Goal: Task Accomplishment & Management: Use online tool/utility

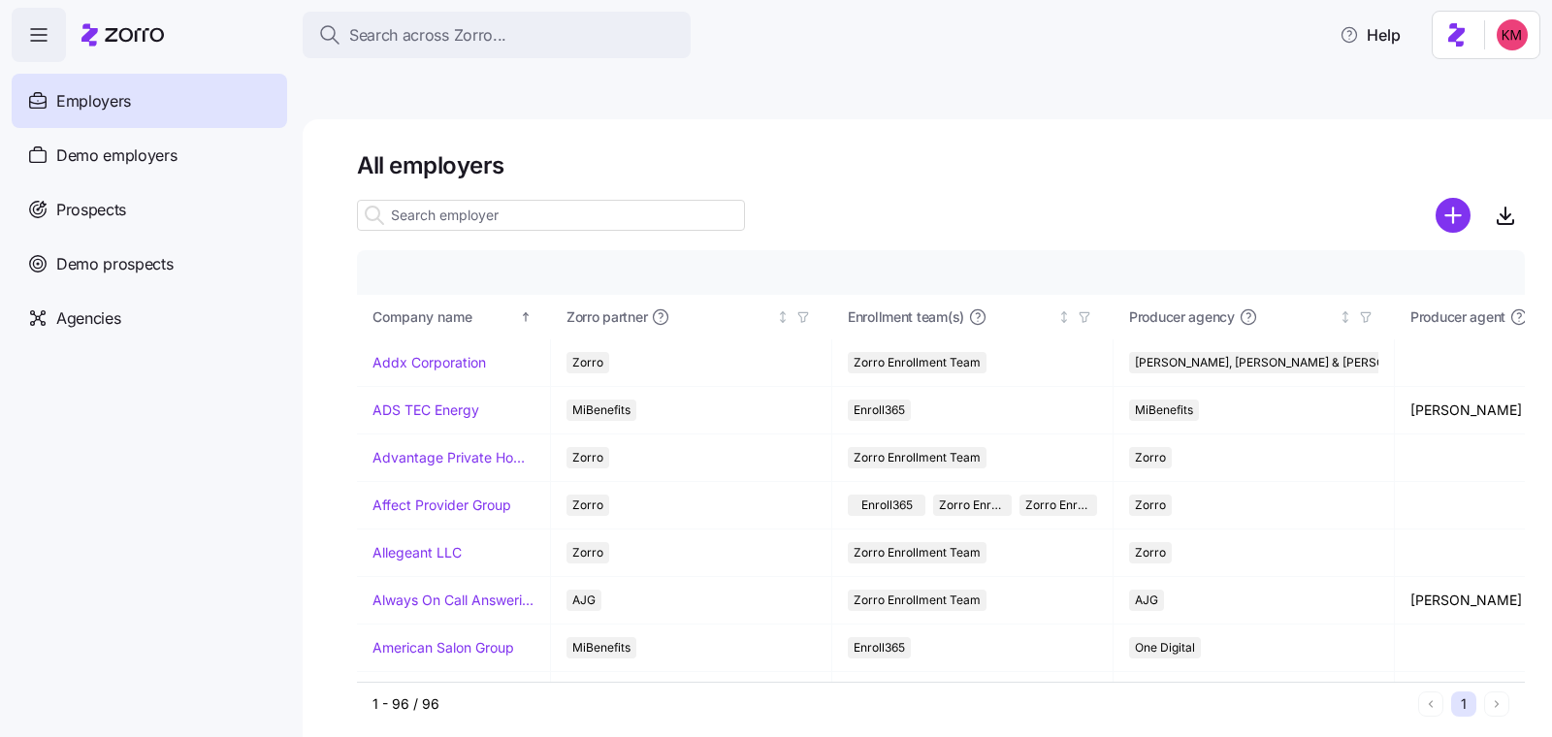
click at [521, 200] on input at bounding box center [551, 215] width 388 height 31
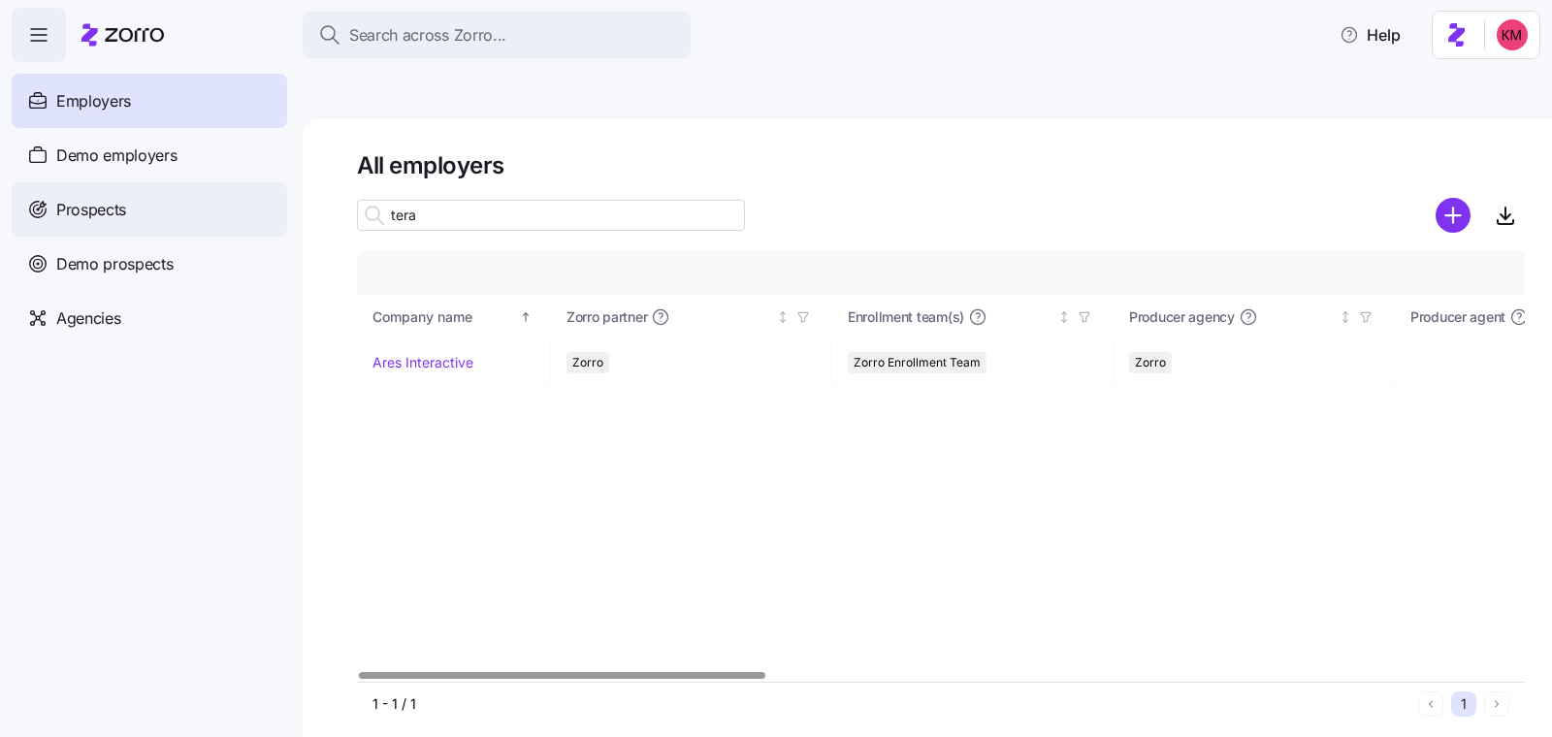
type input "tera"
click at [127, 201] on div "Prospects" at bounding box center [150, 209] width 276 height 54
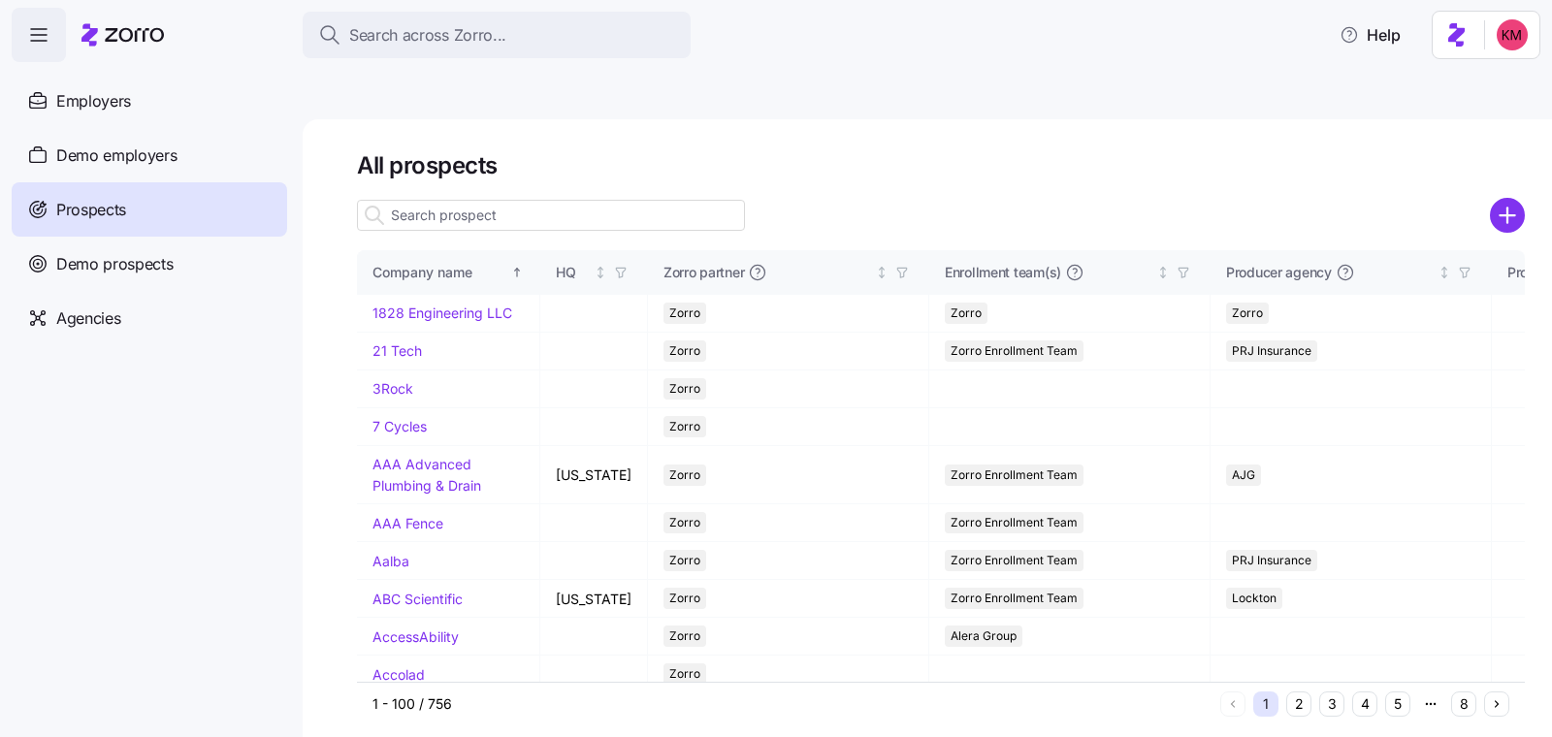
click at [451, 196] on div at bounding box center [551, 215] width 388 height 39
click at [448, 200] on input at bounding box center [551, 215] width 388 height 31
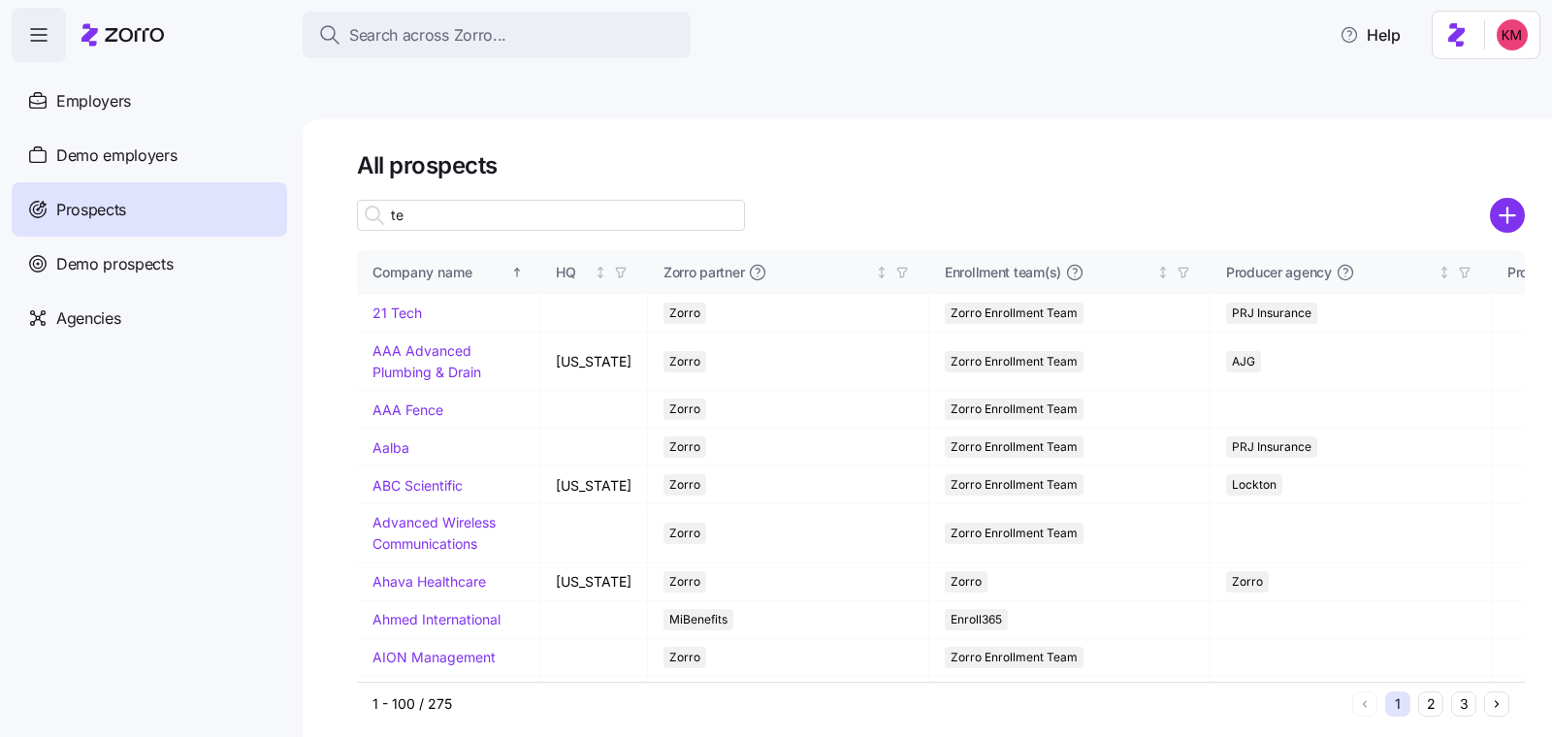
click at [436, 200] on input "te" at bounding box center [551, 215] width 388 height 31
click at [433, 200] on input "tera" at bounding box center [551, 215] width 388 height 31
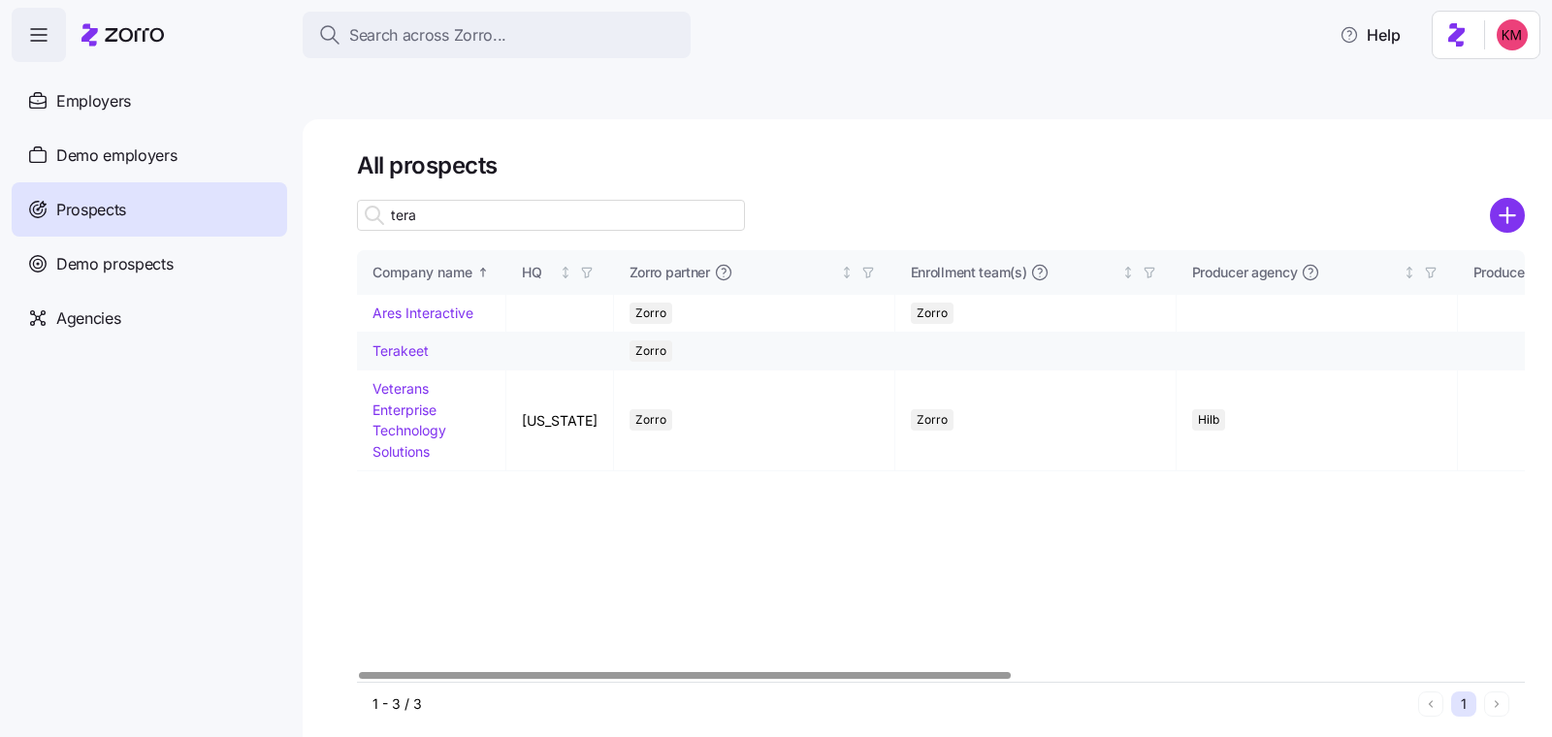
type input "tera"
click at [398, 343] on link "Terakeet" at bounding box center [401, 351] width 56 height 16
click at [405, 343] on link "Terakeet" at bounding box center [401, 351] width 56 height 16
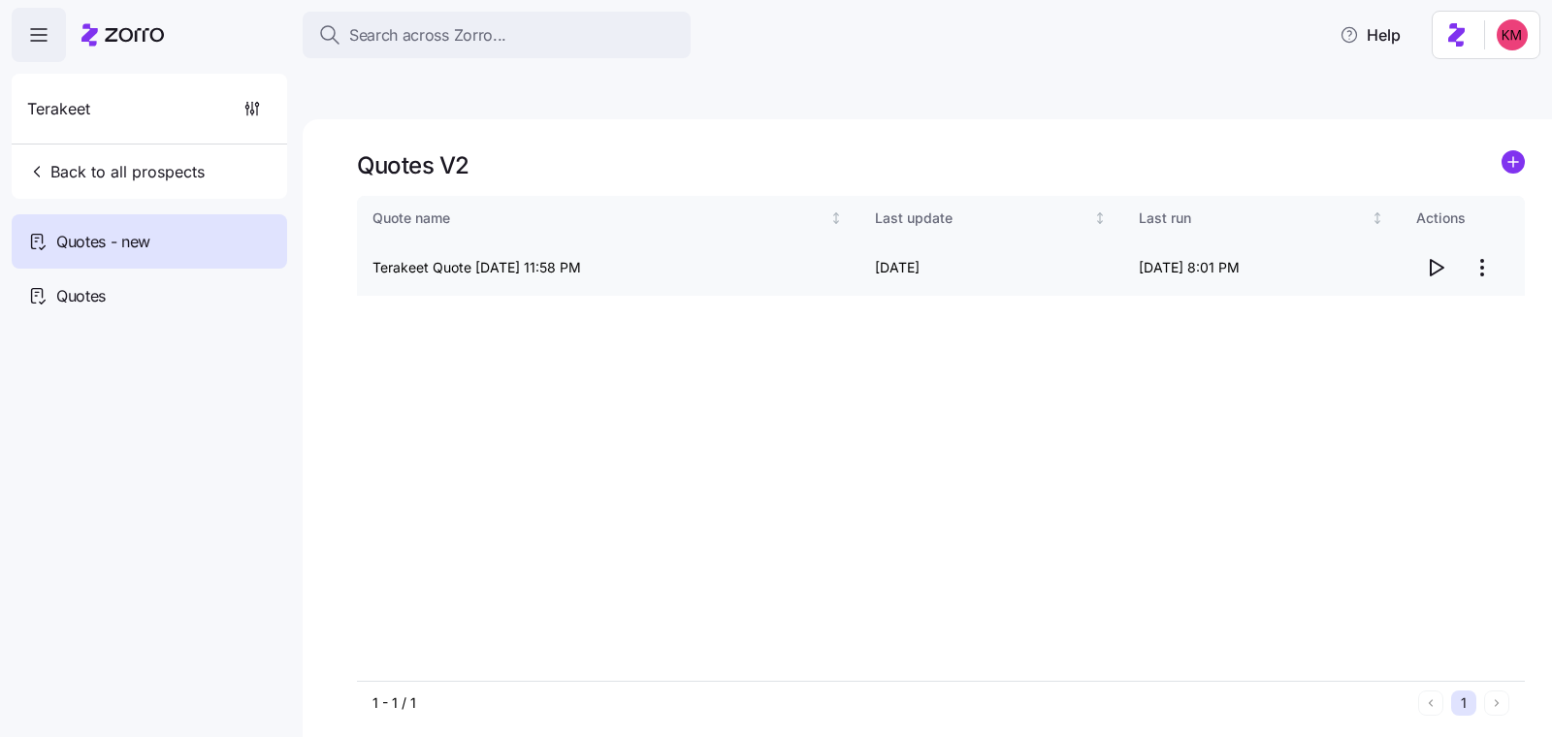
click at [1431, 260] on icon "button" at bounding box center [1437, 268] width 13 height 16
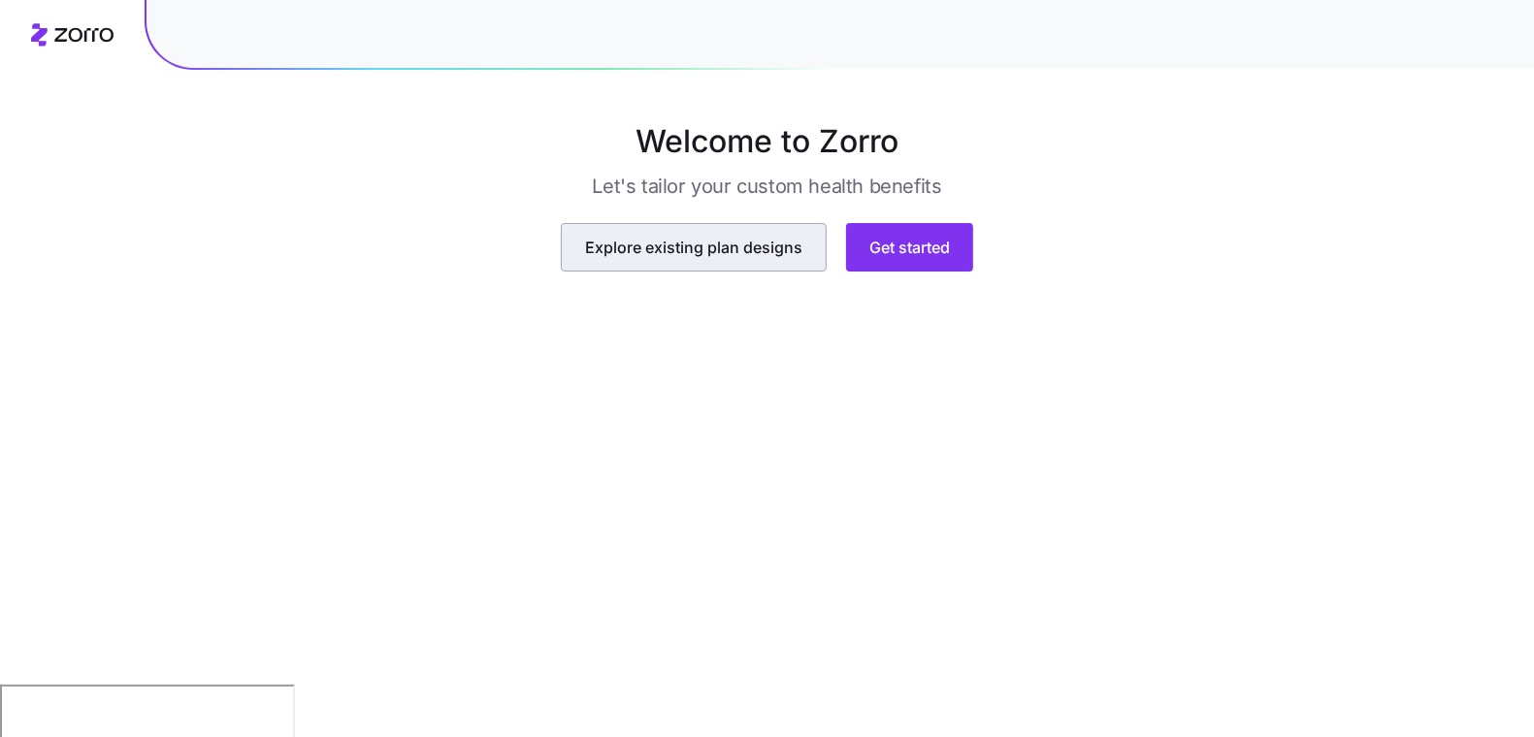
scroll to position [100, 0]
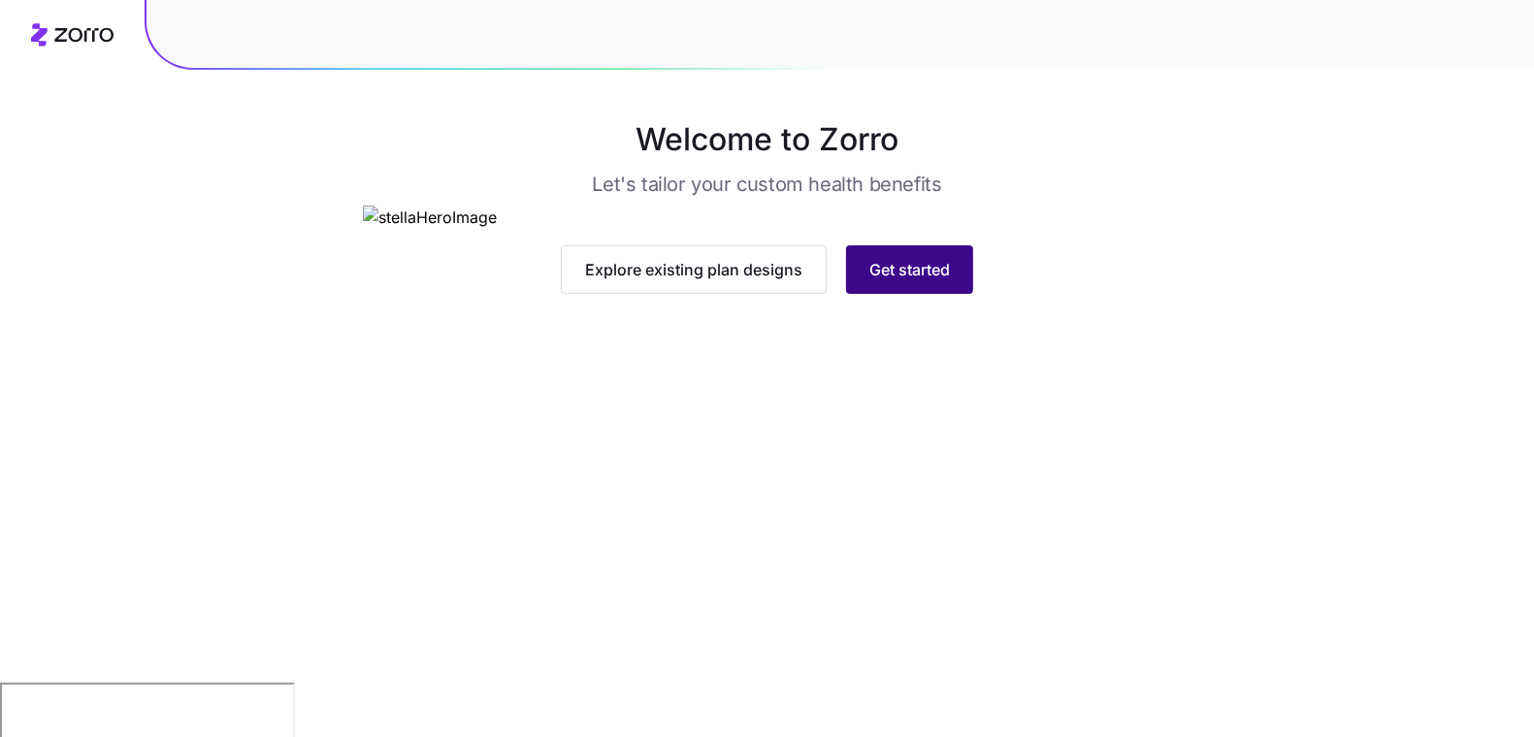
click at [863, 294] on button "Get started" at bounding box center [909, 269] width 127 height 49
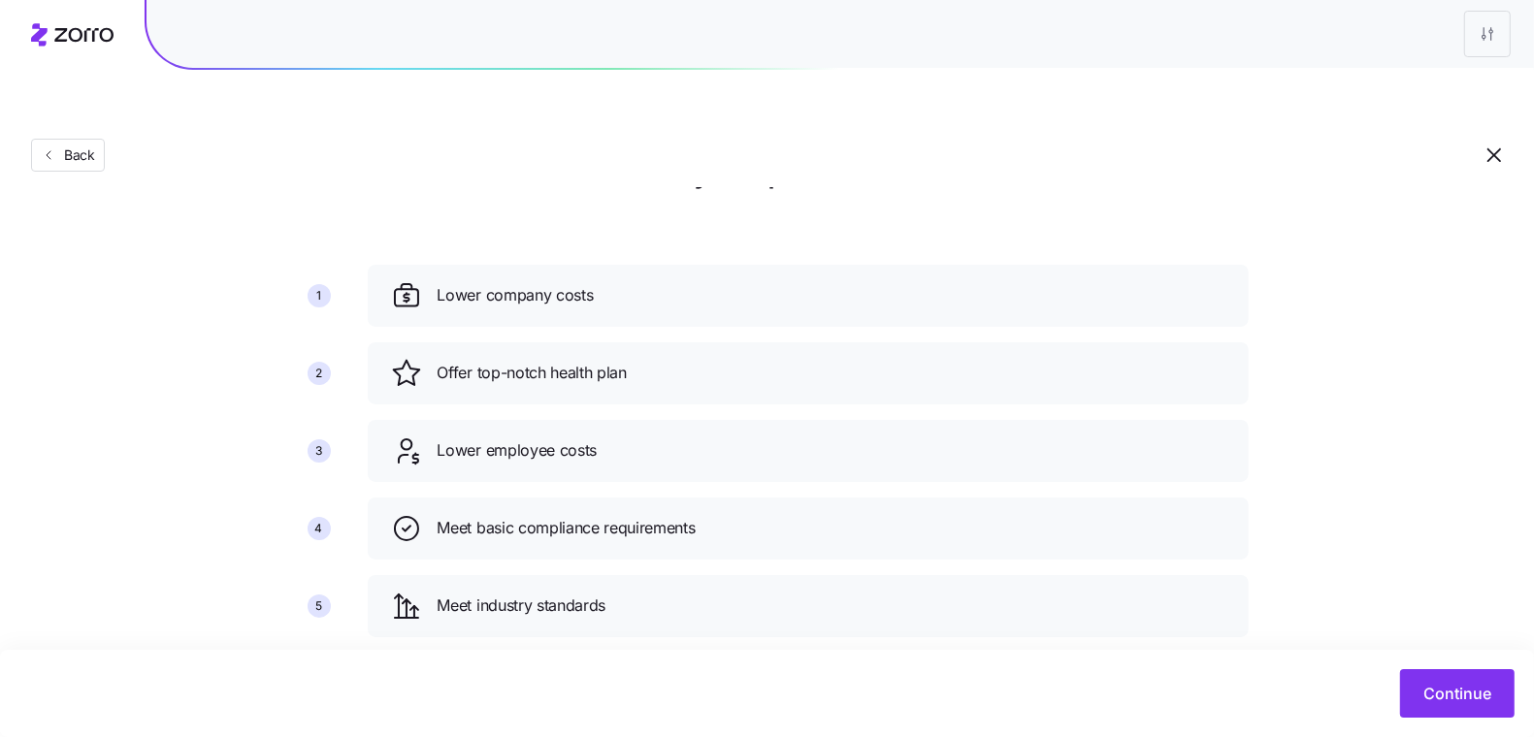
scroll to position [139, 0]
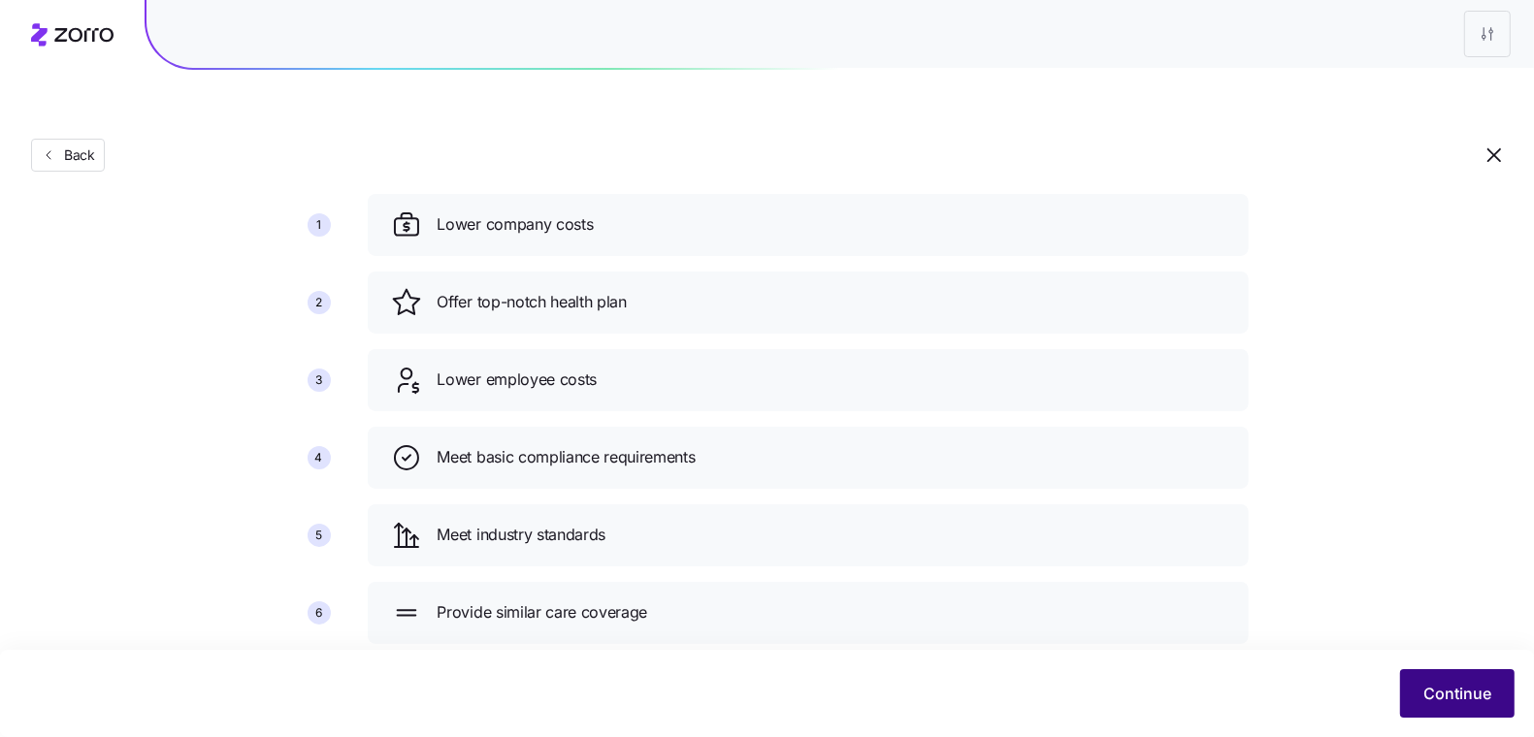
click at [1474, 686] on span "Continue" at bounding box center [1457, 693] width 68 height 23
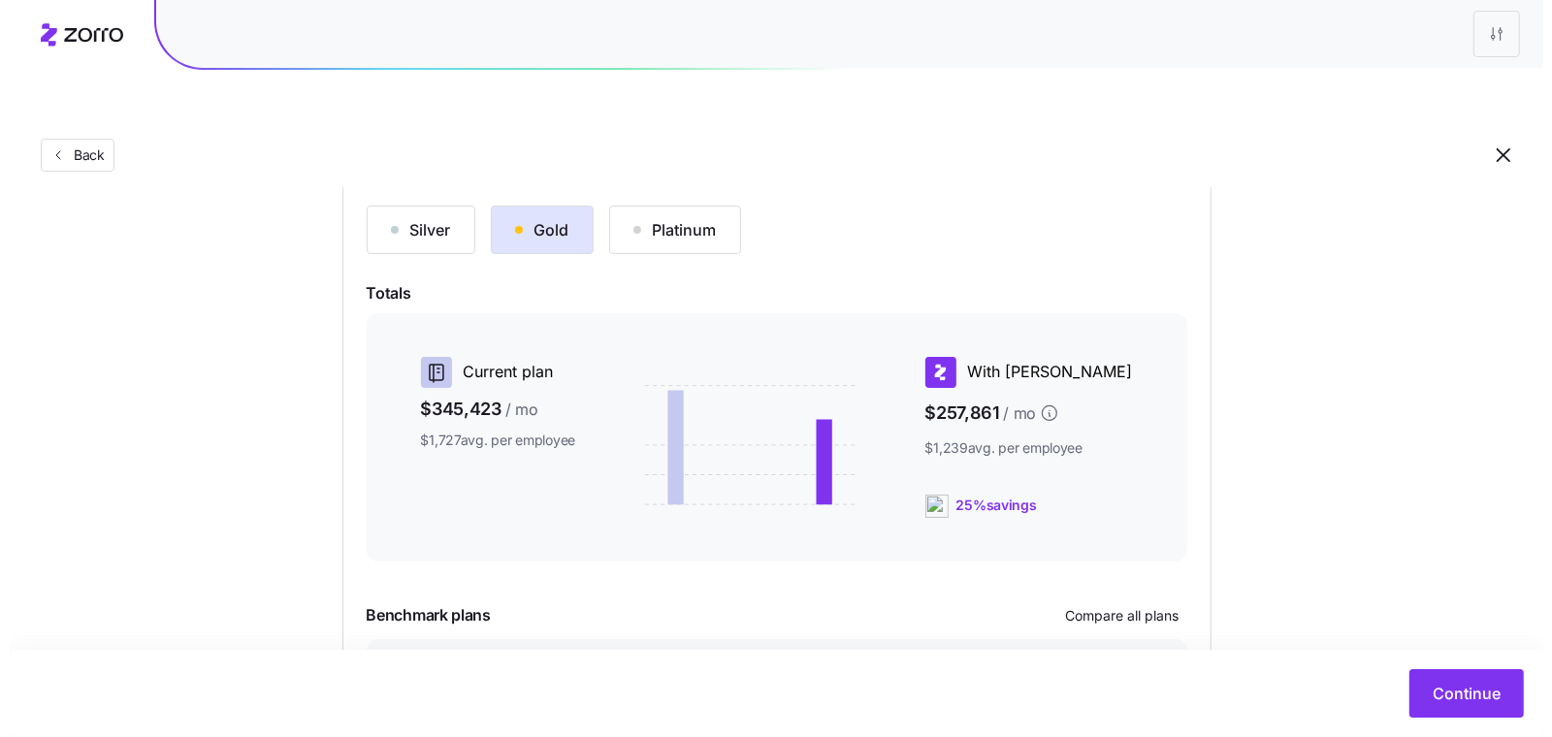
scroll to position [331, 0]
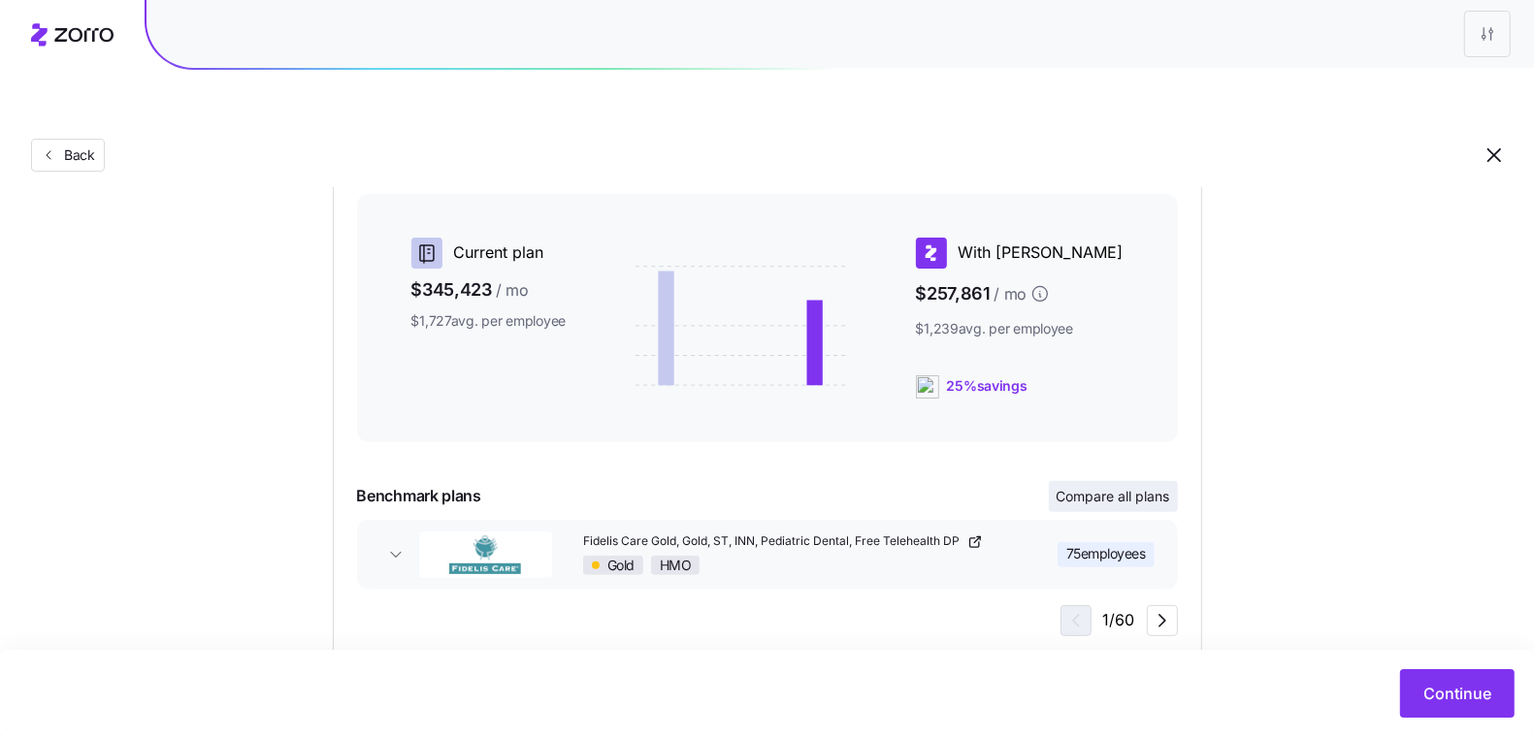
click at [1118, 487] on span "Compare all plans" at bounding box center [1114, 496] width 114 height 19
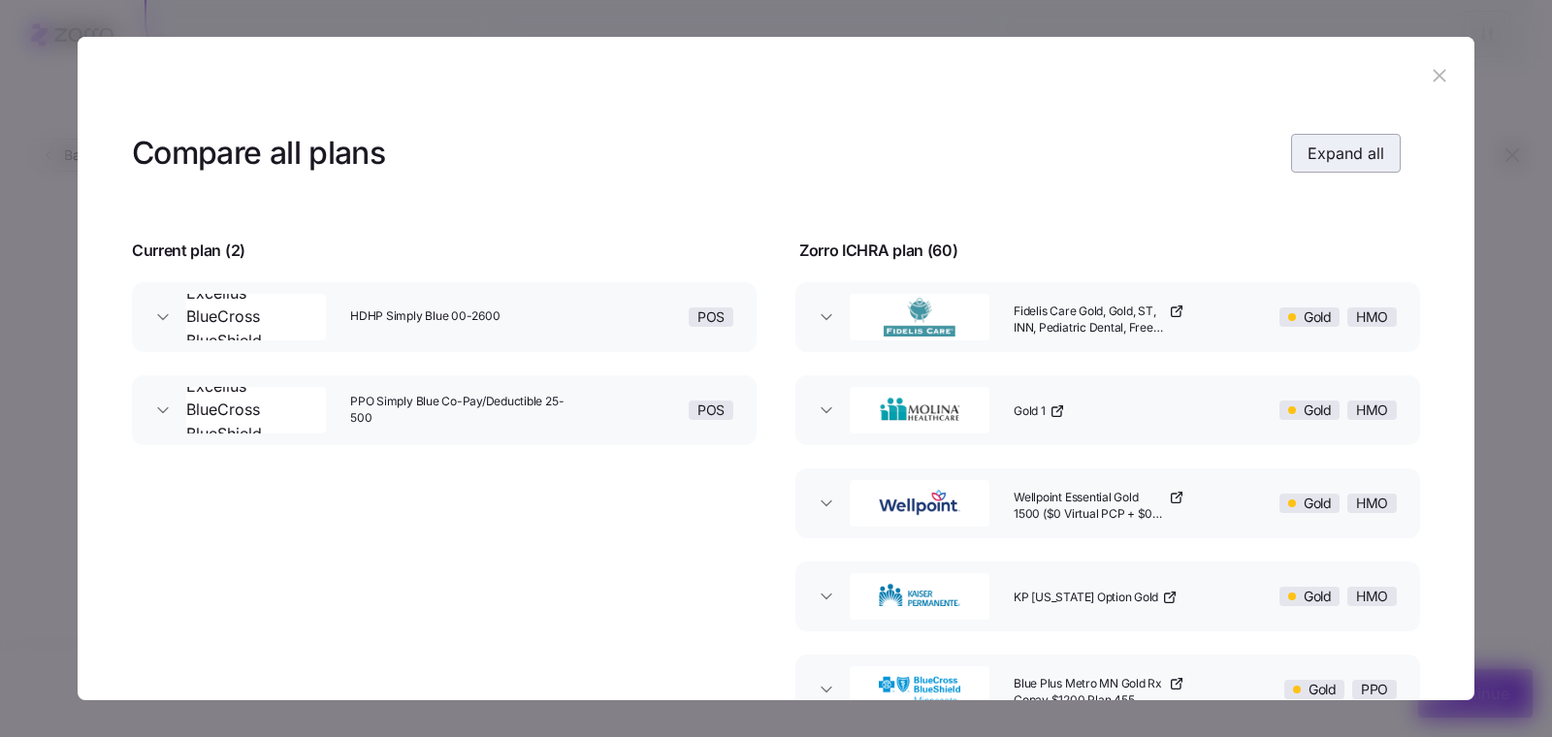
click at [1314, 147] on span "Expand all" at bounding box center [1346, 153] width 77 height 23
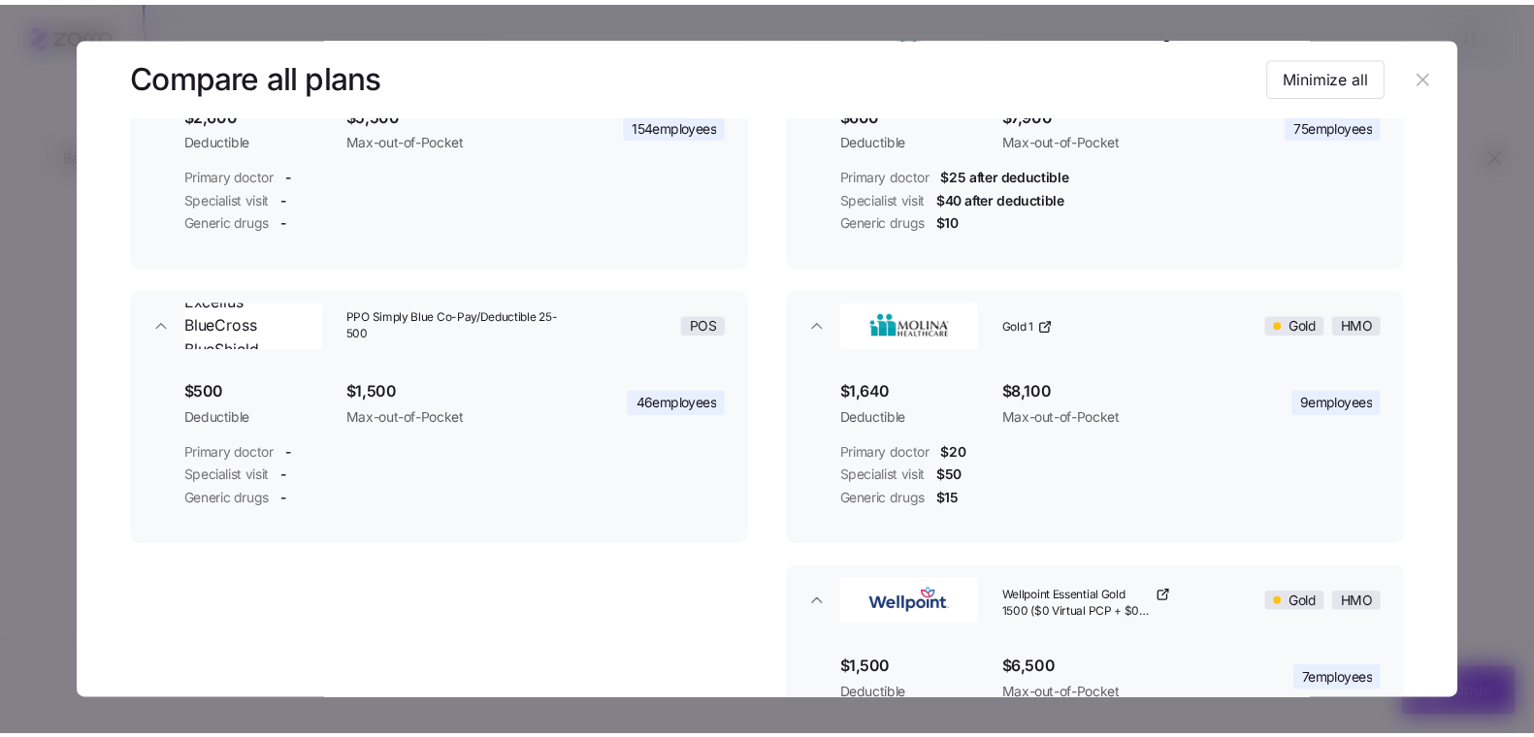
scroll to position [0, 0]
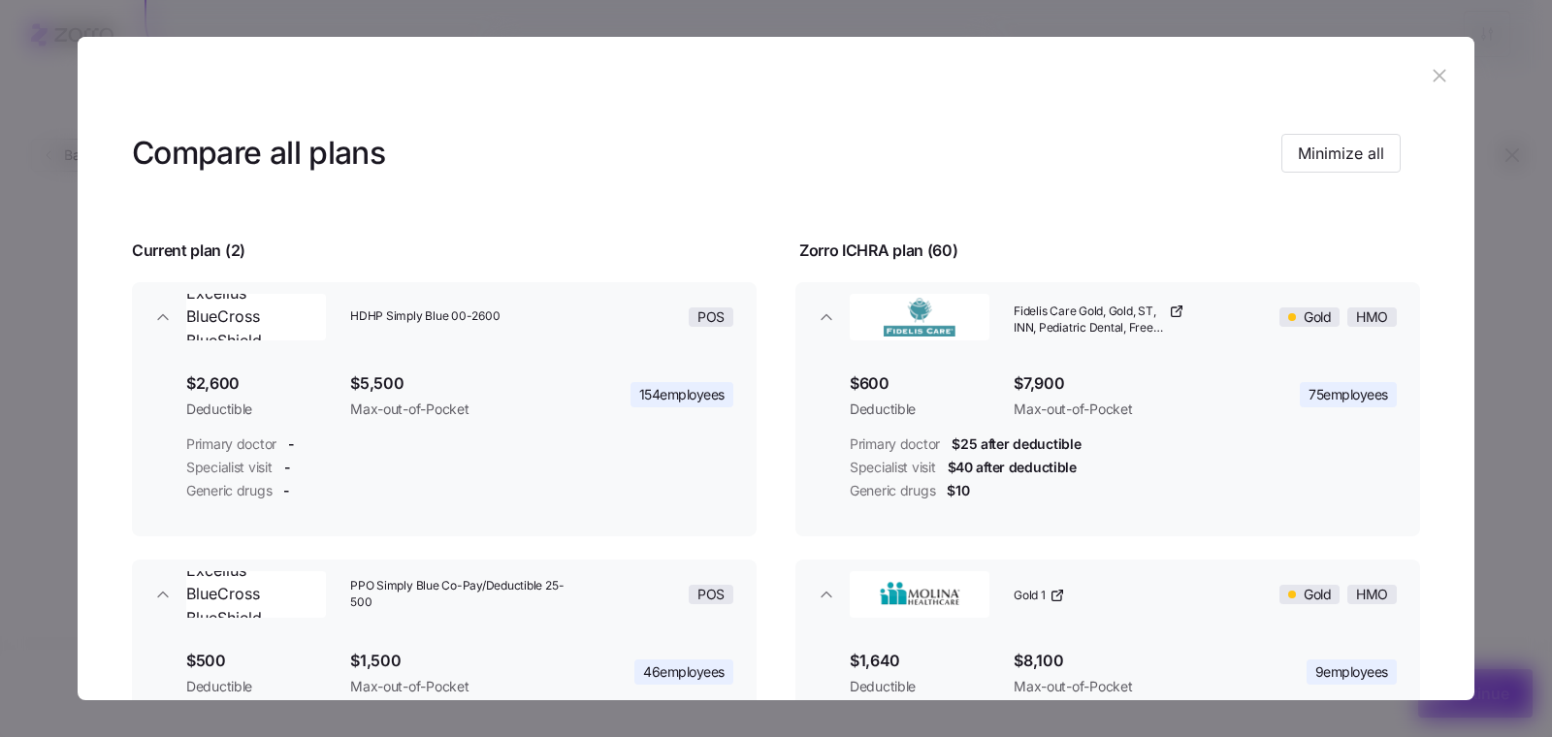
click at [1436, 86] on button "button" at bounding box center [1439, 75] width 31 height 31
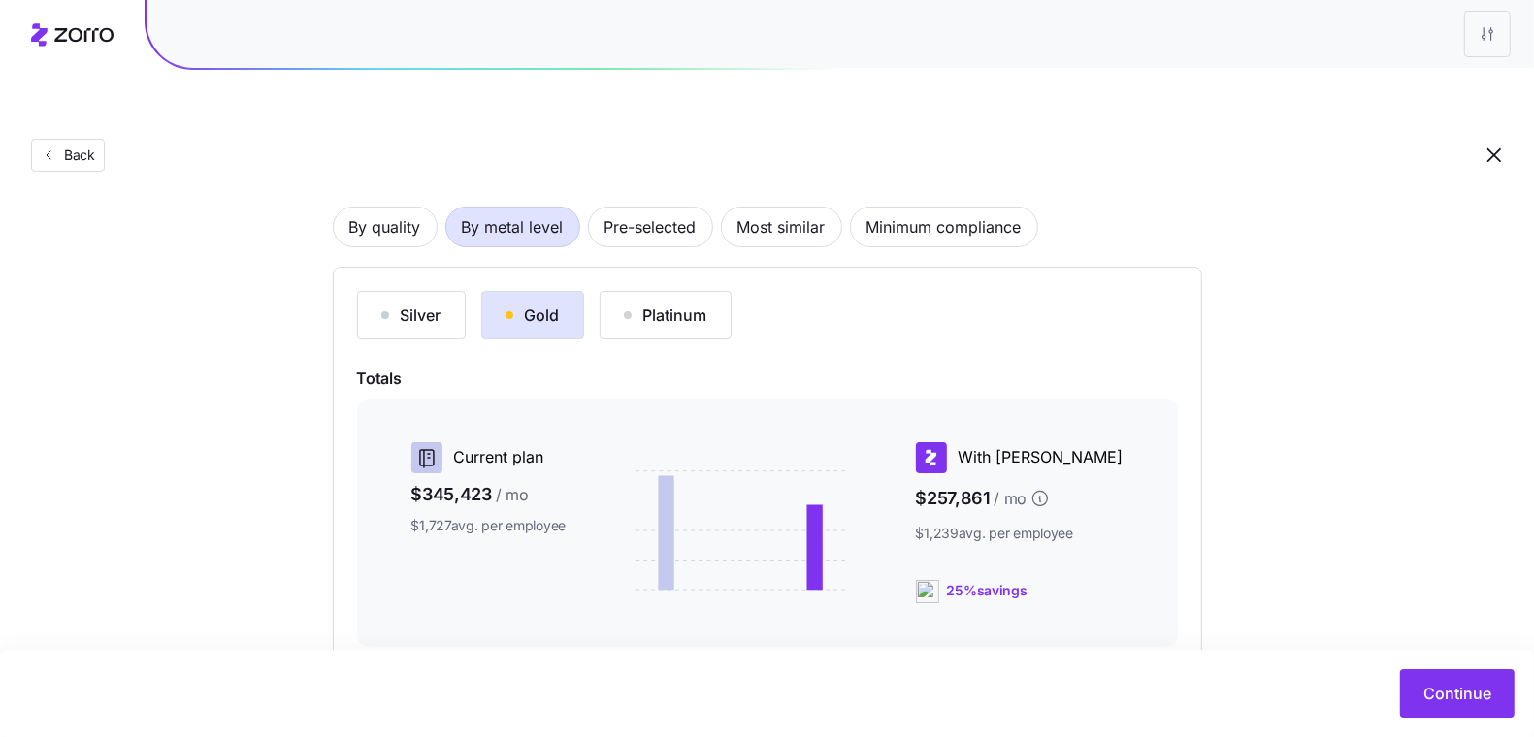
scroll to position [121, 0]
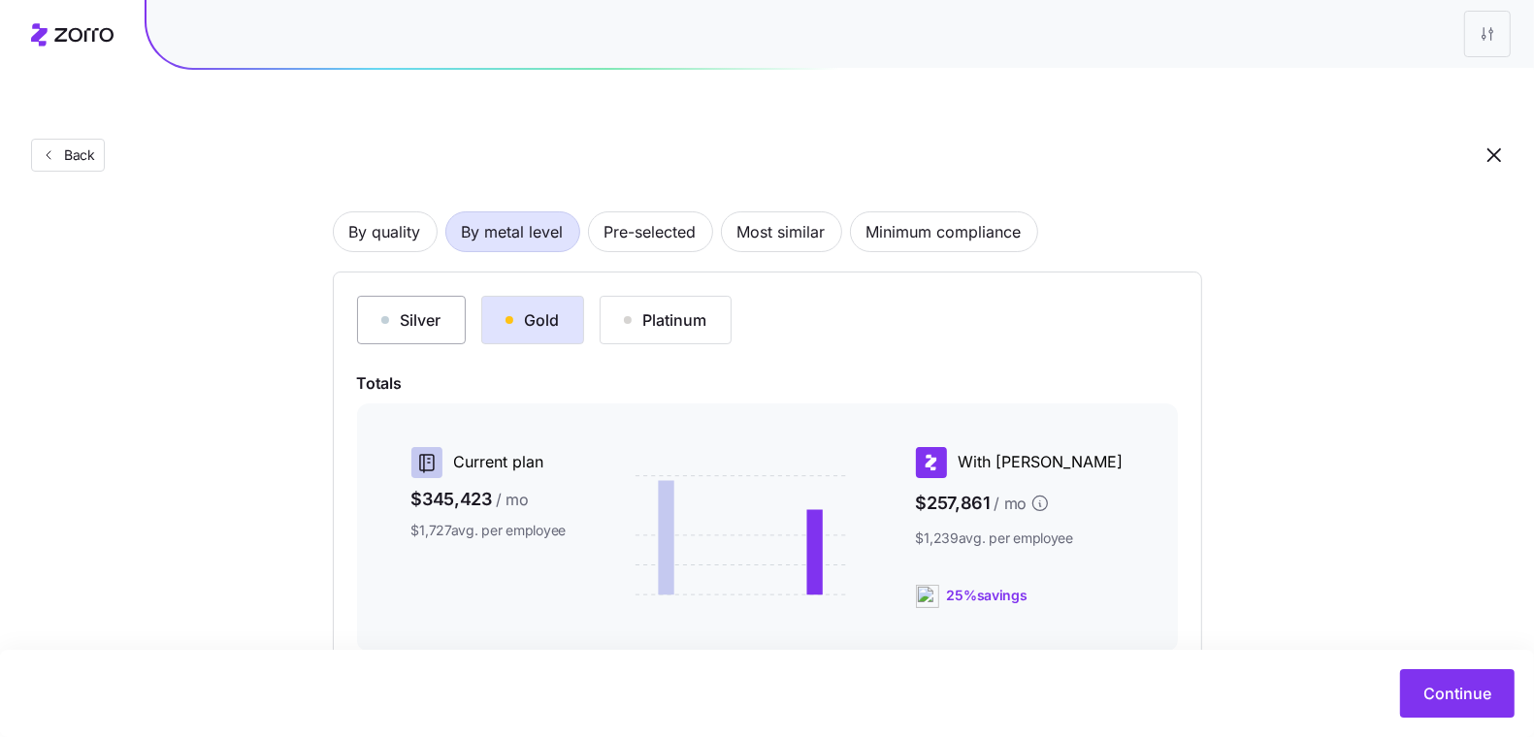
click at [426, 309] on div "Silver" at bounding box center [411, 320] width 60 height 23
click at [529, 309] on div "Gold" at bounding box center [533, 320] width 54 height 23
click at [689, 309] on div "Platinum" at bounding box center [665, 320] width 83 height 23
click at [540, 309] on div "Gold" at bounding box center [533, 320] width 54 height 23
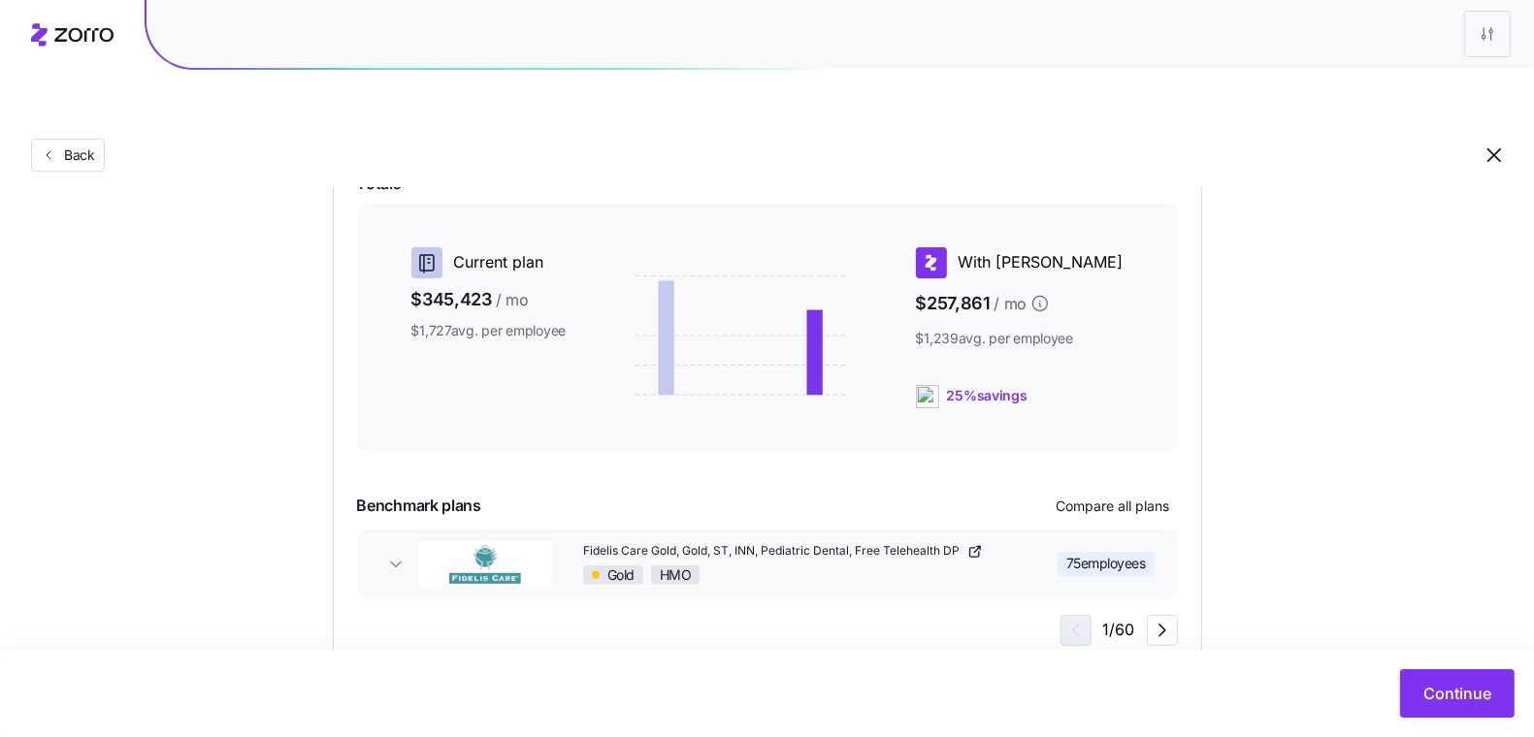
scroll to position [331, 0]
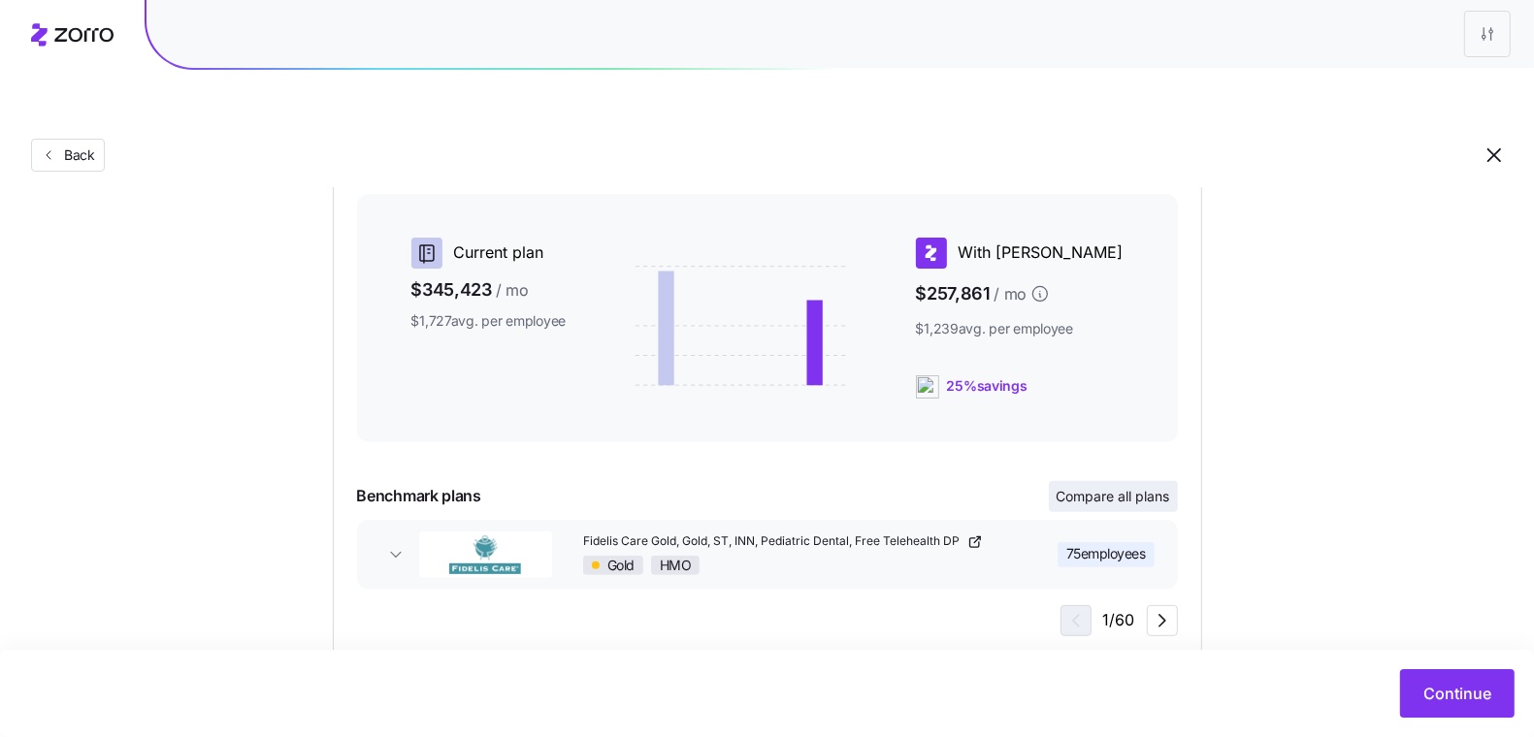
click at [1089, 487] on span "Compare all plans" at bounding box center [1114, 496] width 114 height 19
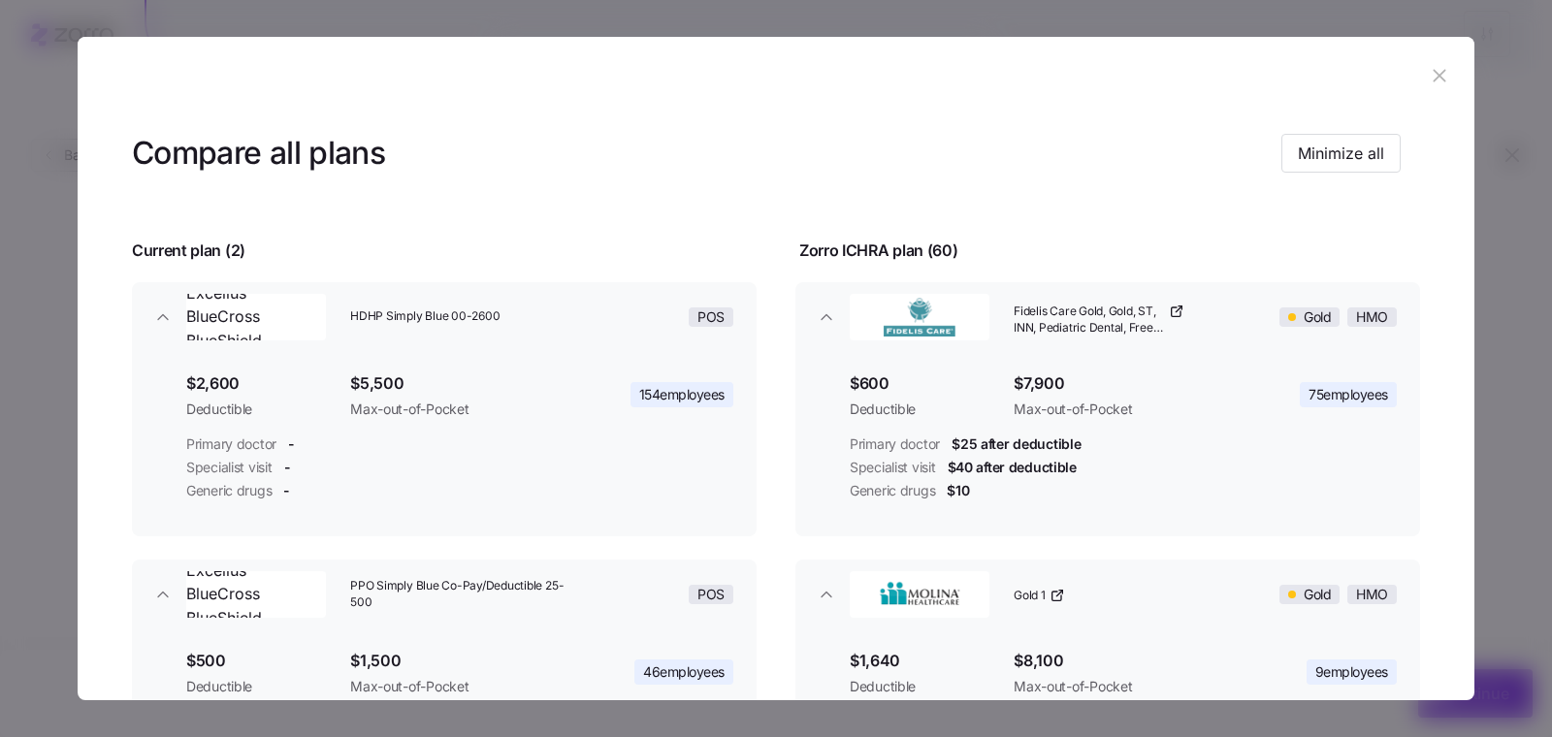
click at [1414, 79] on header at bounding box center [776, 76] width 1397 height 78
drag, startPoint x: 1421, startPoint y: 76, endPoint x: 1011, endPoint y: 136, distance: 414.8
click at [1429, 75] on icon "button" at bounding box center [1439, 75] width 21 height 21
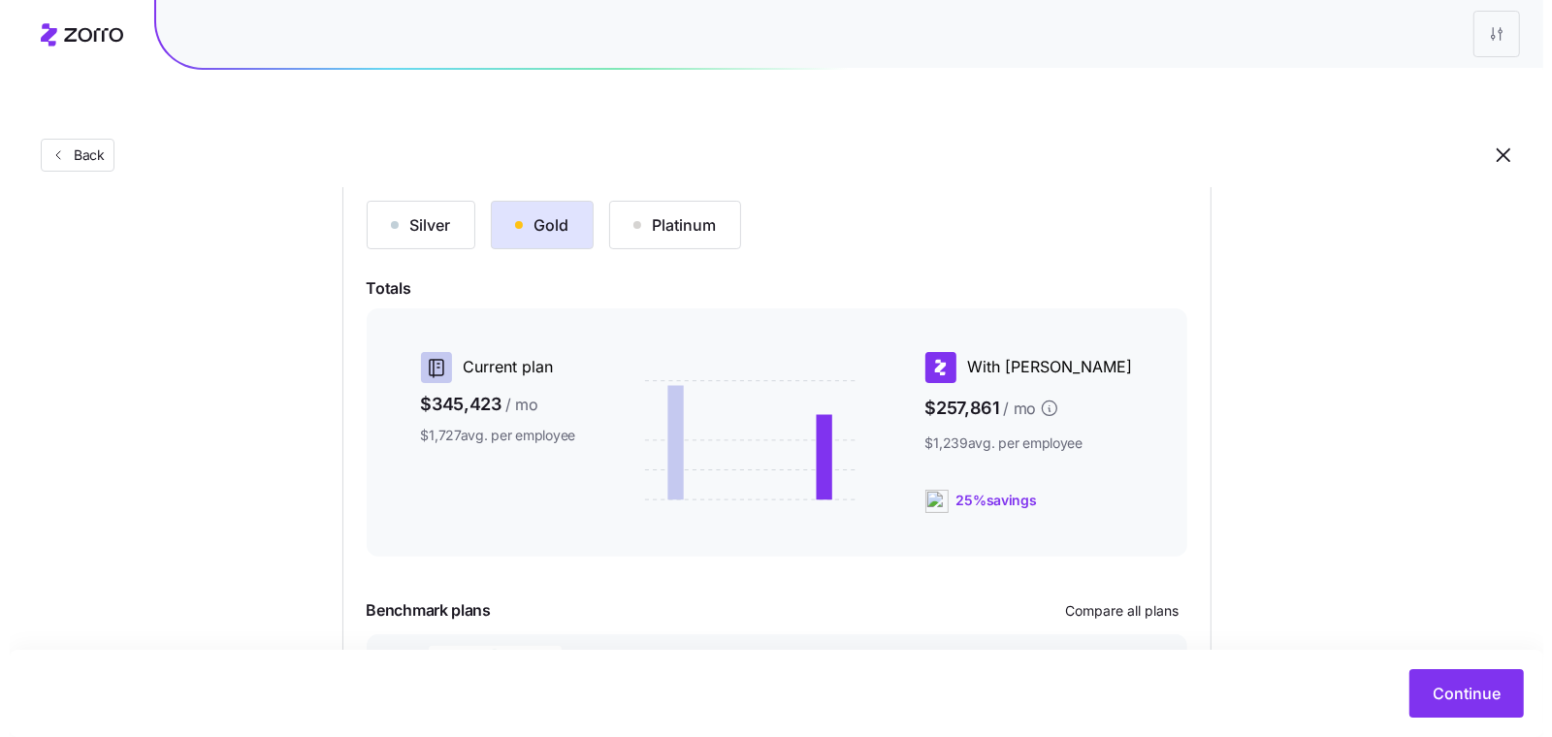
scroll to position [318, 0]
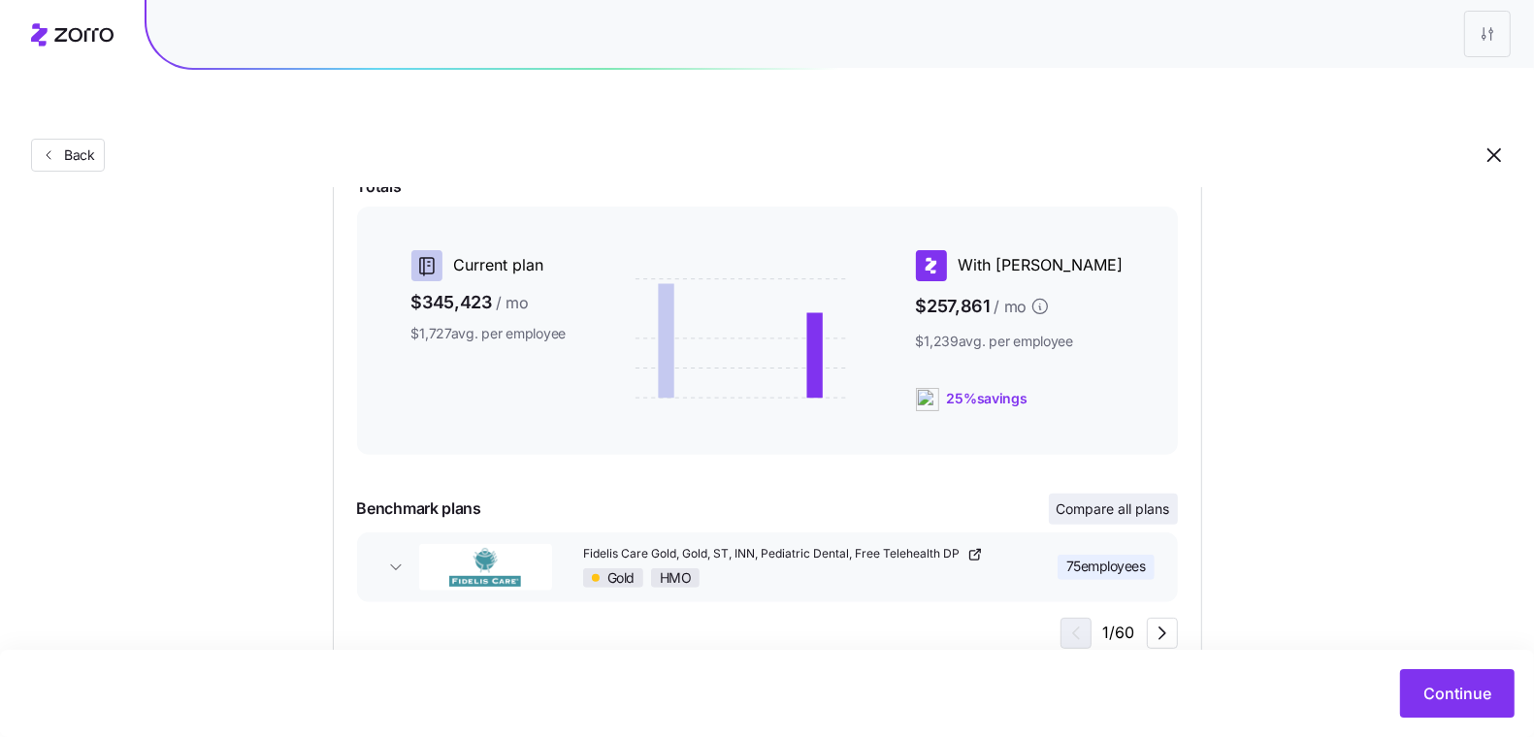
click at [1127, 500] on span "Compare all plans" at bounding box center [1114, 509] width 114 height 19
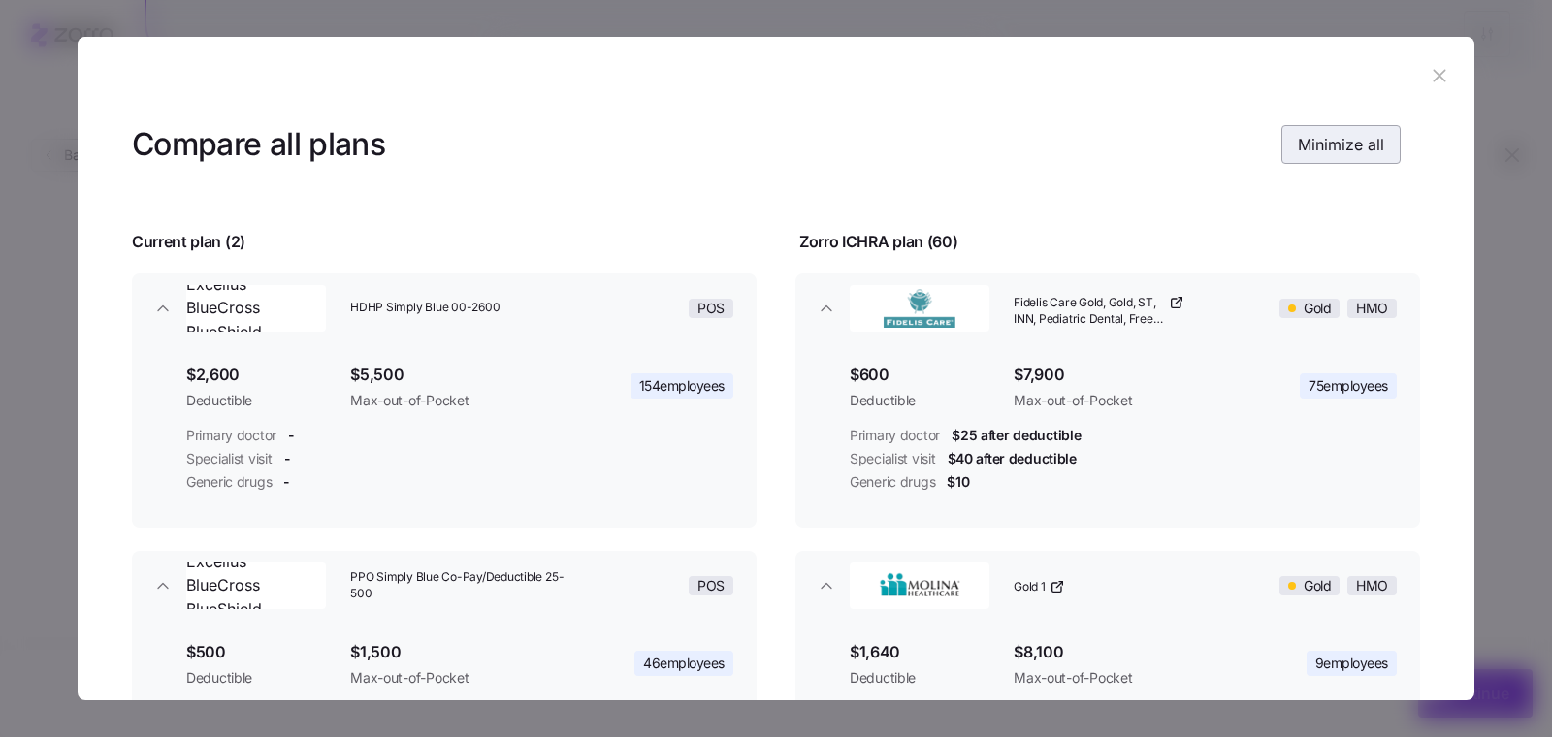
scroll to position [27, 0]
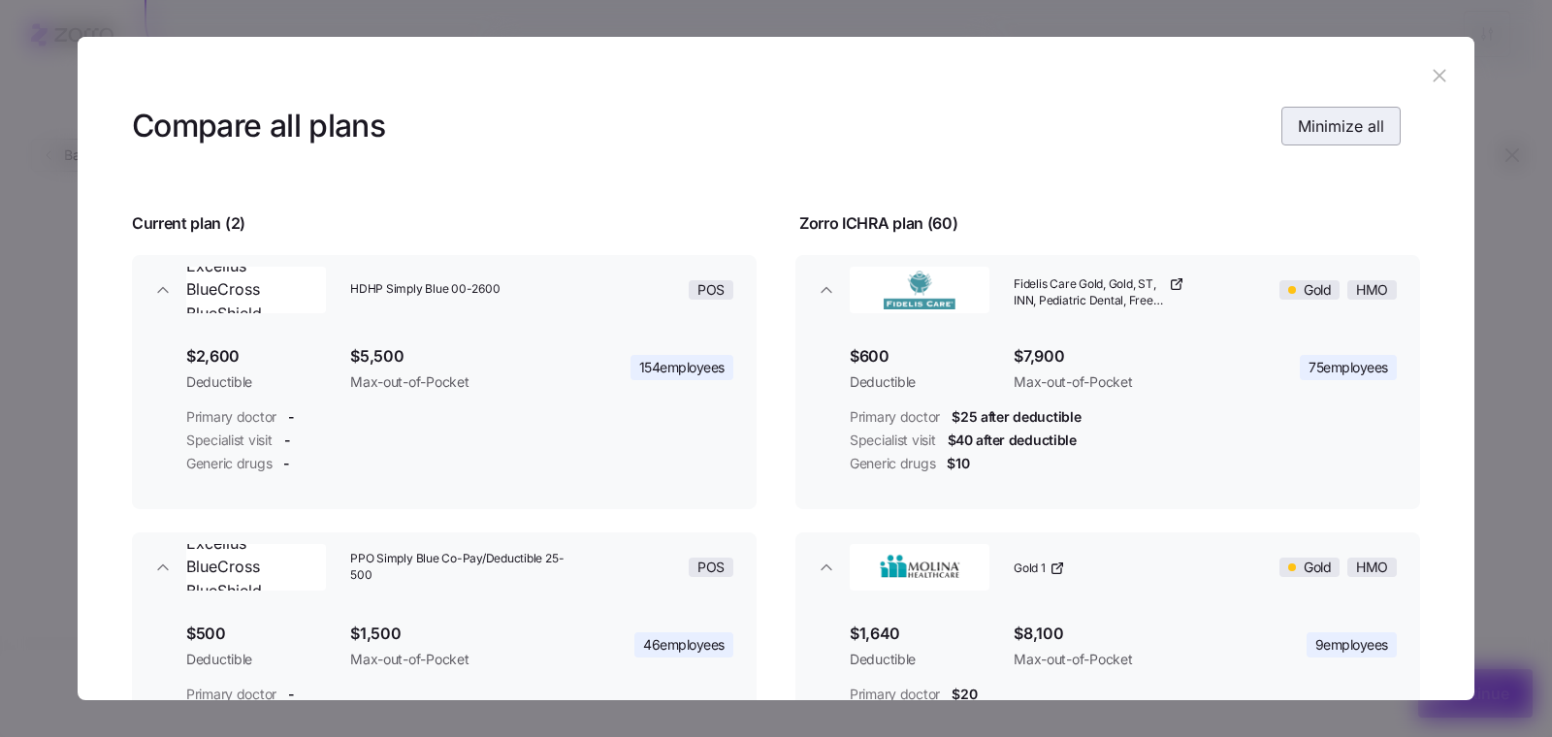
click at [1323, 116] on span "Minimize all" at bounding box center [1341, 125] width 86 height 23
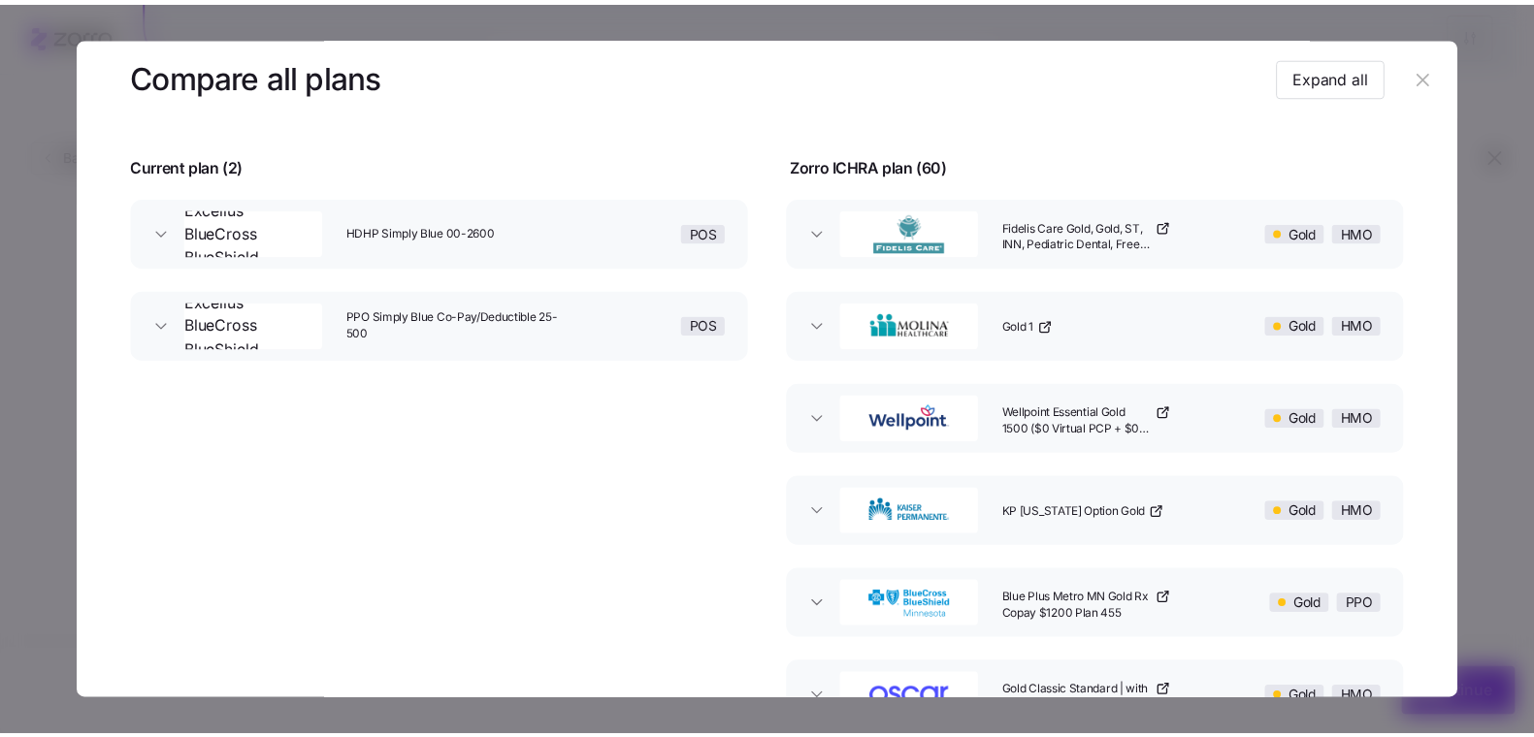
scroll to position [100, 0]
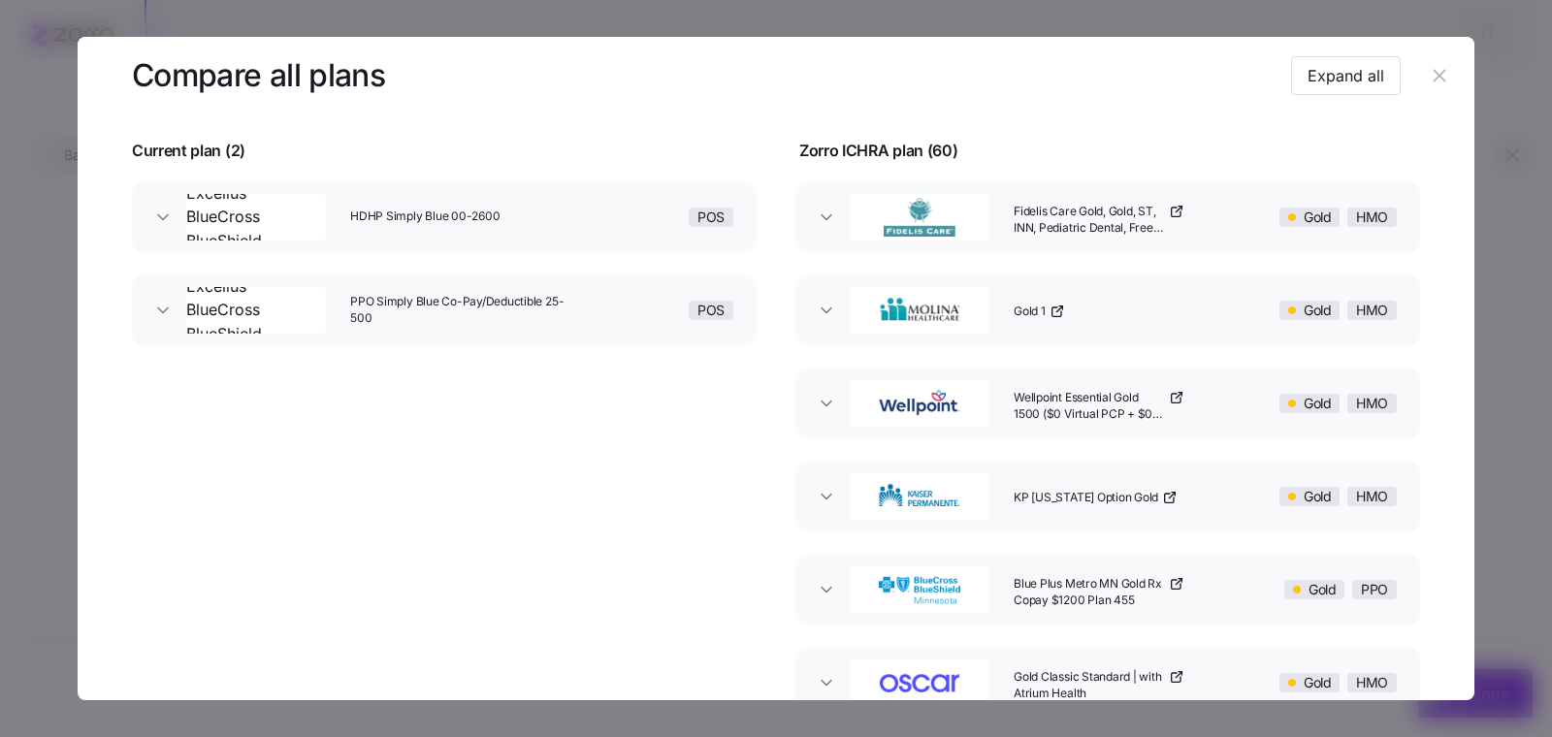
click at [1429, 70] on icon "button" at bounding box center [1439, 75] width 21 height 21
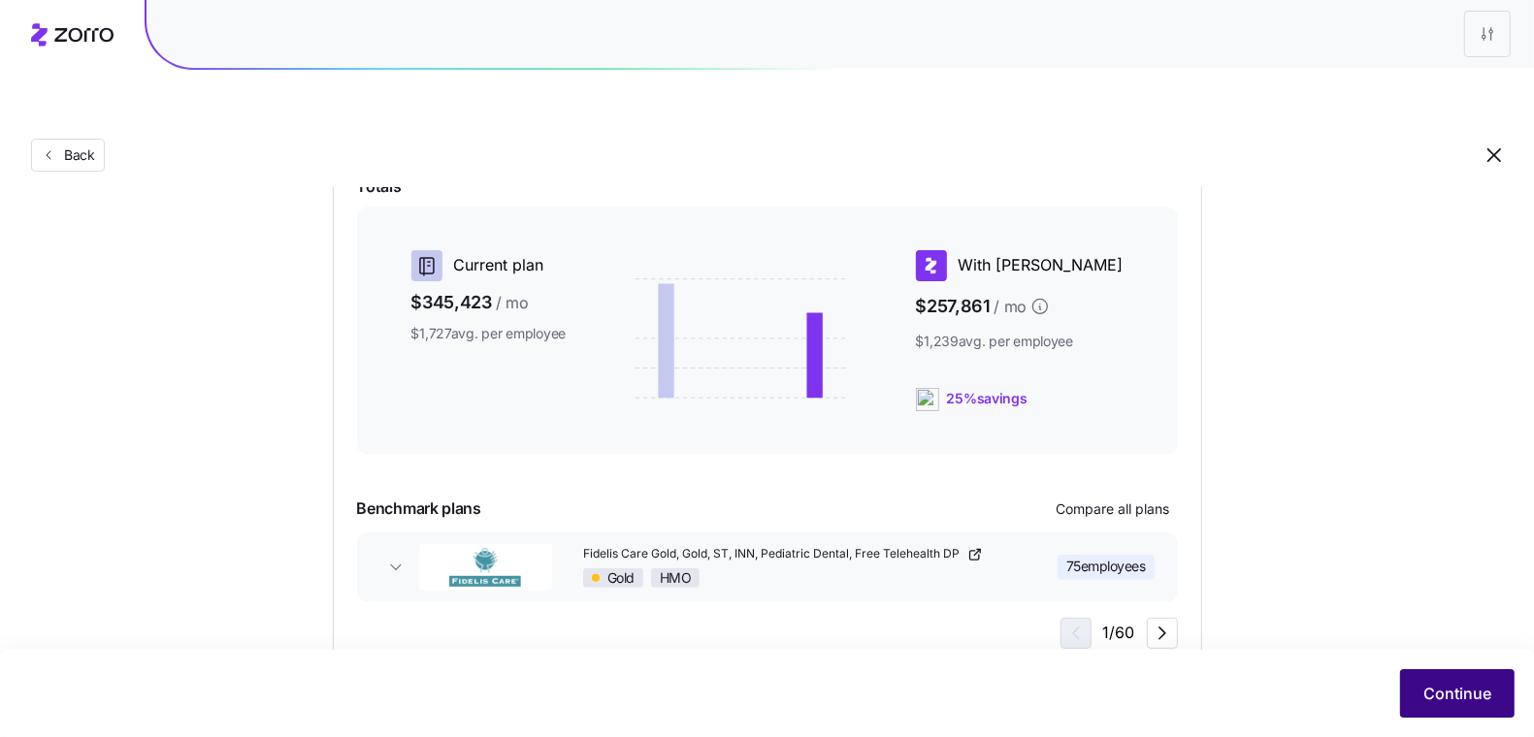
click at [1443, 691] on span "Continue" at bounding box center [1457, 693] width 68 height 23
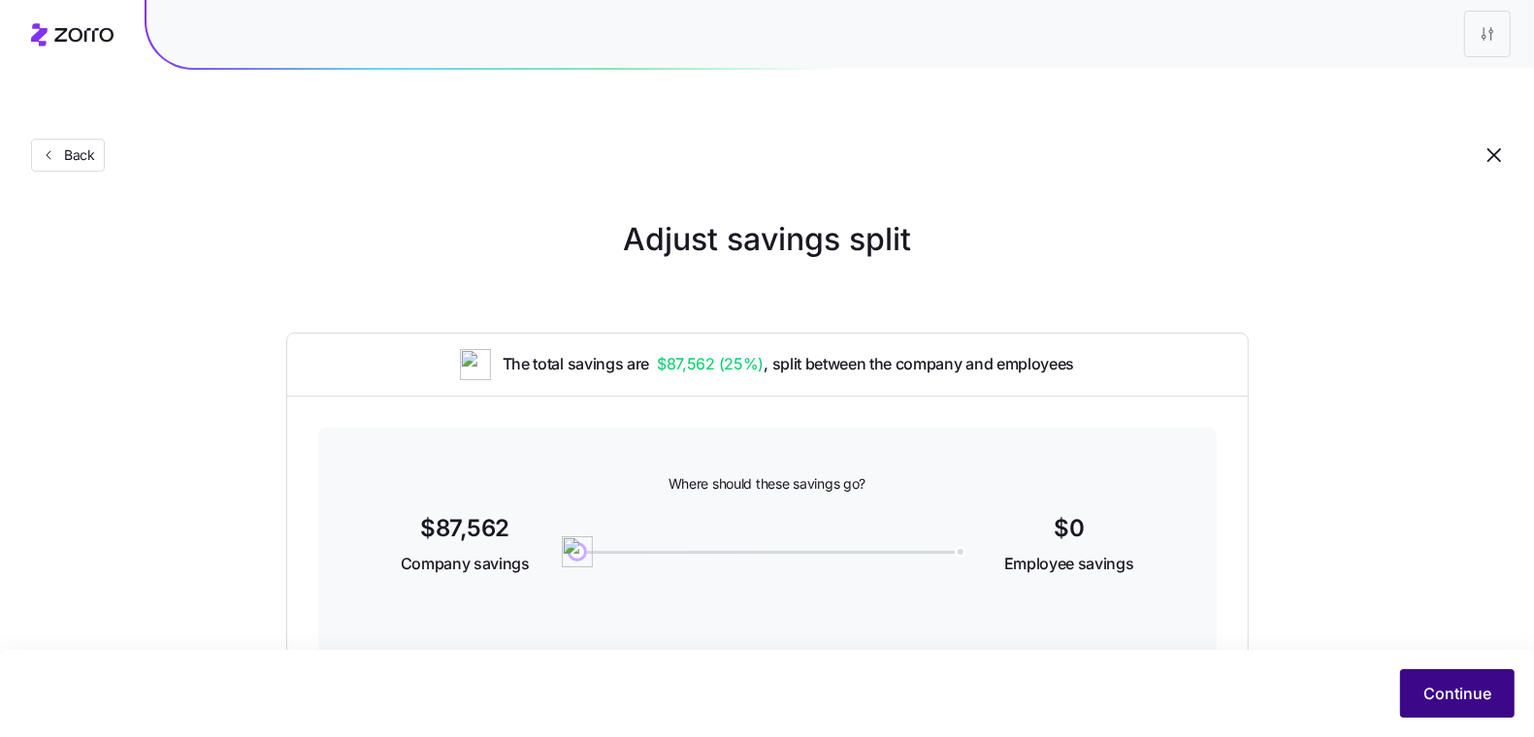
click at [1476, 693] on span "Continue" at bounding box center [1457, 693] width 68 height 23
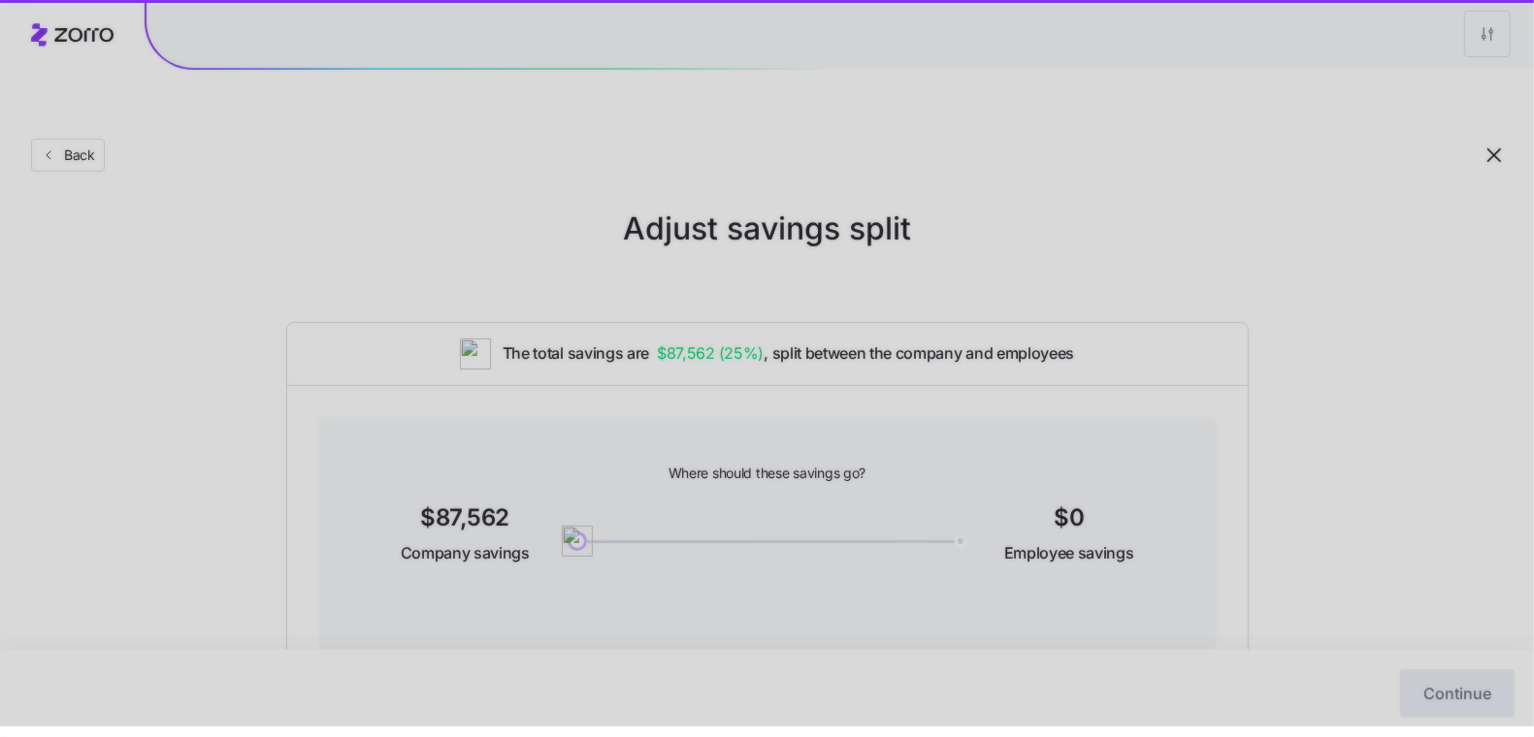
scroll to position [34, 0]
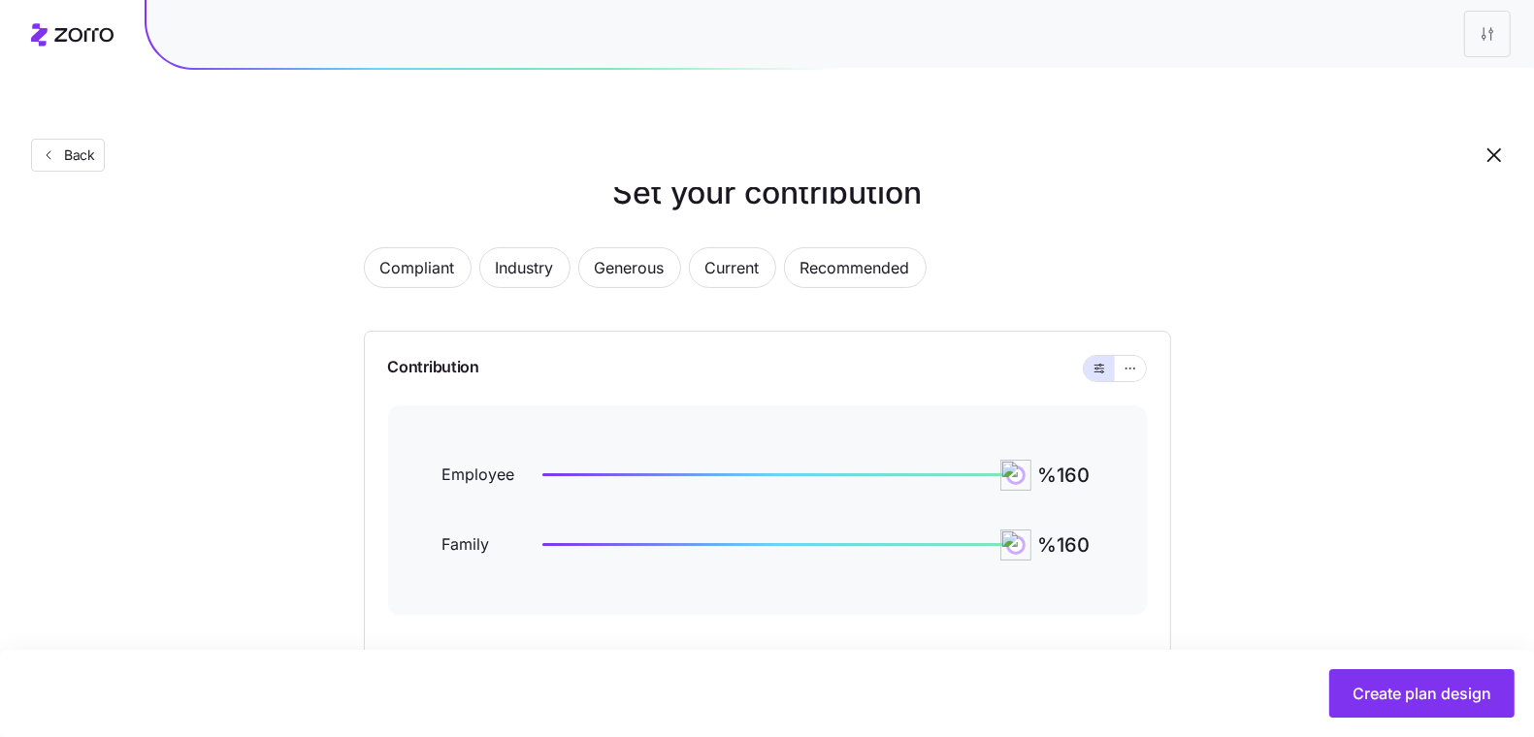
scroll to position [49, 0]
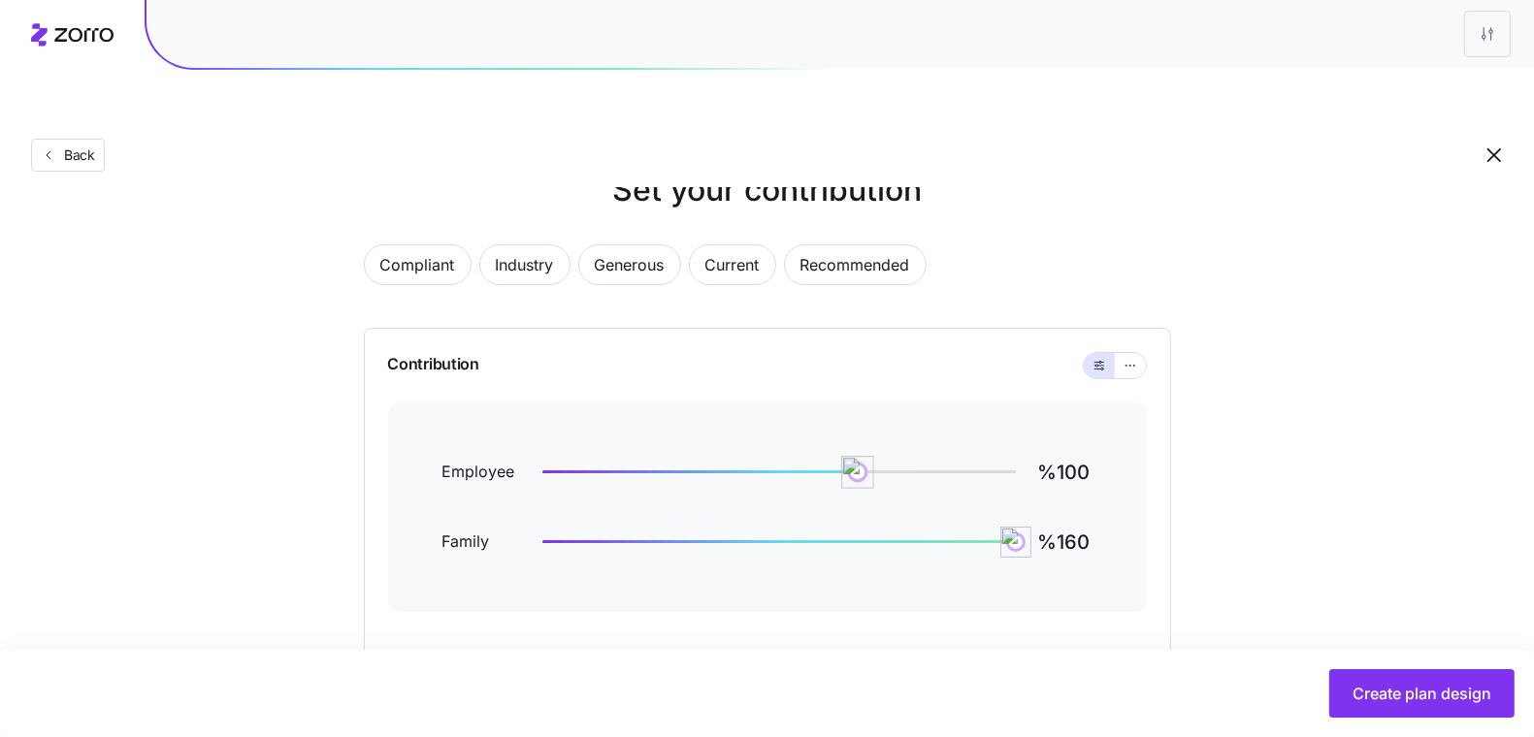
type input "%101"
drag, startPoint x: 1019, startPoint y: 431, endPoint x: 860, endPoint y: 428, distance: 159.1
click at [860, 456] on img at bounding box center [857, 472] width 33 height 33
type input "%115"
drag, startPoint x: 1016, startPoint y: 499, endPoint x: 904, endPoint y: 495, distance: 111.6
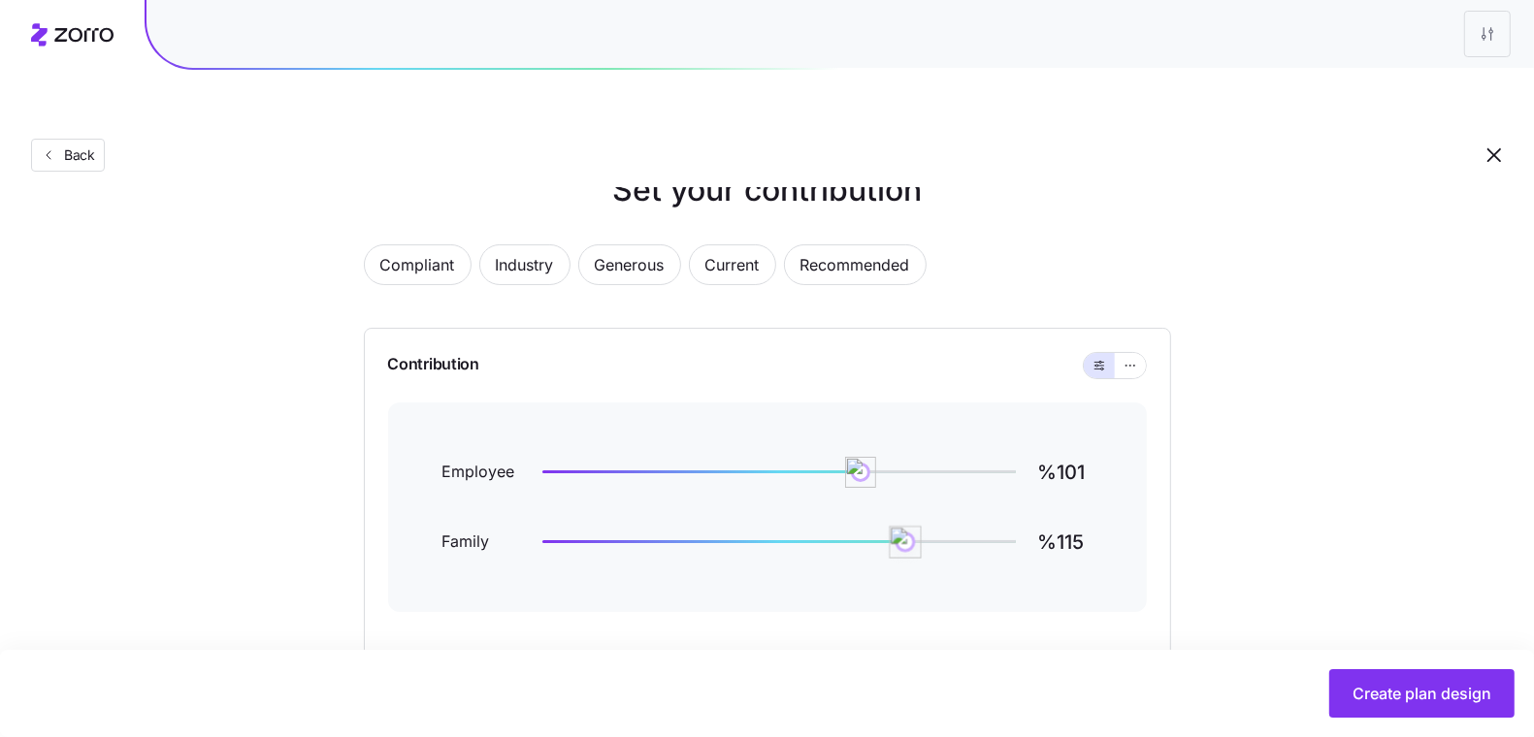
click at [904, 526] on img at bounding box center [905, 542] width 33 height 33
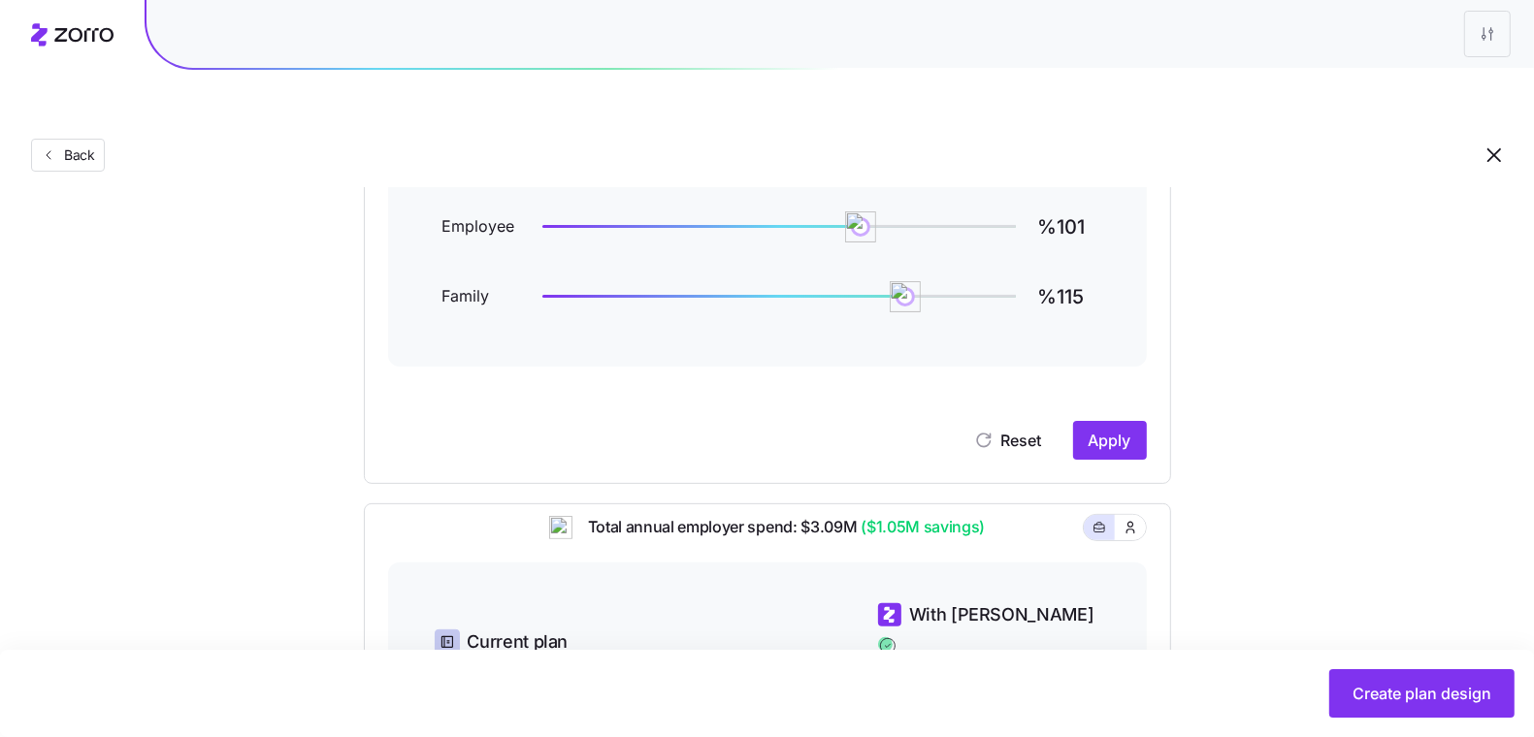
scroll to position [270, 0]
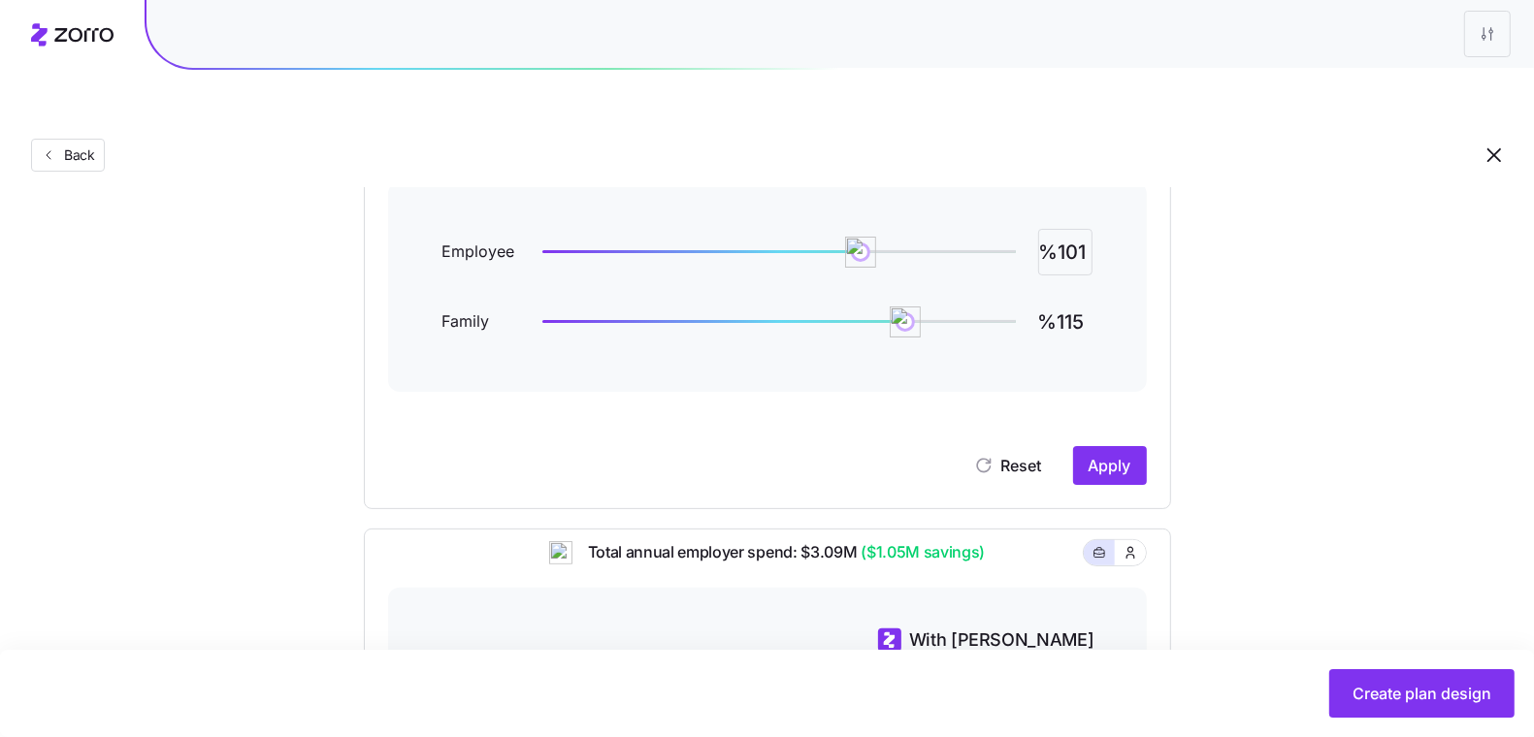
click at [1048, 229] on input "%101" at bounding box center [1065, 252] width 54 height 47
click at [1064, 229] on input "%101" at bounding box center [1065, 252] width 54 height 47
type input "%80"
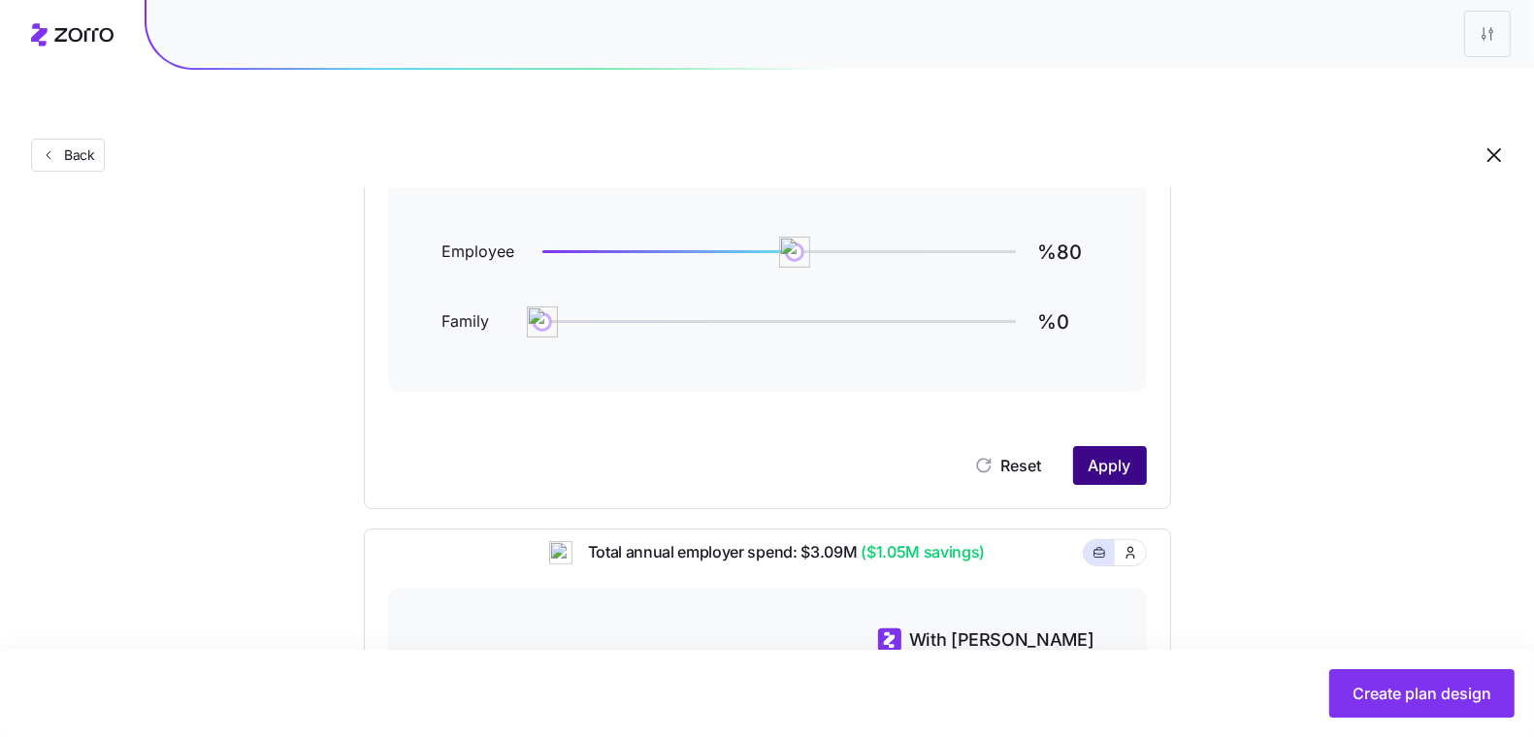
click at [1121, 446] on button "Apply" at bounding box center [1110, 465] width 74 height 39
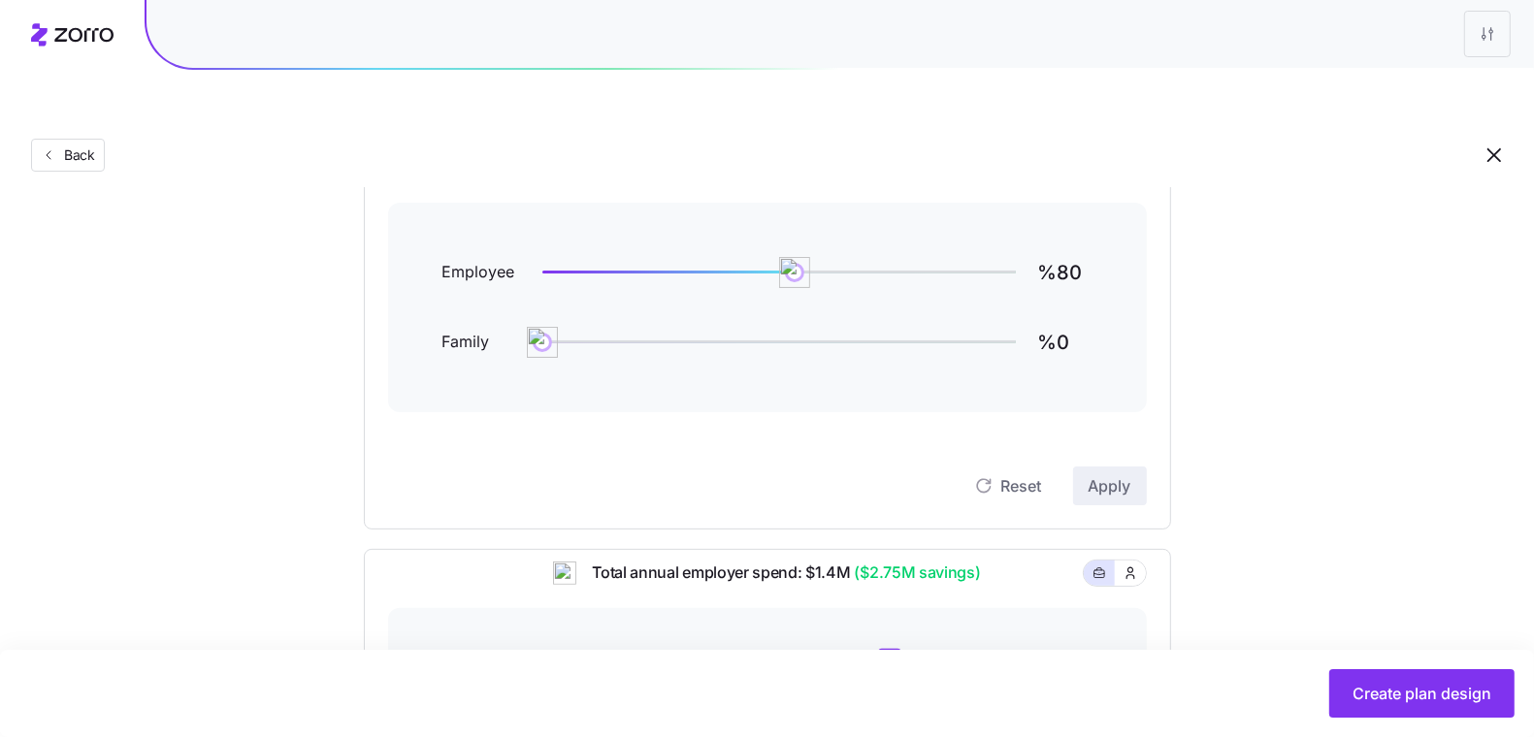
scroll to position [146, 0]
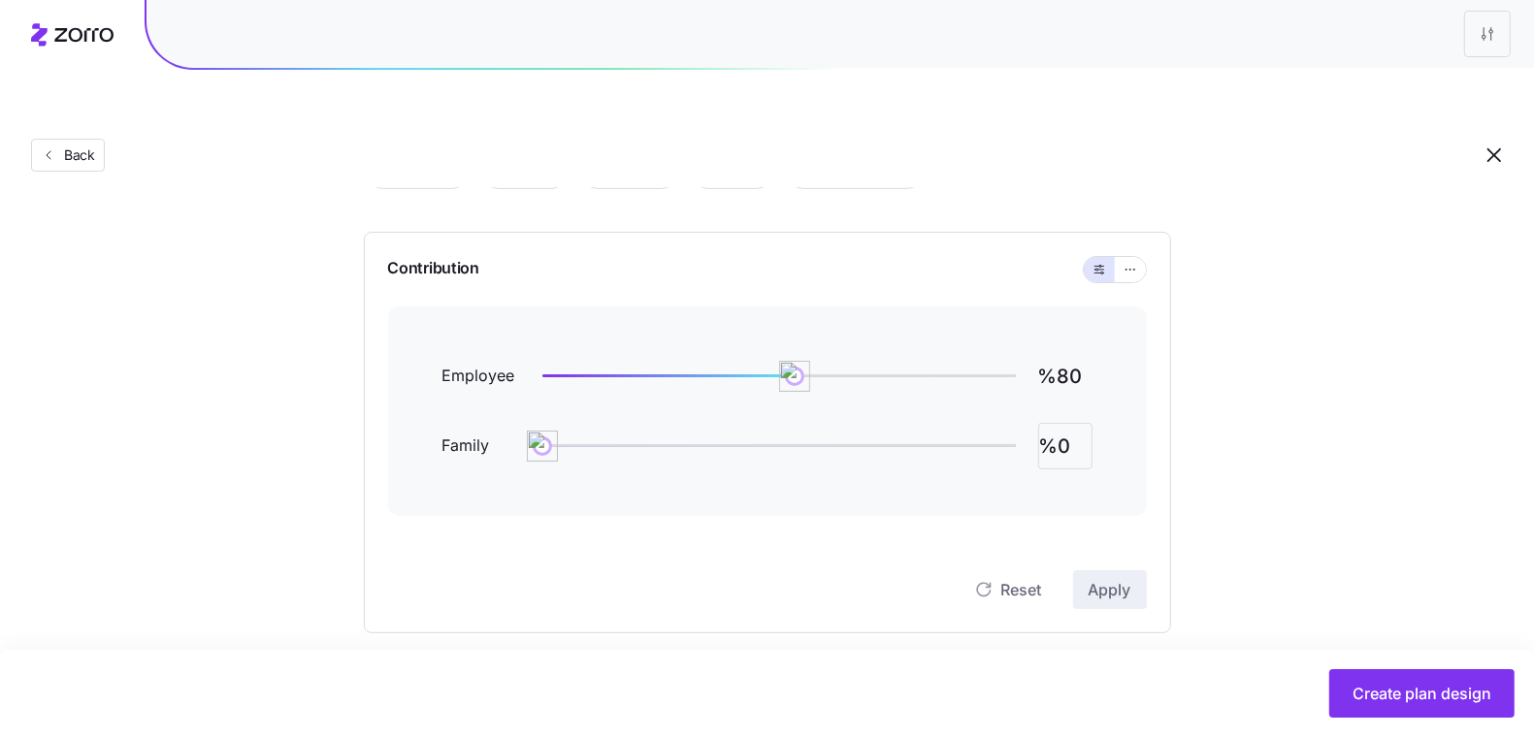
click at [1055, 423] on input "%0" at bounding box center [1065, 446] width 54 height 47
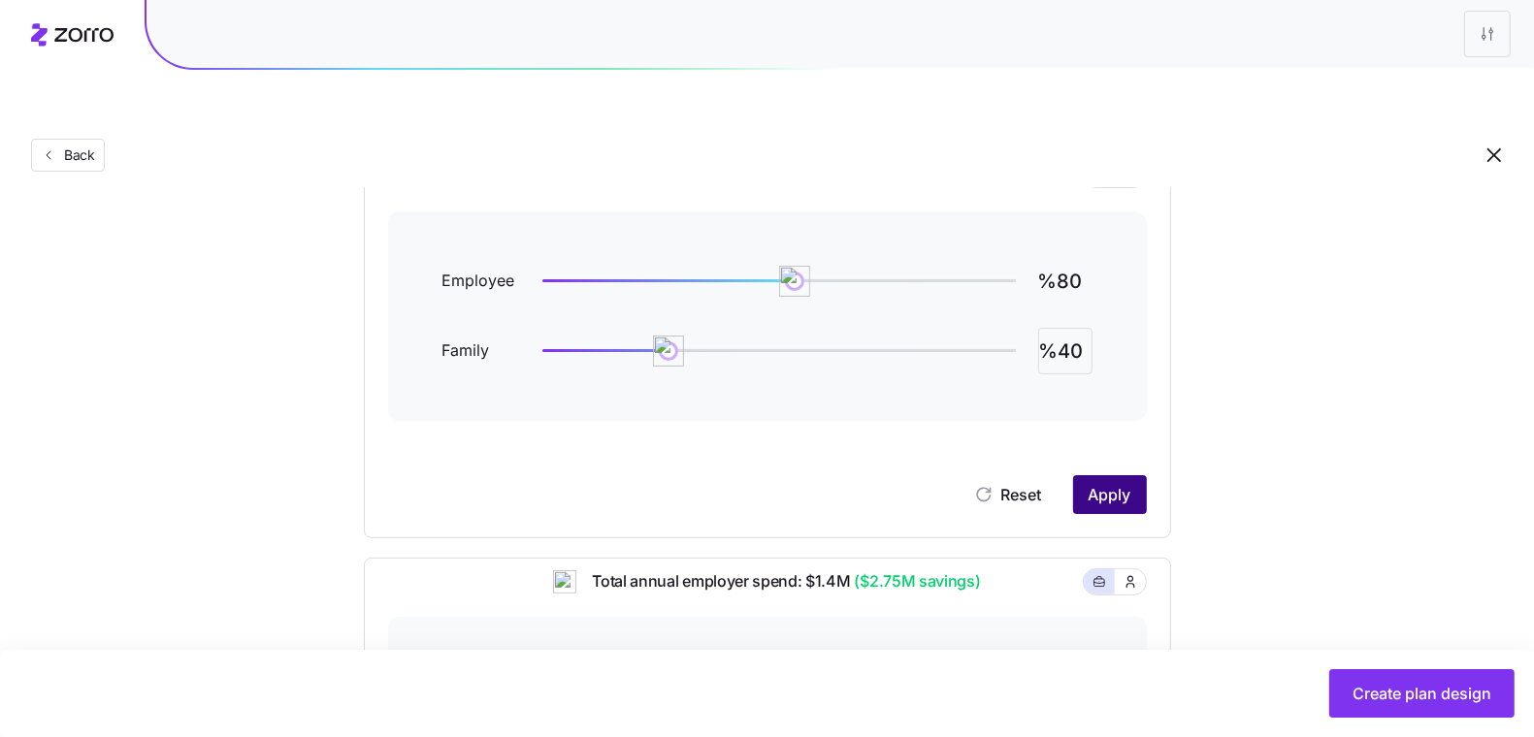
type input "%40"
click at [1100, 483] on span "Apply" at bounding box center [1110, 494] width 43 height 23
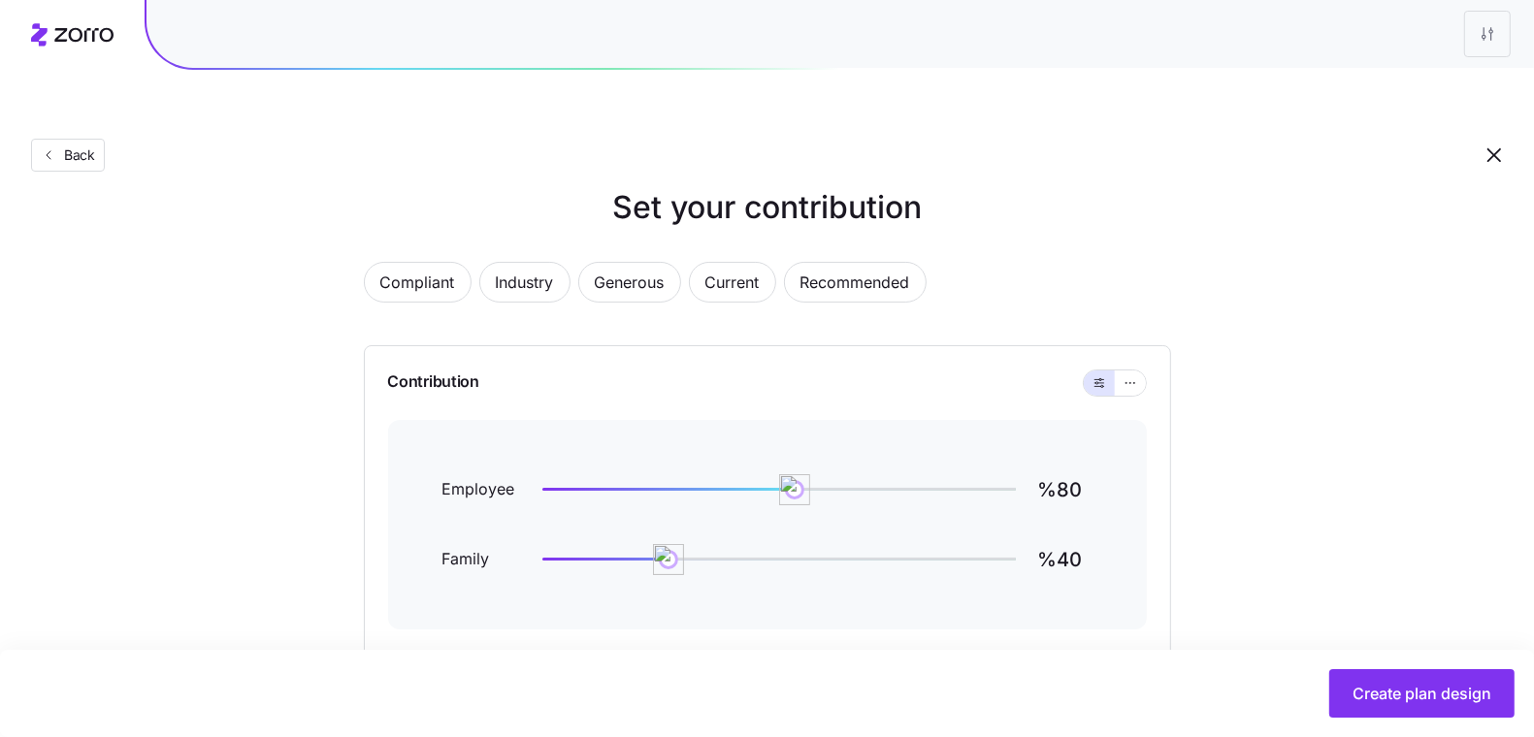
scroll to position [33, 0]
click at [1451, 703] on span "Create plan design" at bounding box center [1422, 693] width 139 height 23
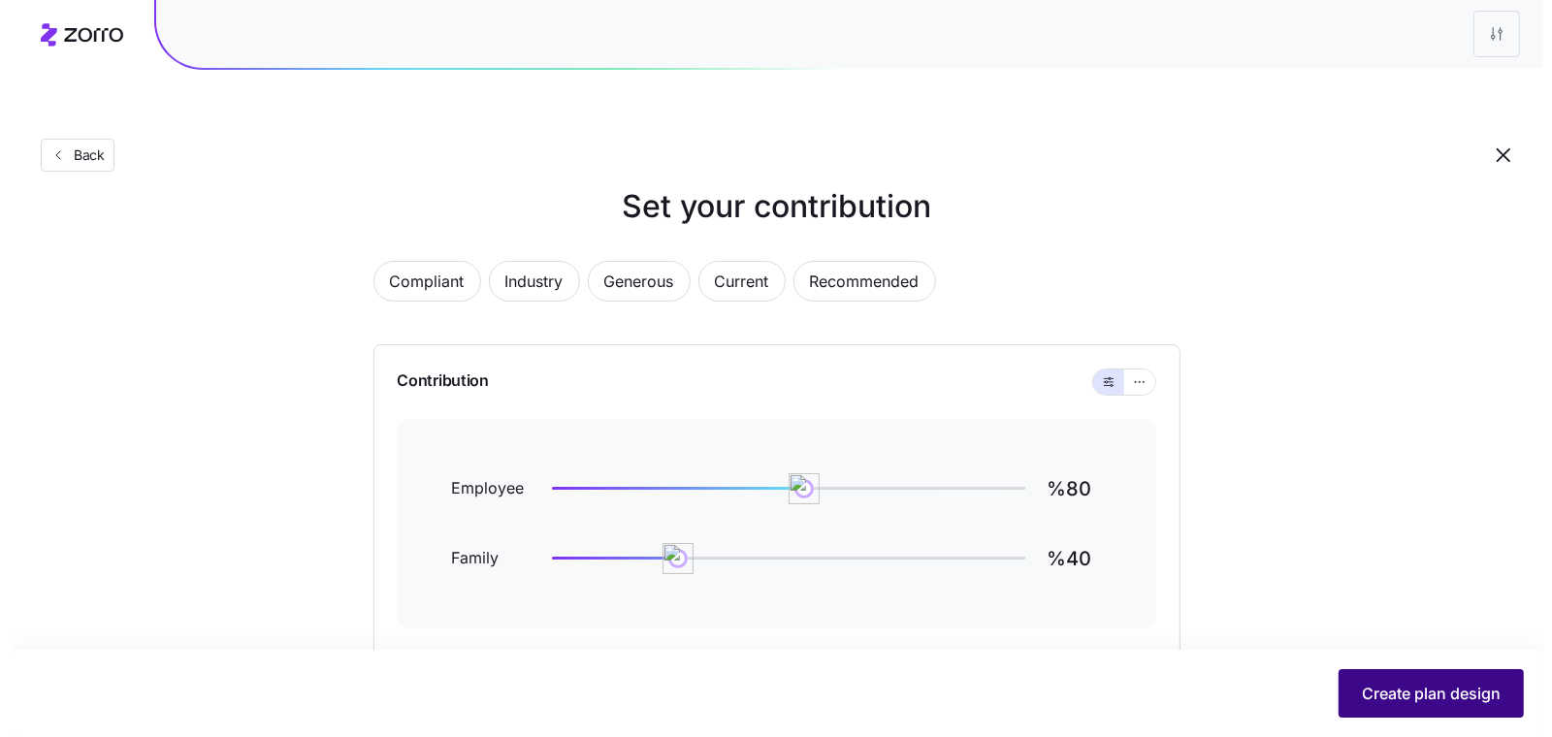
scroll to position [0, 0]
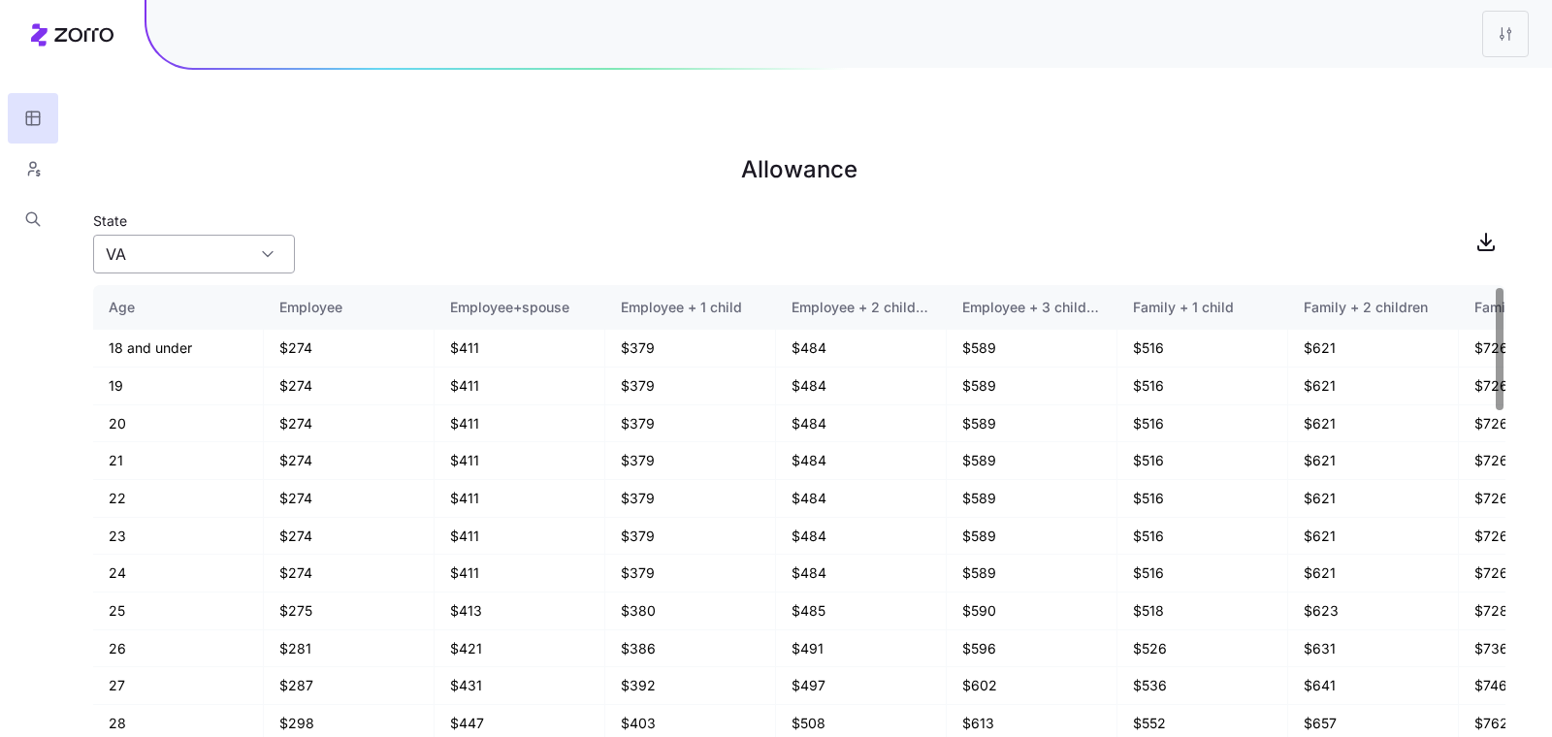
click at [262, 235] on div "VA" at bounding box center [194, 254] width 202 height 39
click at [209, 307] on div "PA" at bounding box center [194, 299] width 186 height 37
click at [245, 235] on input "PA" at bounding box center [194, 254] width 202 height 39
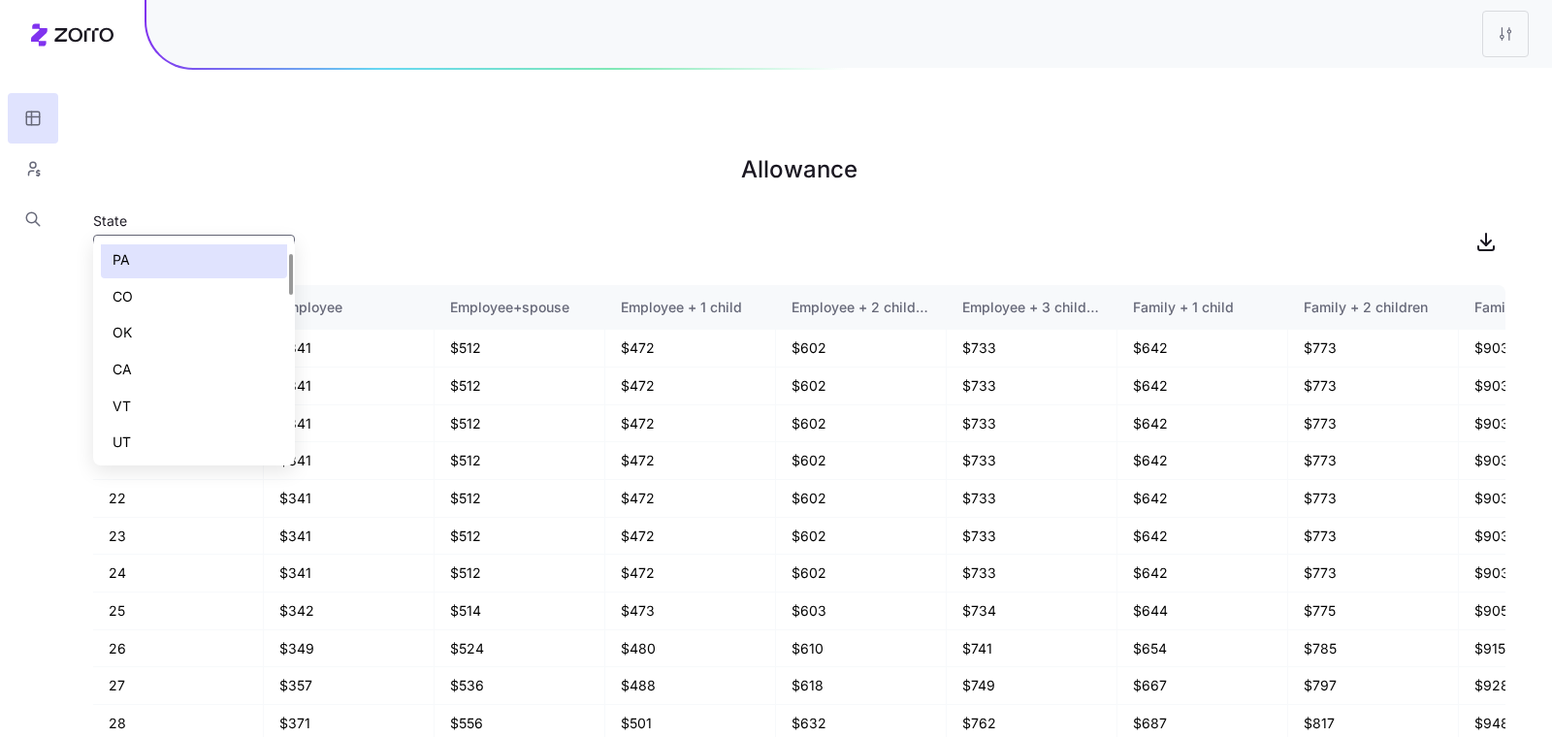
click at [207, 365] on div "CA" at bounding box center [194, 369] width 186 height 37
type input "CA"
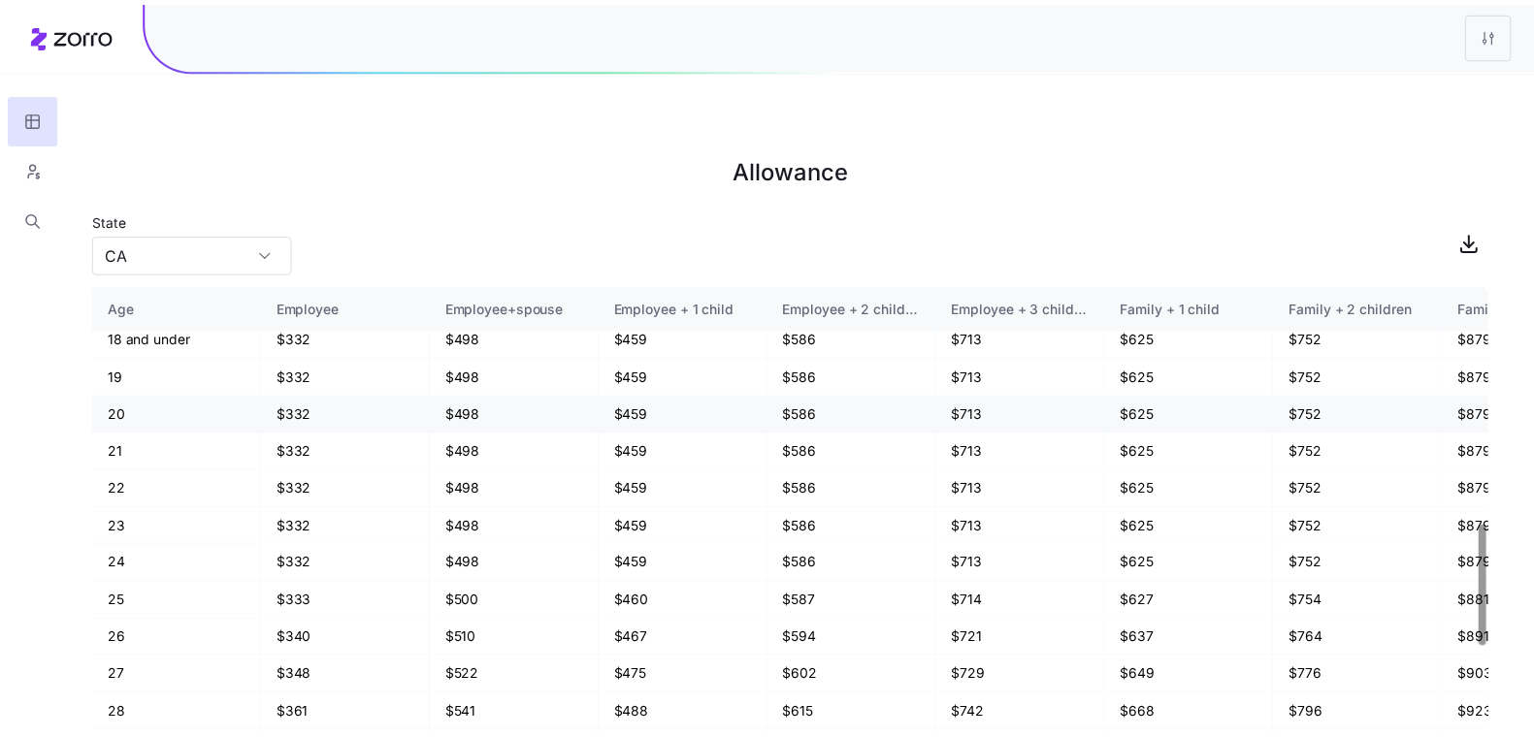
scroll to position [0, 0]
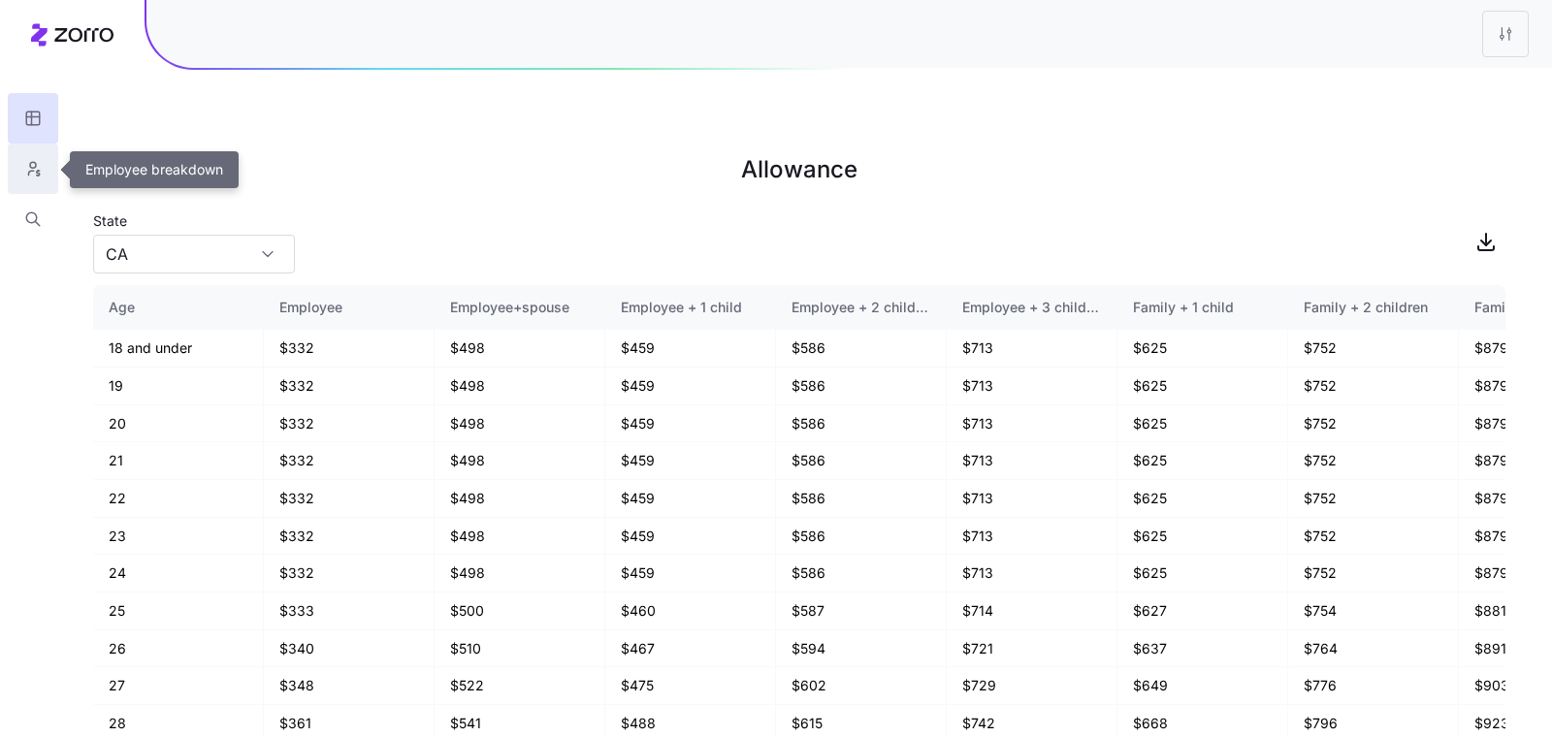
click at [26, 170] on icon "button" at bounding box center [32, 168] width 17 height 19
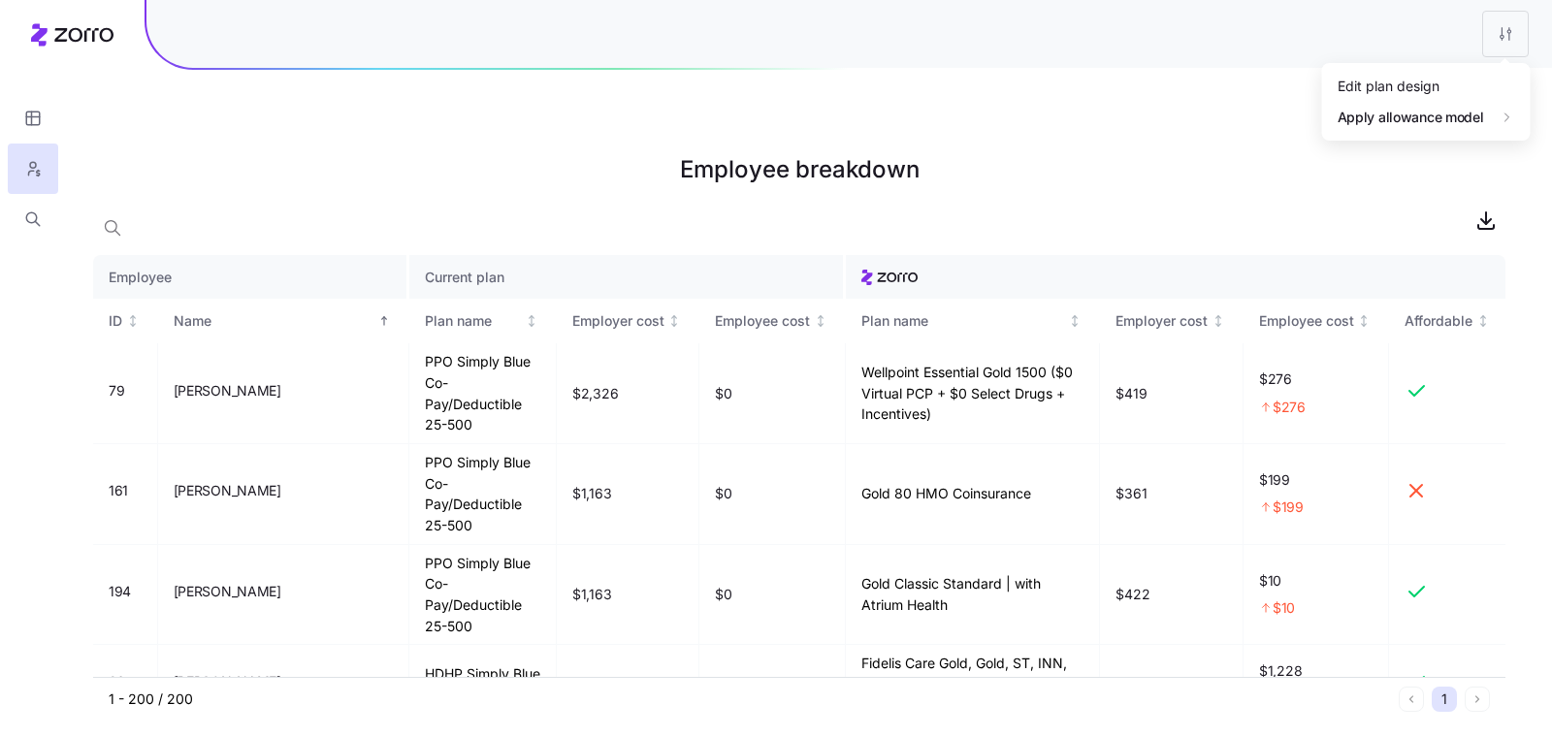
click at [1517, 40] on html "Employee breakdown Employee Current plan ID Name Plan name Employer cost Employ…" at bounding box center [776, 466] width 1552 height 932
click at [1126, 97] on html "Employee breakdown Employee Current plan ID Name Plan name Employer cost Employ…" at bounding box center [776, 466] width 1552 height 932
click at [1499, 32] on html "Employee breakdown Employee Current plan ID Name Plan name Employer cost Employ…" at bounding box center [776, 466] width 1552 height 932
click at [1105, 122] on html "Employee breakdown Employee Current plan ID Name Plan name Employer cost Employ…" at bounding box center [776, 466] width 1552 height 932
click at [34, 118] on icon "button" at bounding box center [32, 118] width 17 height 19
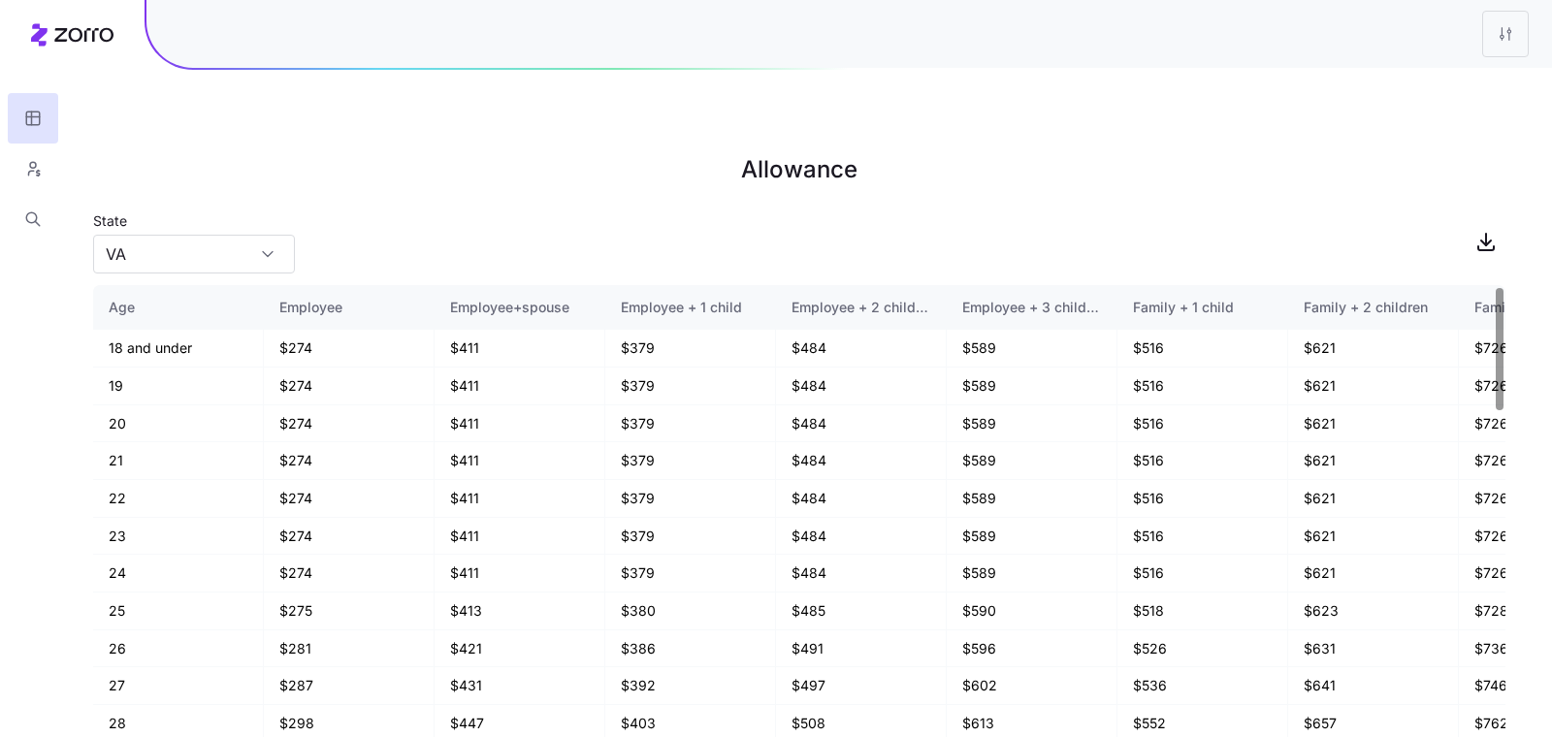
click at [1507, 36] on html "Allowance State VA Age Employee Employee+spouse Employee + 1 child Employee + 2…" at bounding box center [776, 466] width 1552 height 932
click at [1477, 84] on div "Edit plan design" at bounding box center [1426, 86] width 193 height 31
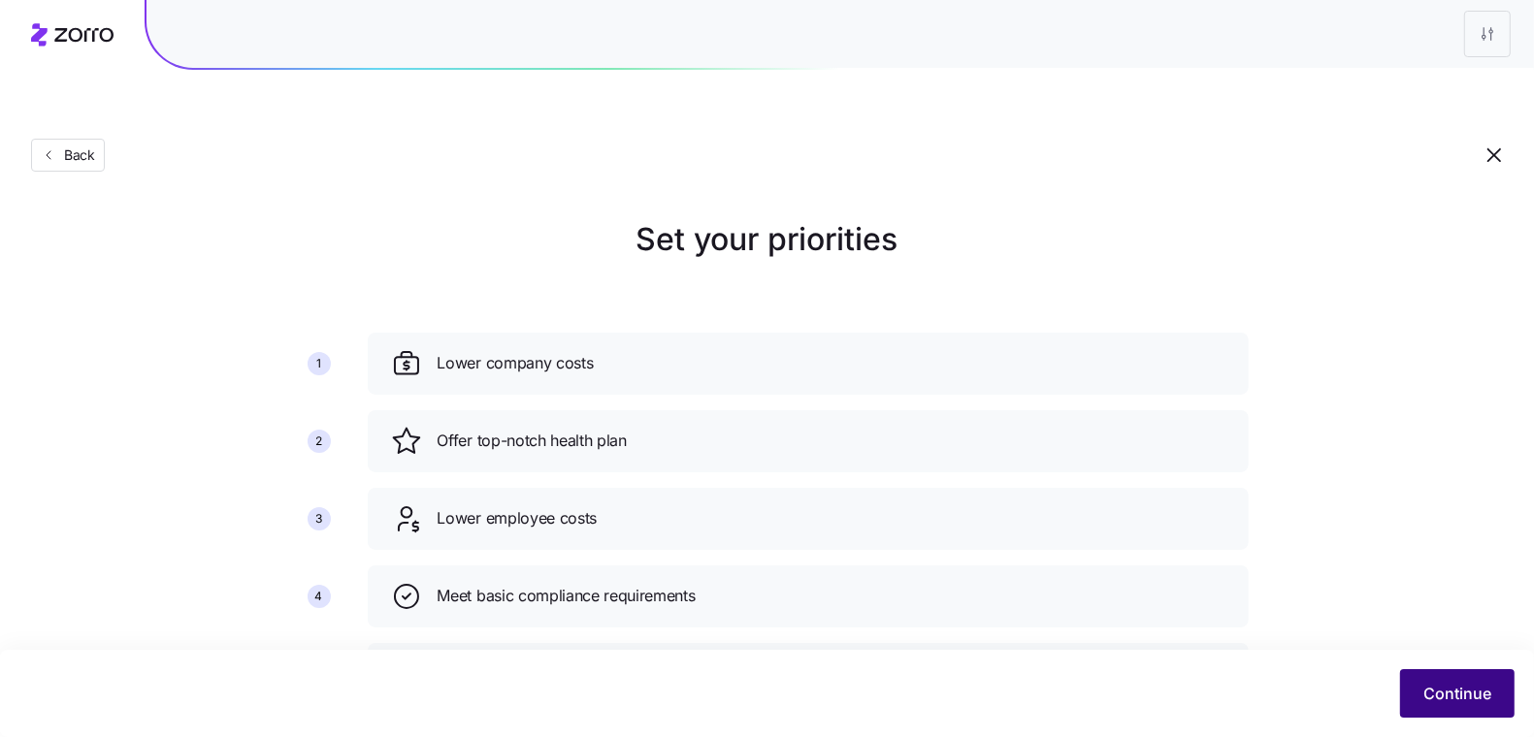
click at [1461, 682] on span "Continue" at bounding box center [1457, 693] width 68 height 23
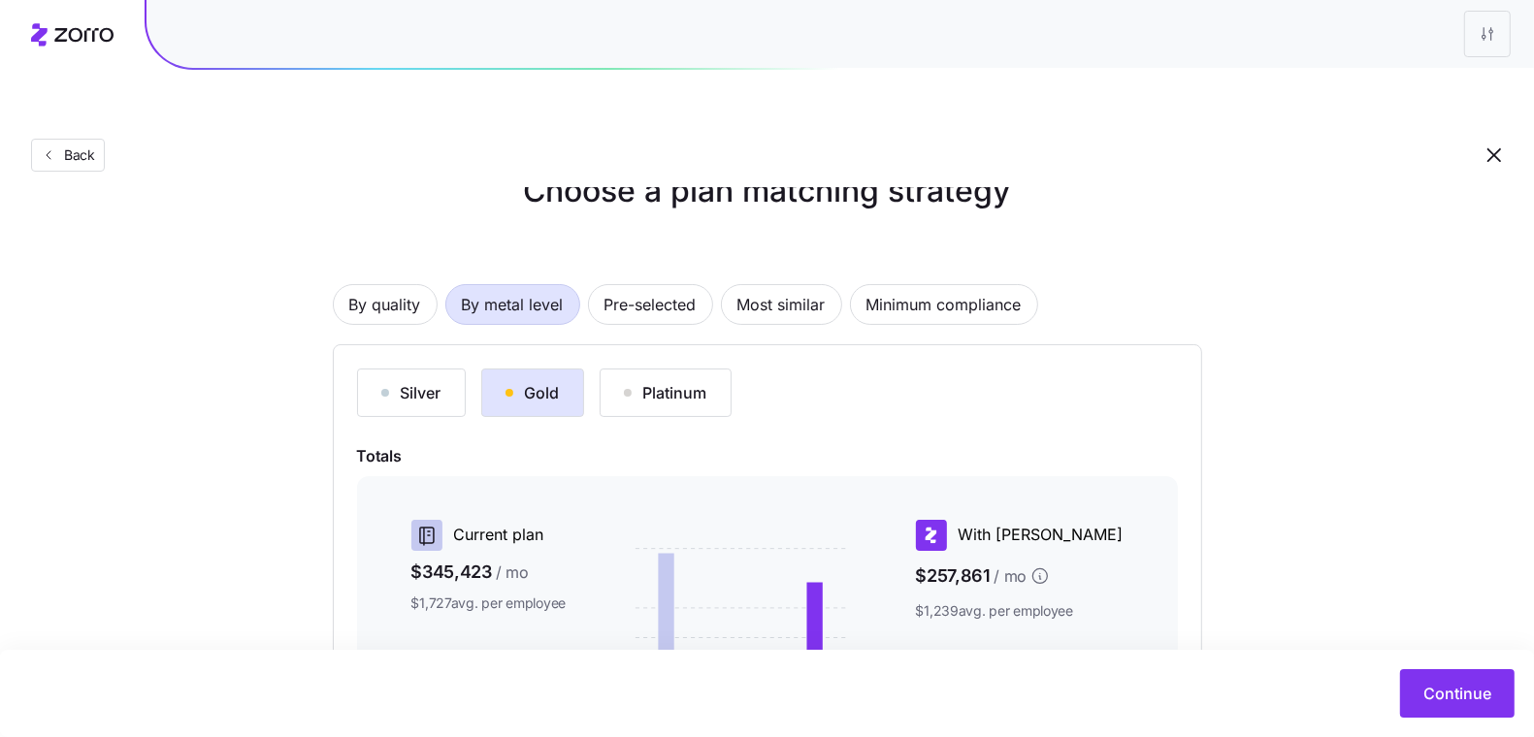
scroll to position [173, 0]
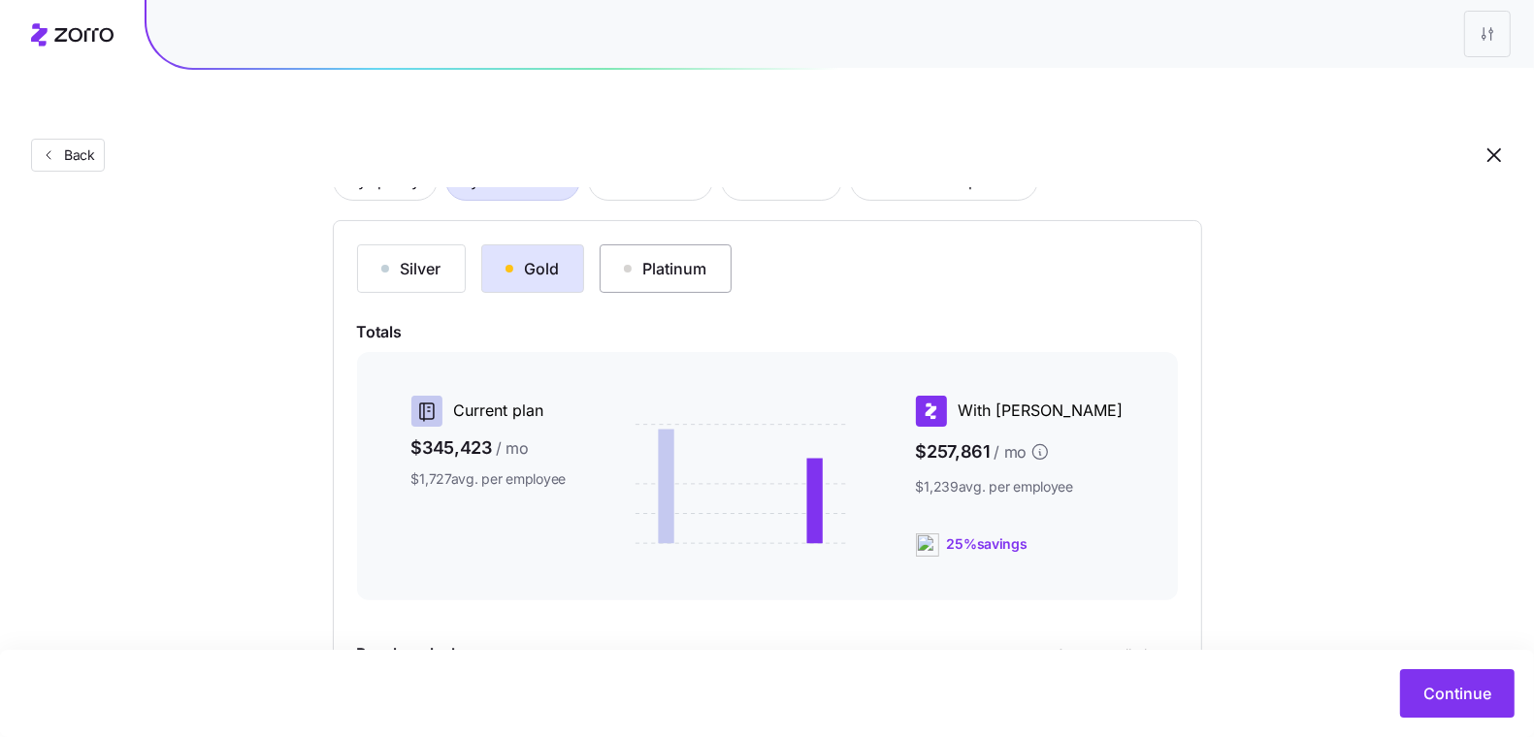
click at [632, 257] on div "Platinum" at bounding box center [665, 268] width 83 height 23
click at [435, 257] on div "Silver" at bounding box center [411, 268] width 60 height 23
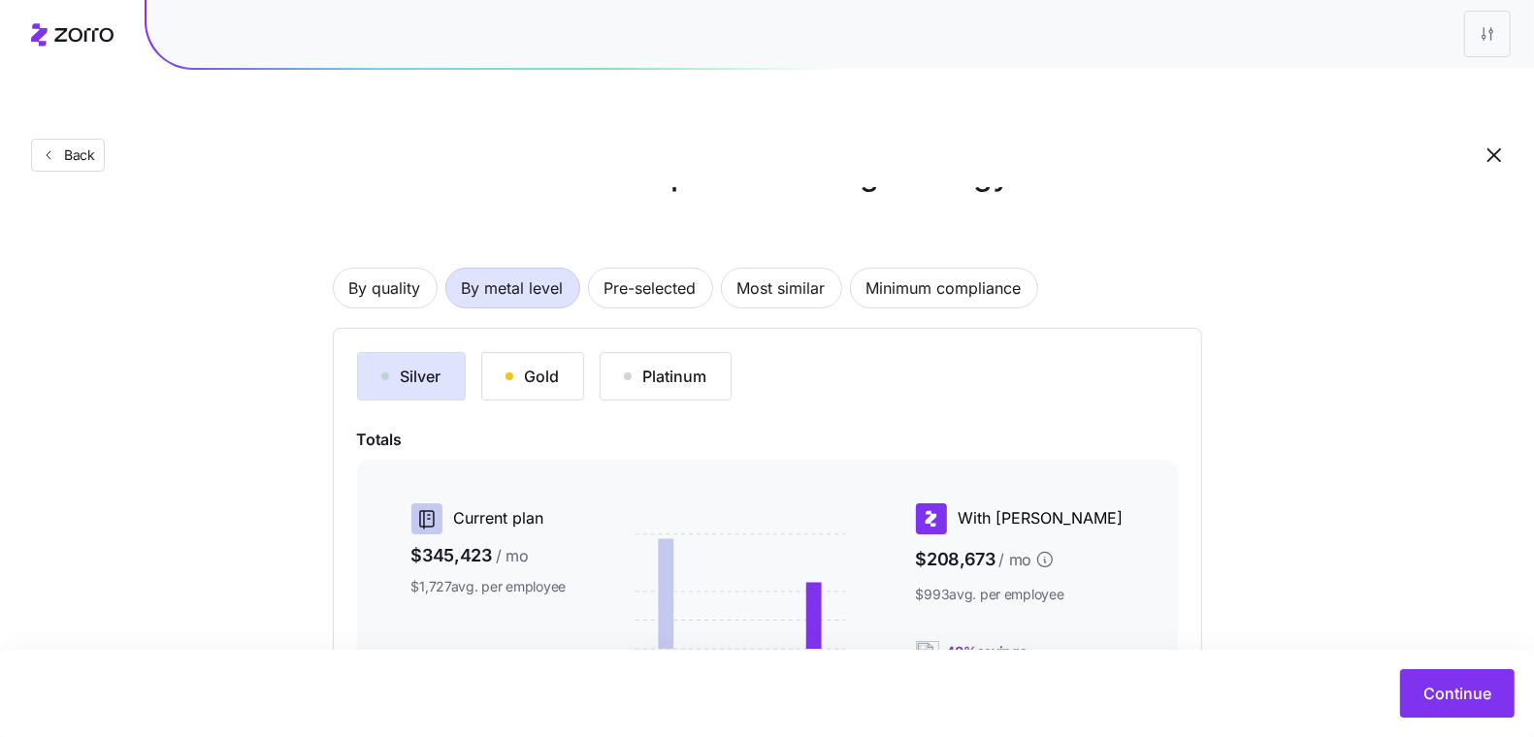
scroll to position [0, 0]
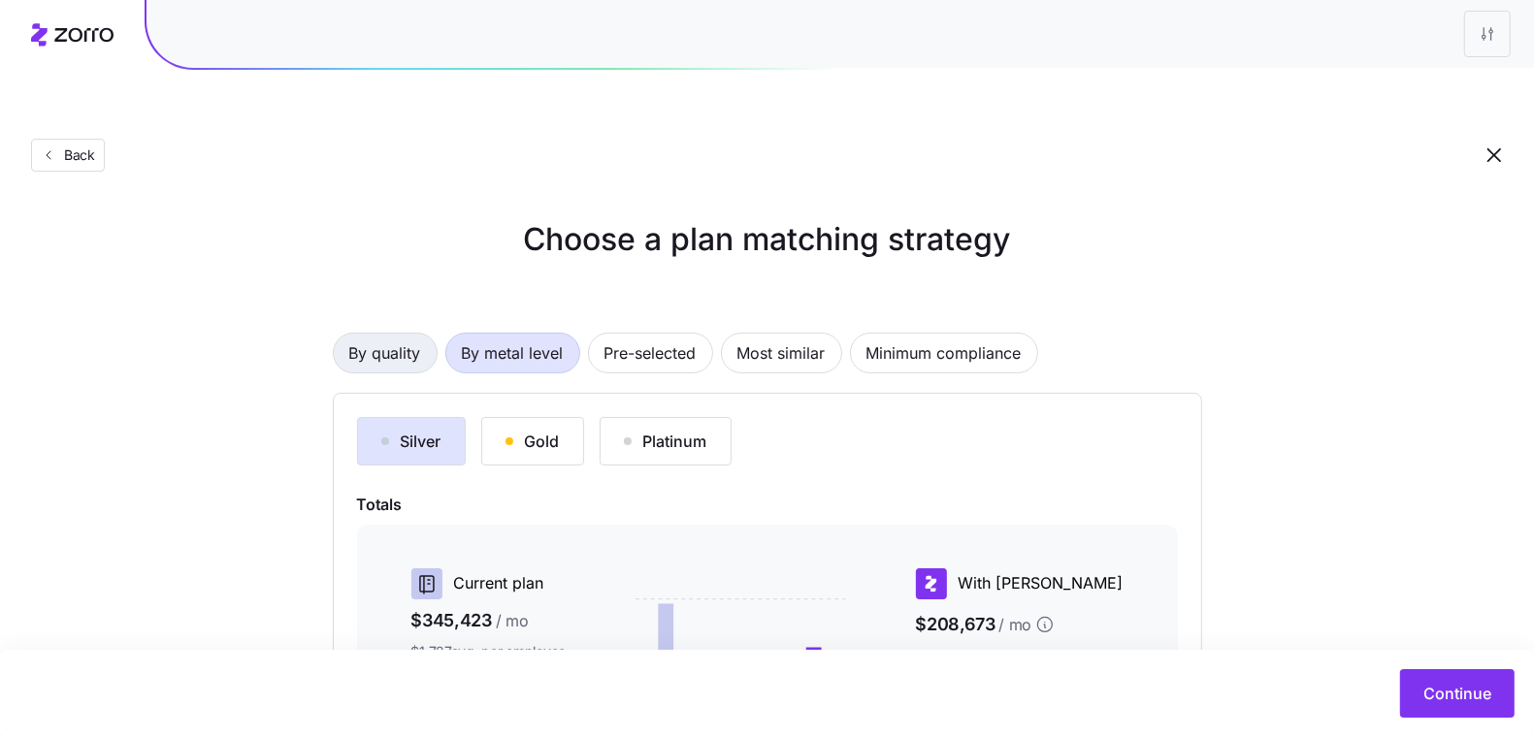
click at [385, 334] on span "By quality" at bounding box center [385, 353] width 72 height 39
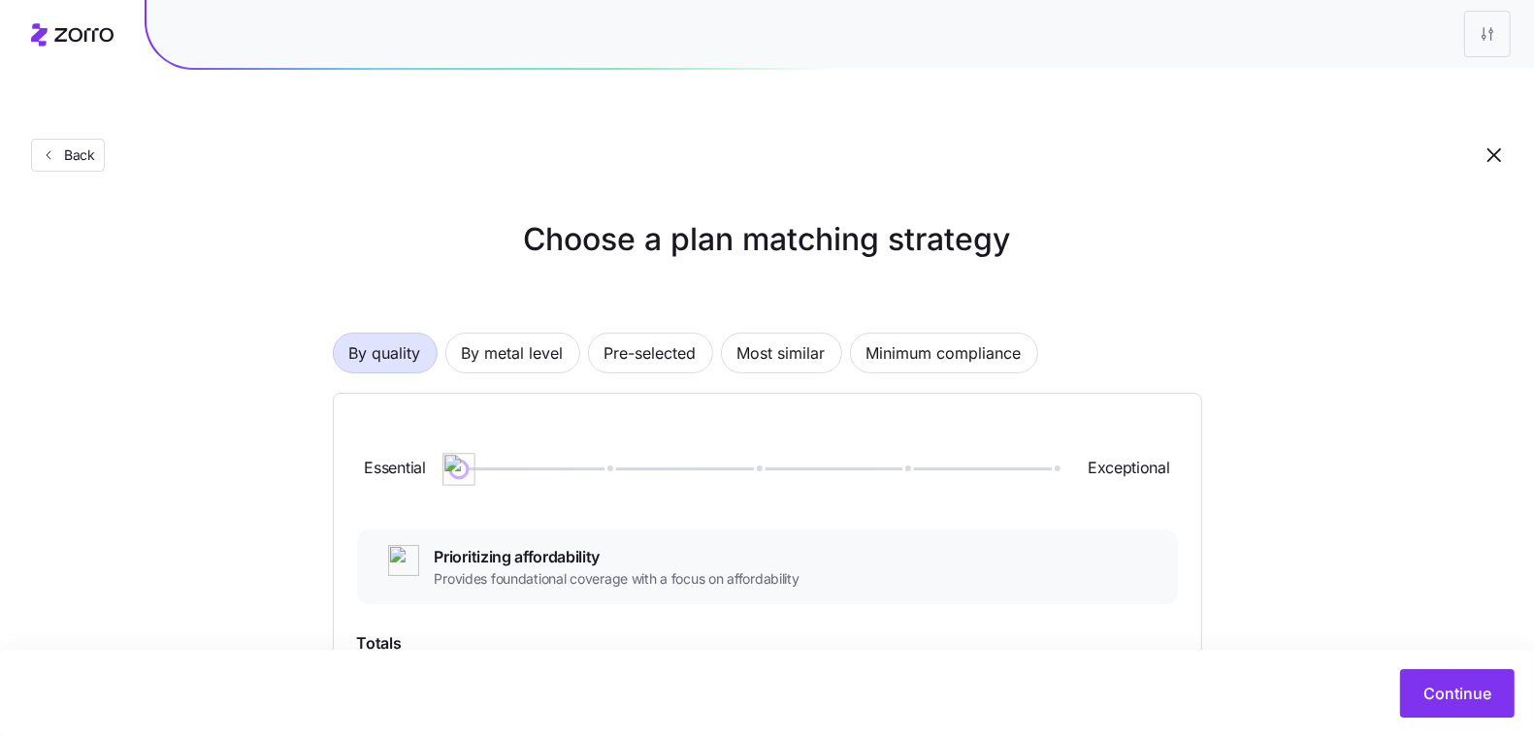
drag, startPoint x: 548, startPoint y: 416, endPoint x: 606, endPoint y: 419, distance: 58.3
click at [475, 453] on img at bounding box center [458, 469] width 33 height 33
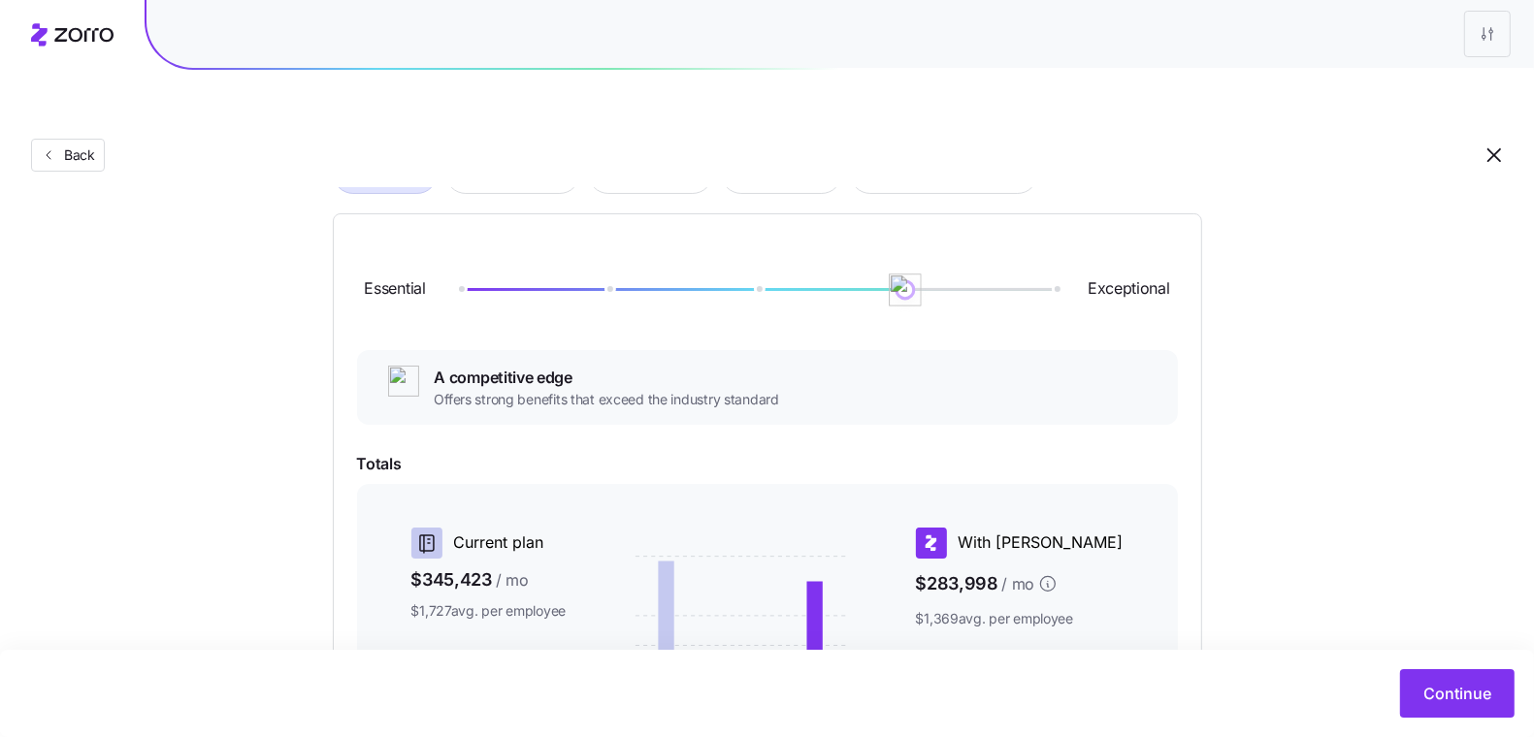
drag, startPoint x: 670, startPoint y: 244, endPoint x: 910, endPoint y: 245, distance: 239.7
click at [910, 274] on img at bounding box center [906, 290] width 33 height 33
drag, startPoint x: 904, startPoint y: 229, endPoint x: 734, endPoint y: 235, distance: 170.9
click at [734, 238] on div "Essential Exceptional" at bounding box center [767, 290] width 821 height 105
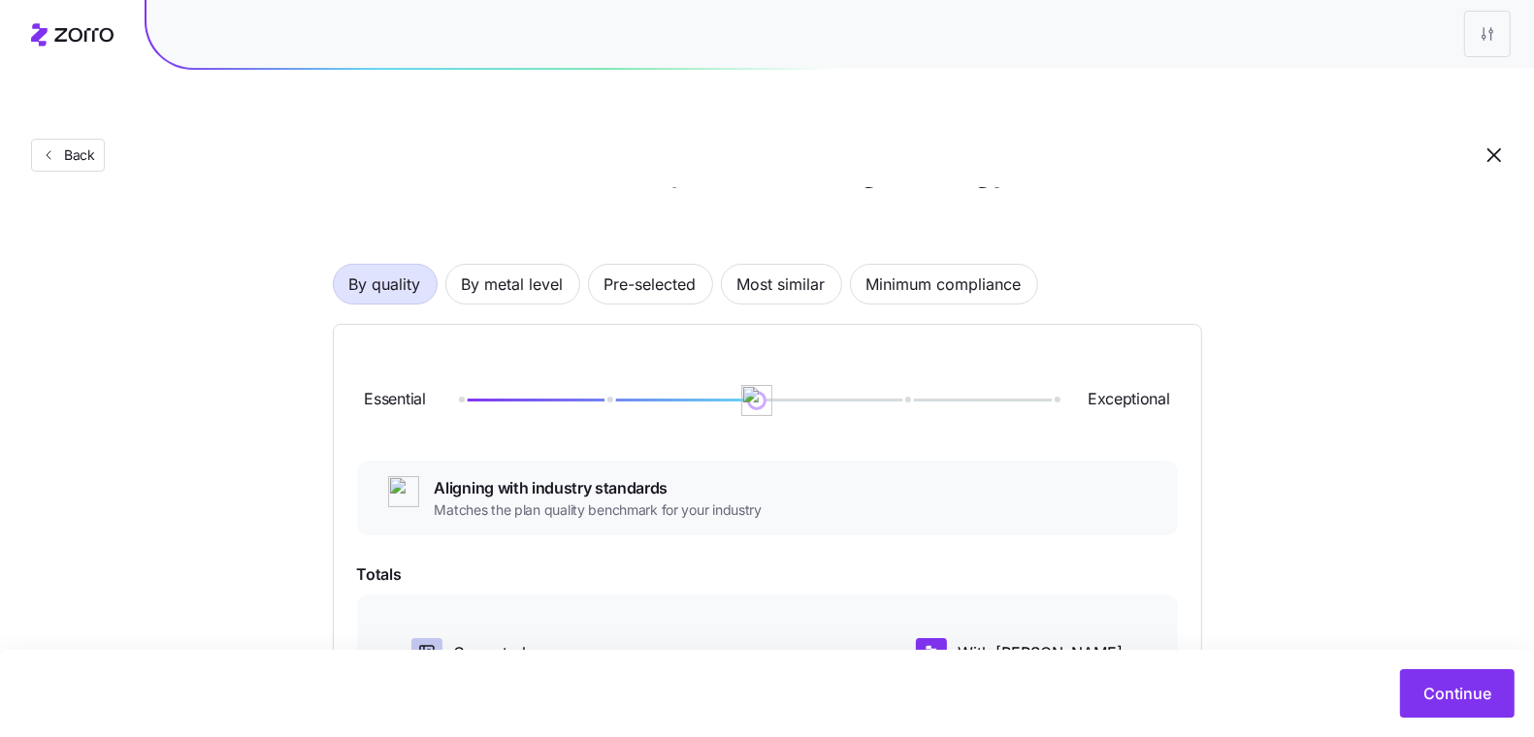
scroll to position [0, 0]
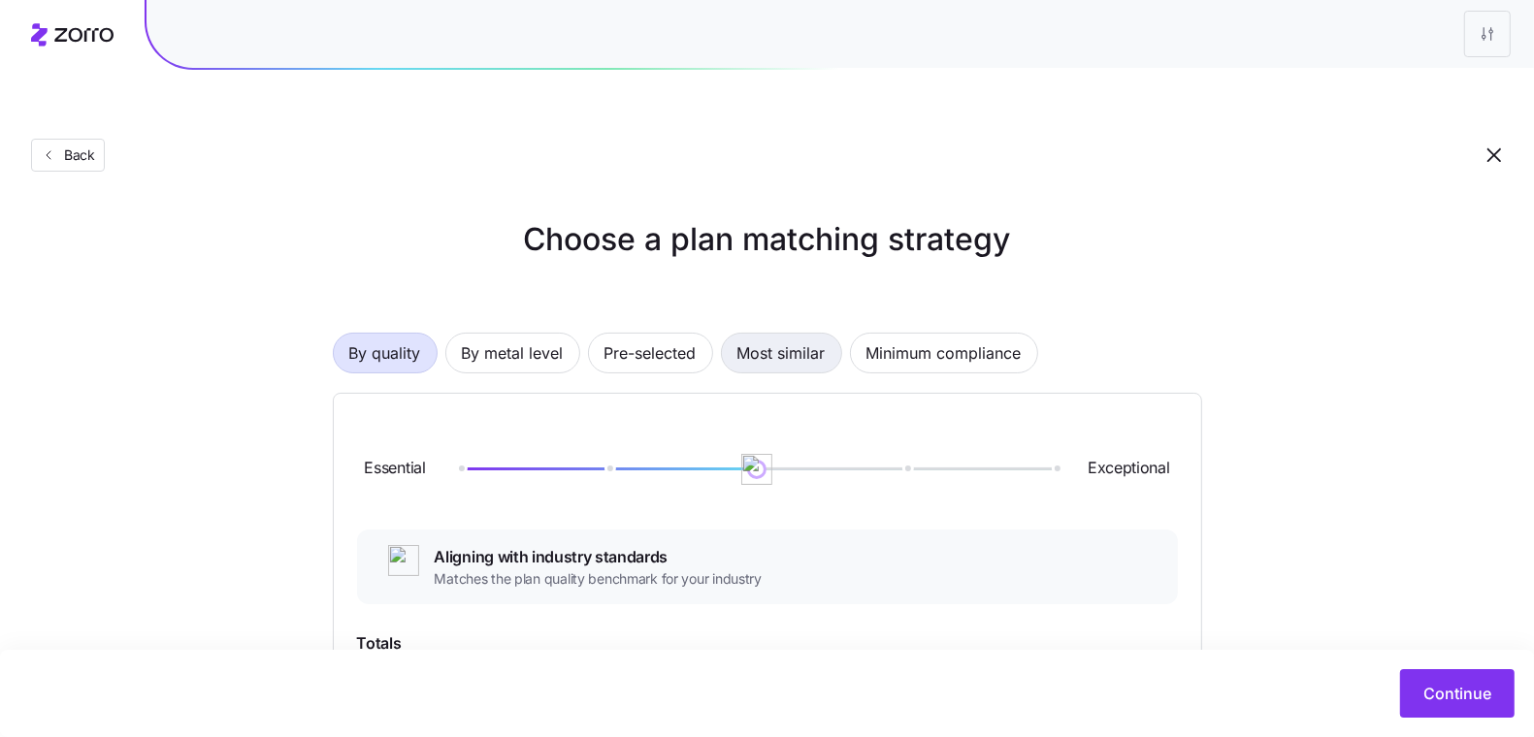
click at [802, 334] on span "Most similar" at bounding box center [781, 353] width 88 height 39
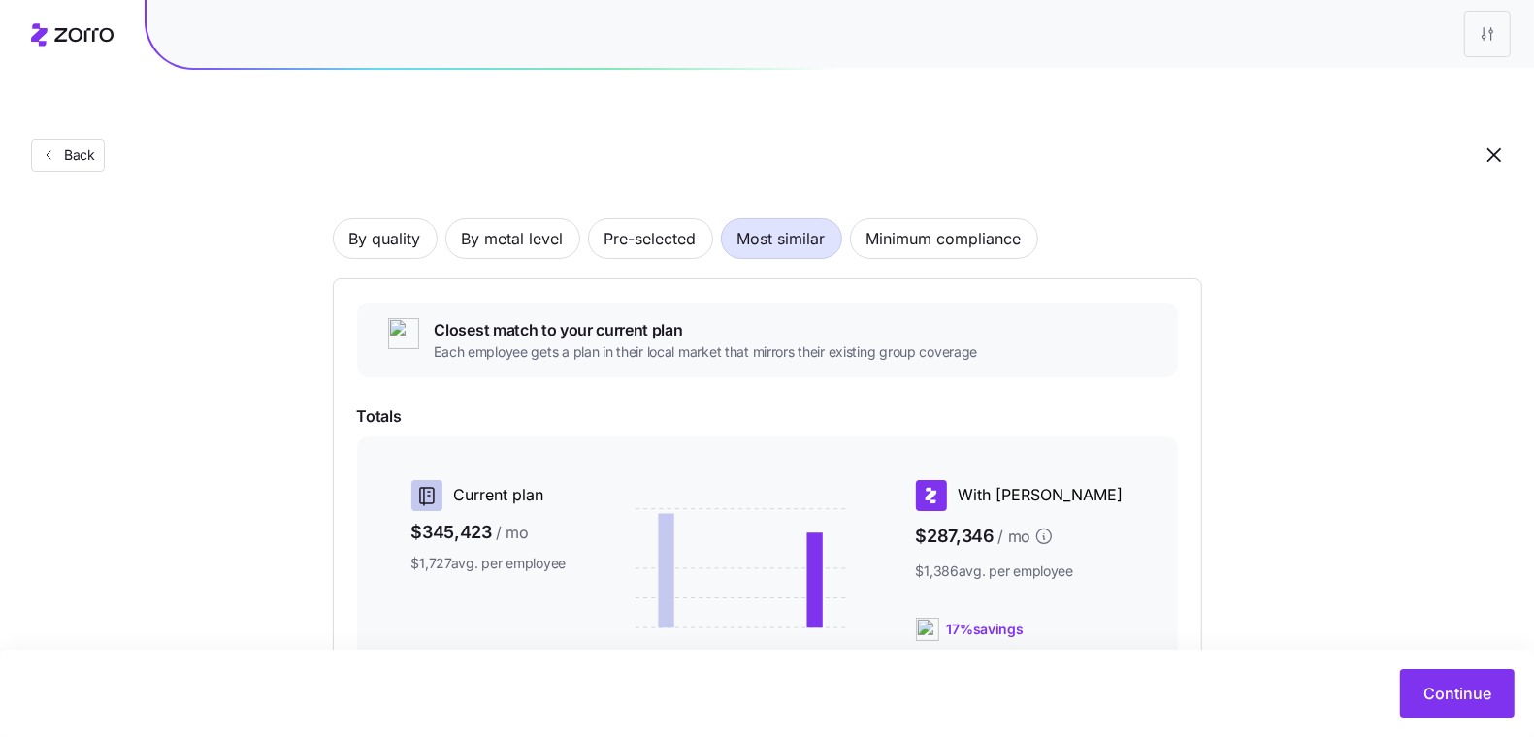
scroll to position [357, 0]
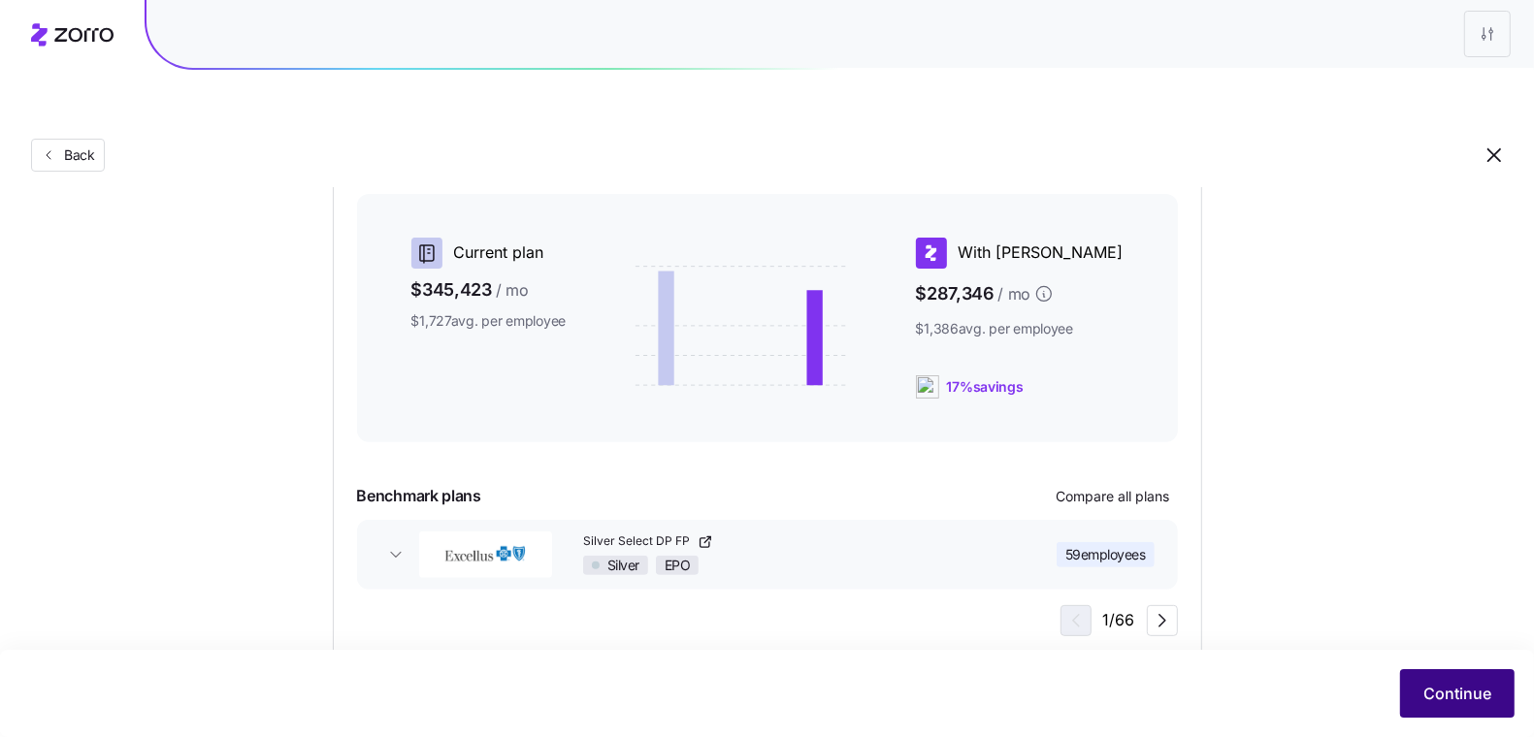
click at [1488, 690] on span "Continue" at bounding box center [1457, 693] width 68 height 23
click at [1456, 687] on span "Continue" at bounding box center [1457, 693] width 68 height 23
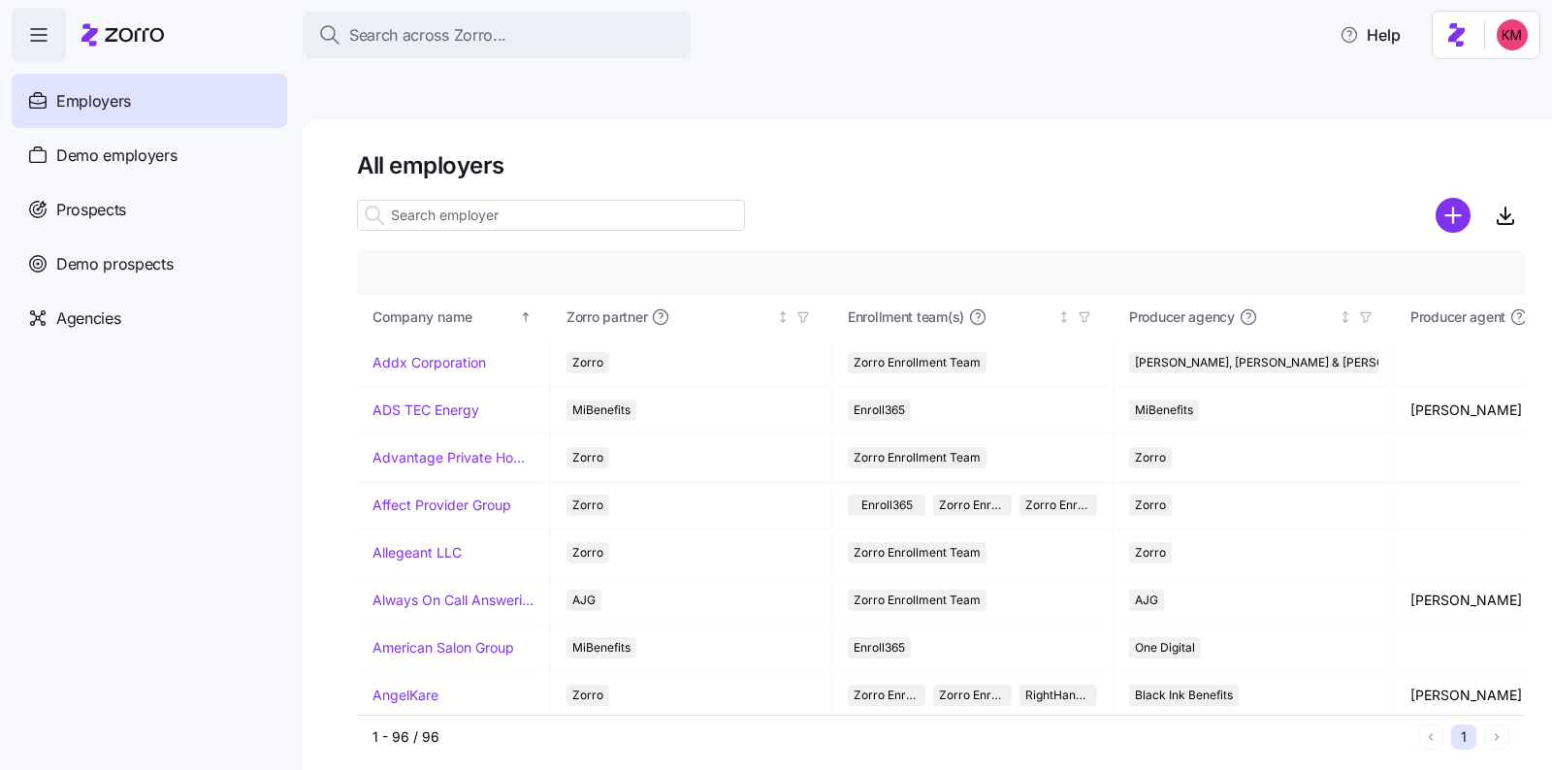
click at [108, 167] on span "Demo employers" at bounding box center [116, 156] width 121 height 24
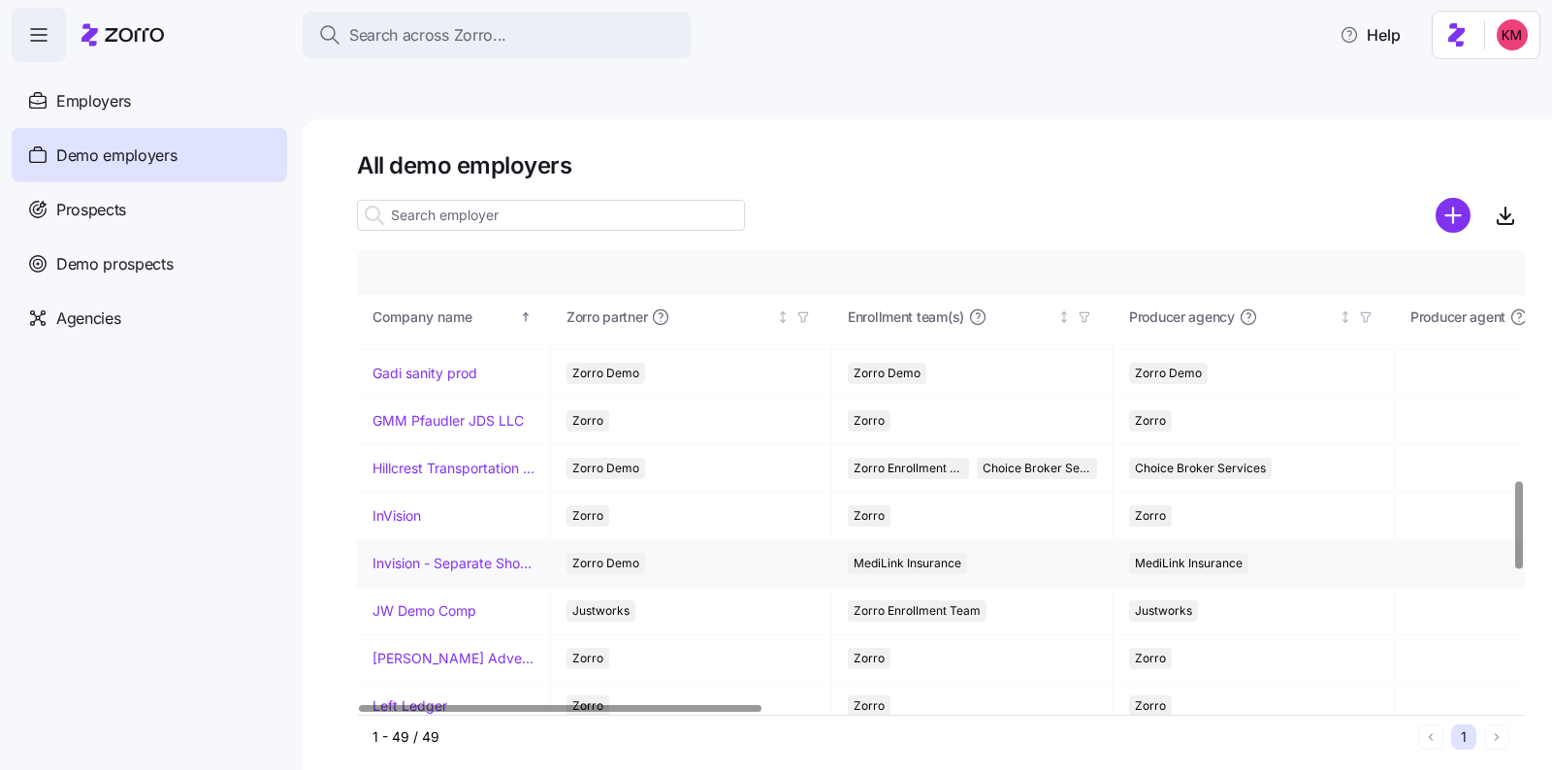
scroll to position [1272, 0]
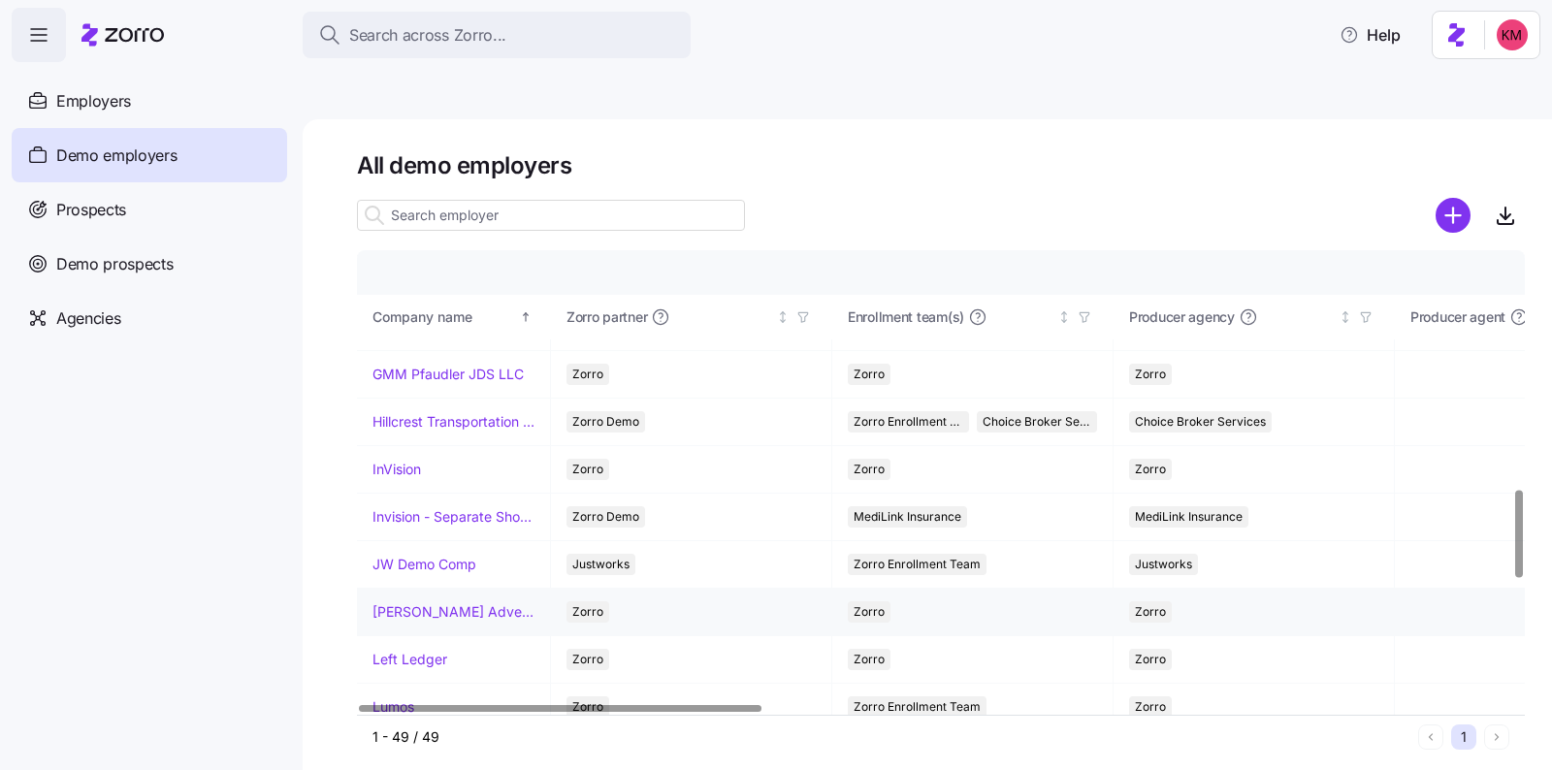
click at [434, 603] on link "Kurian's Advertising" at bounding box center [454, 612] width 162 height 19
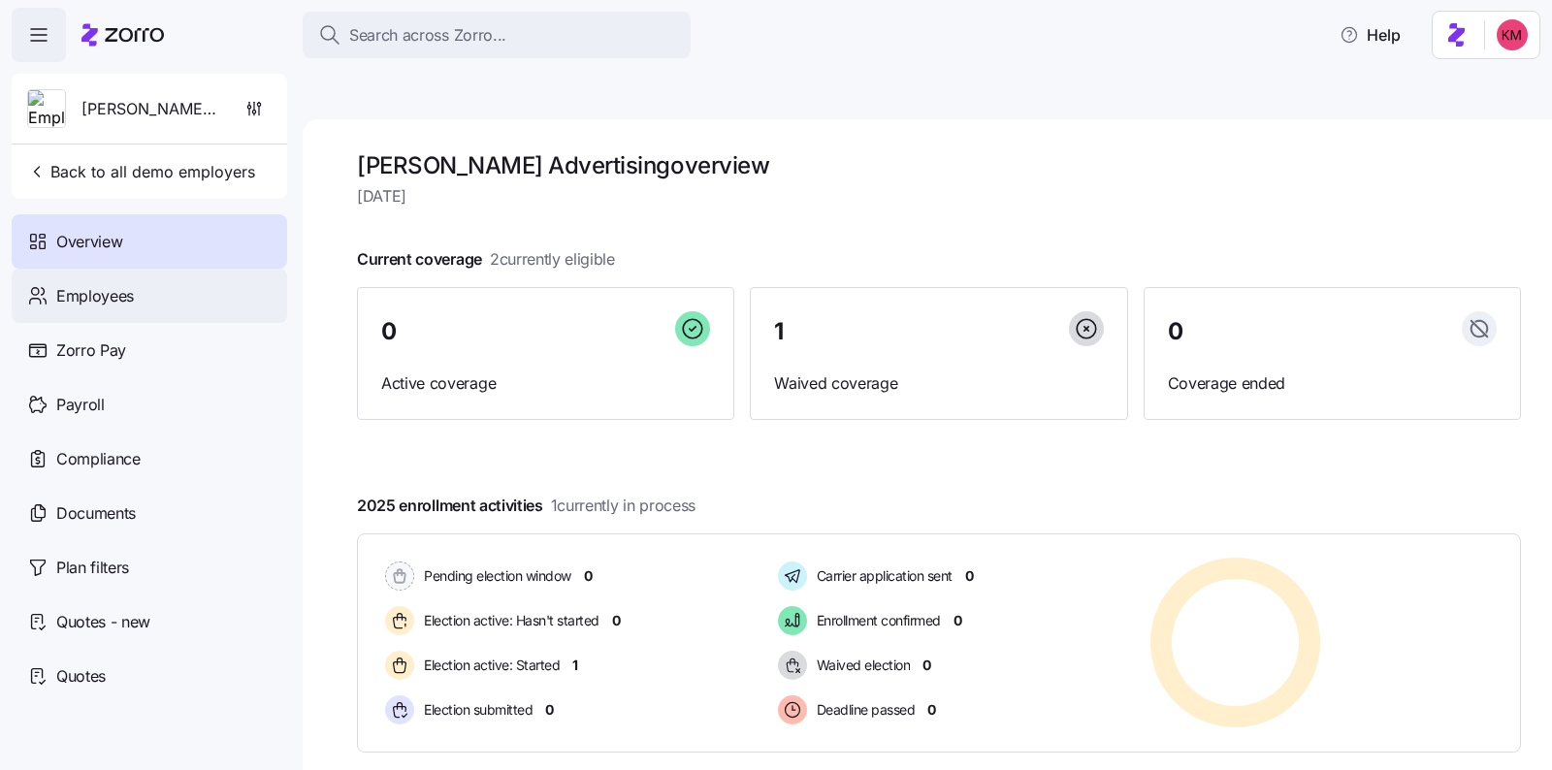
click at [95, 292] on span "Employees" at bounding box center [95, 296] width 78 height 24
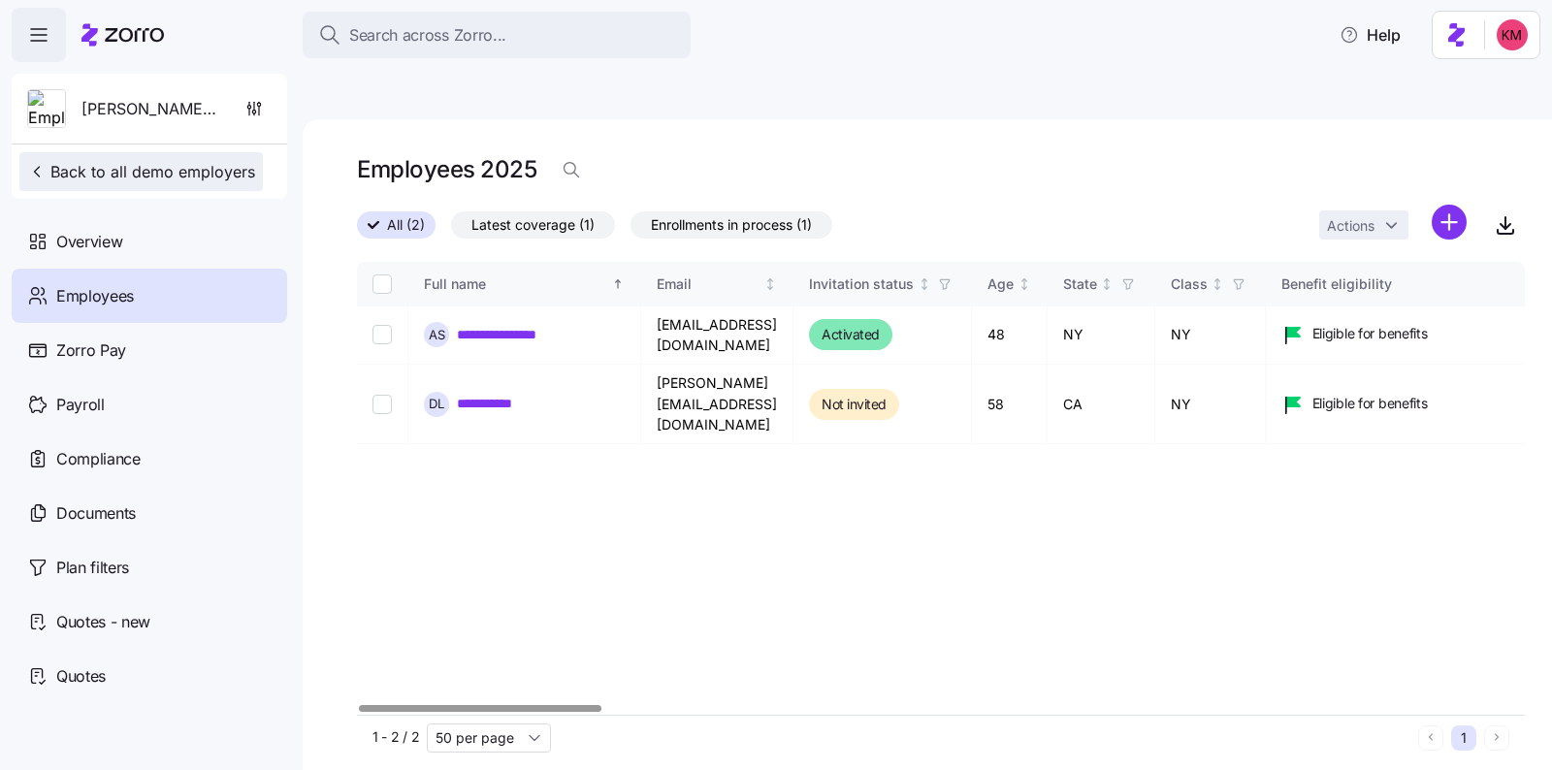
click at [131, 162] on span "Back to all demo employers" at bounding box center [141, 171] width 228 height 23
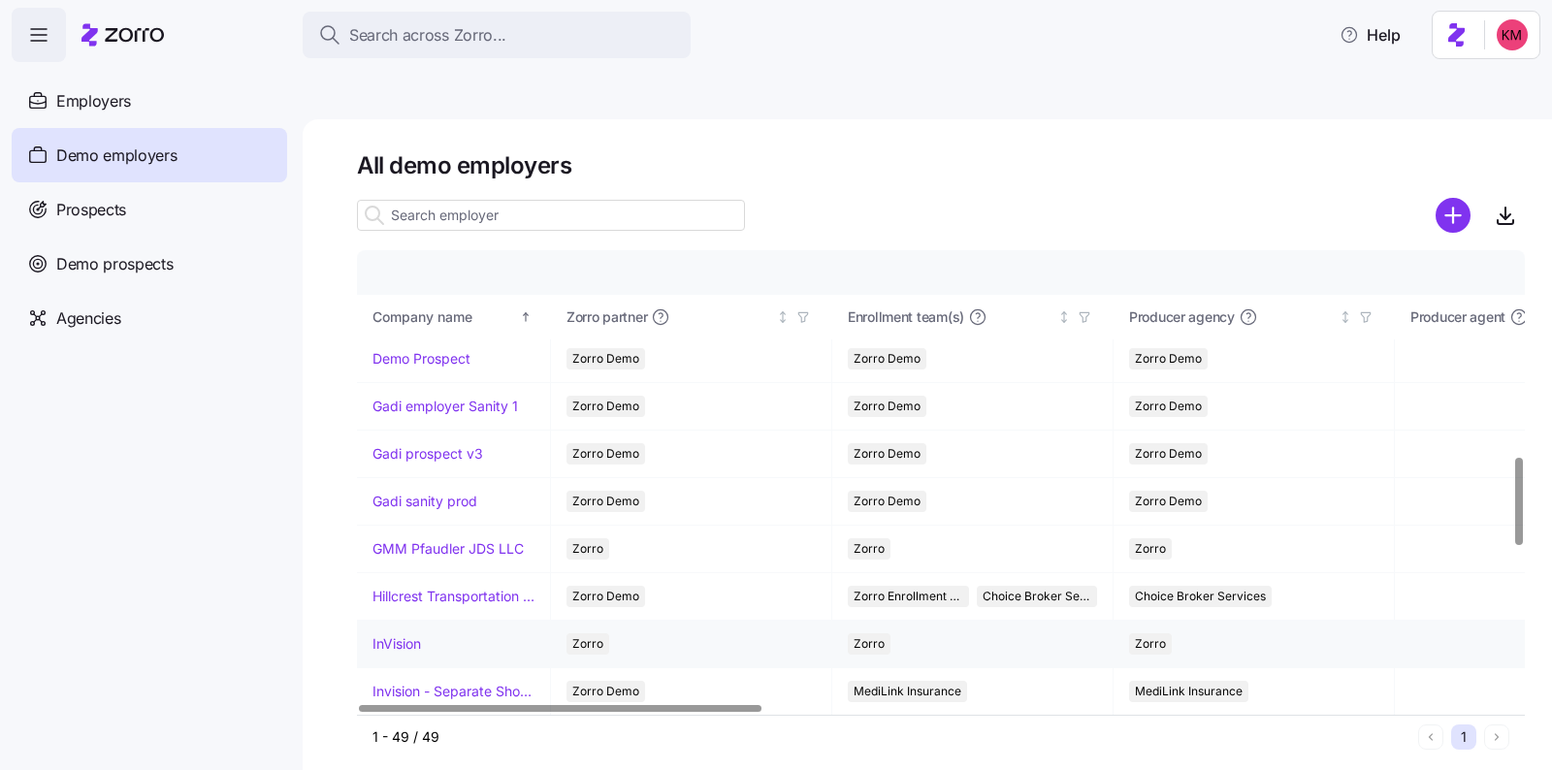
scroll to position [1098, 0]
click at [395, 634] on link "InVision" at bounding box center [397, 643] width 49 height 19
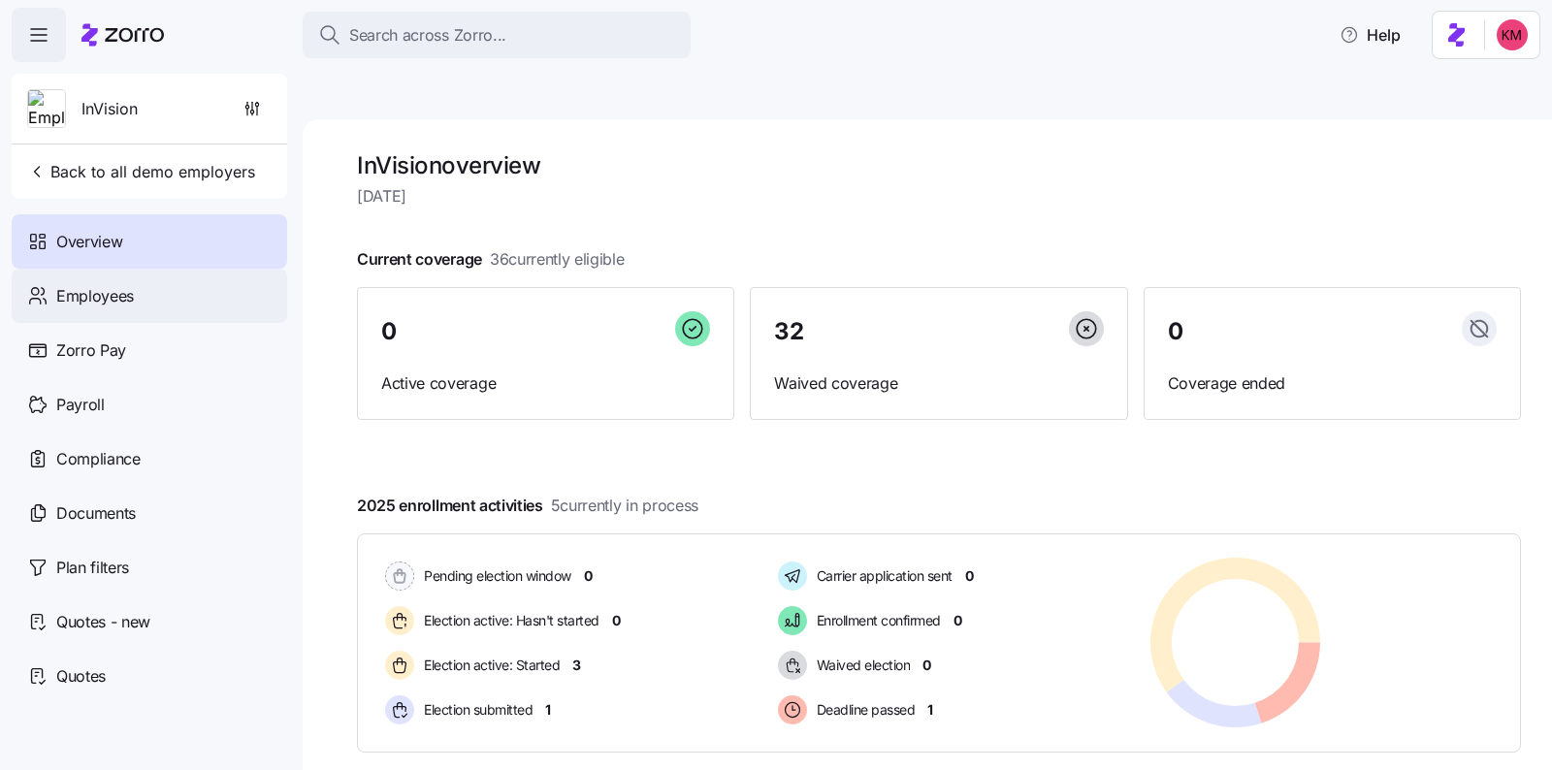
click at [160, 302] on div "Employees" at bounding box center [150, 296] width 276 height 54
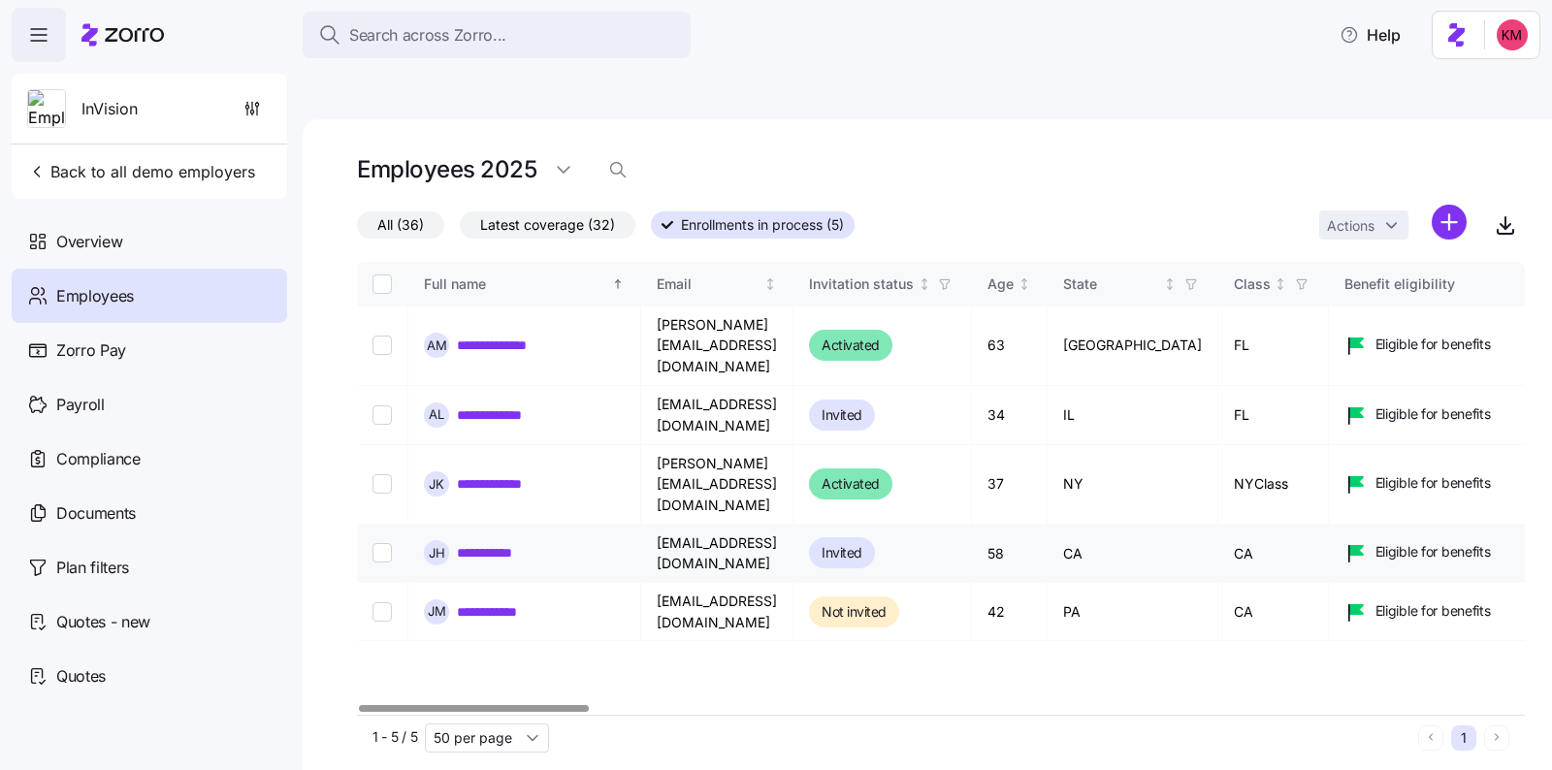
click at [501, 543] on link "**********" at bounding box center [494, 552] width 74 height 19
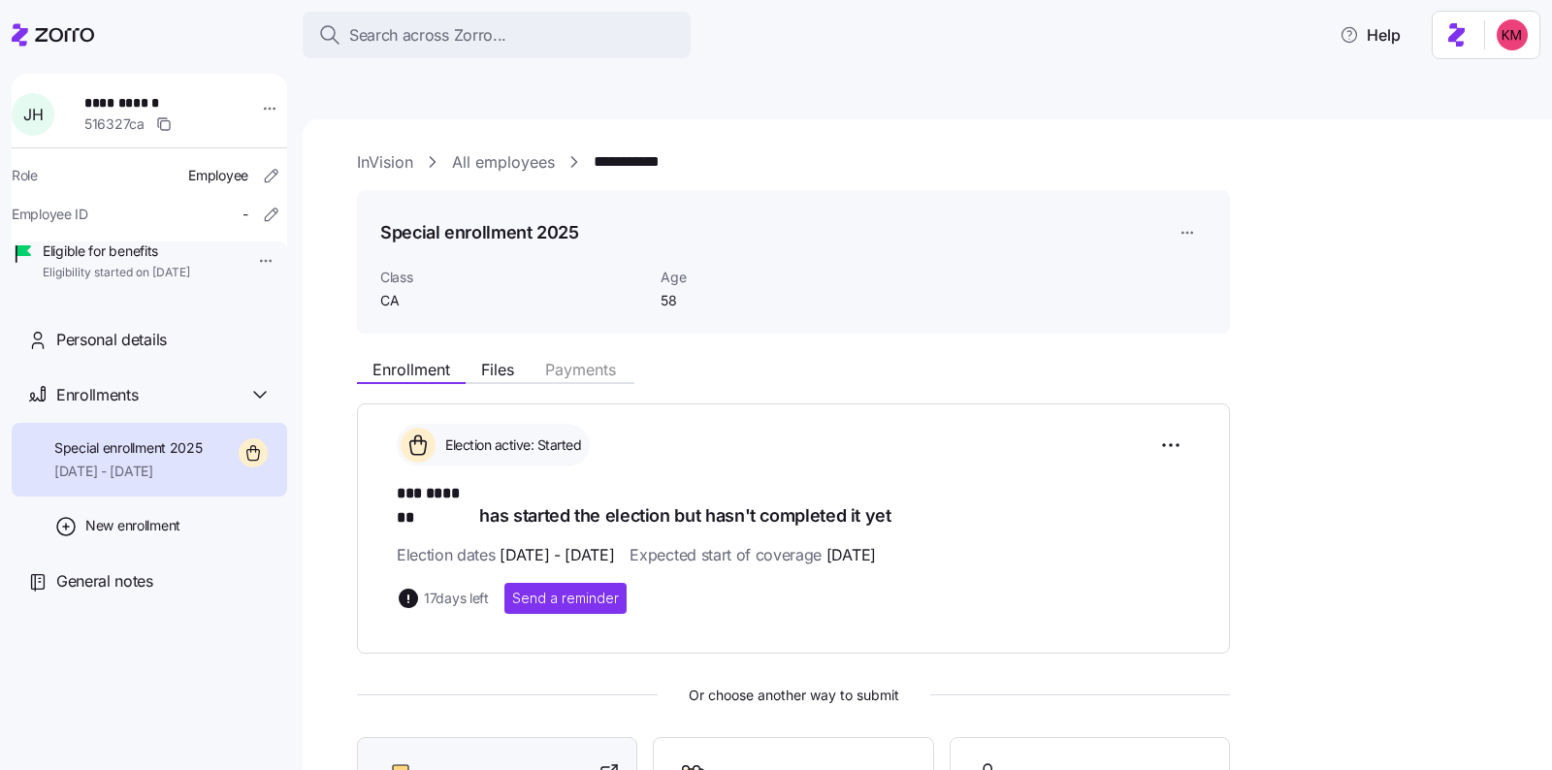
click at [533, 762] on div at bounding box center [497, 777] width 232 height 31
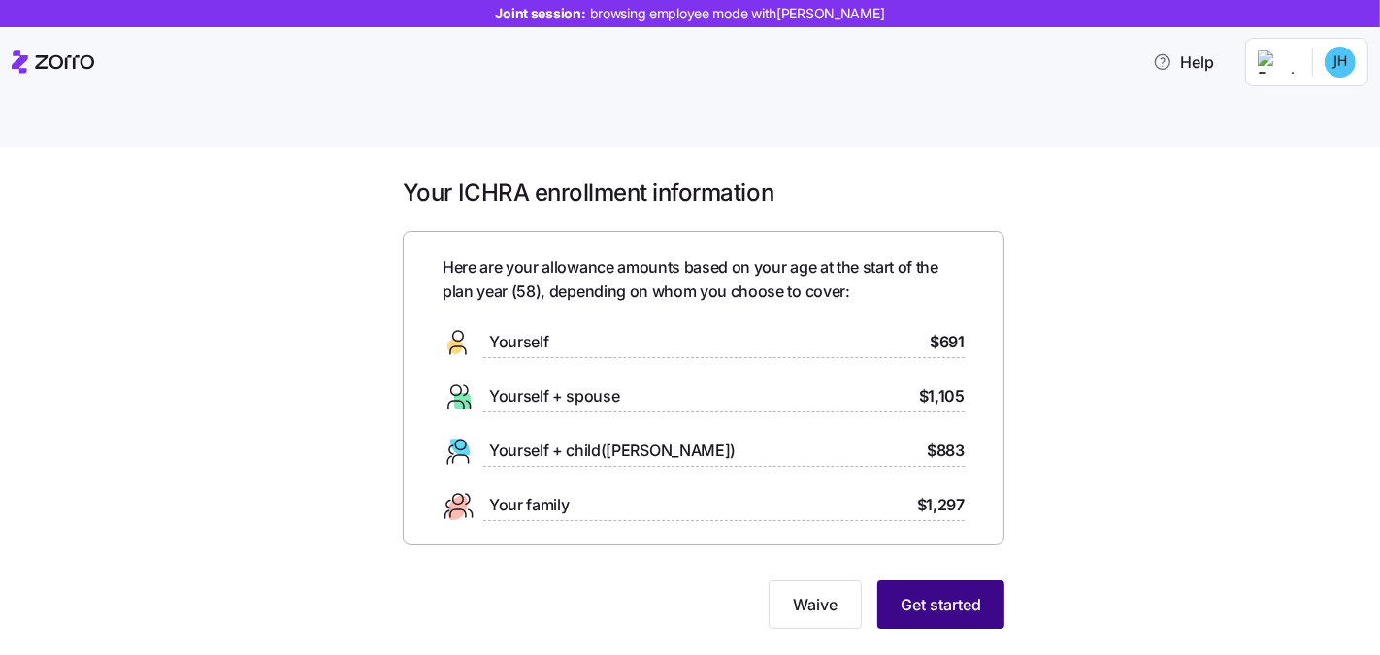
click at [972, 580] on button "Get started" at bounding box center [940, 604] width 127 height 49
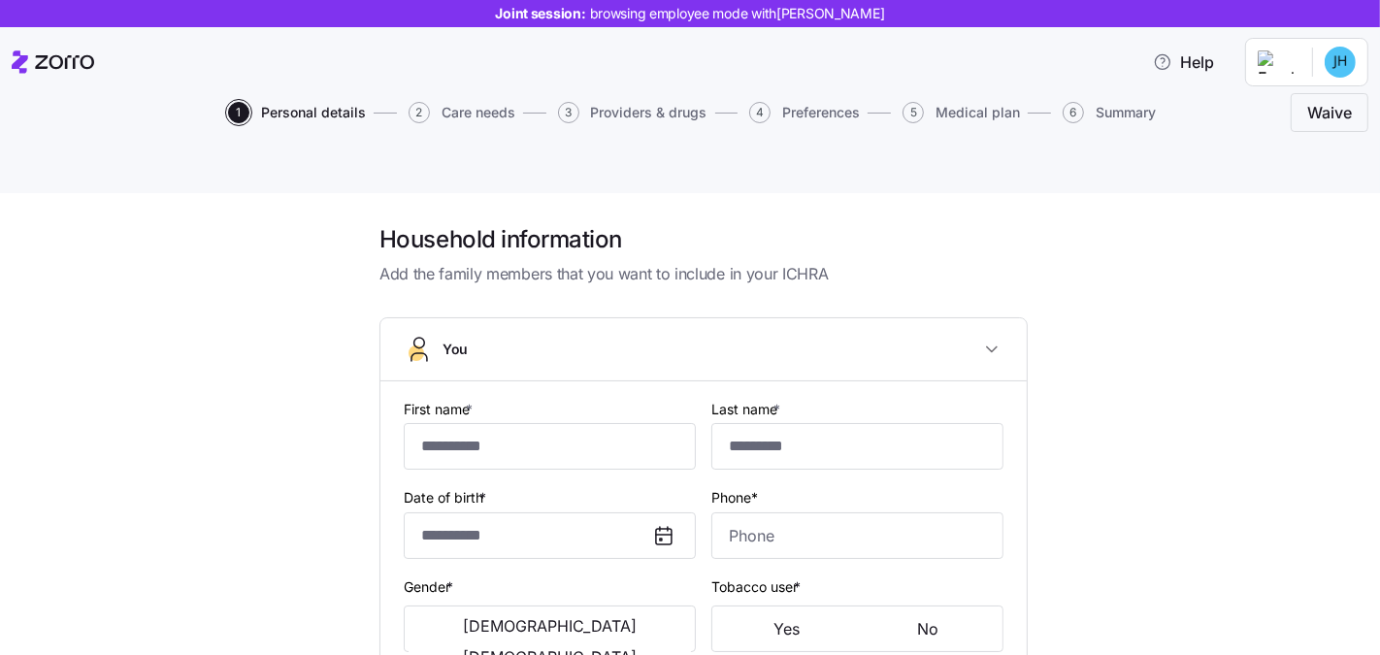
type input "***"
type input "*******"
type input "[EMAIL_ADDRESS][DOMAIN_NAME]"
type input "**********"
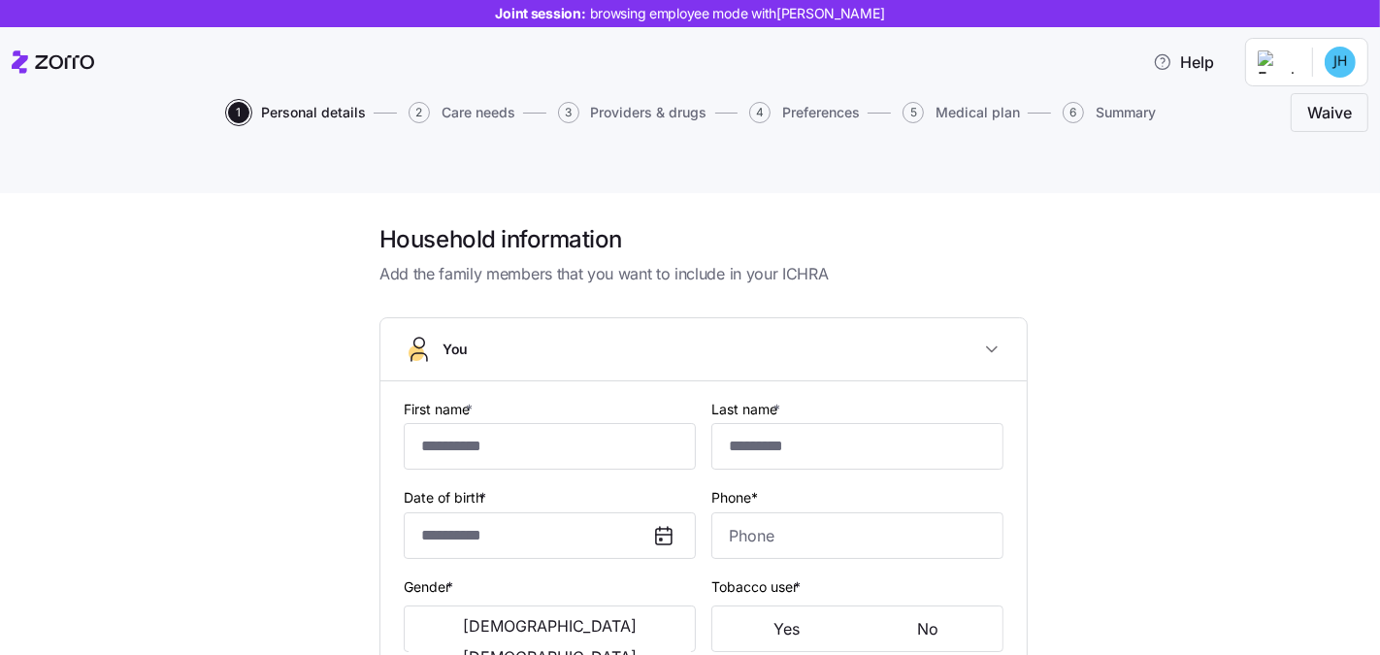
checkbox input "true"
type input "**********"
type input "(234) 567-8999"
type input "US citizen"
type input "Single"
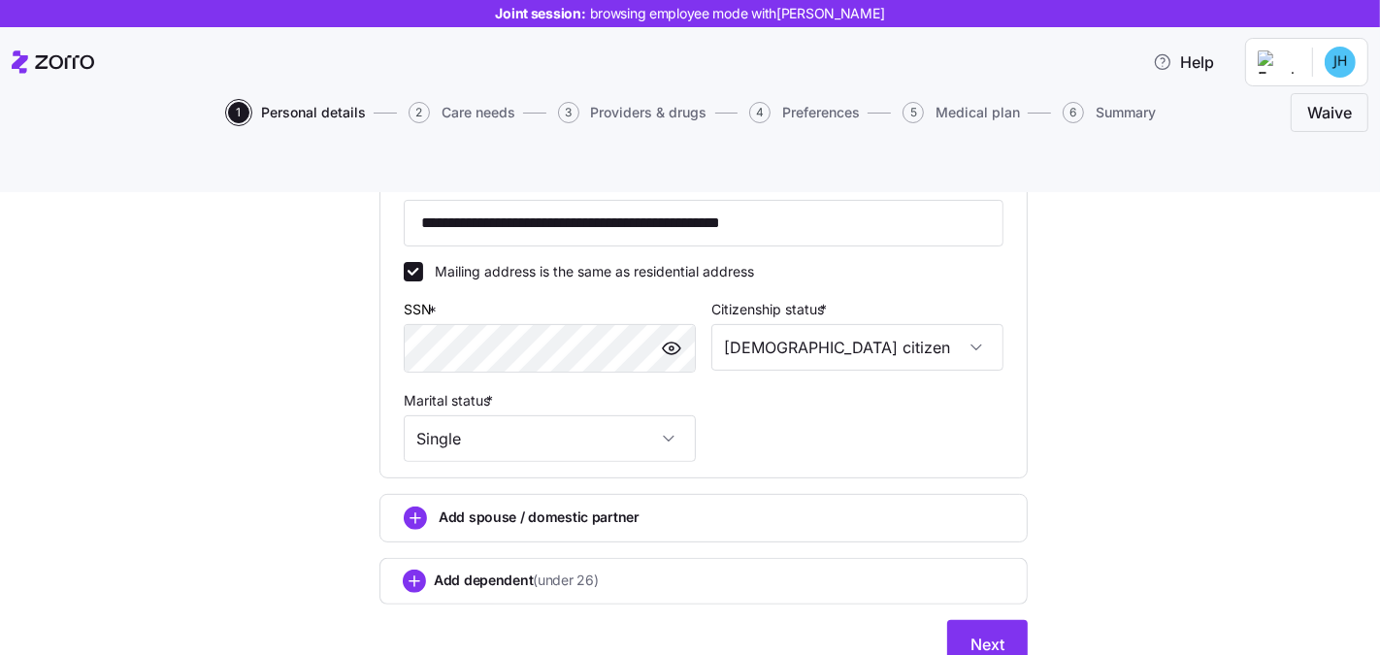
scroll to position [619, 0]
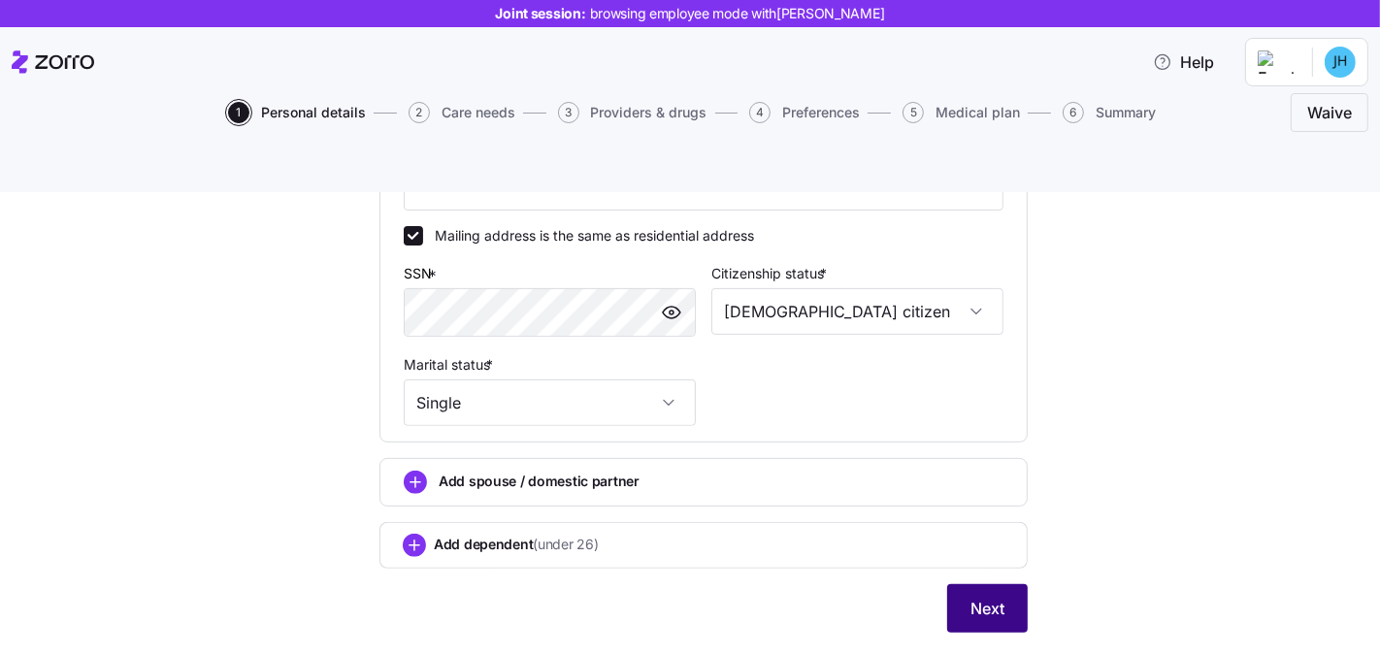
click at [988, 584] on button "Next" at bounding box center [987, 608] width 81 height 49
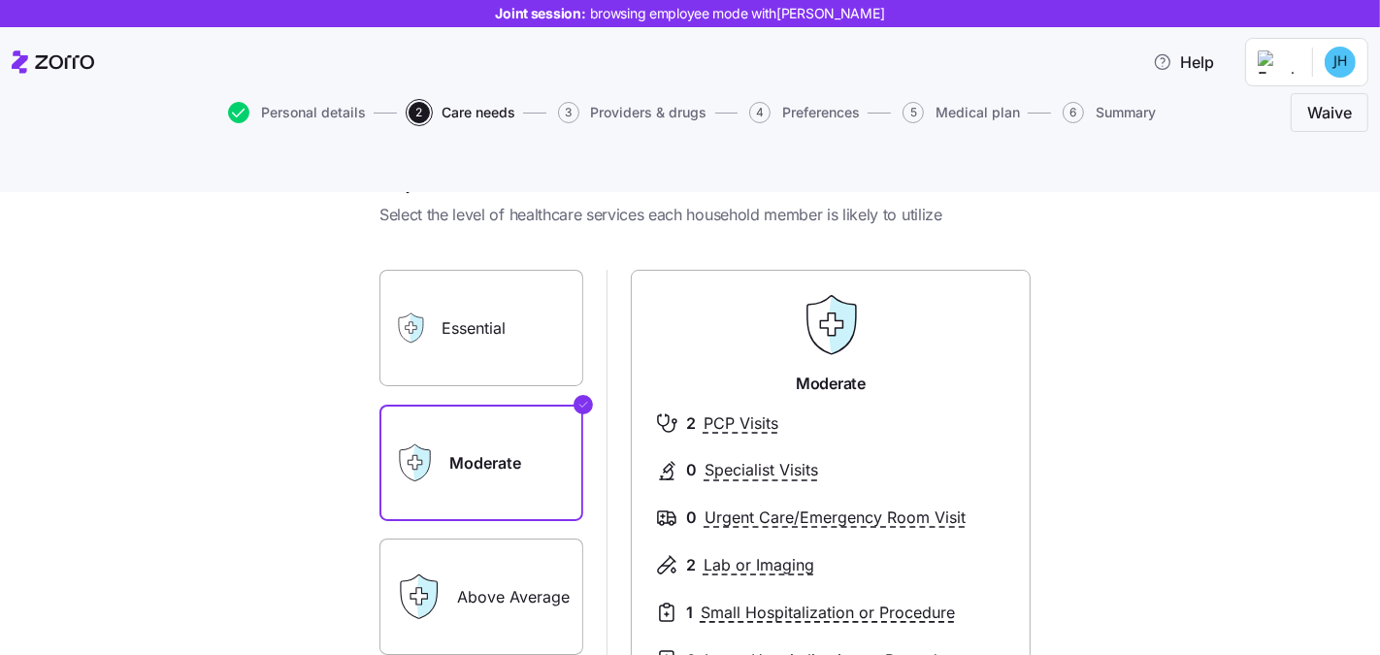
scroll to position [182, 0]
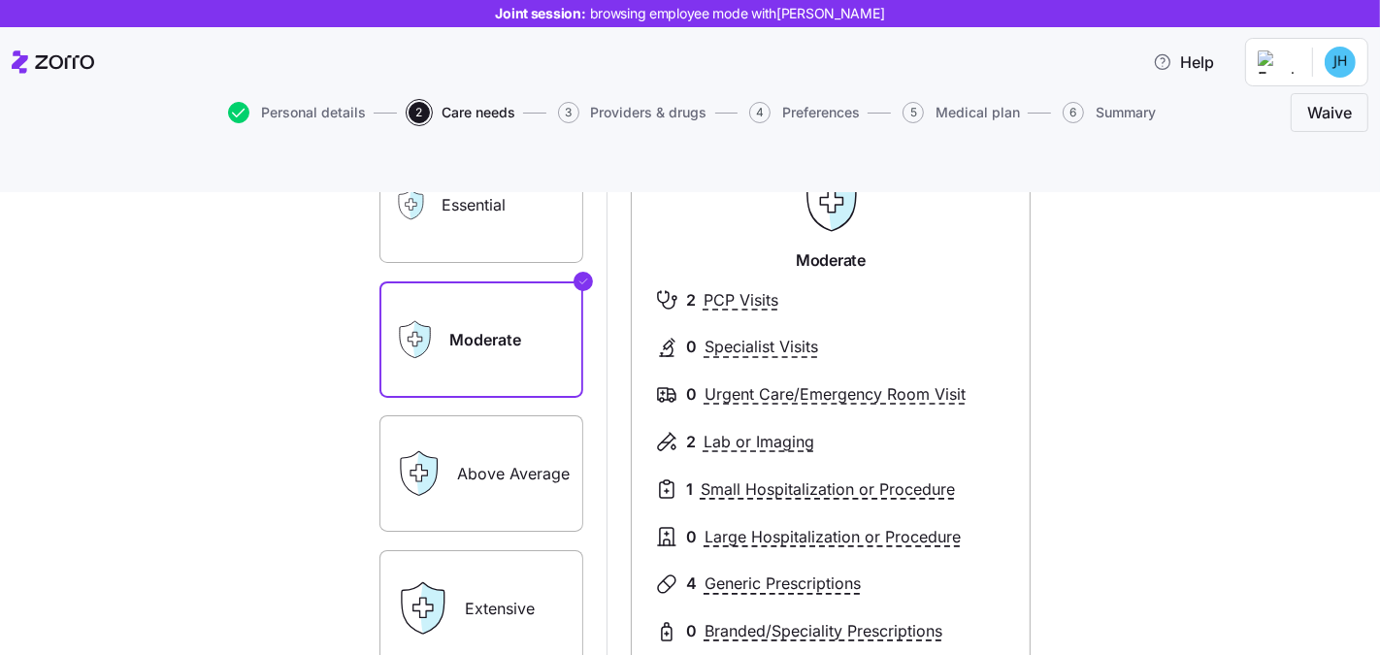
click at [473, 201] on label "Essential" at bounding box center [481, 205] width 204 height 116
click at [0, 0] on input "Essential" at bounding box center [0, 0] width 0 height 0
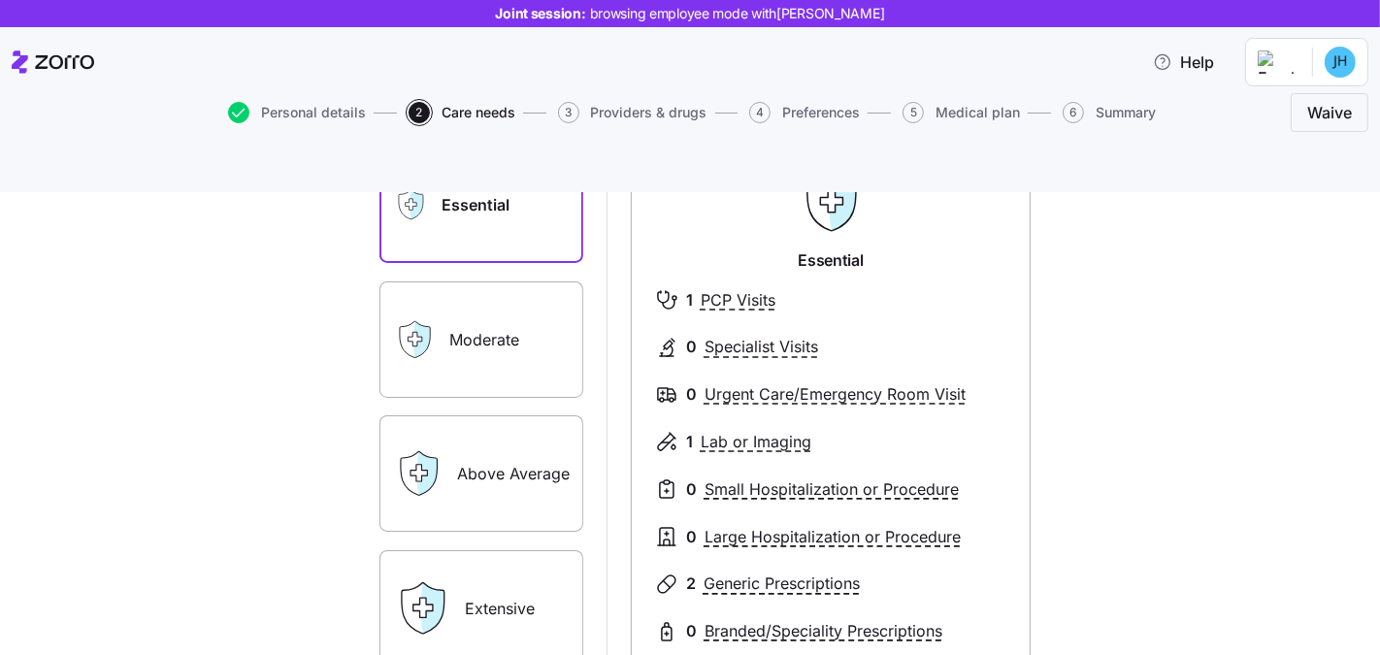
click at [467, 302] on label "Moderate" at bounding box center [481, 339] width 204 height 116
click at [0, 0] on input "Moderate" at bounding box center [0, 0] width 0 height 0
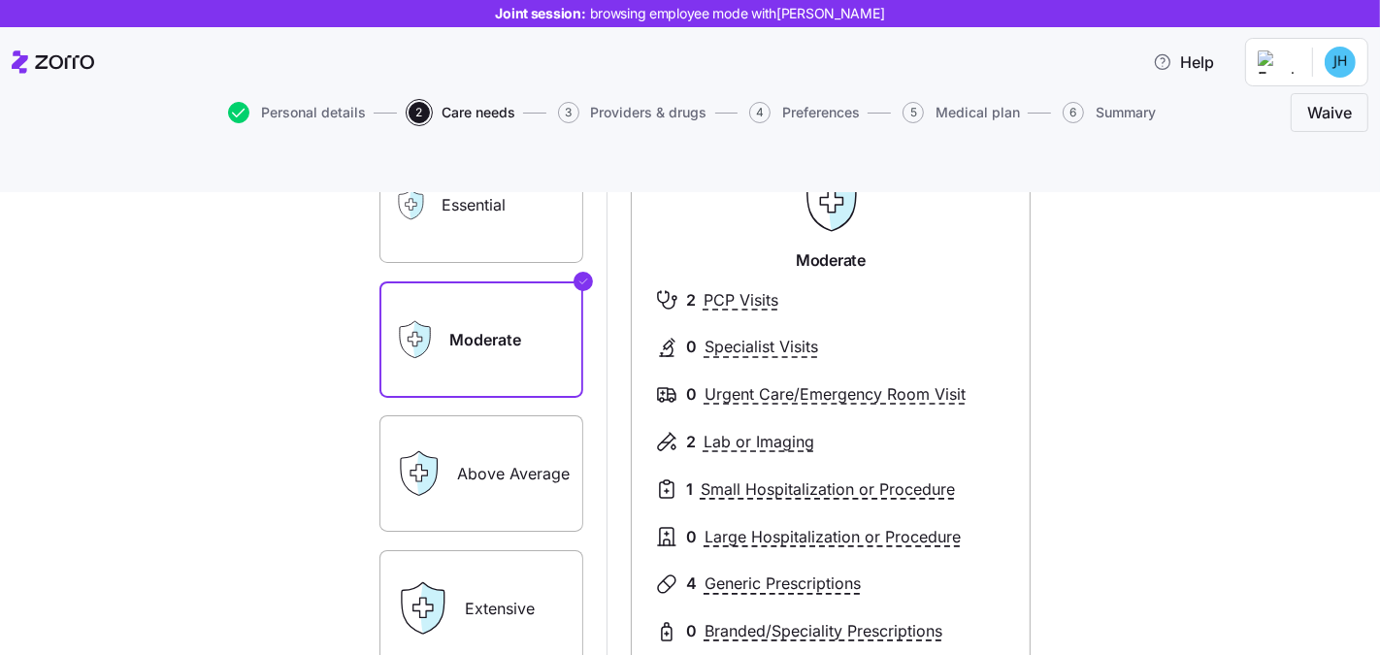
click at [495, 424] on label "Above Average" at bounding box center [481, 473] width 204 height 116
click at [0, 0] on input "Above Average" at bounding box center [0, 0] width 0 height 0
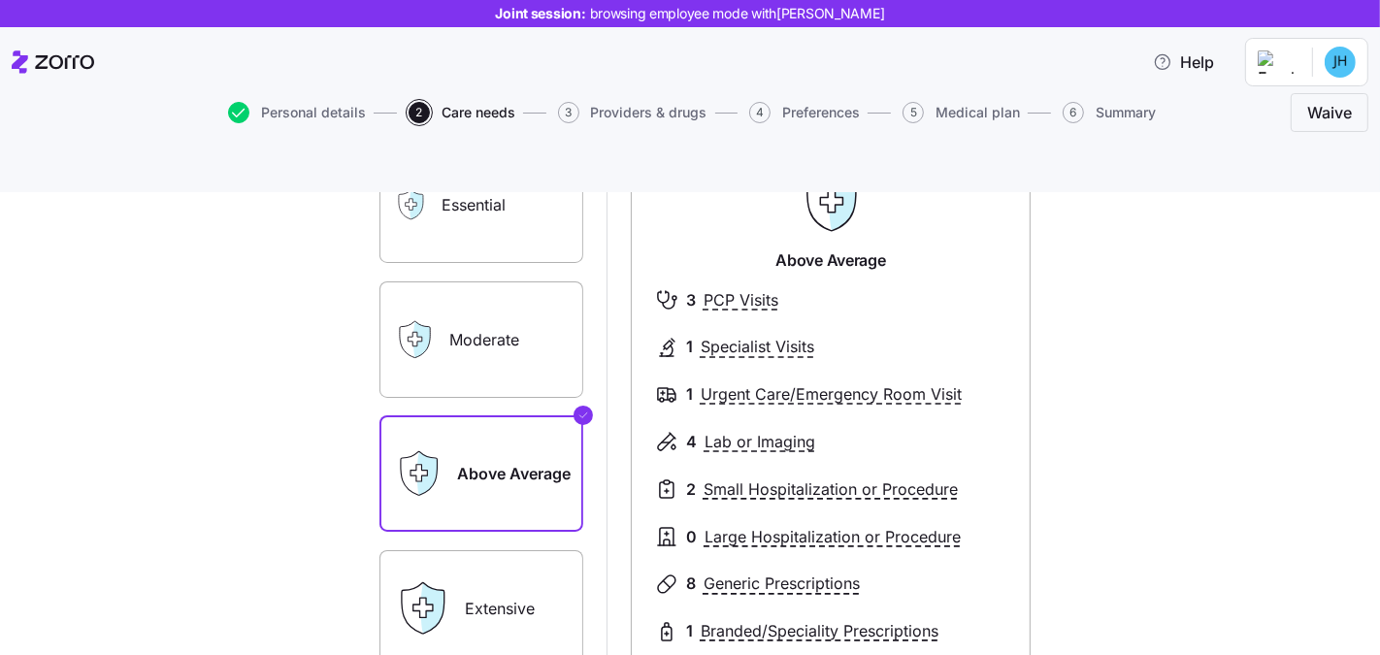
click at [500, 554] on label "Extensive" at bounding box center [481, 608] width 204 height 116
click at [0, 0] on input "Extensive" at bounding box center [0, 0] width 0 height 0
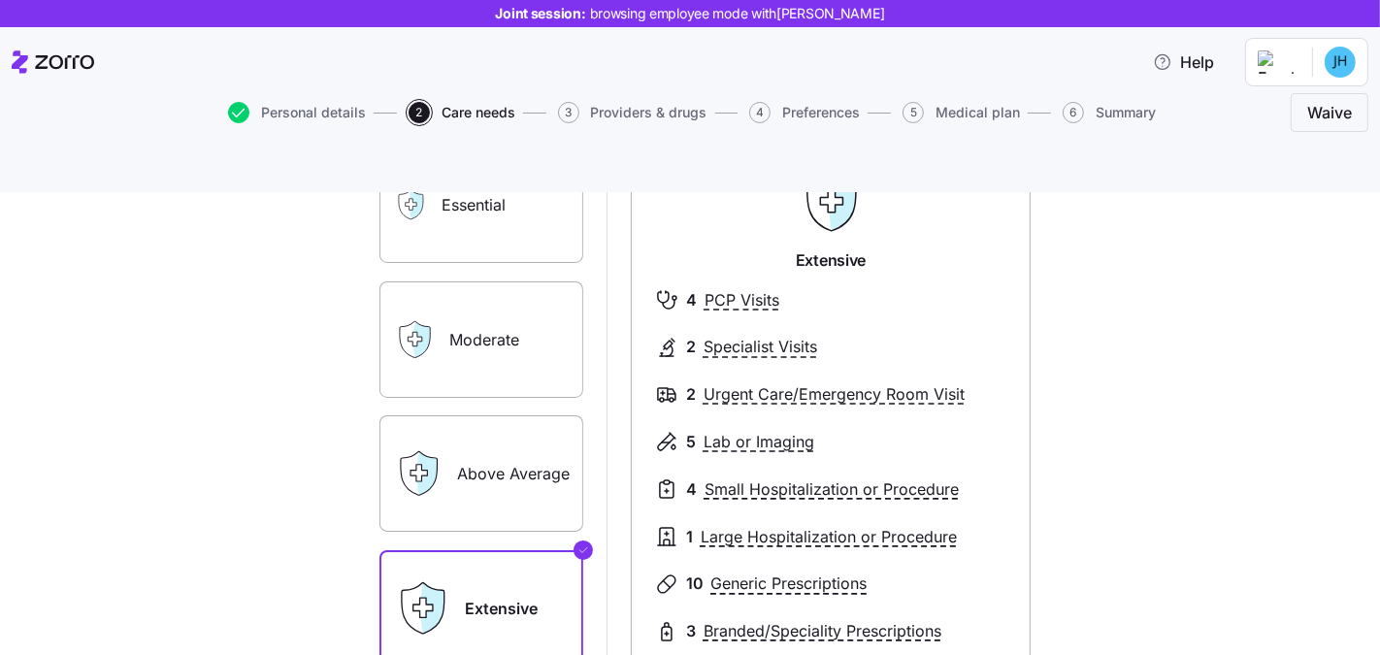
scroll to position [0, 0]
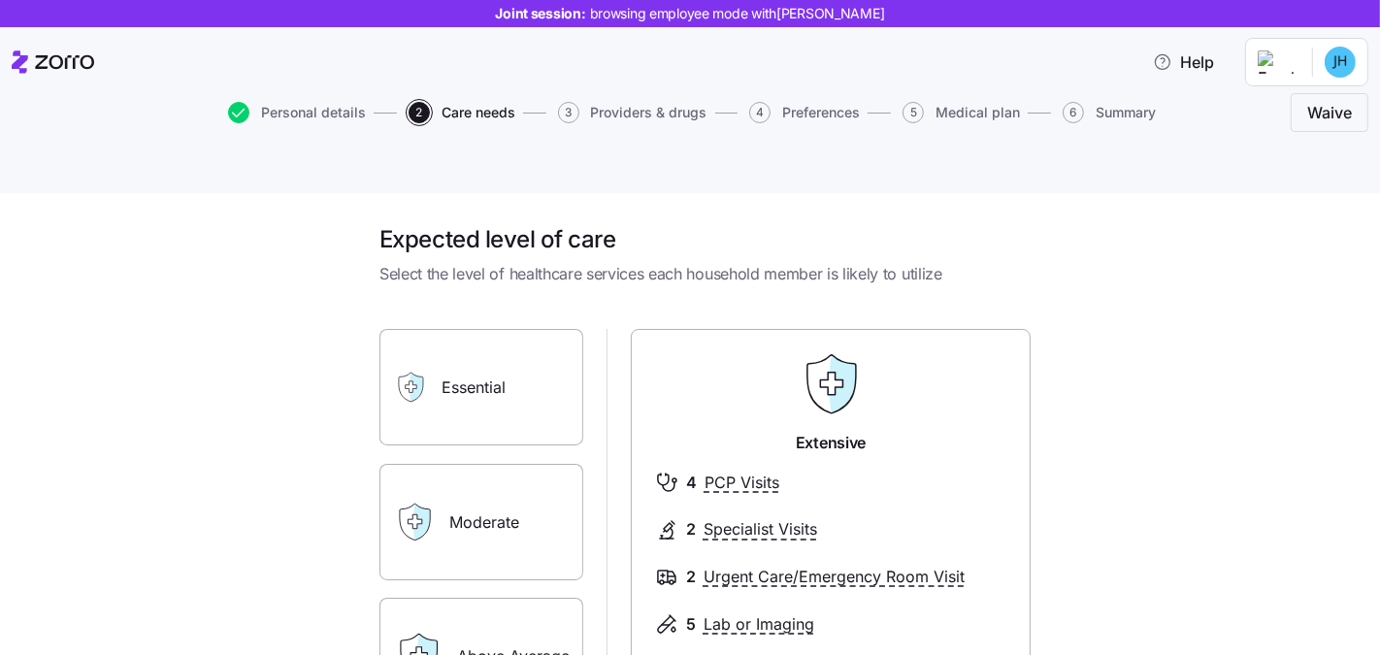
click at [475, 372] on label "Essential" at bounding box center [481, 387] width 204 height 116
click at [0, 0] on input "Essential" at bounding box center [0, 0] width 0 height 0
click at [515, 464] on label "Moderate" at bounding box center [481, 522] width 204 height 116
click at [0, 0] on input "Moderate" at bounding box center [0, 0] width 0 height 0
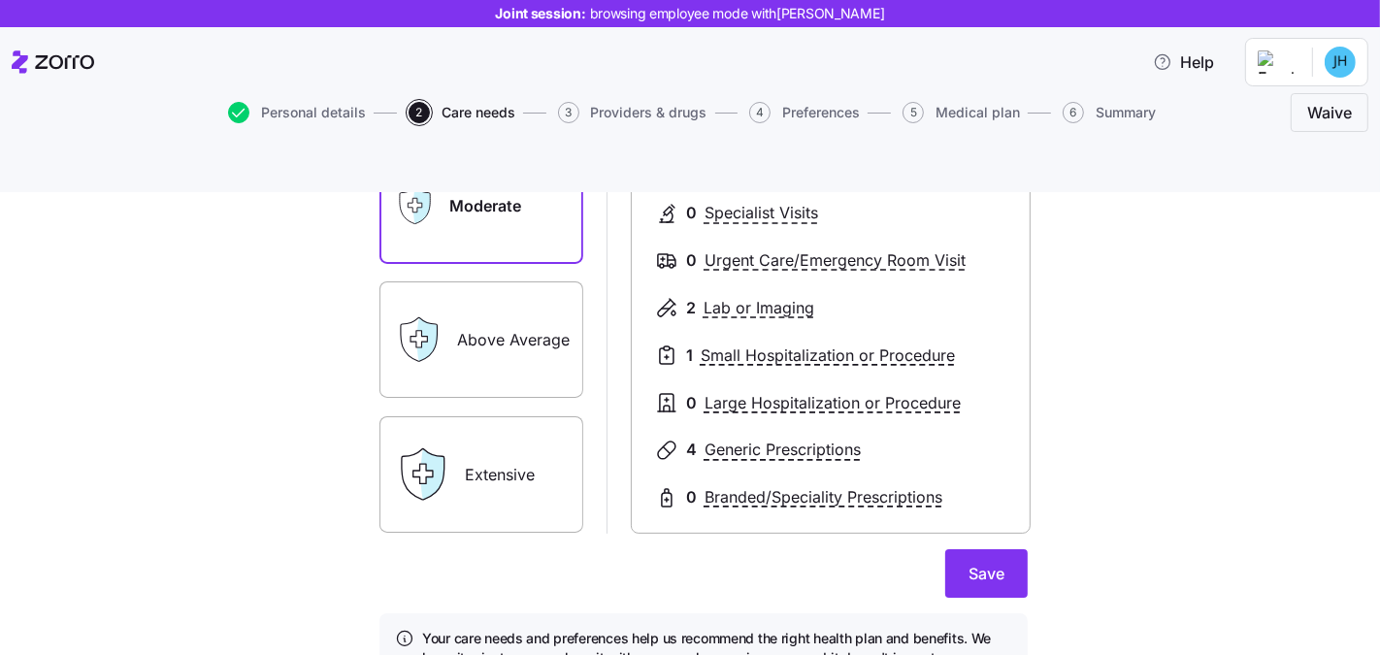
scroll to position [387, 0]
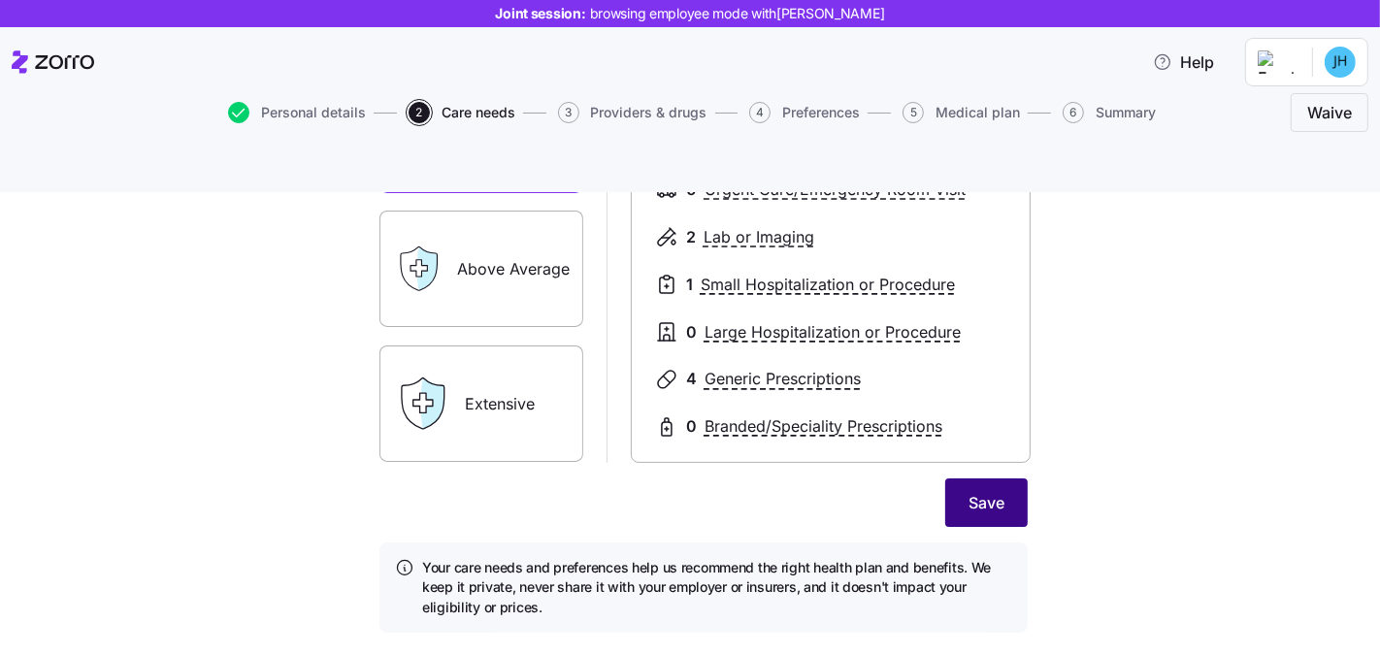
click at [962, 478] on button "Save" at bounding box center [986, 502] width 82 height 49
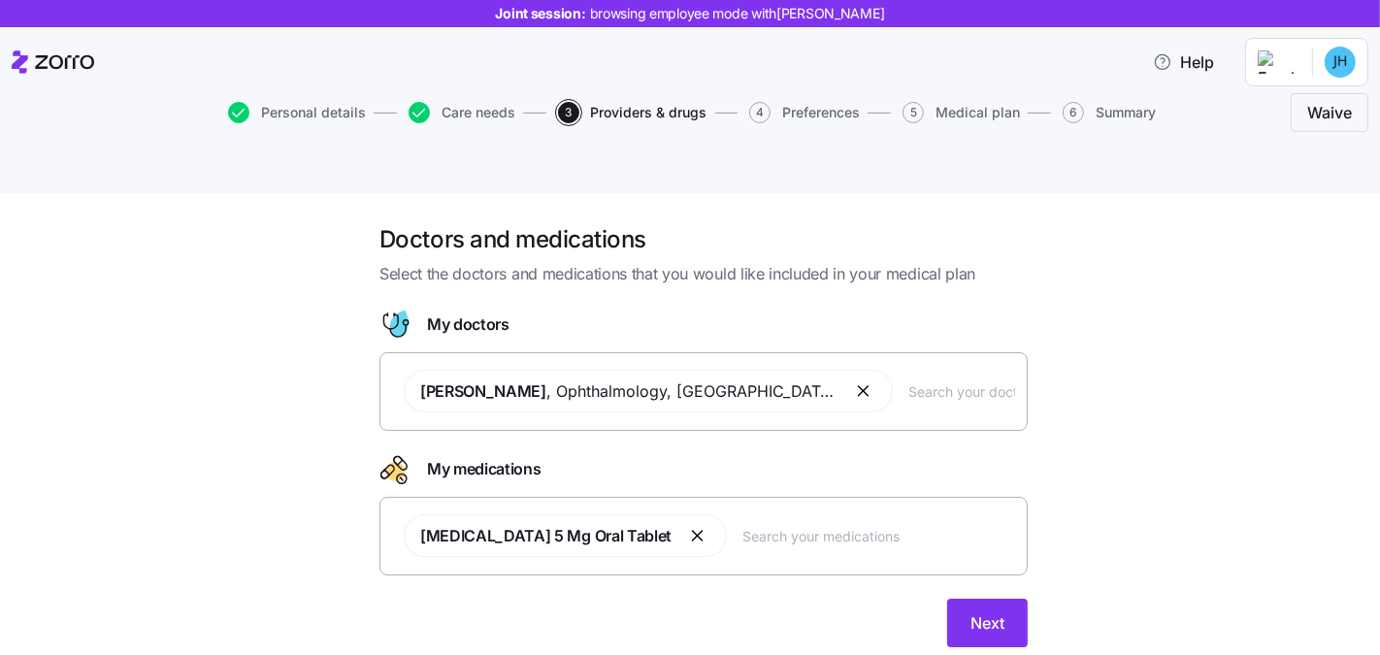
click at [908, 380] on input "text" at bounding box center [961, 390] width 107 height 21
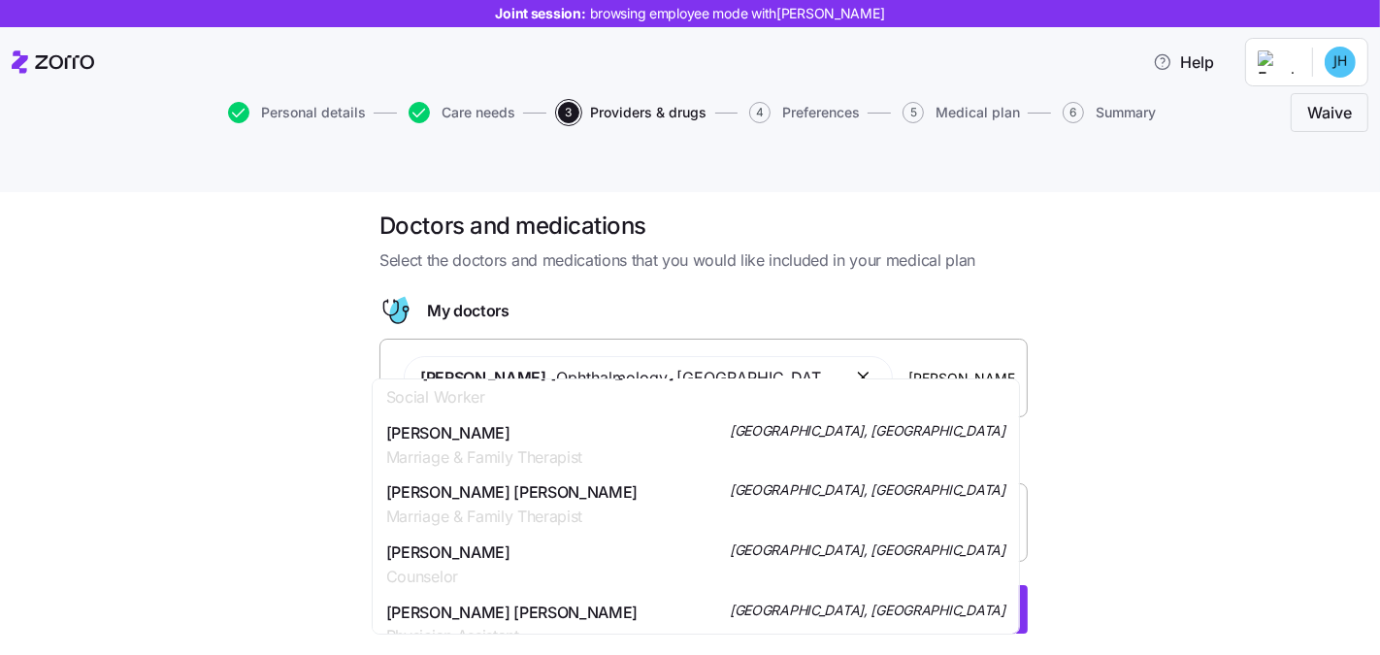
scroll to position [415, 0]
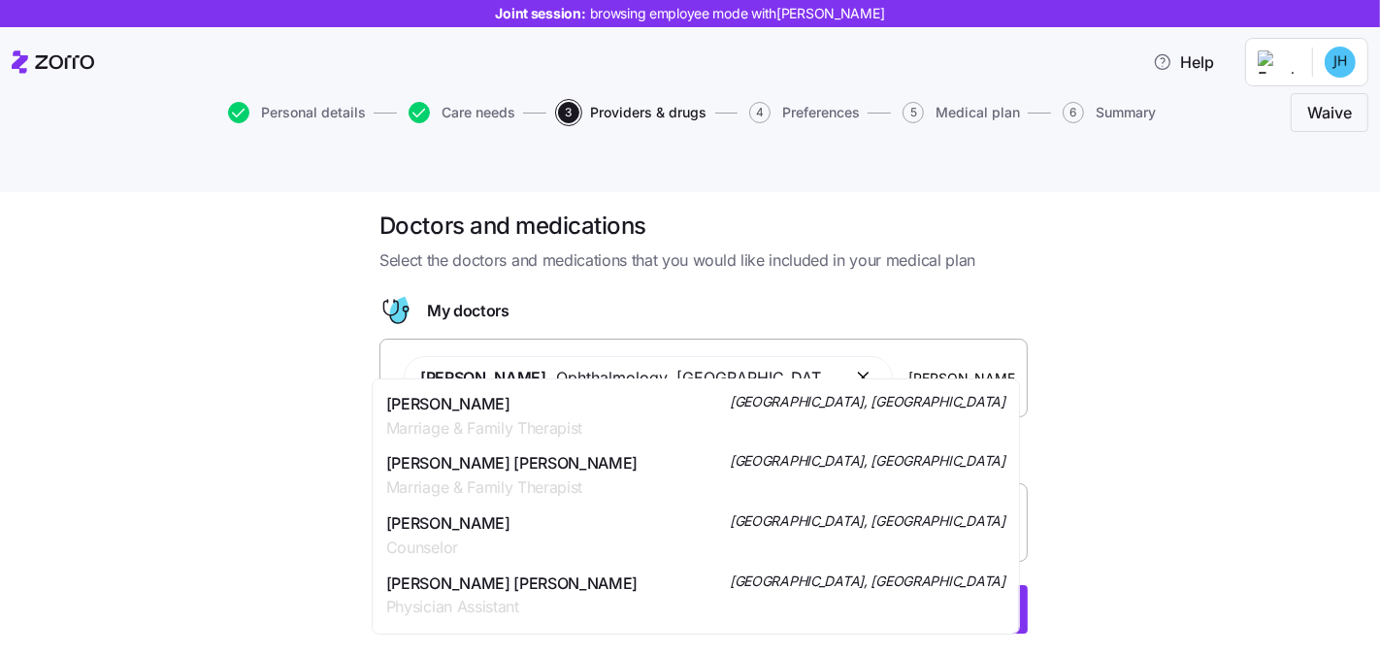
type input "johnson"
drag, startPoint x: 1175, startPoint y: 370, endPoint x: 1074, endPoint y: 400, distance: 105.3
click at [1175, 371] on div "Doctors and medications Select the doctors and medications that you would like …" at bounding box center [703, 434] width 1298 height 446
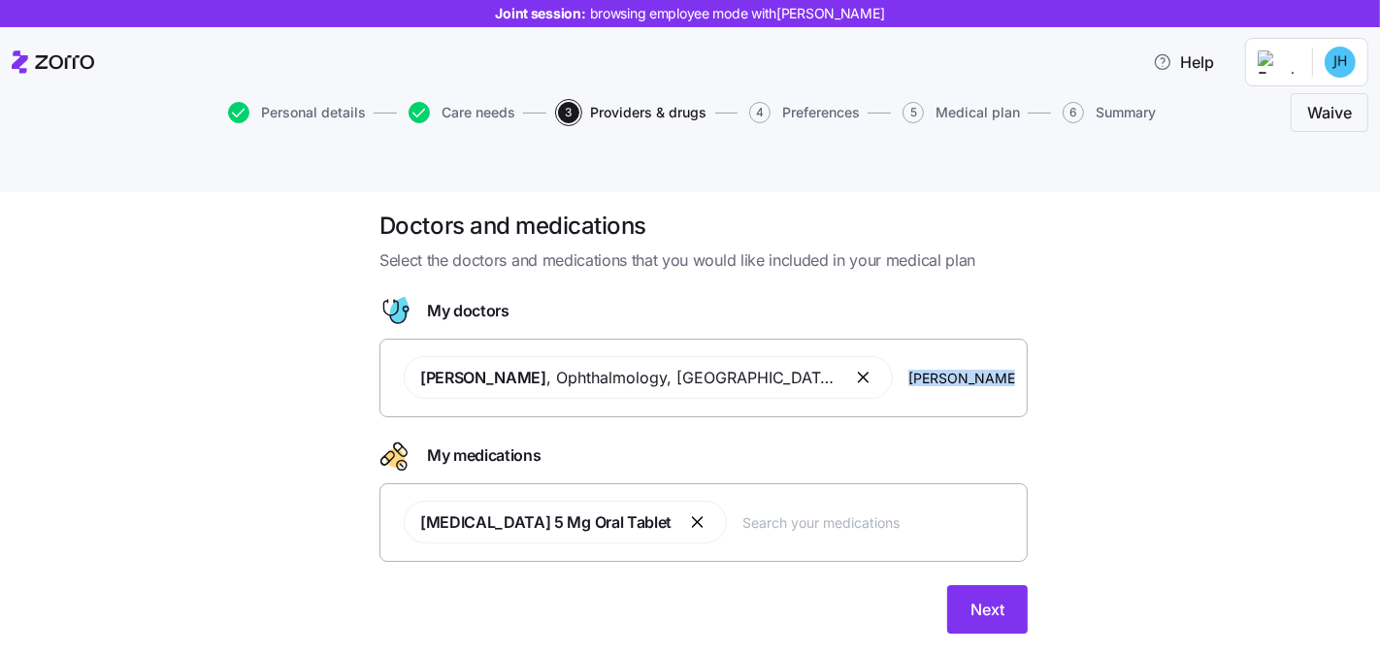
click at [792, 489] on div "Lisinopril 5 Mg Oral Tablet" at bounding box center [703, 522] width 623 height 66
click at [787, 511] on input "text" at bounding box center [878, 521] width 273 height 21
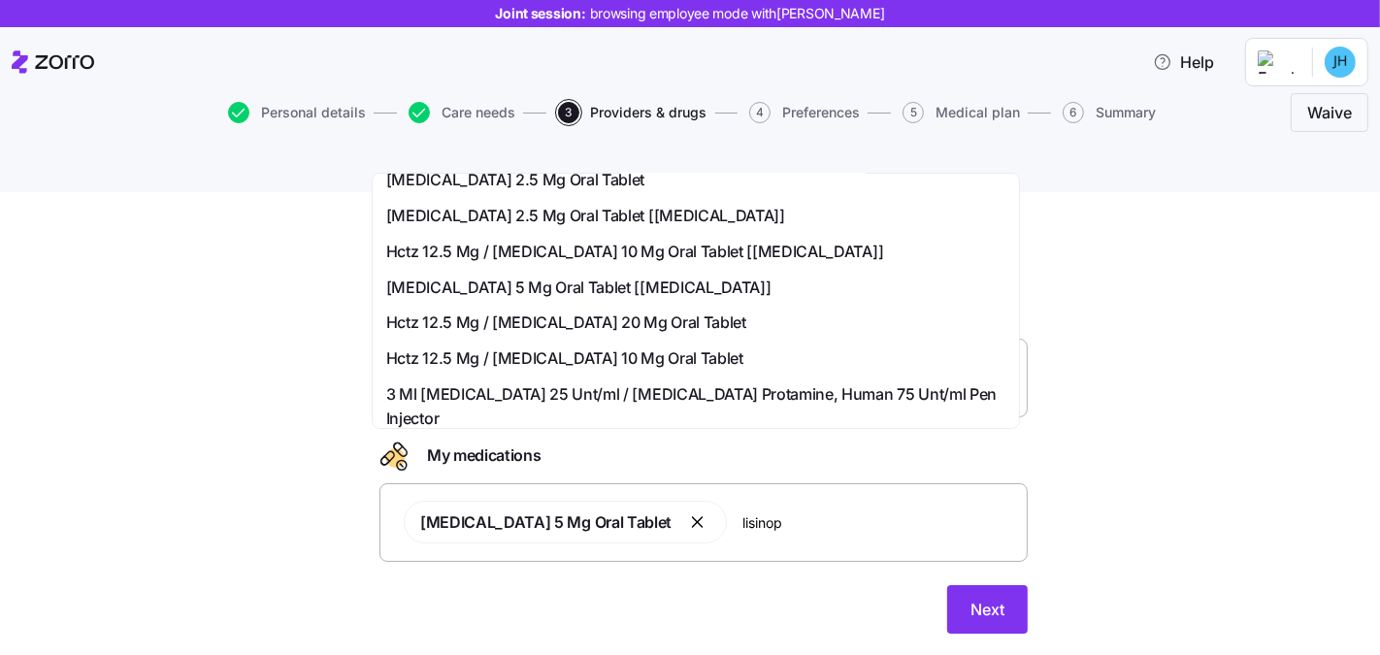
scroll to position [444, 0]
type input "lisinop"
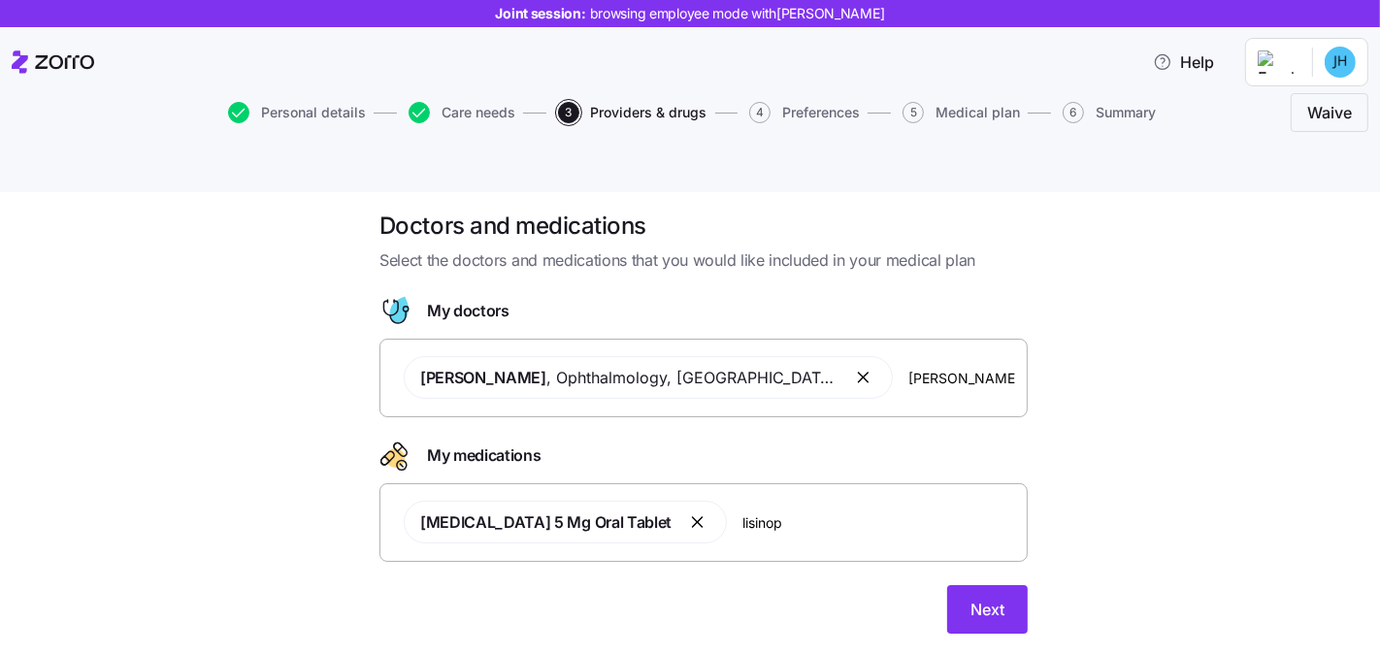
drag, startPoint x: 1174, startPoint y: 405, endPoint x: 1144, endPoint y: 440, distance: 46.1
click at [1173, 406] on div "Doctors and medications Select the doctors and medications that you would like …" at bounding box center [703, 434] width 1298 height 446
click at [953, 562] on div at bounding box center [703, 573] width 648 height 23
click at [970, 598] on span "Next" at bounding box center [987, 609] width 34 height 23
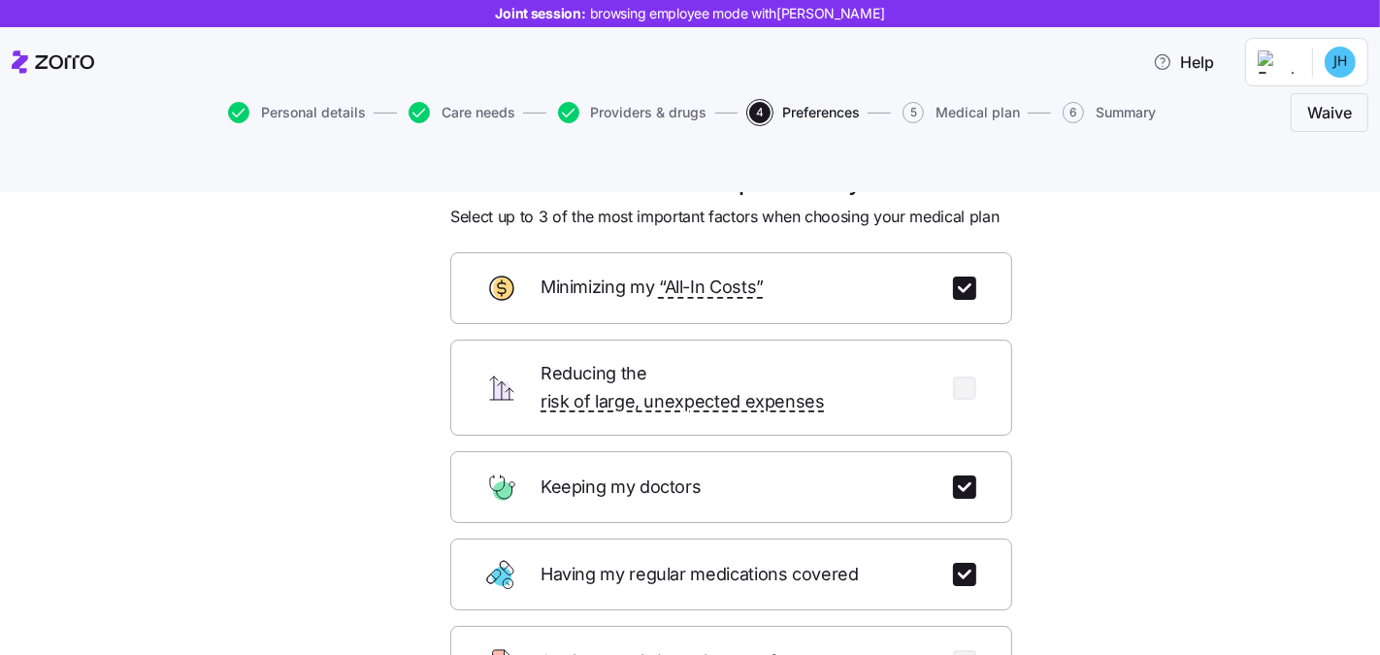
scroll to position [58, 0]
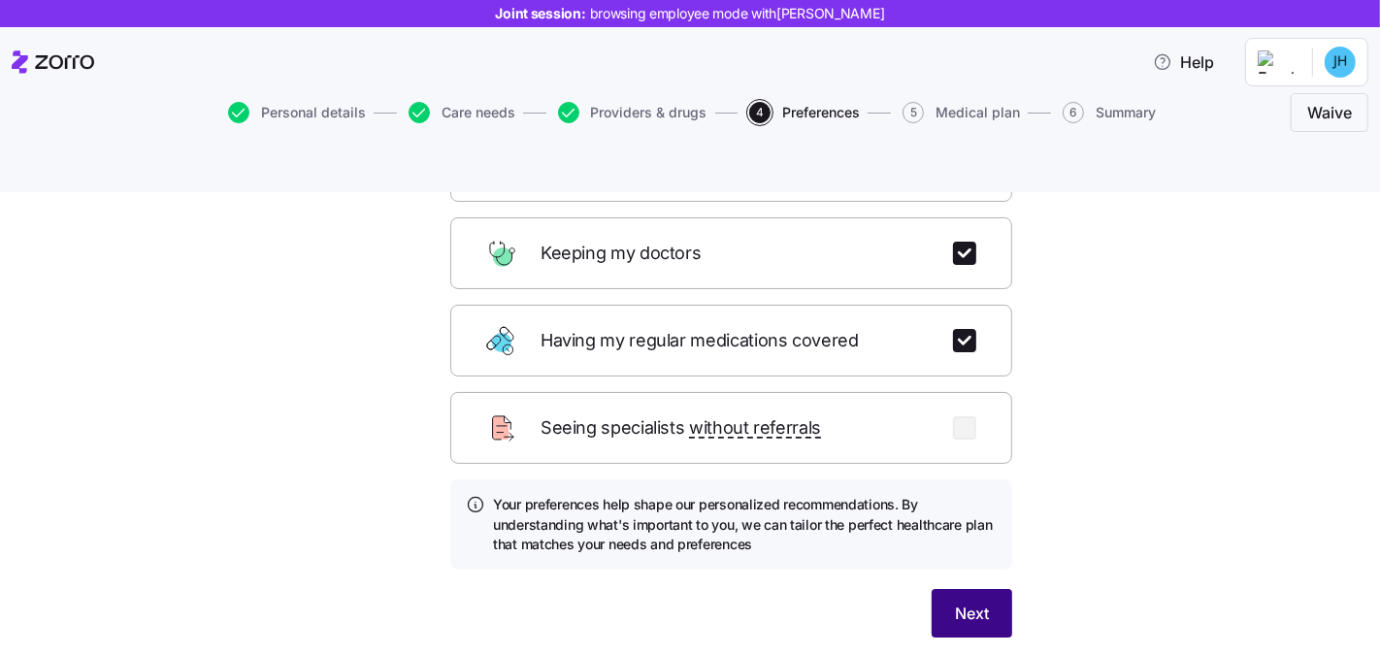
click at [944, 589] on button "Next" at bounding box center [971, 613] width 81 height 49
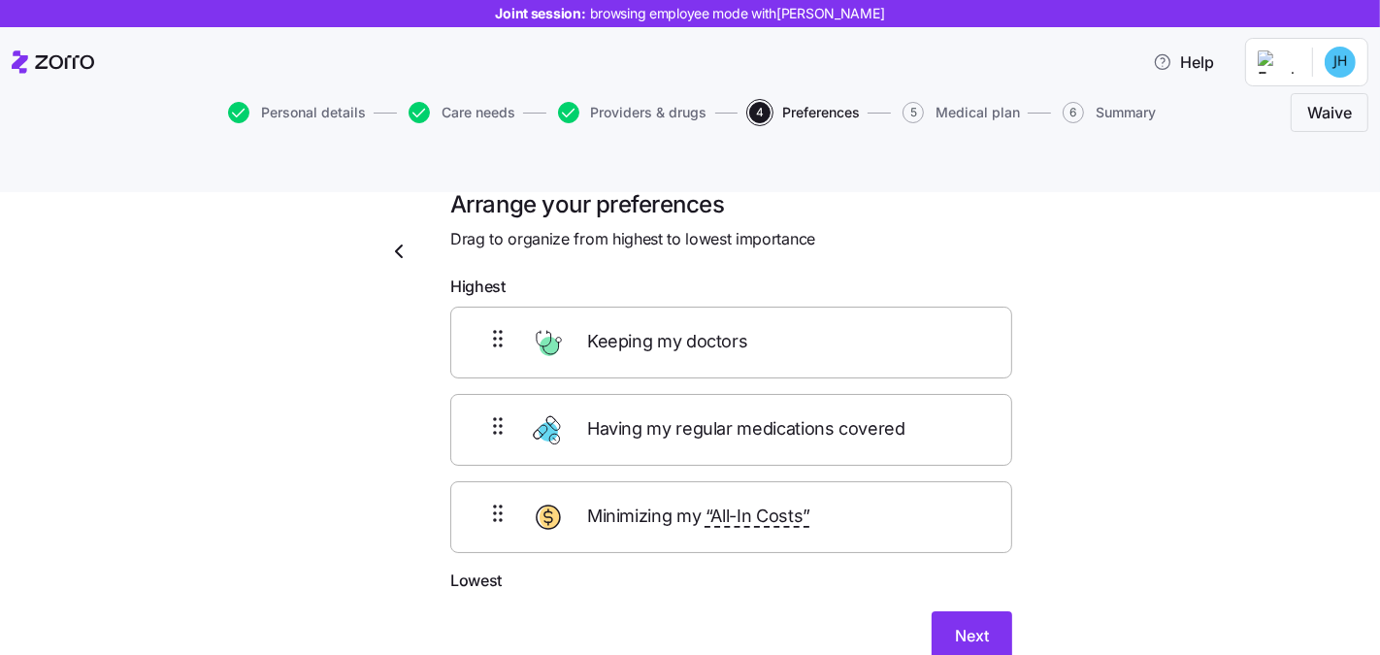
scroll to position [3, 0]
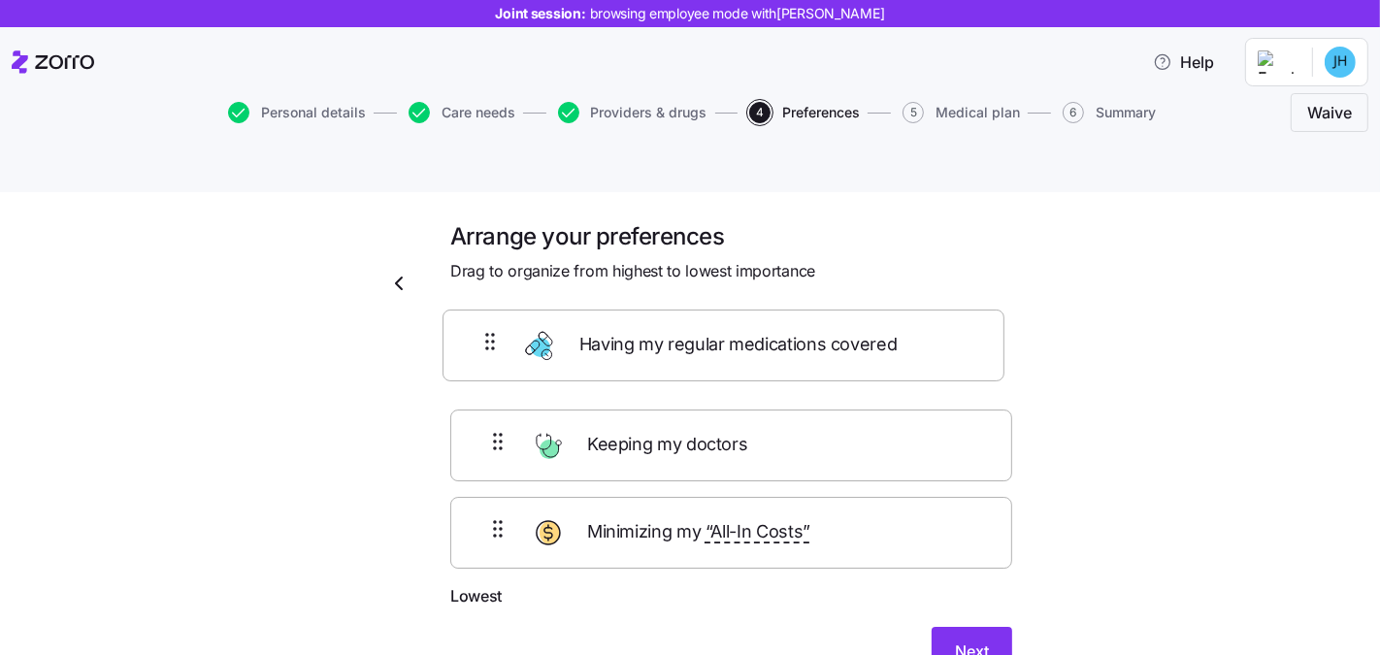
drag, startPoint x: 472, startPoint y: 408, endPoint x: 472, endPoint y: 290, distance: 117.4
click at [472, 307] on form "Highest Keeping my doctors Having my regular medications covered Minimizing my …" at bounding box center [731, 492] width 562 height 370
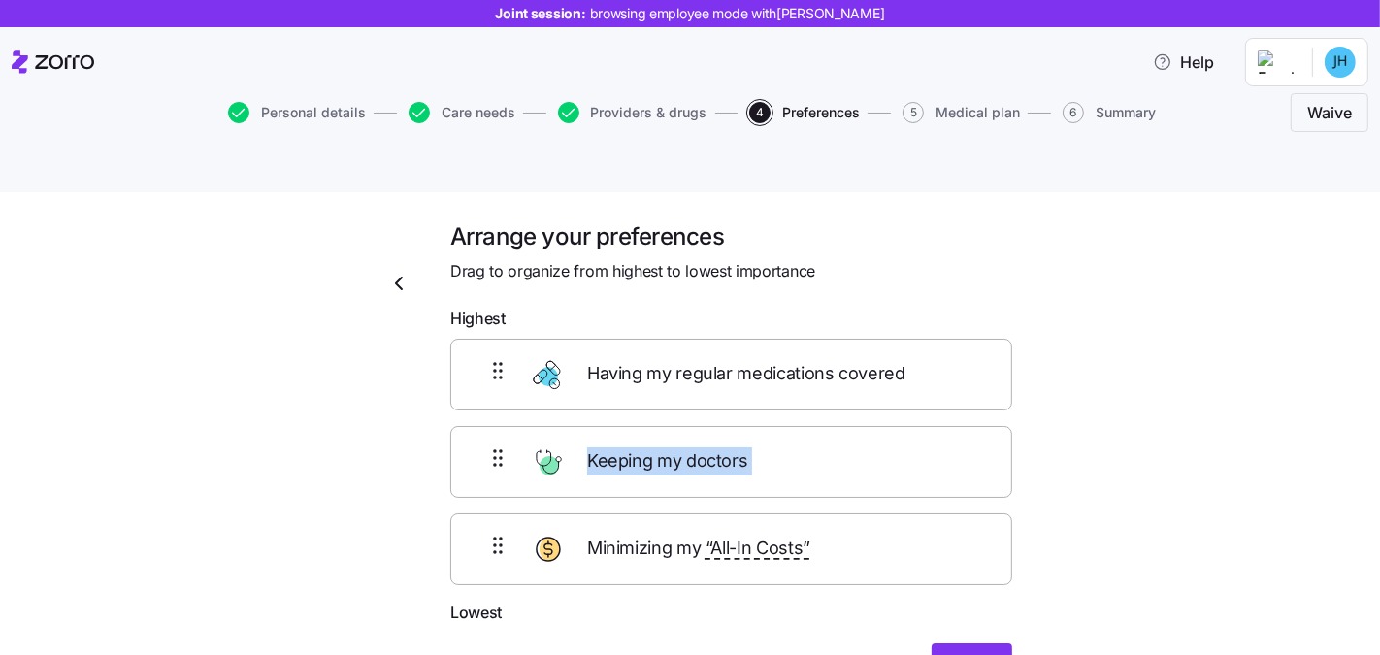
drag, startPoint x: 470, startPoint y: 462, endPoint x: 486, endPoint y: 379, distance: 84.1
click at [486, 379] on div "Having my regular medications covered Keeping my doctors Minimizing my “All-In …" at bounding box center [731, 462] width 562 height 246
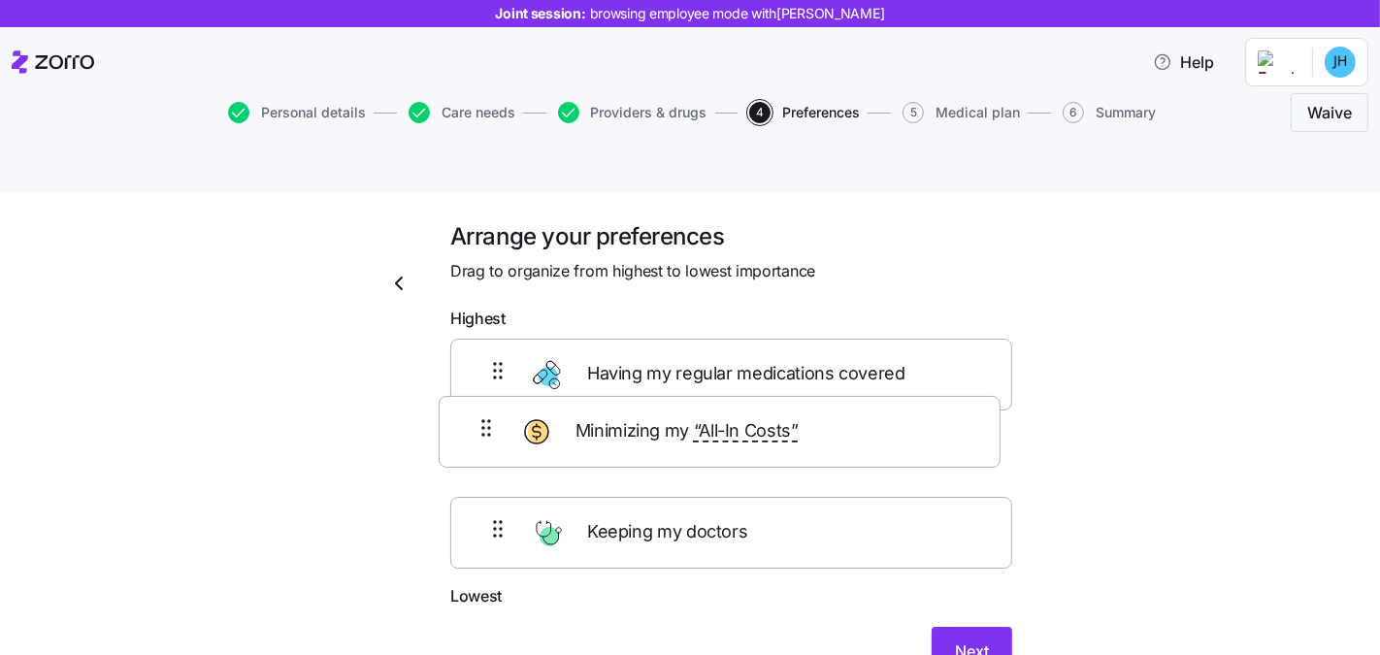
drag, startPoint x: 491, startPoint y: 510, endPoint x: 483, endPoint y: 399, distance: 111.8
click at [483, 399] on div "Having my regular medications covered Keeping my doctors Minimizing my “All-In …" at bounding box center [731, 461] width 562 height 245
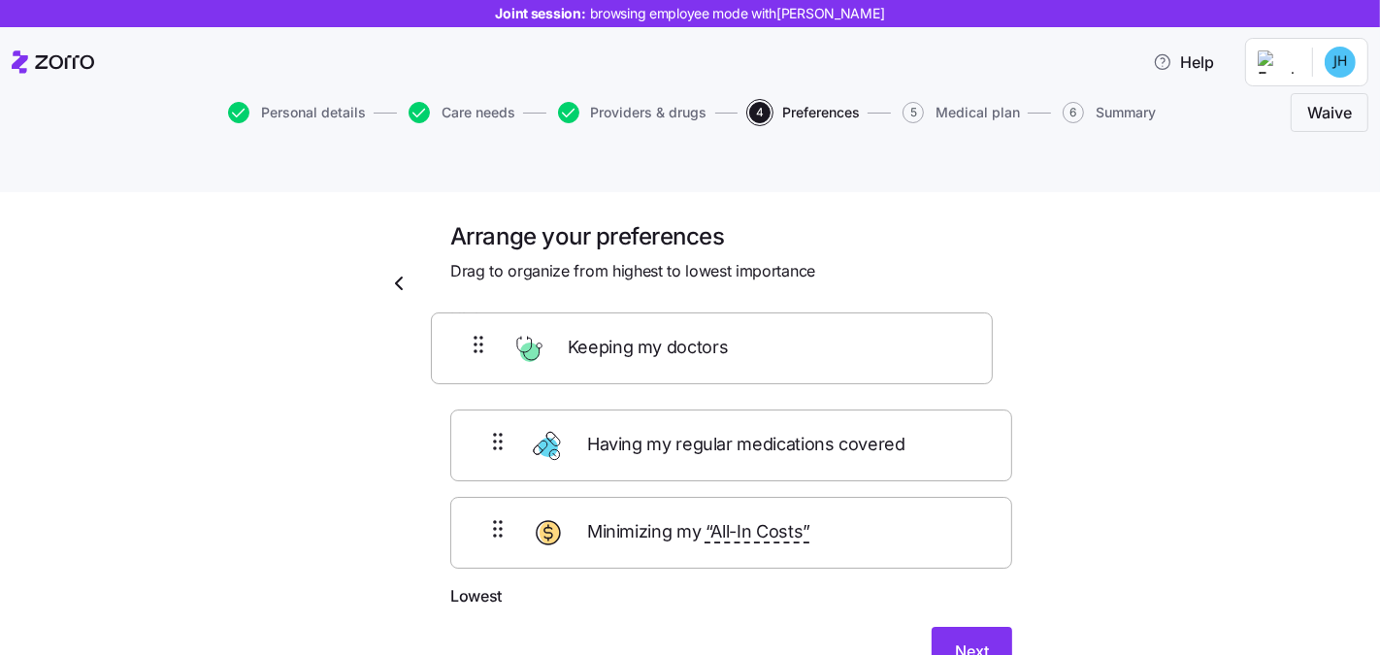
drag, startPoint x: 497, startPoint y: 508, endPoint x: 484, endPoint y: 334, distance: 175.1
click at [484, 339] on div "Having my regular medications covered Minimizing my “All-In Costs” Keeping my d…" at bounding box center [731, 461] width 562 height 245
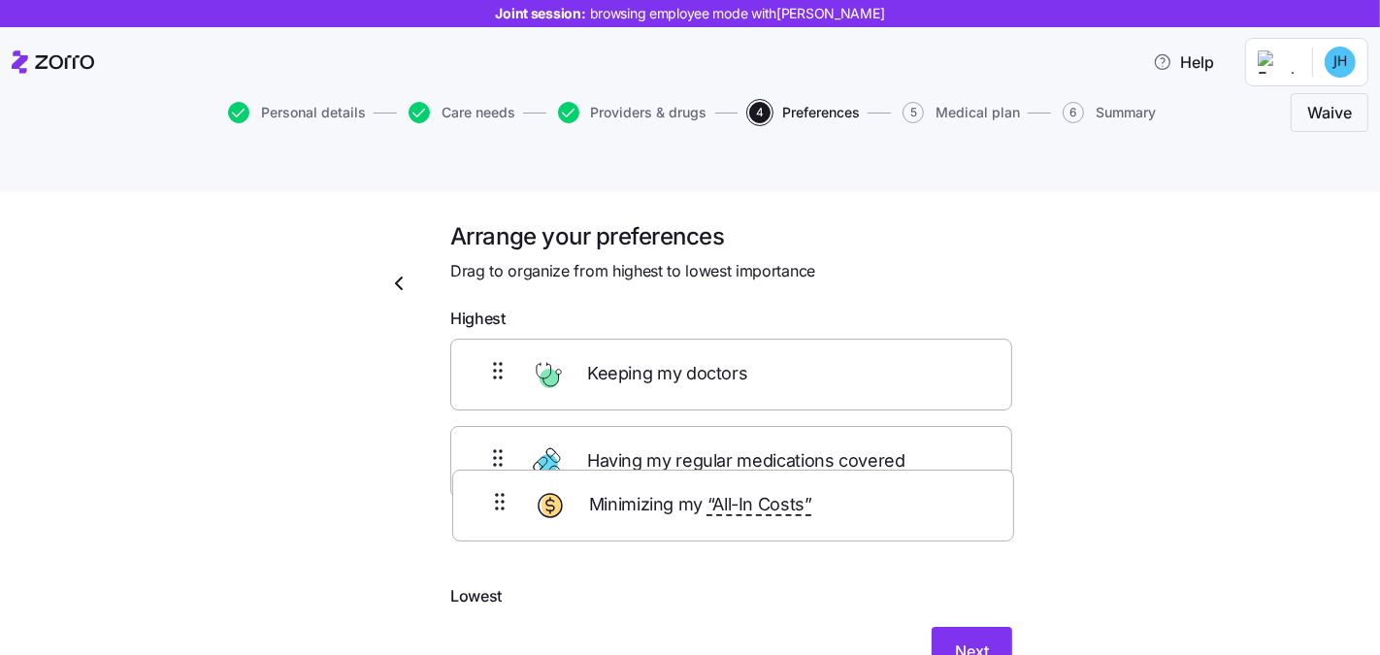
drag, startPoint x: 477, startPoint y: 402, endPoint x: 487, endPoint y: 499, distance: 97.5
click at [487, 499] on div "Keeping my doctors Minimizing my “All-In Costs” Having my regular medications c…" at bounding box center [731, 461] width 562 height 245
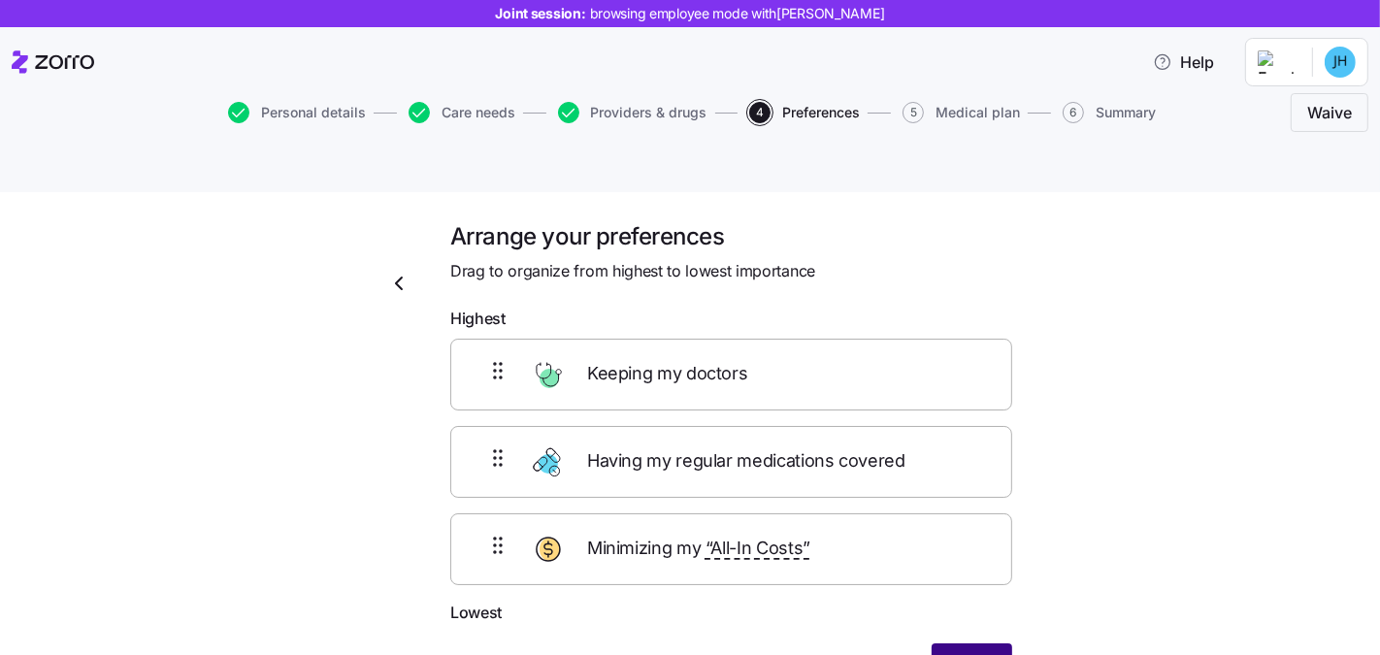
click at [973, 643] on button "Next" at bounding box center [971, 667] width 81 height 49
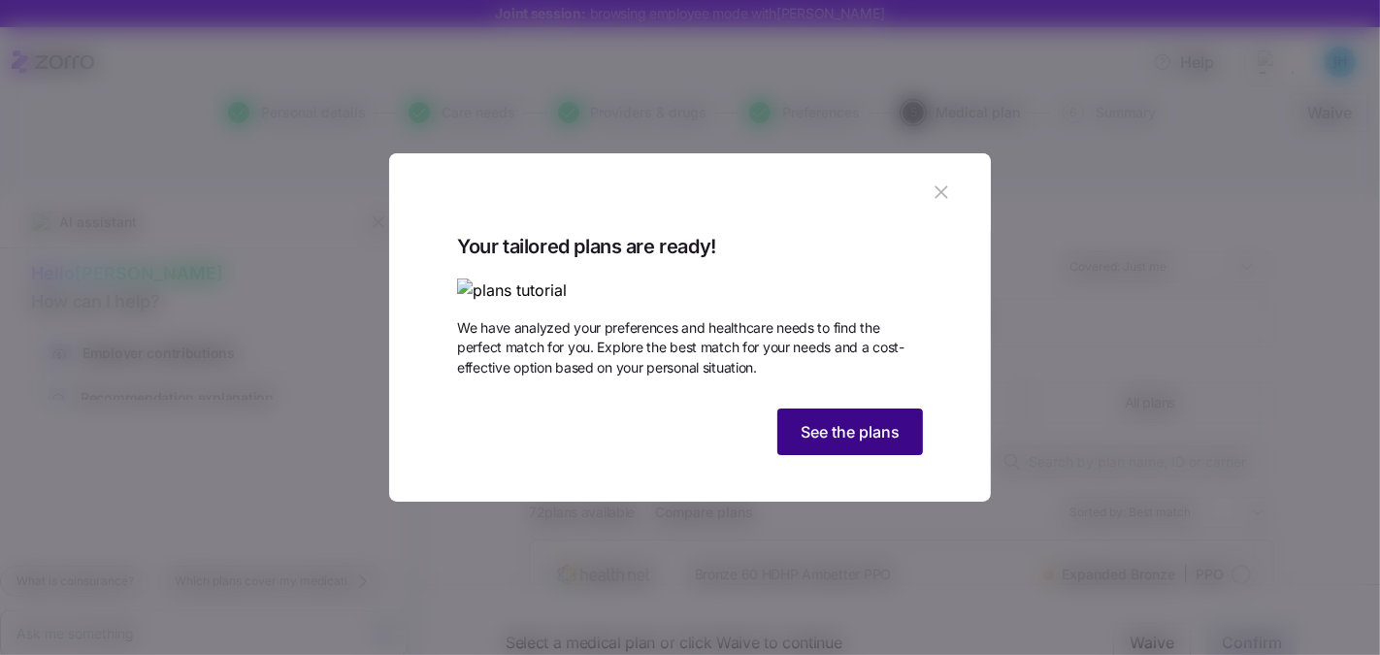
drag, startPoint x: 841, startPoint y: 538, endPoint x: 826, endPoint y: 526, distance: 20.0
click at [841, 443] on span "See the plans" at bounding box center [849, 431] width 99 height 23
type textarea "x"
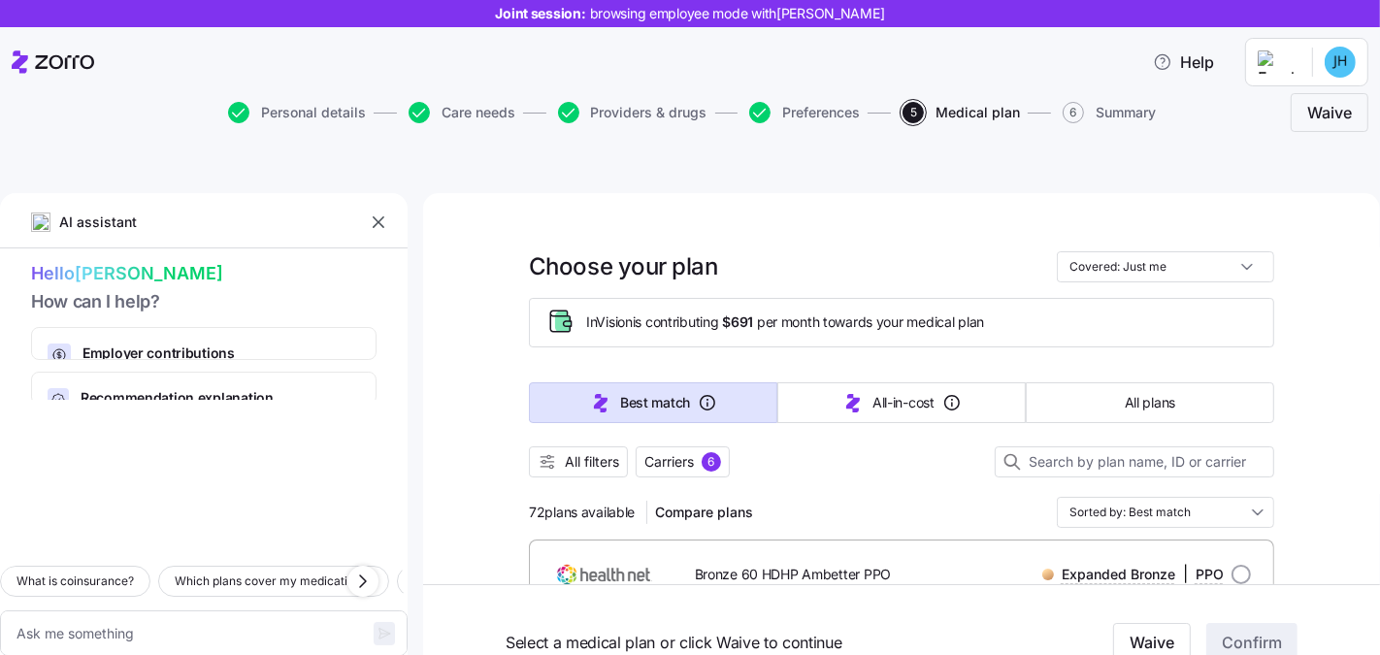
click at [384, 212] on icon "button" at bounding box center [378, 221] width 19 height 19
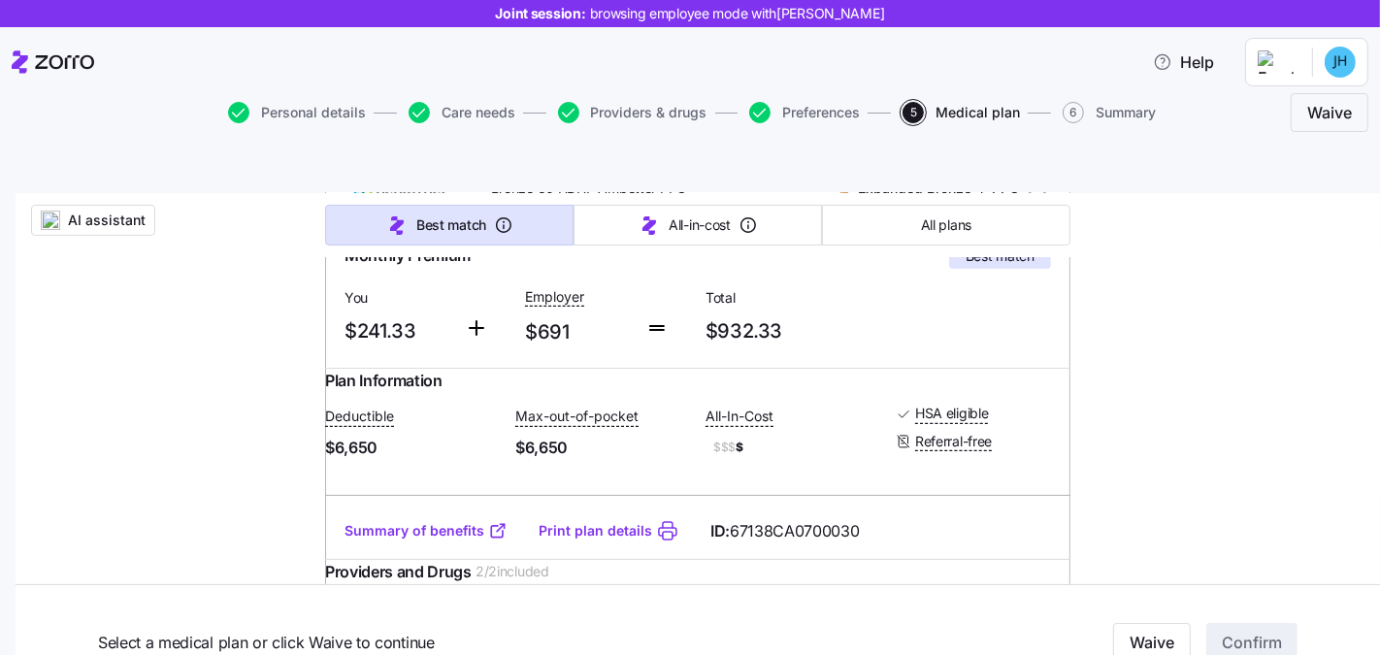
scroll to position [420, 0]
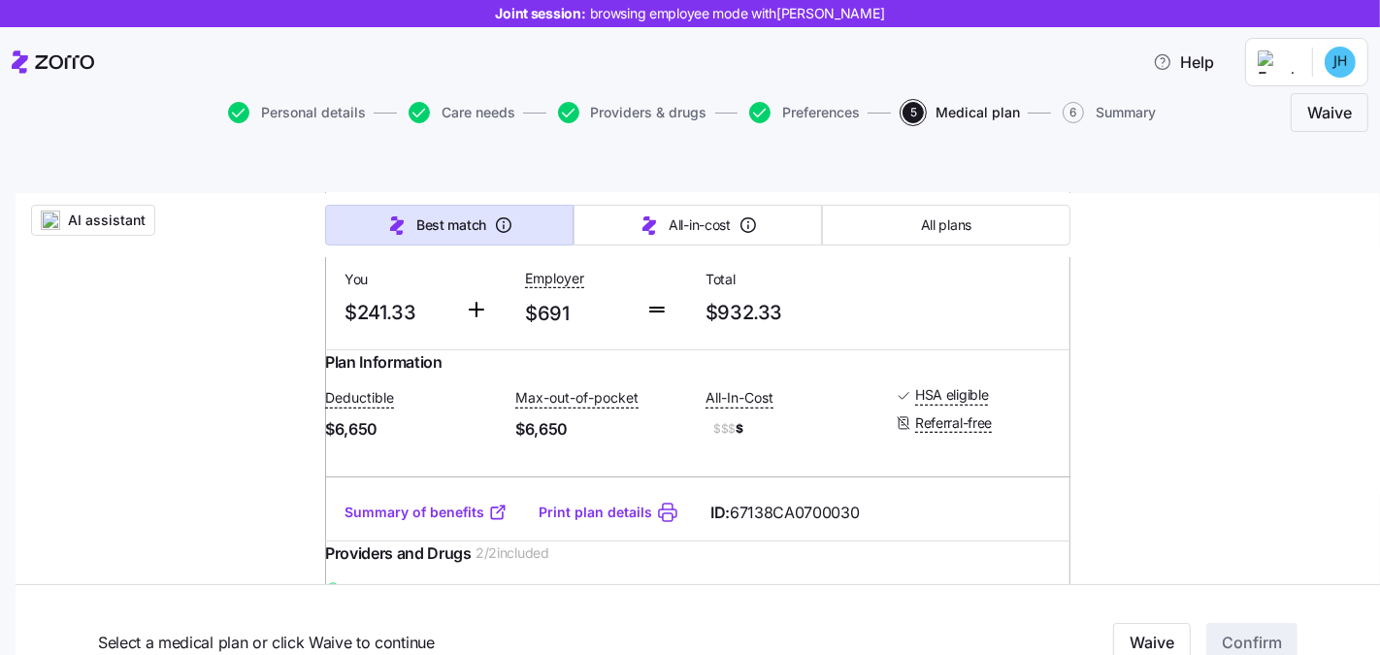
click at [424, 503] on link "Summary of benefits" at bounding box center [425, 512] width 163 height 19
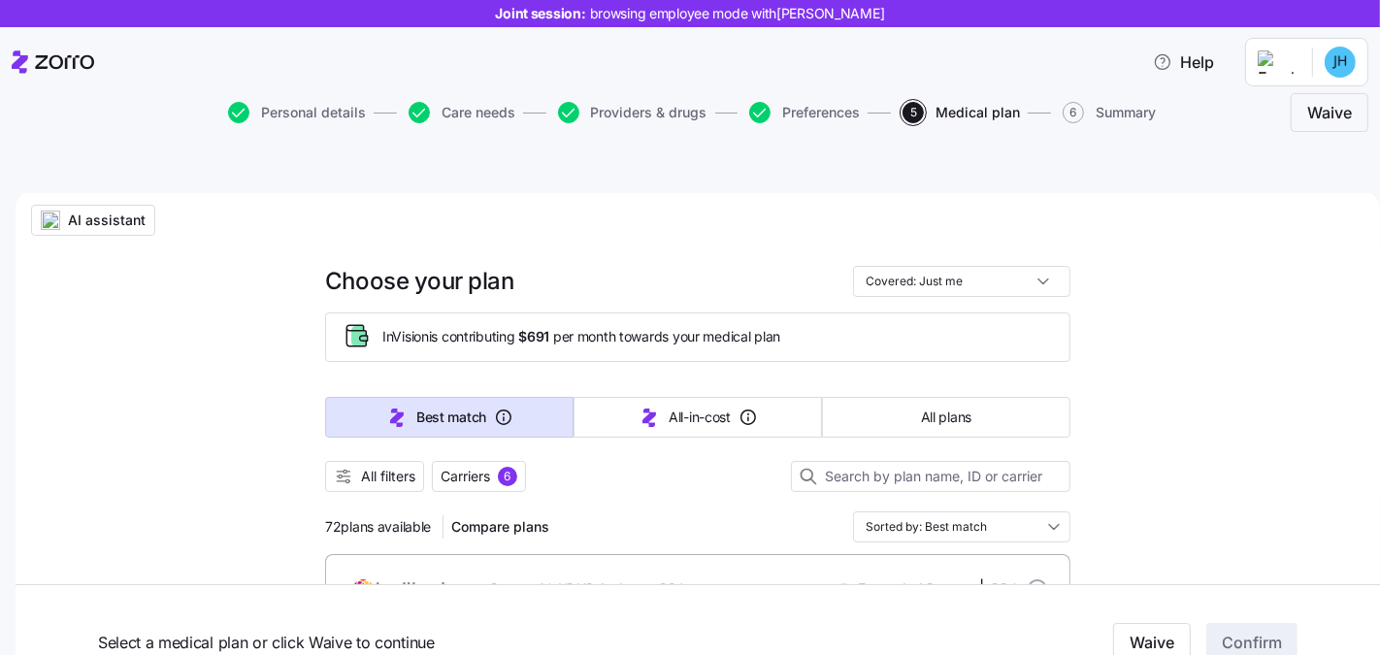
scroll to position [0, 0]
click at [882, 398] on button "All plans" at bounding box center [946, 418] width 248 height 41
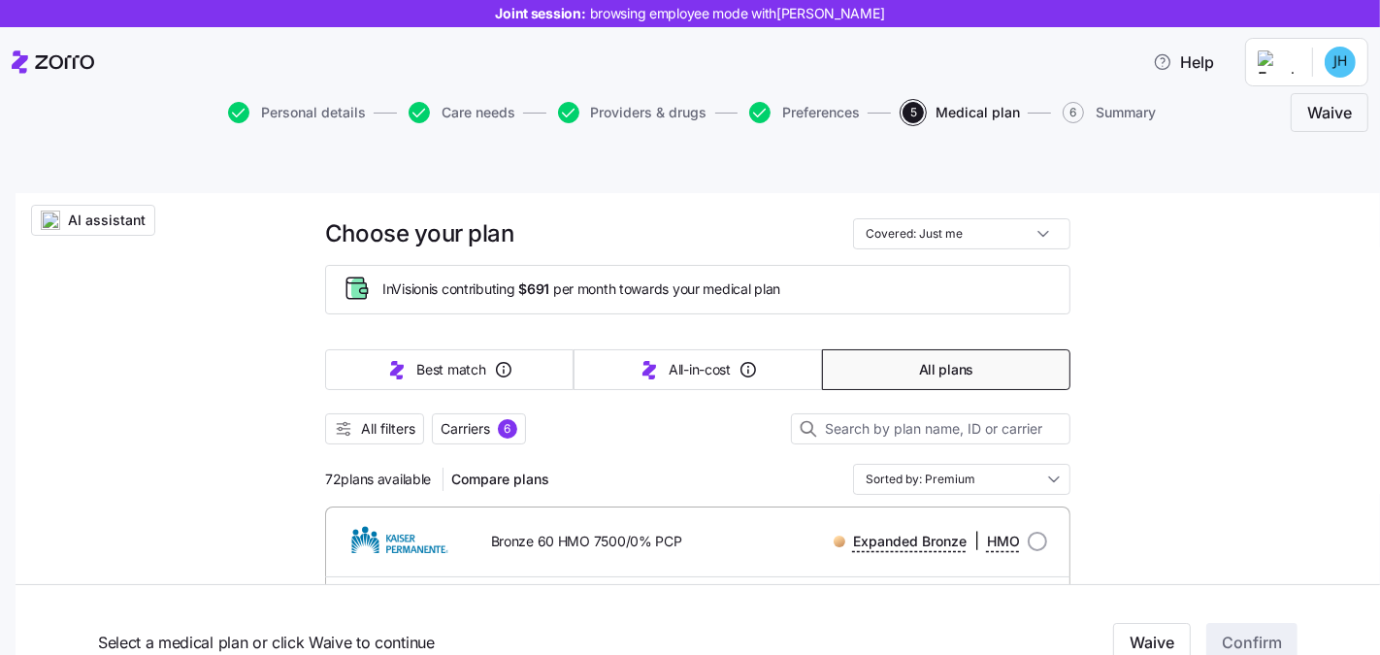
scroll to position [164, 0]
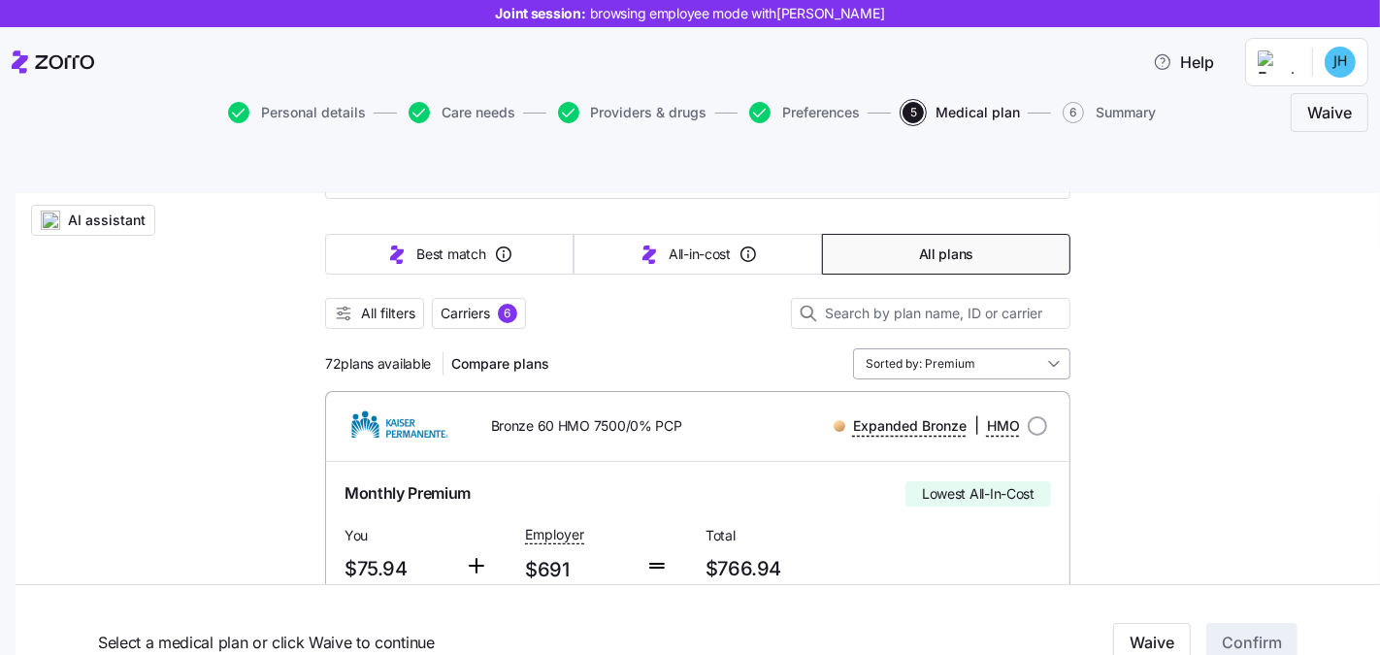
click at [947, 348] on input "Sorted by: Premium" at bounding box center [961, 363] width 217 height 31
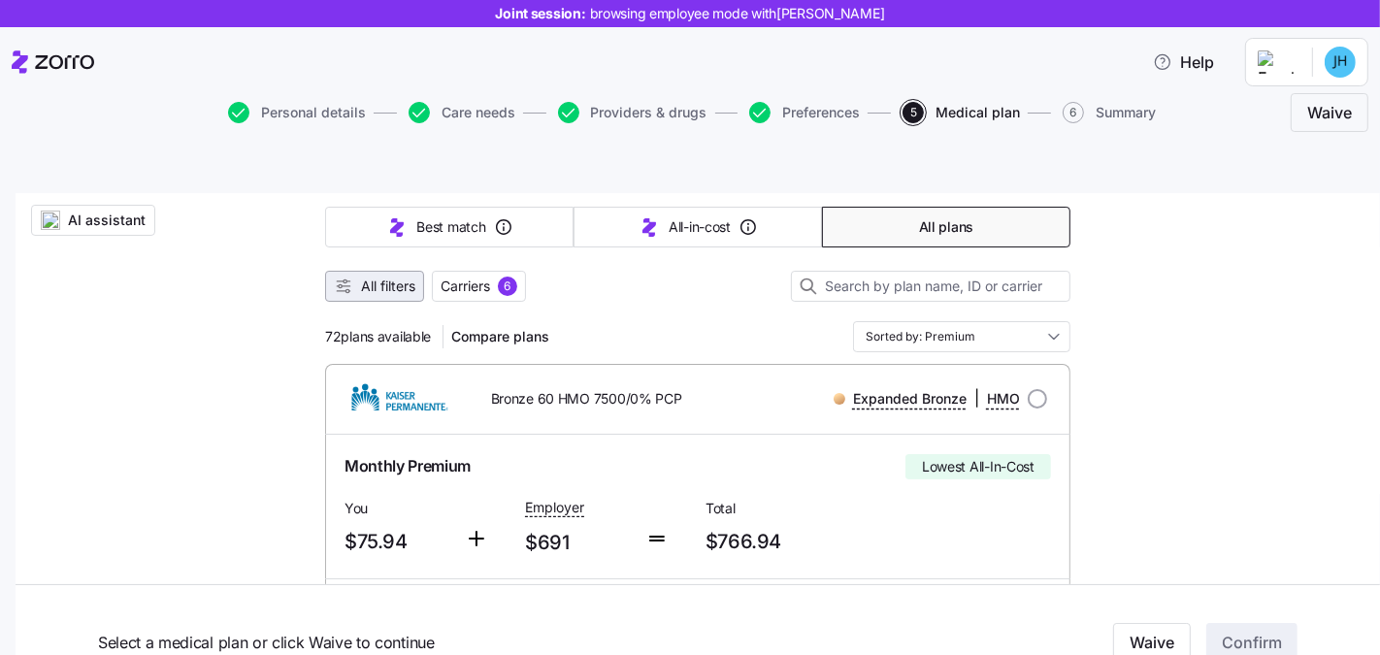
click at [335, 277] on icon "button" at bounding box center [343, 286] width 19 height 19
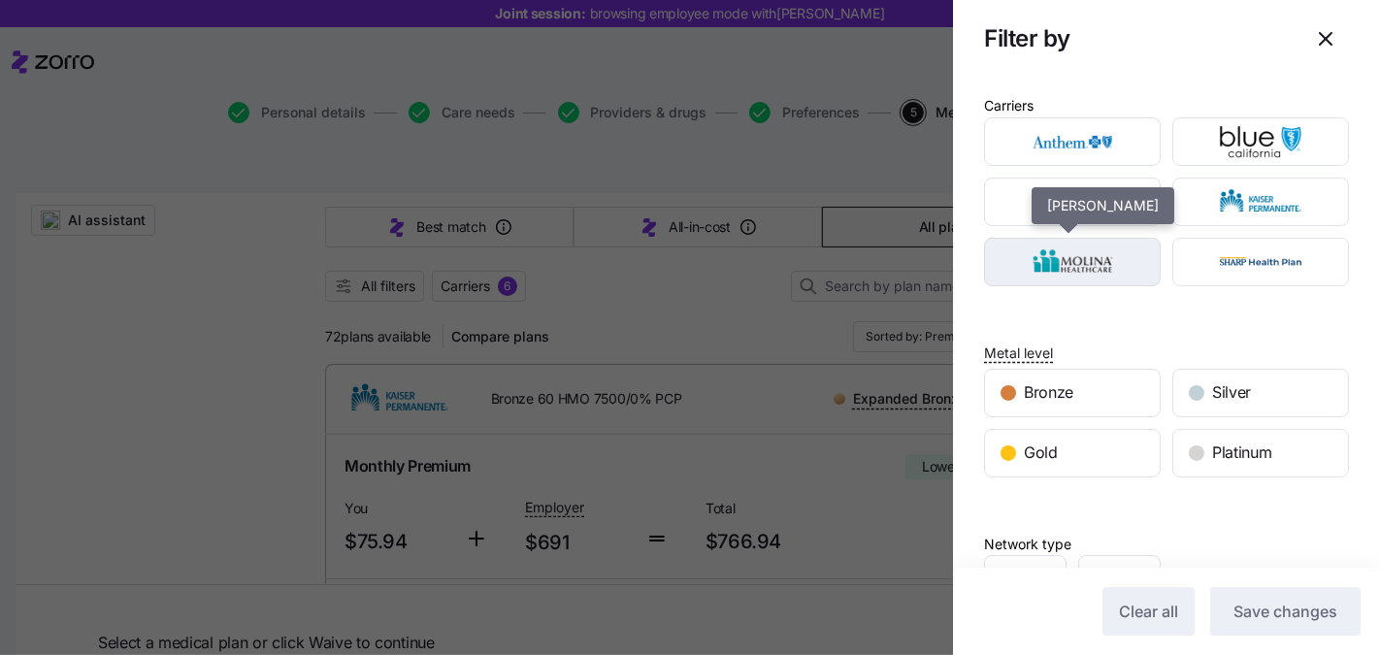
click at [1089, 260] on img "button" at bounding box center [1072, 262] width 143 height 39
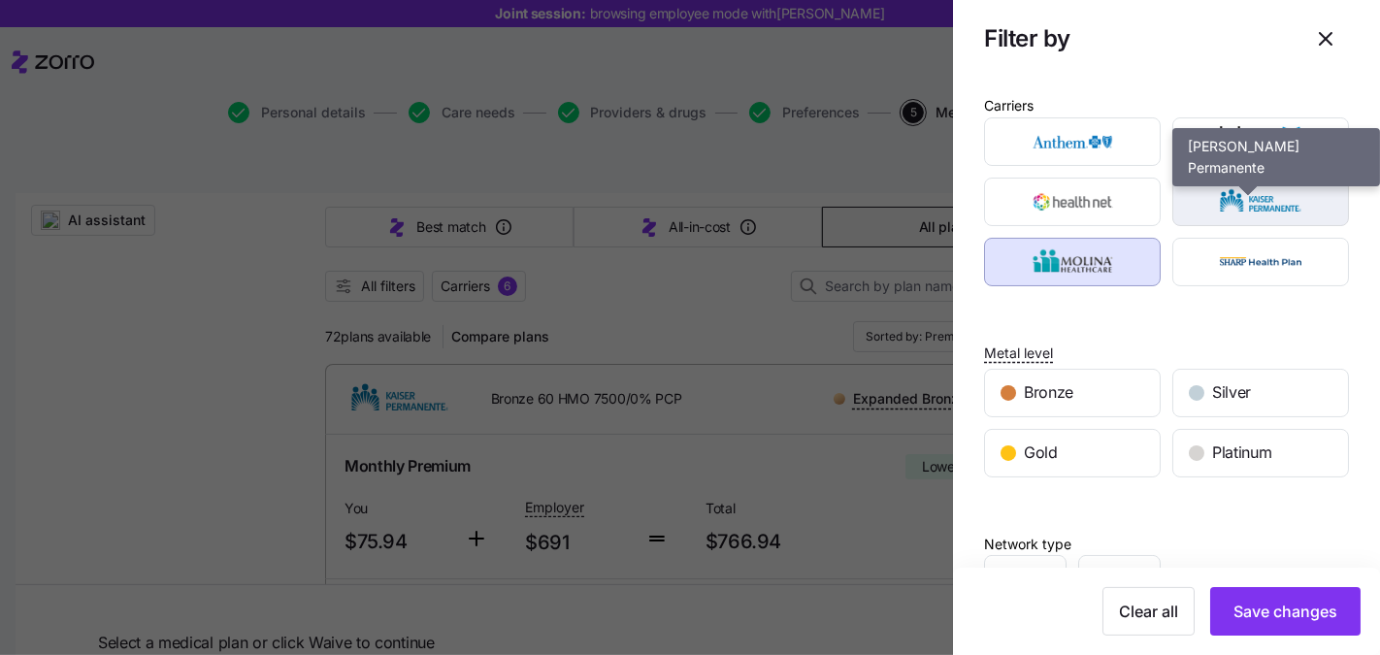
click at [1212, 209] on img "button" at bounding box center [1261, 201] width 143 height 39
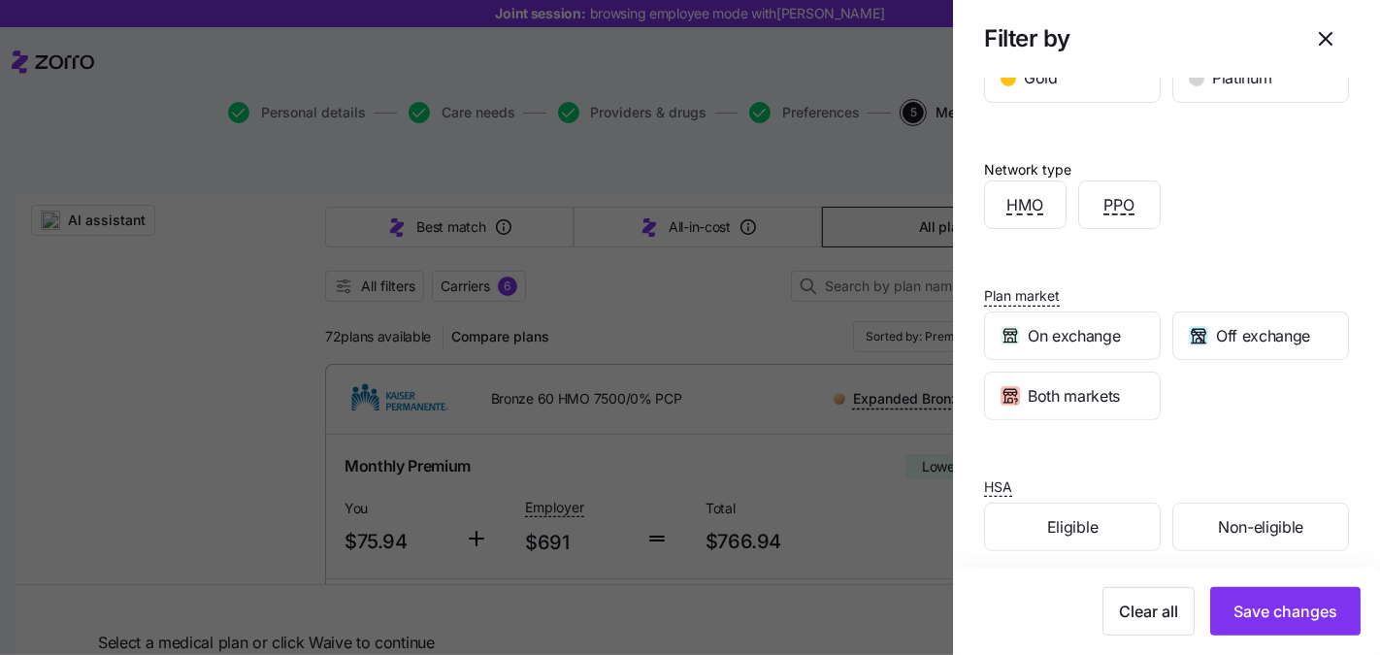
scroll to position [380, 0]
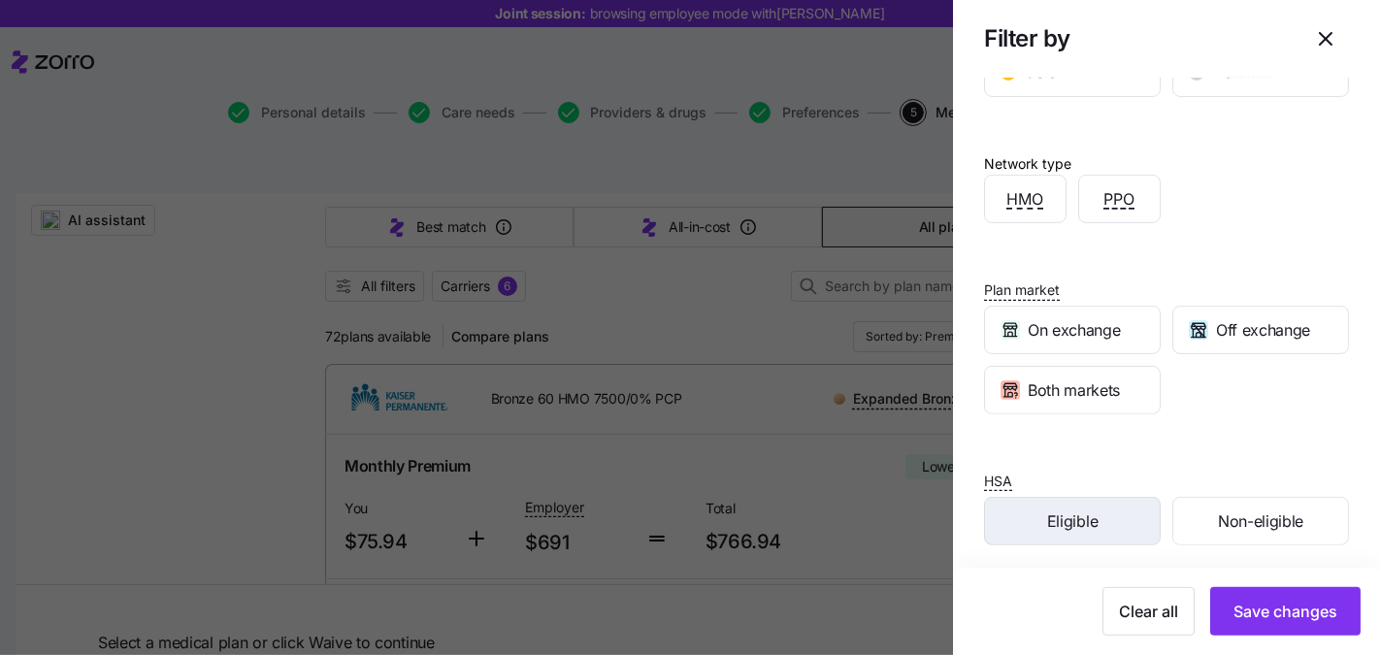
click at [1096, 521] on div "Eligible" at bounding box center [1072, 521] width 175 height 47
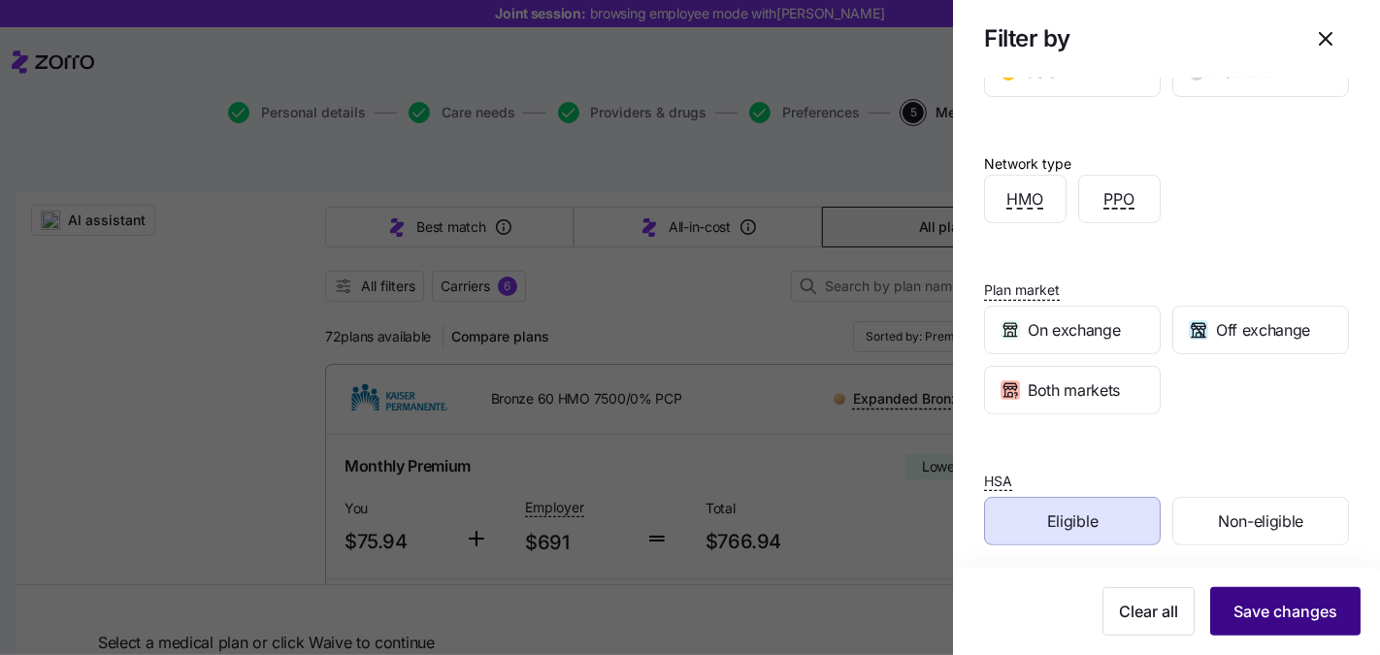
click at [1251, 604] on span "Save changes" at bounding box center [1285, 611] width 104 height 23
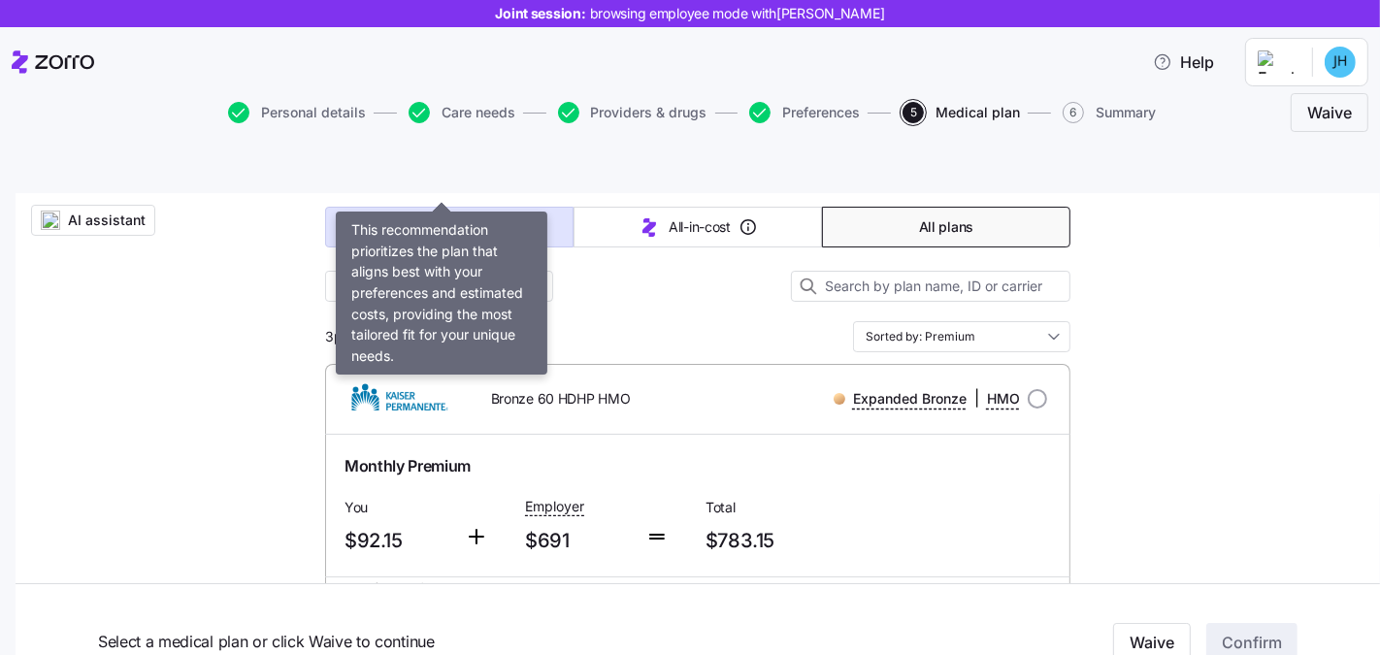
click at [368, 207] on button "Best match" at bounding box center [449, 227] width 248 height 41
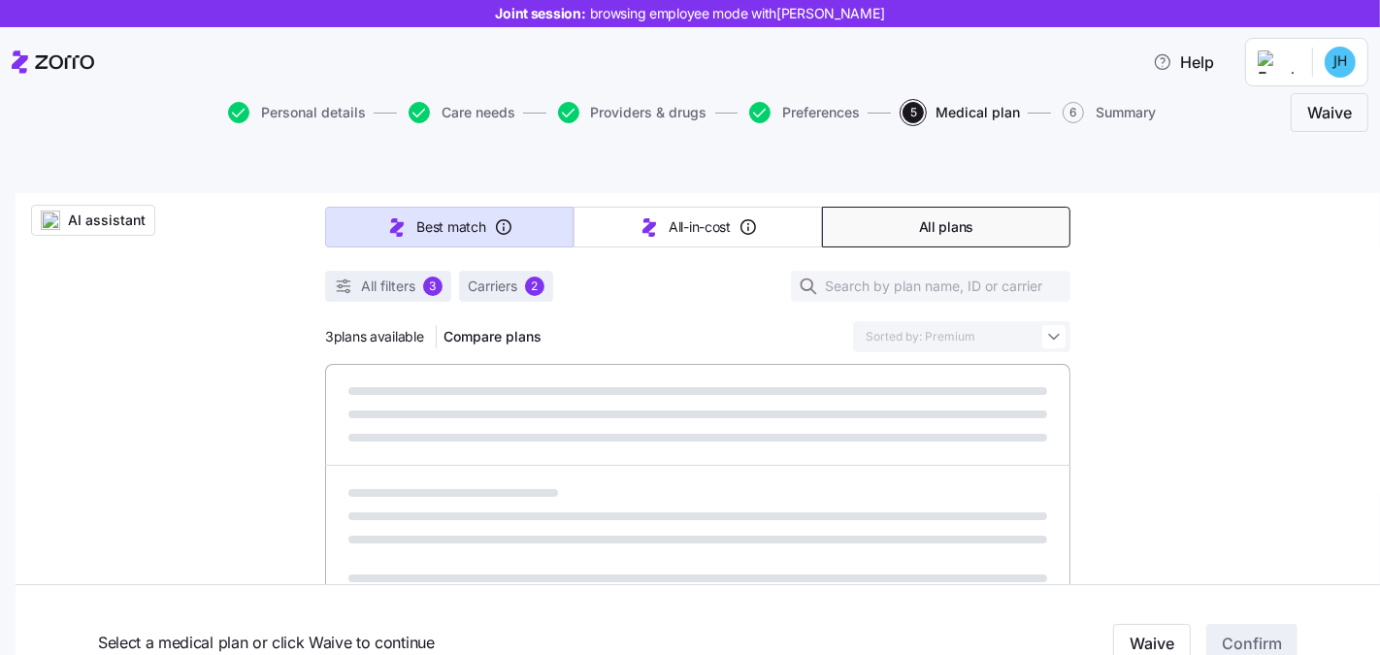
type input "Sorted by: Best match"
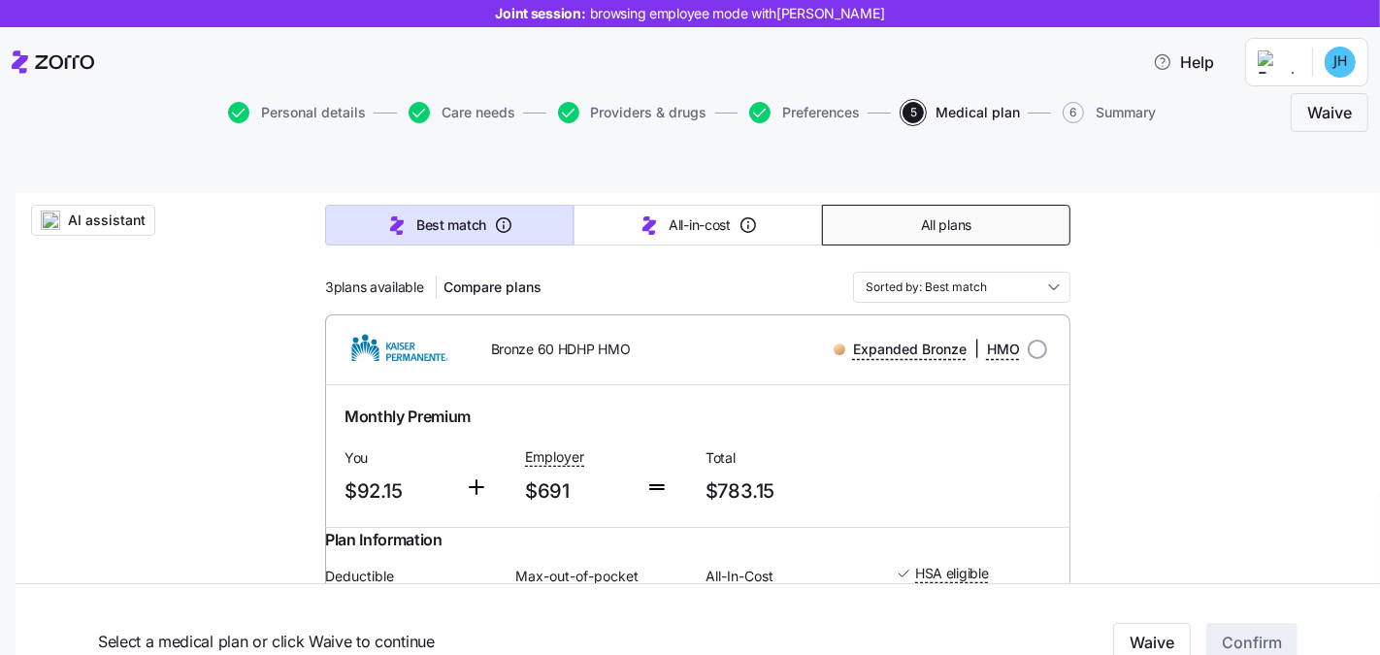
scroll to position [0, 0]
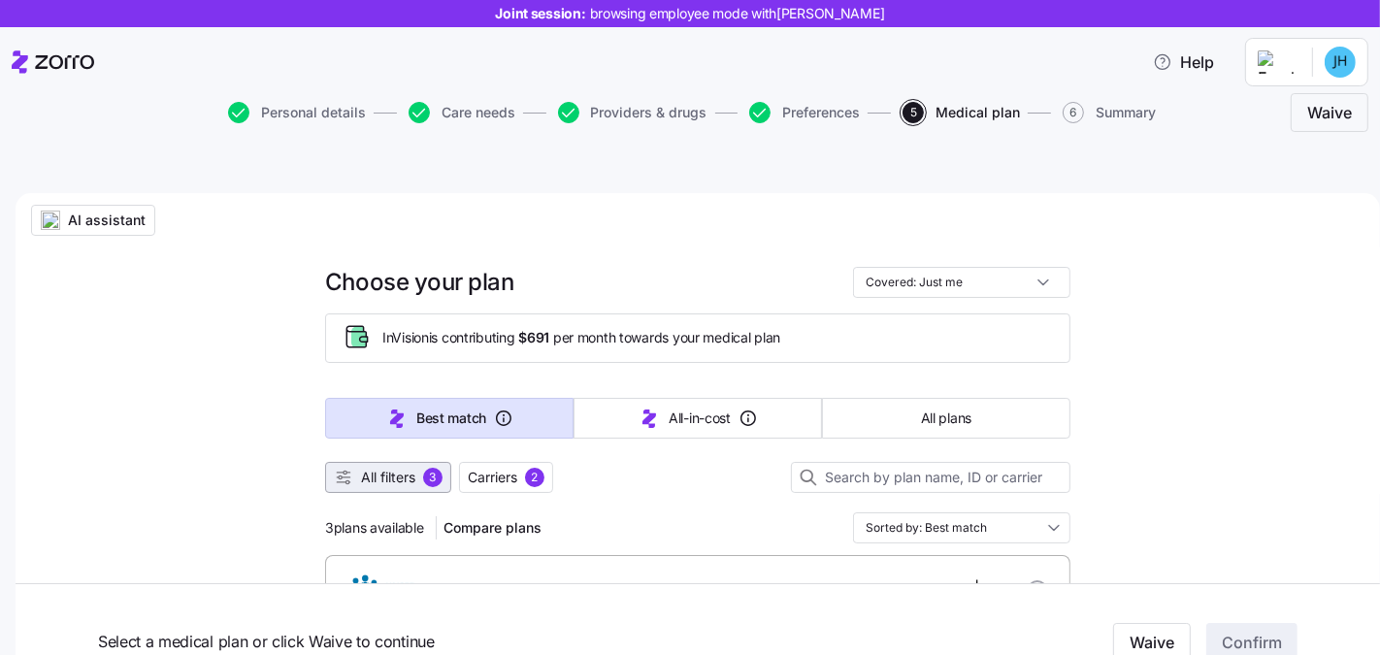
click at [394, 468] on span "All filters" at bounding box center [388, 477] width 54 height 19
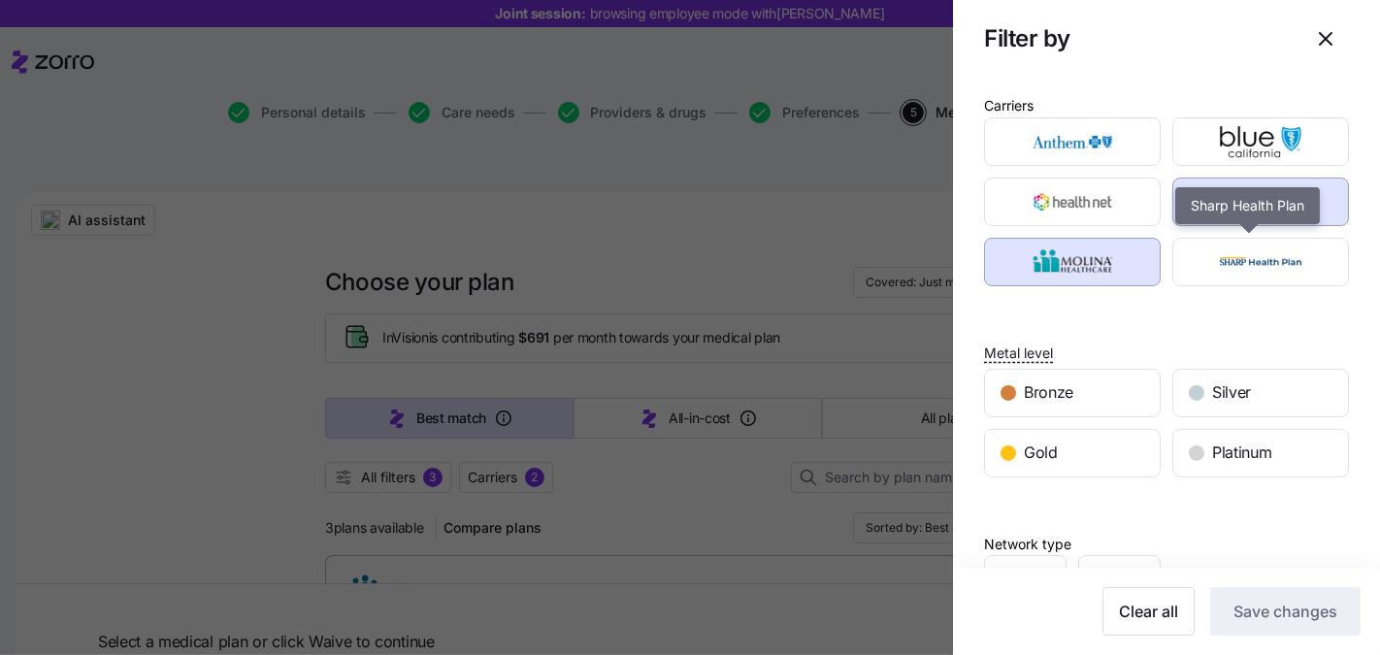
click at [1209, 199] on img "button" at bounding box center [1261, 201] width 143 height 39
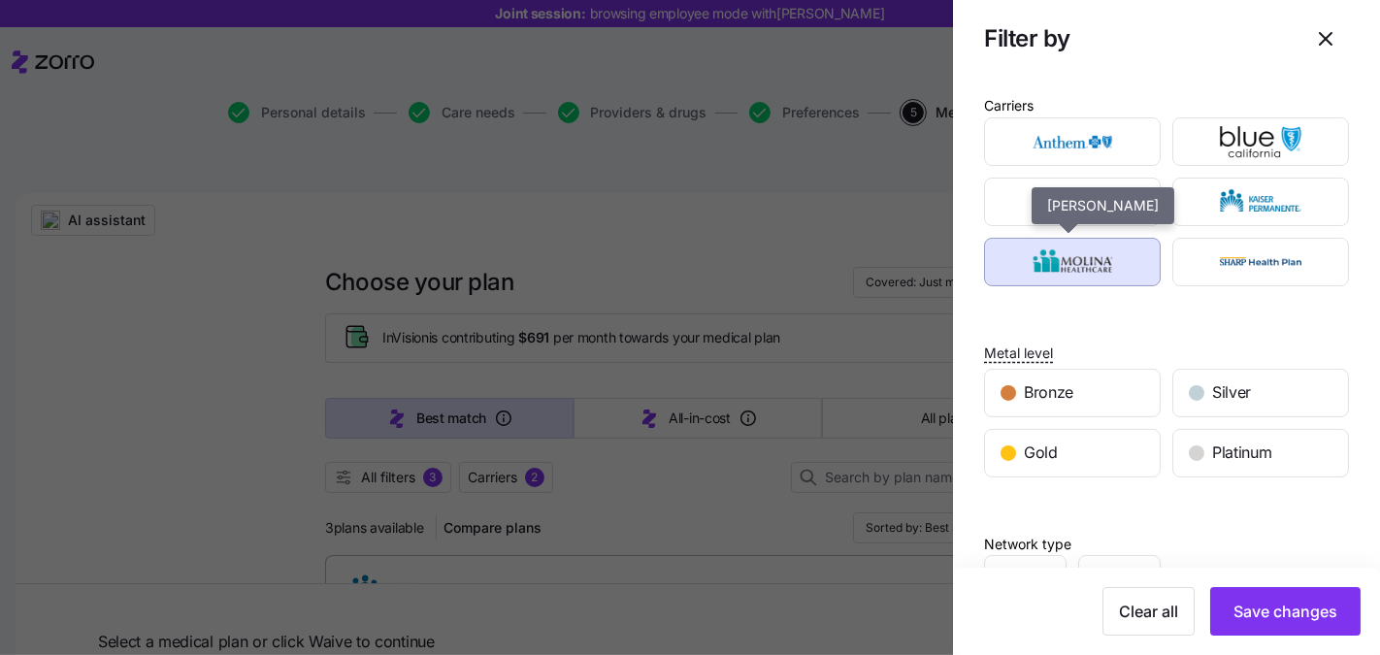
click at [1104, 269] on img "button" at bounding box center [1072, 262] width 143 height 39
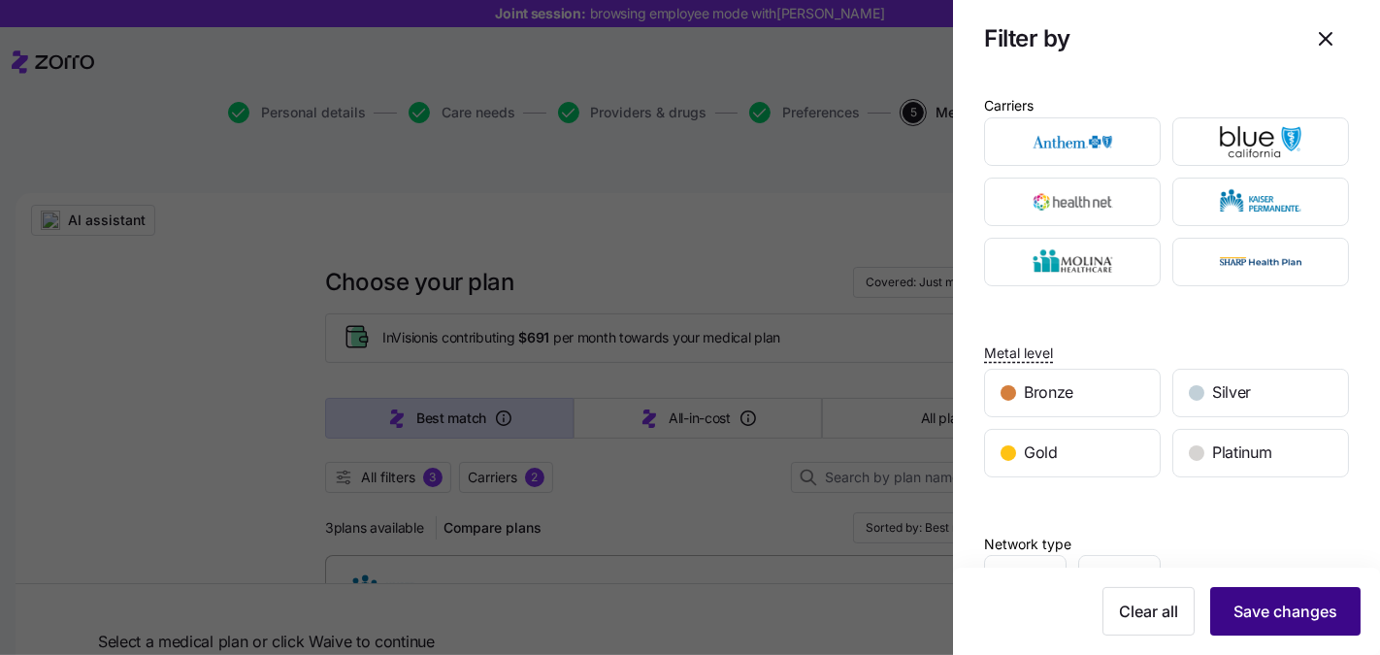
click at [1259, 612] on span "Save changes" at bounding box center [1285, 611] width 104 height 23
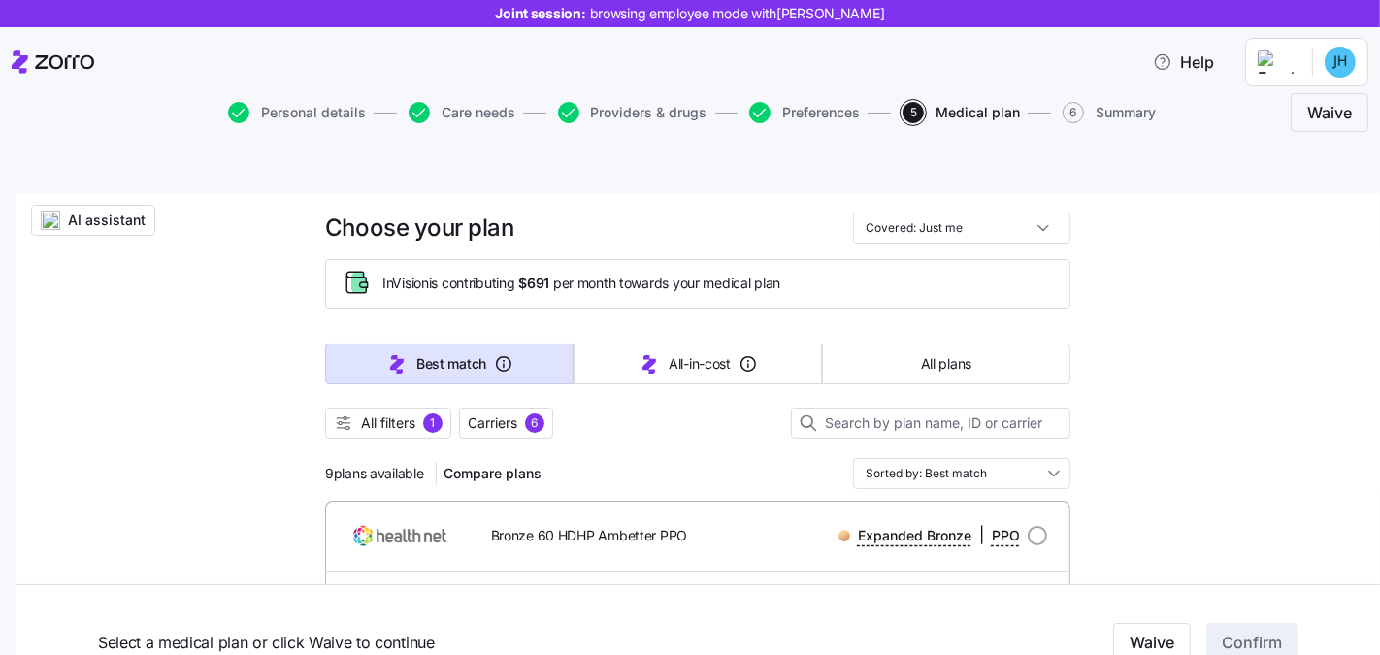
scroll to position [167, 0]
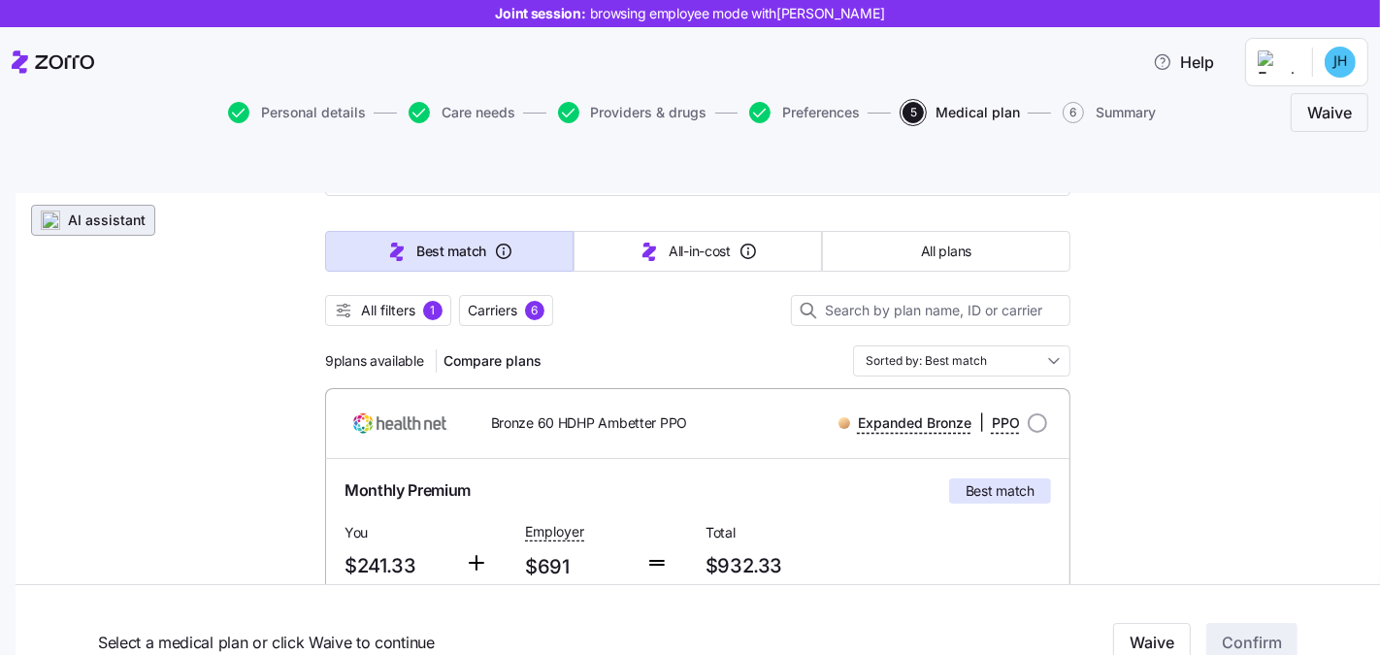
click at [124, 211] on span "AI assistant" at bounding box center [107, 220] width 78 height 19
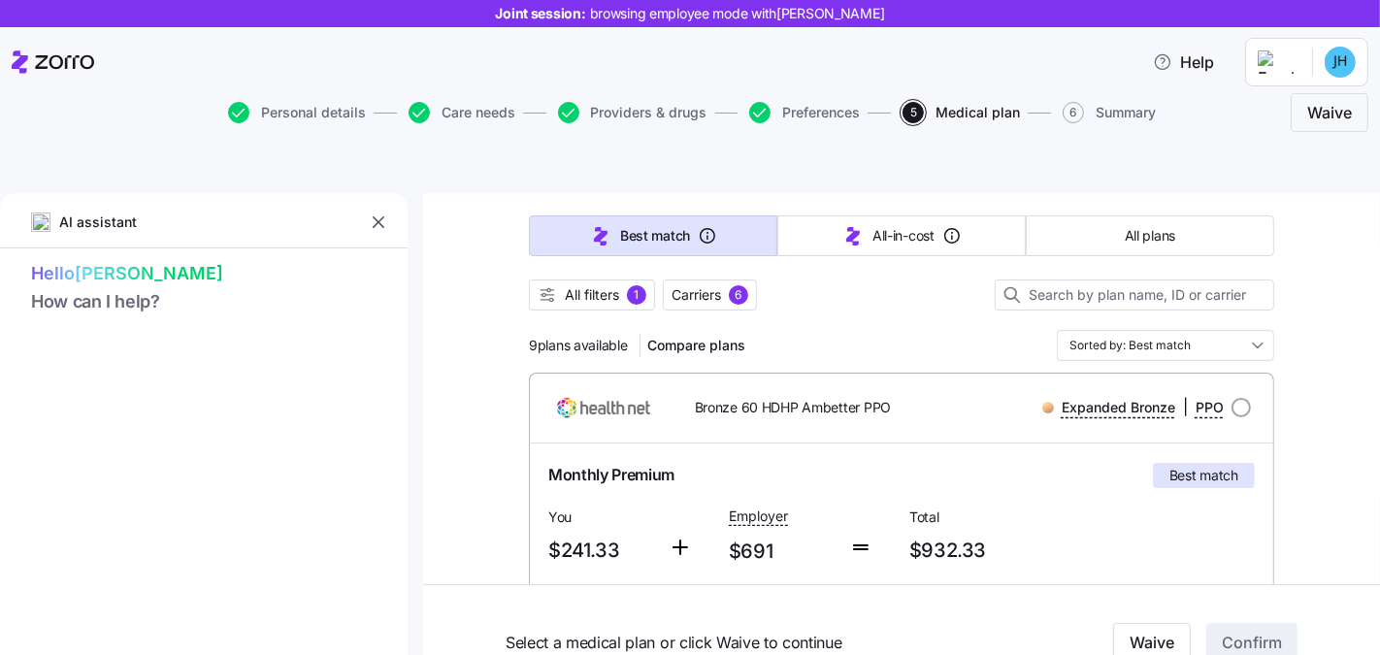
type textarea "x"
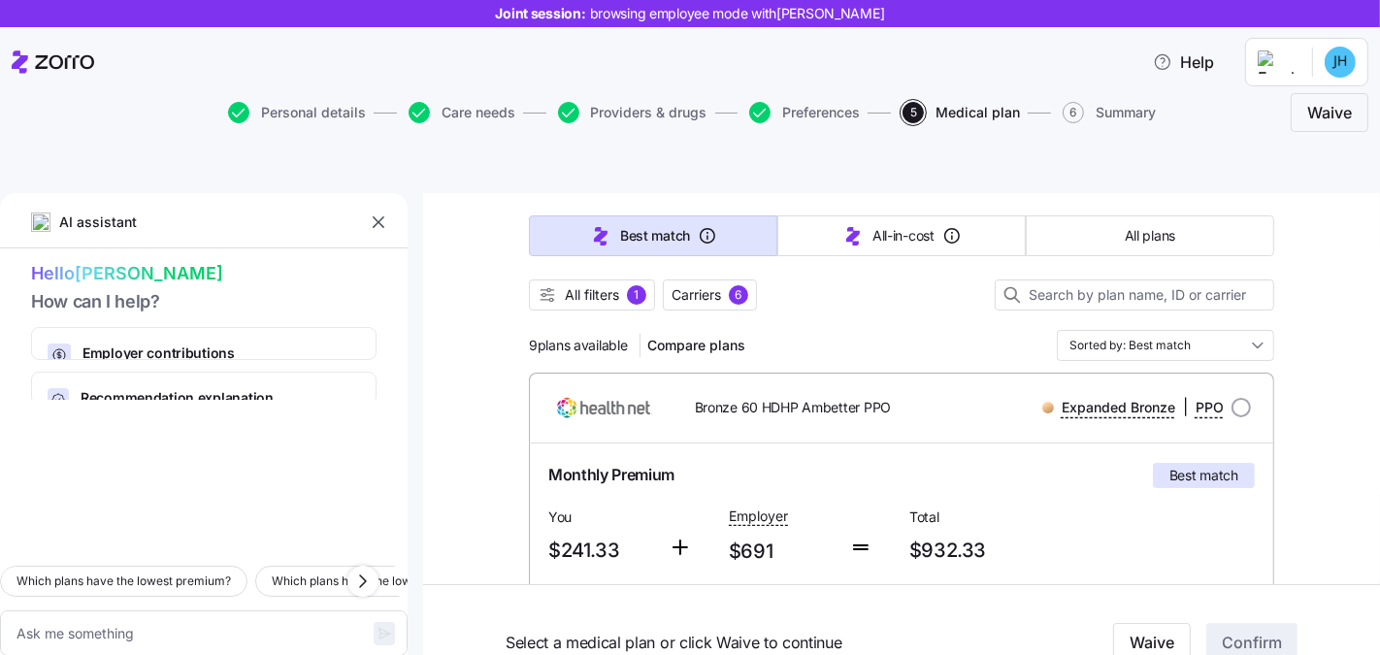
scroll to position [313, 0]
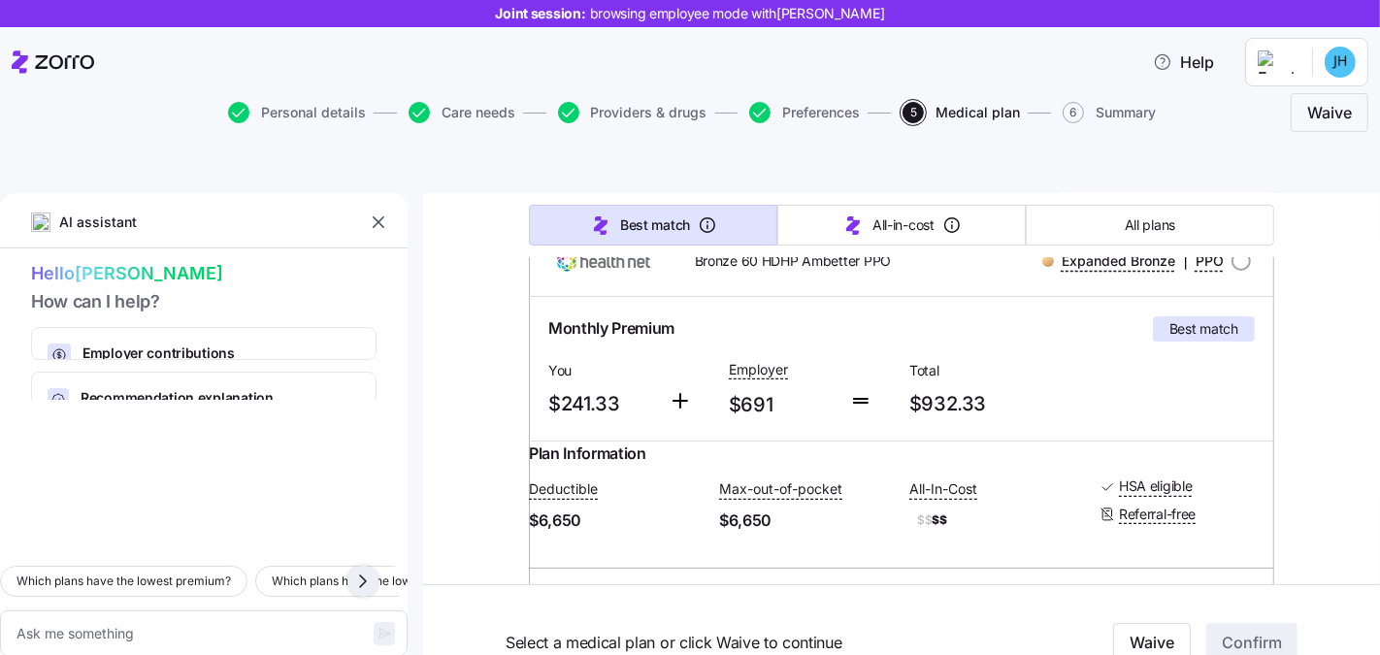
click at [369, 570] on icon "button" at bounding box center [362, 581] width 23 height 23
click at [358, 570] on icon "button" at bounding box center [362, 581] width 23 height 23
click at [365, 570] on icon "button" at bounding box center [362, 581] width 23 height 23
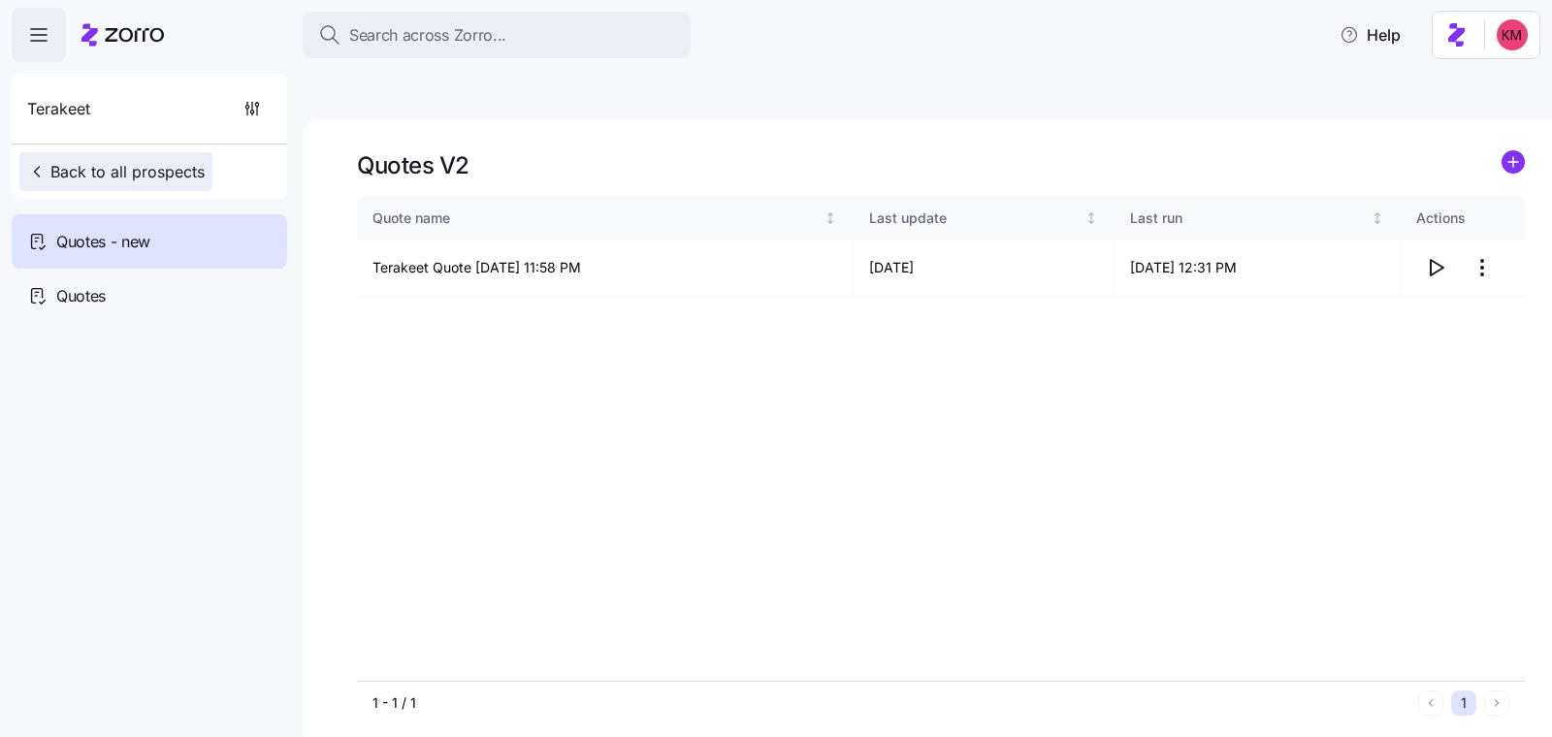
click at [134, 166] on span "Back to all prospects" at bounding box center [116, 171] width 178 height 23
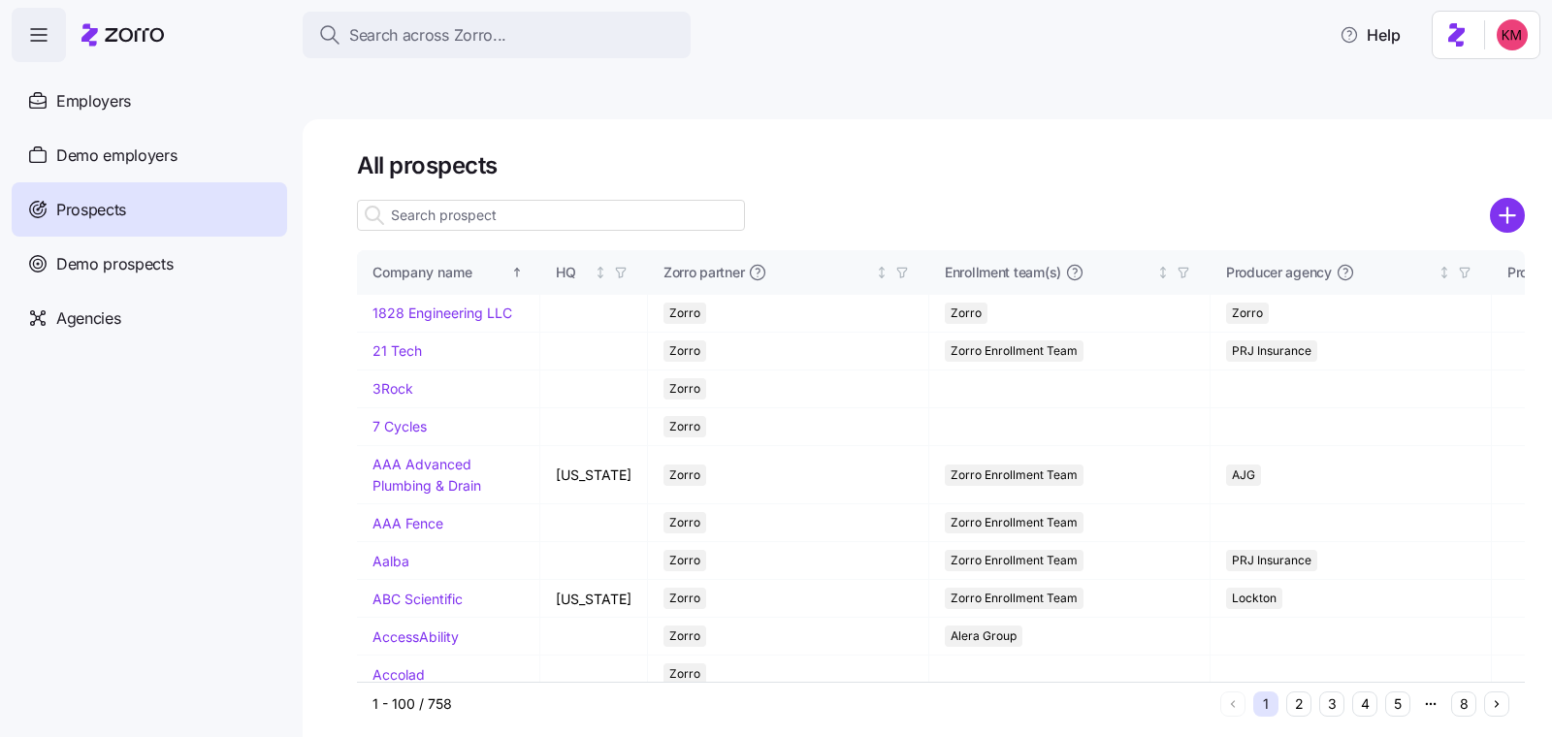
click at [522, 200] on input at bounding box center [551, 215] width 388 height 31
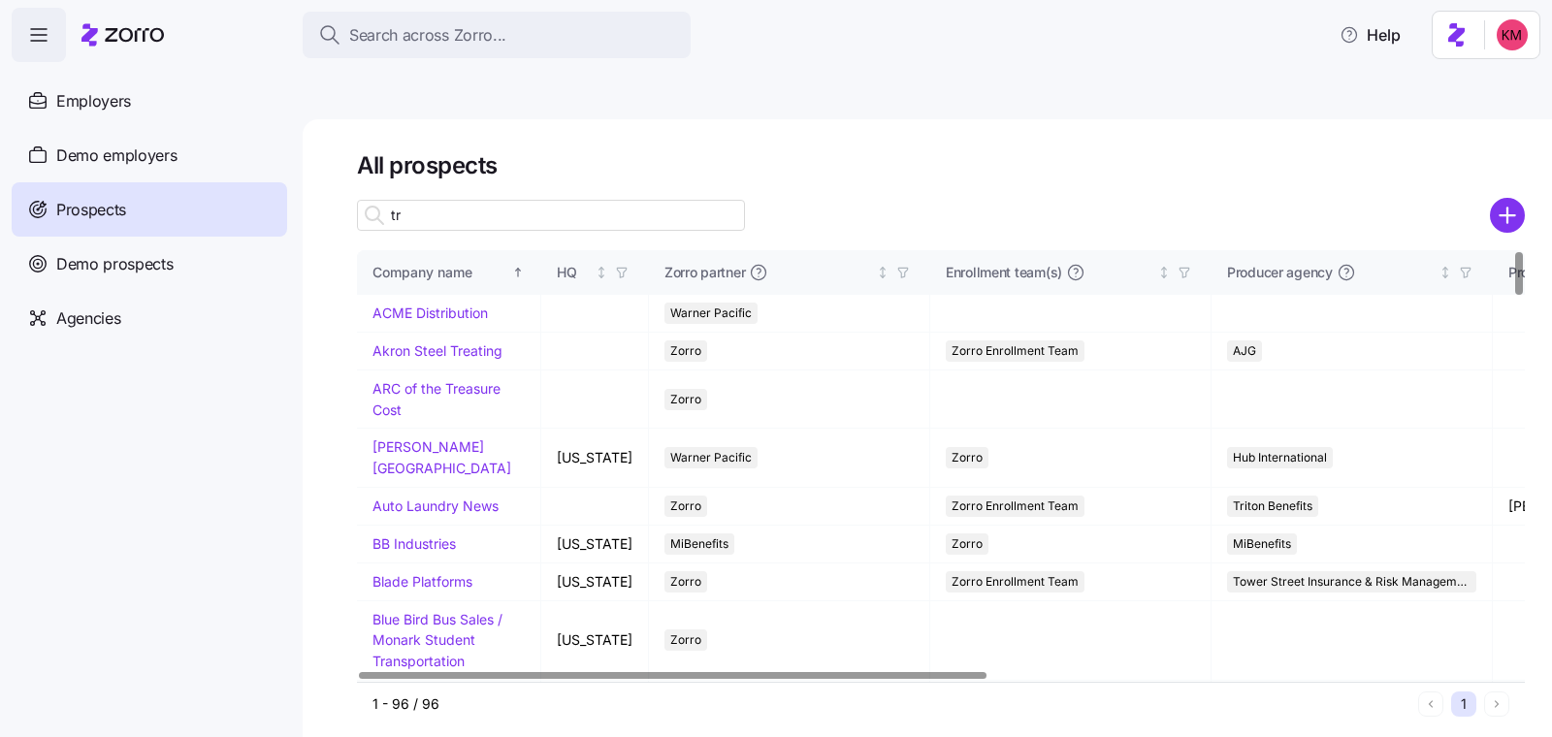
click at [429, 200] on input "tr" at bounding box center [551, 215] width 388 height 31
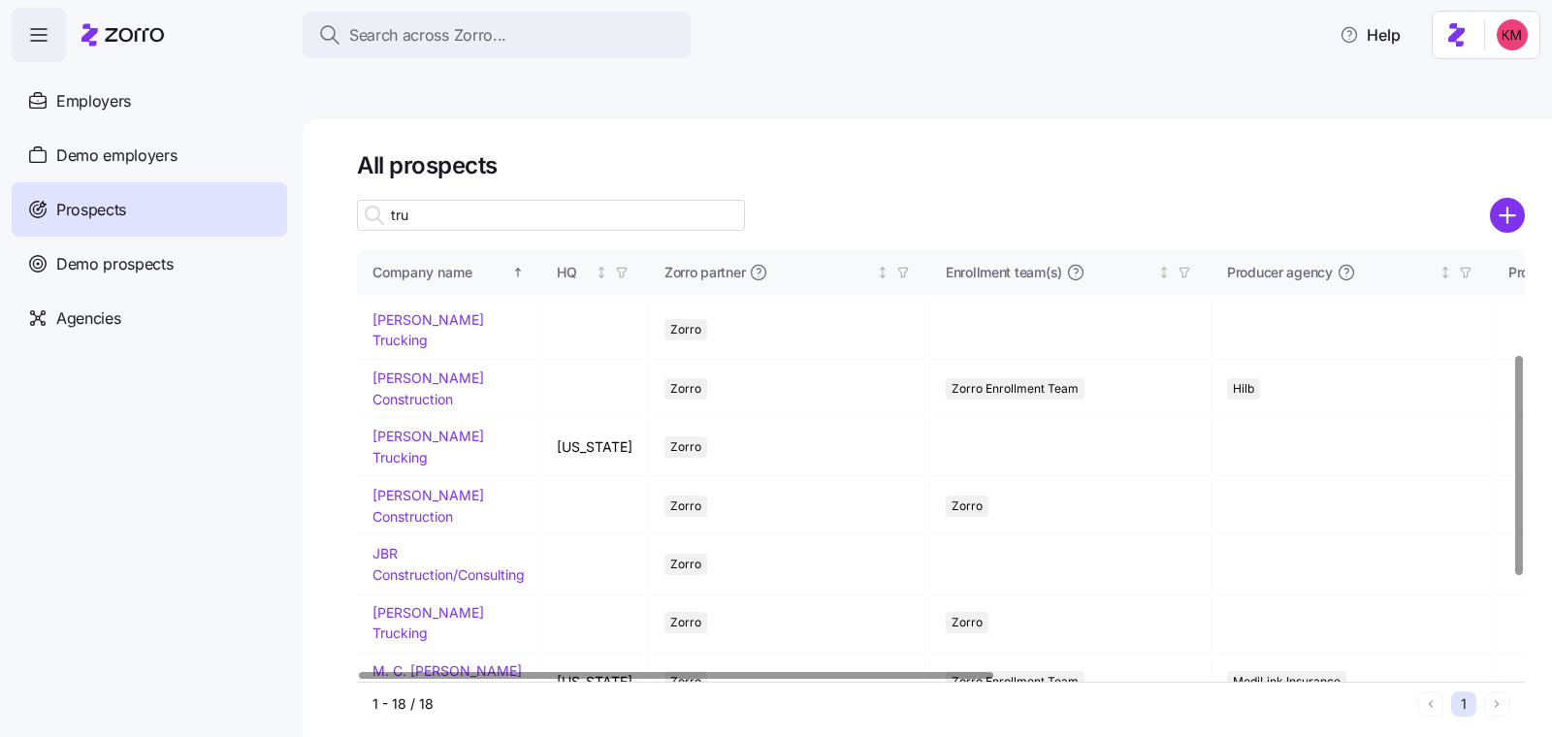
scroll to position [390, 0]
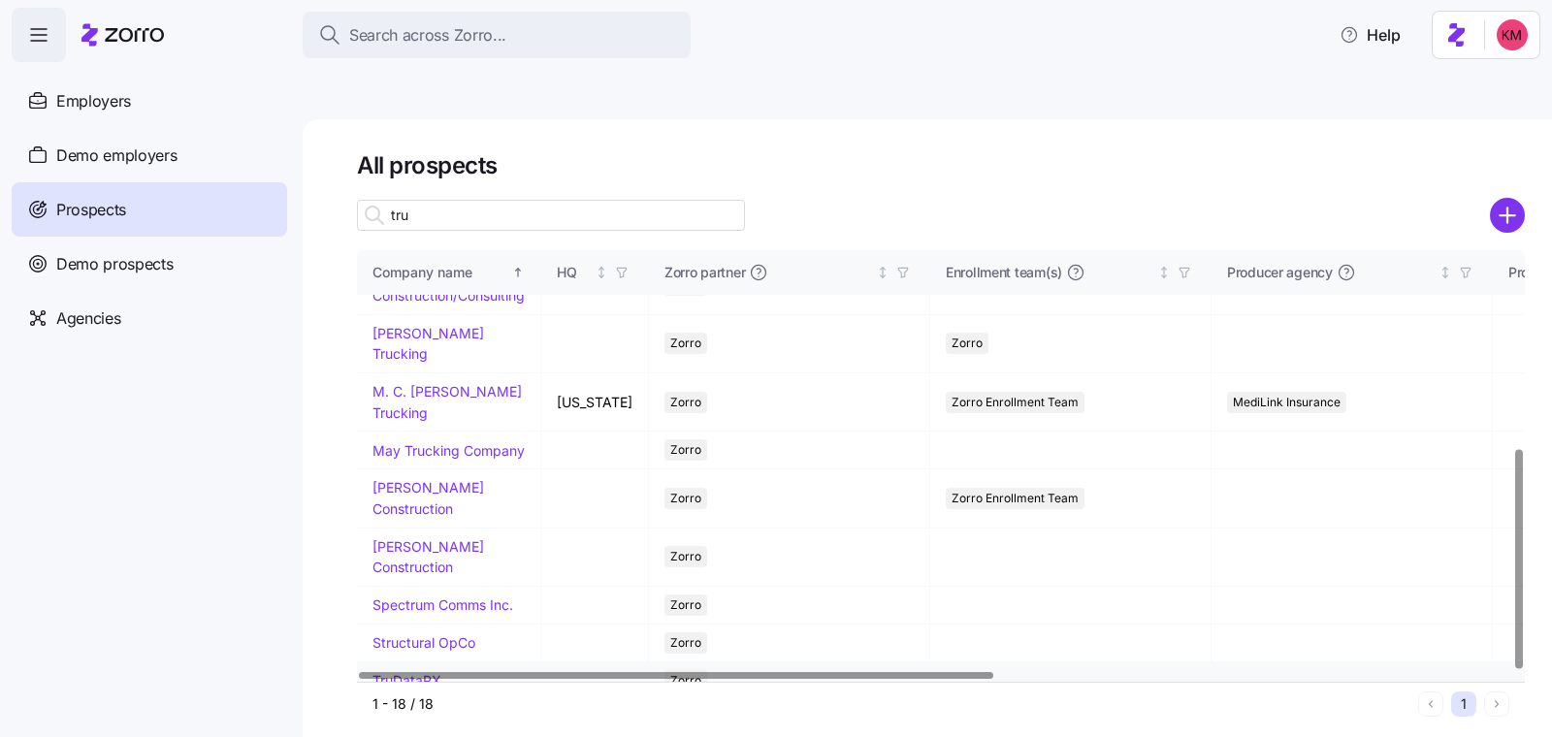
type input "tru"
click at [405, 672] on link "TruDataRX" at bounding box center [407, 680] width 69 height 16
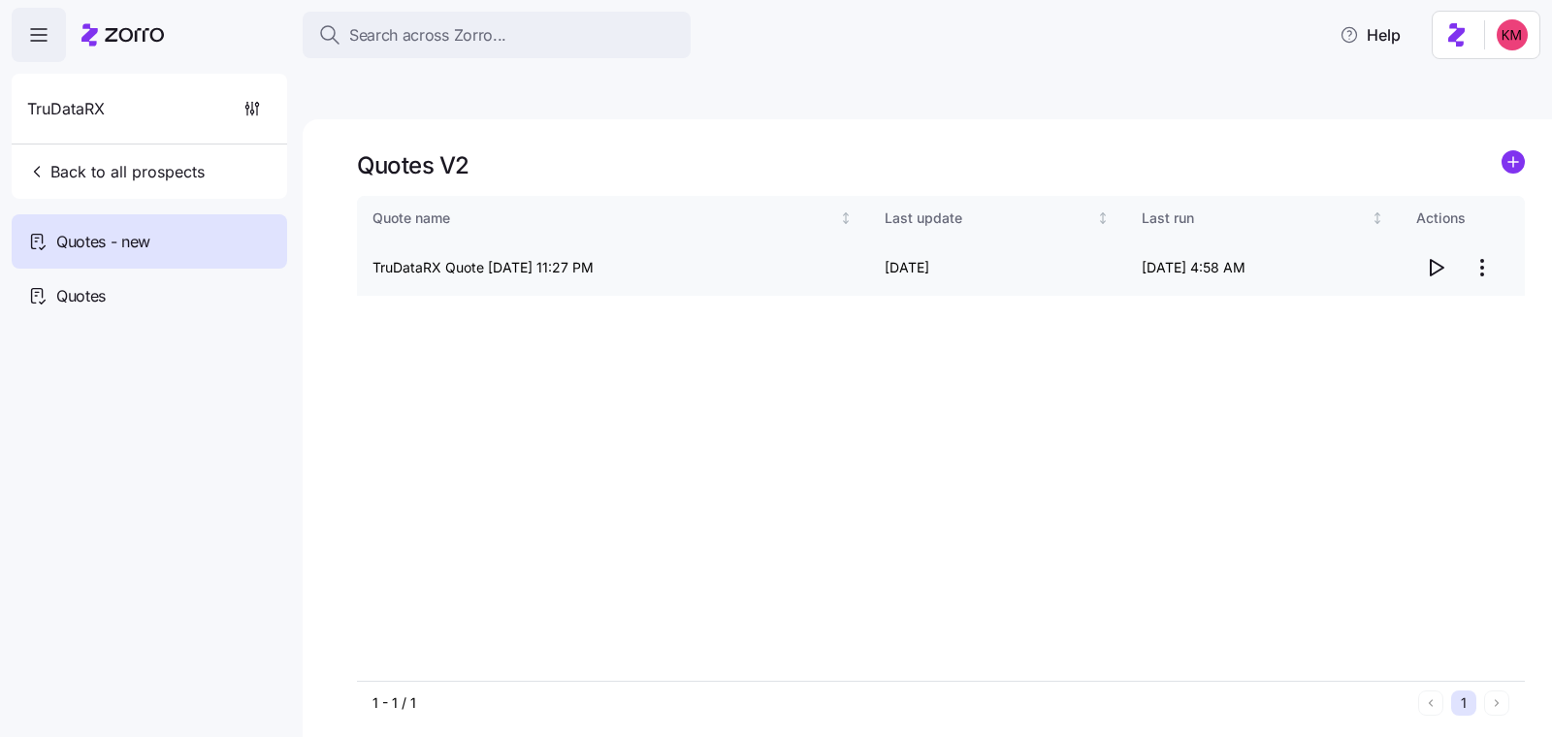
click at [1425, 256] on icon "button" at bounding box center [1435, 267] width 23 height 23
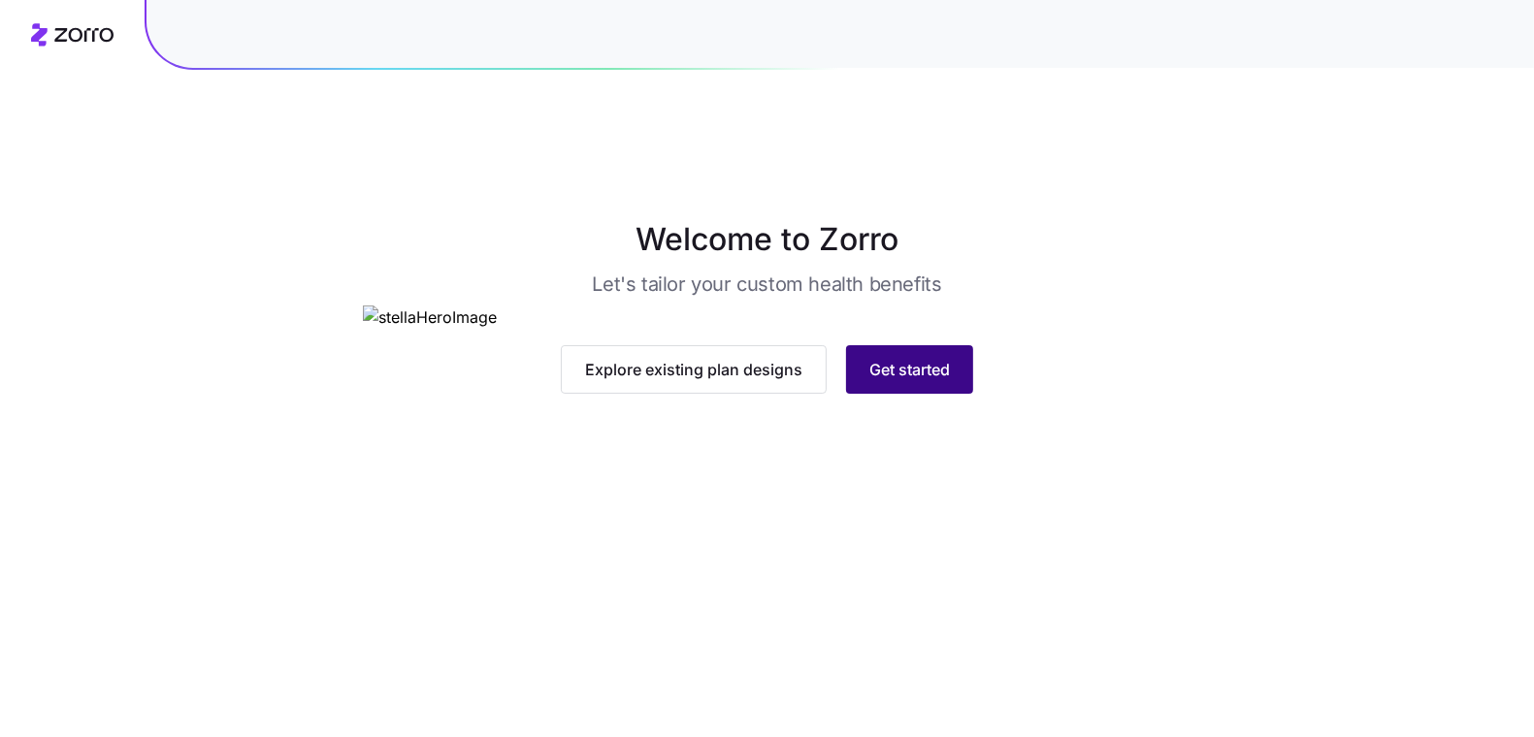
click at [924, 381] on span "Get started" at bounding box center [909, 369] width 81 height 23
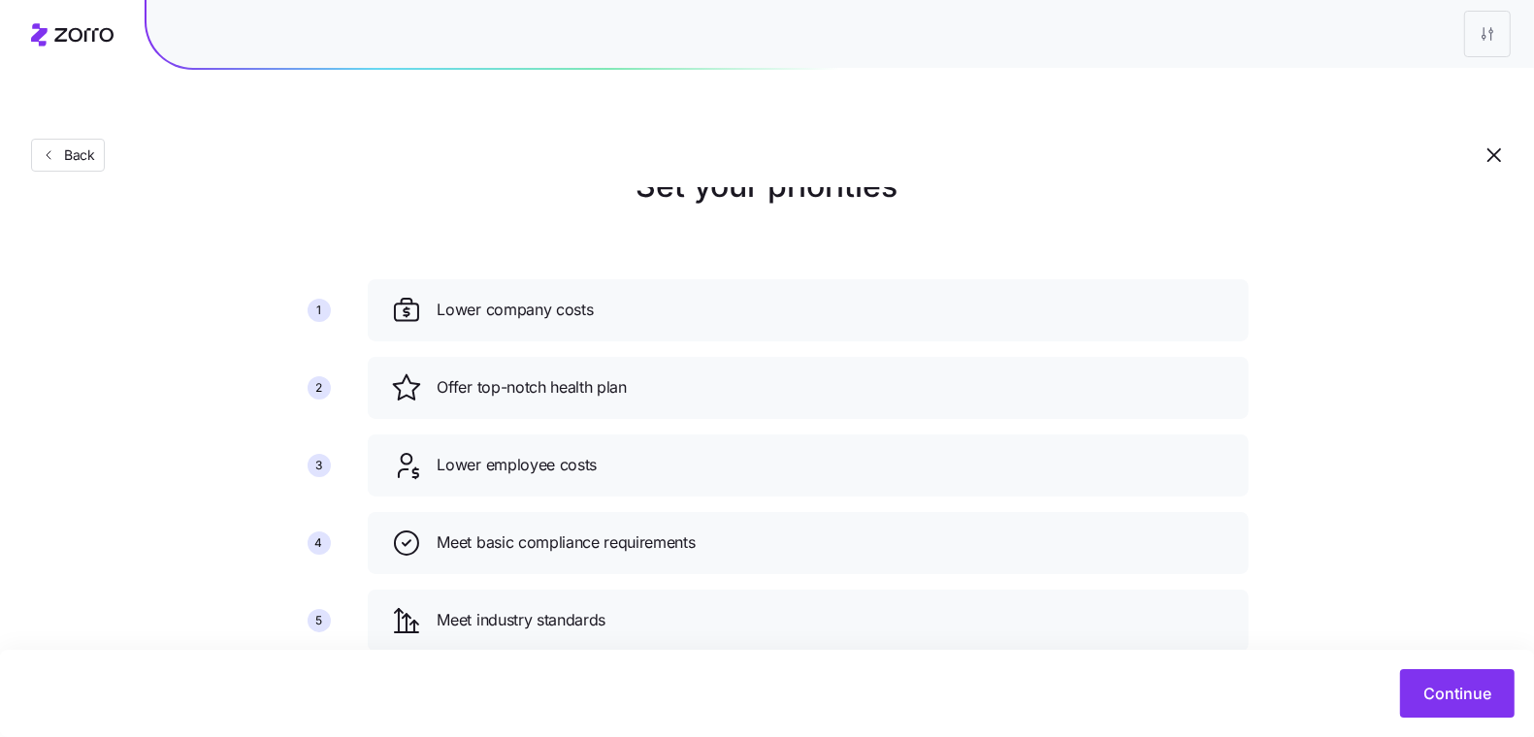
scroll to position [139, 0]
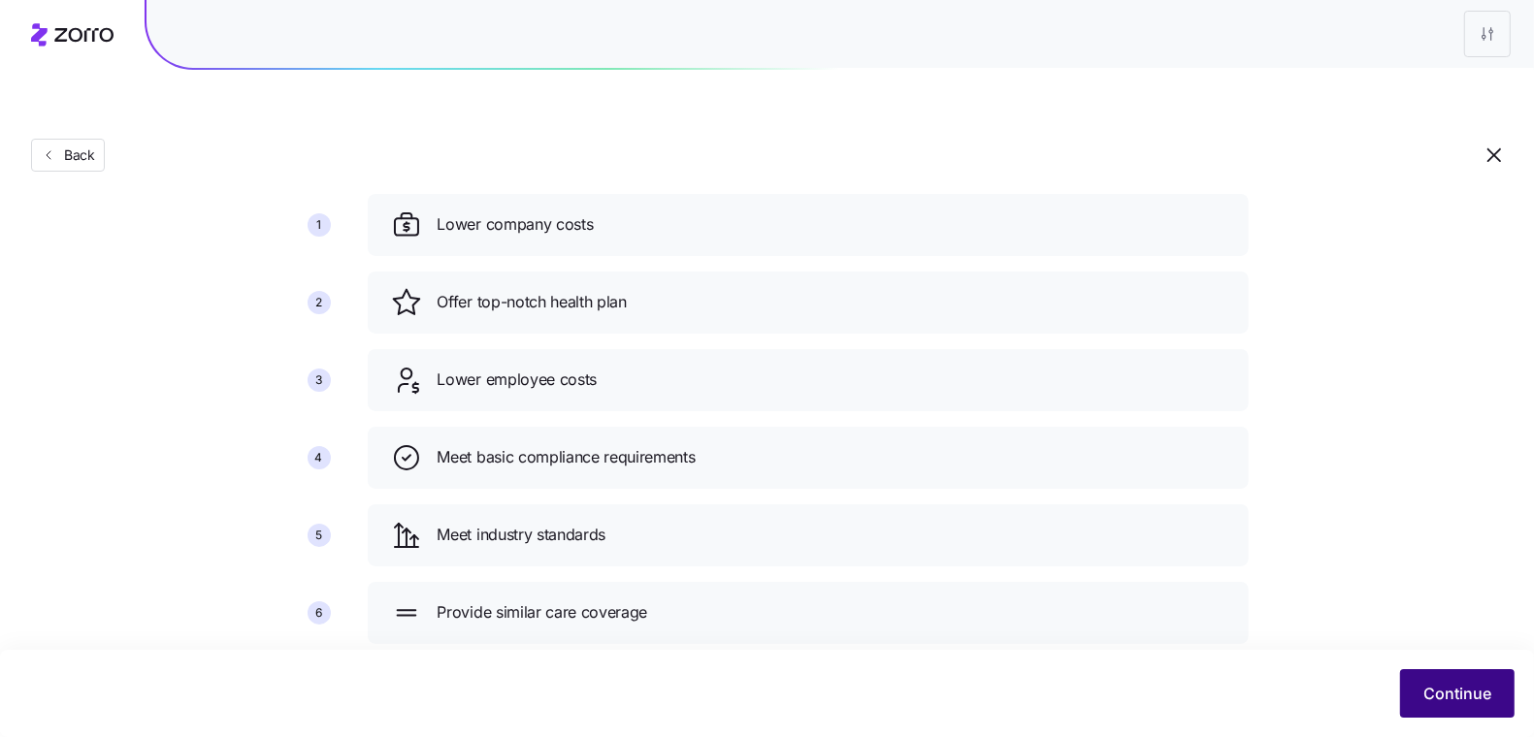
click at [1460, 669] on div "Continue" at bounding box center [766, 693] width 1495 height 49
click at [1454, 676] on button "Continue" at bounding box center [1457, 693] width 114 height 49
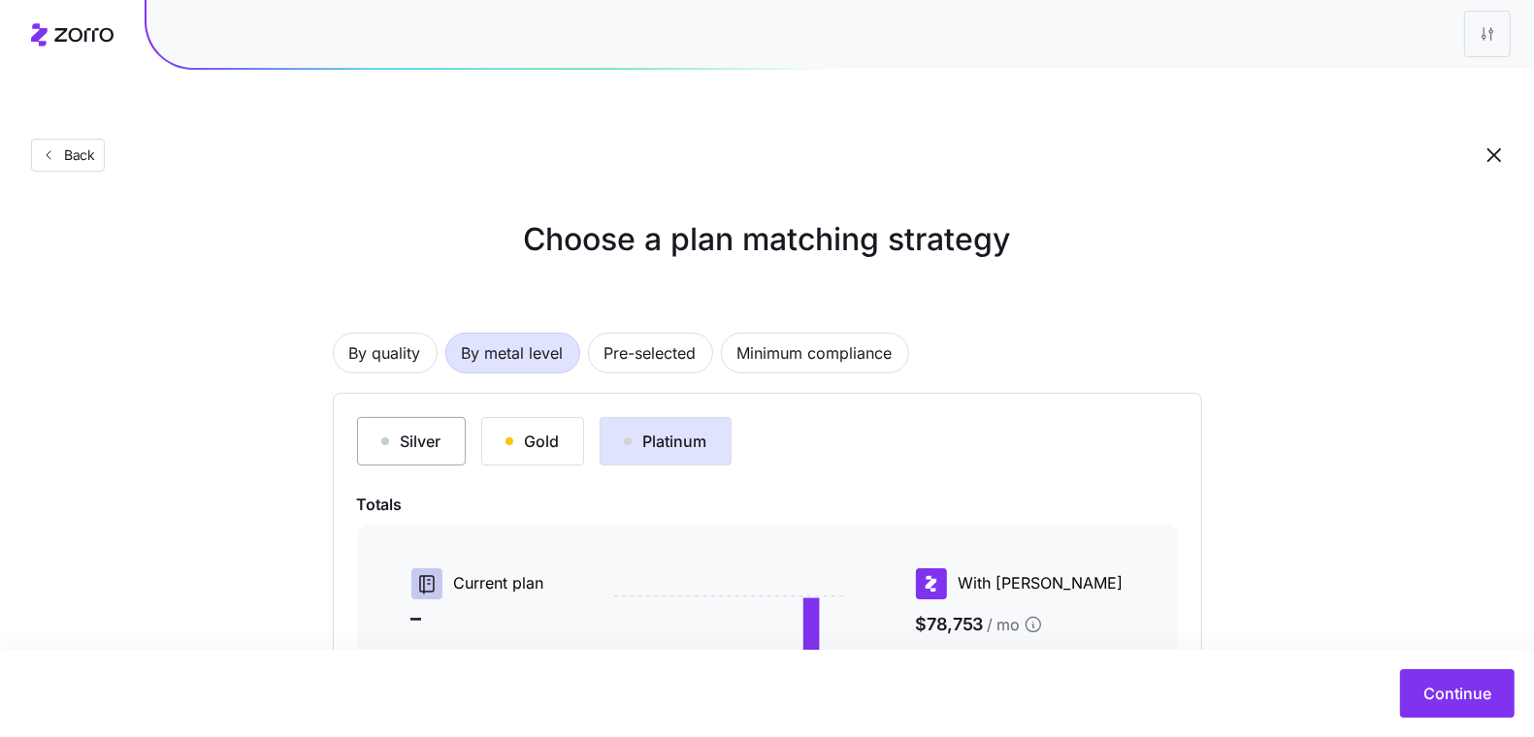
click at [408, 417] on button "Silver" at bounding box center [411, 441] width 109 height 49
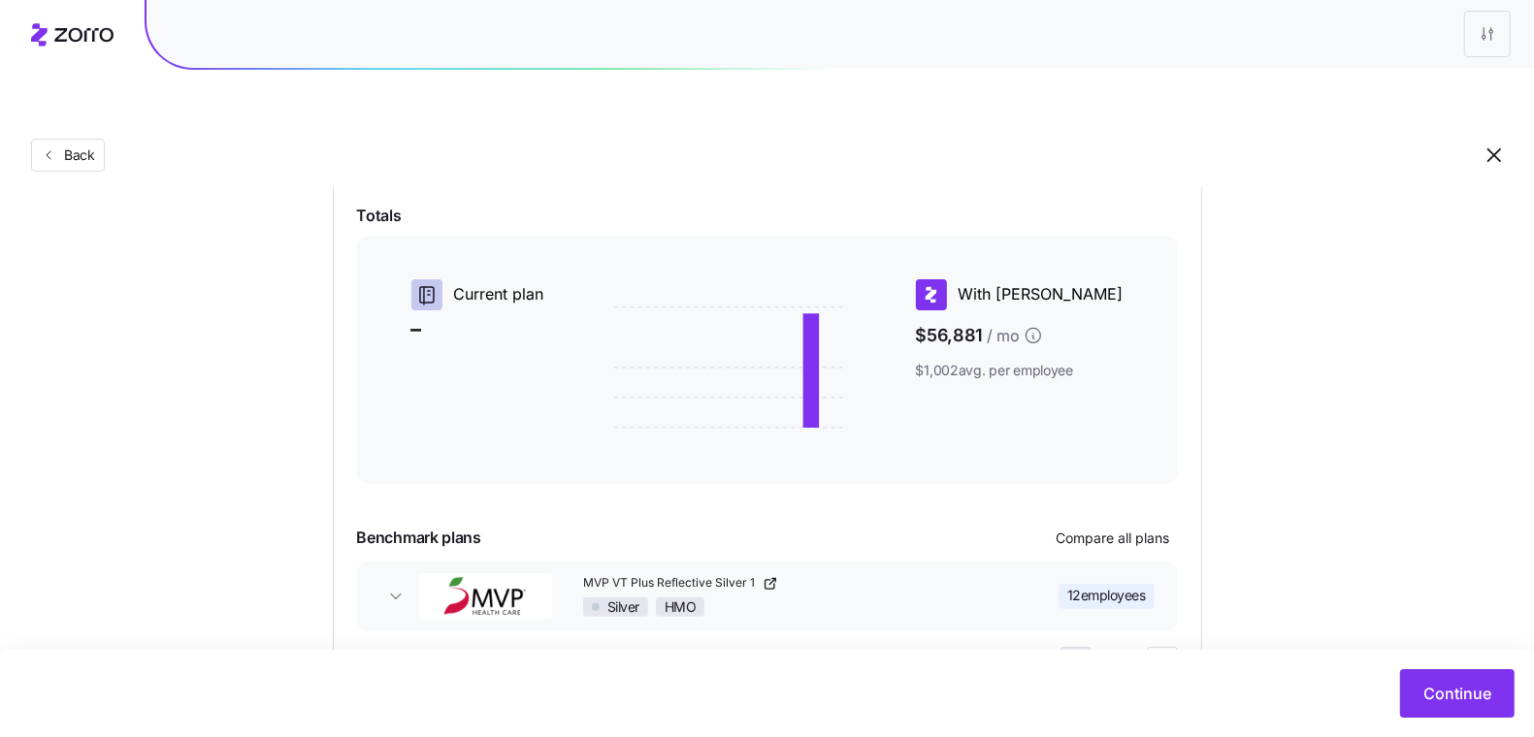
scroll to position [289, 0]
click at [1447, 686] on span "Continue" at bounding box center [1457, 693] width 68 height 23
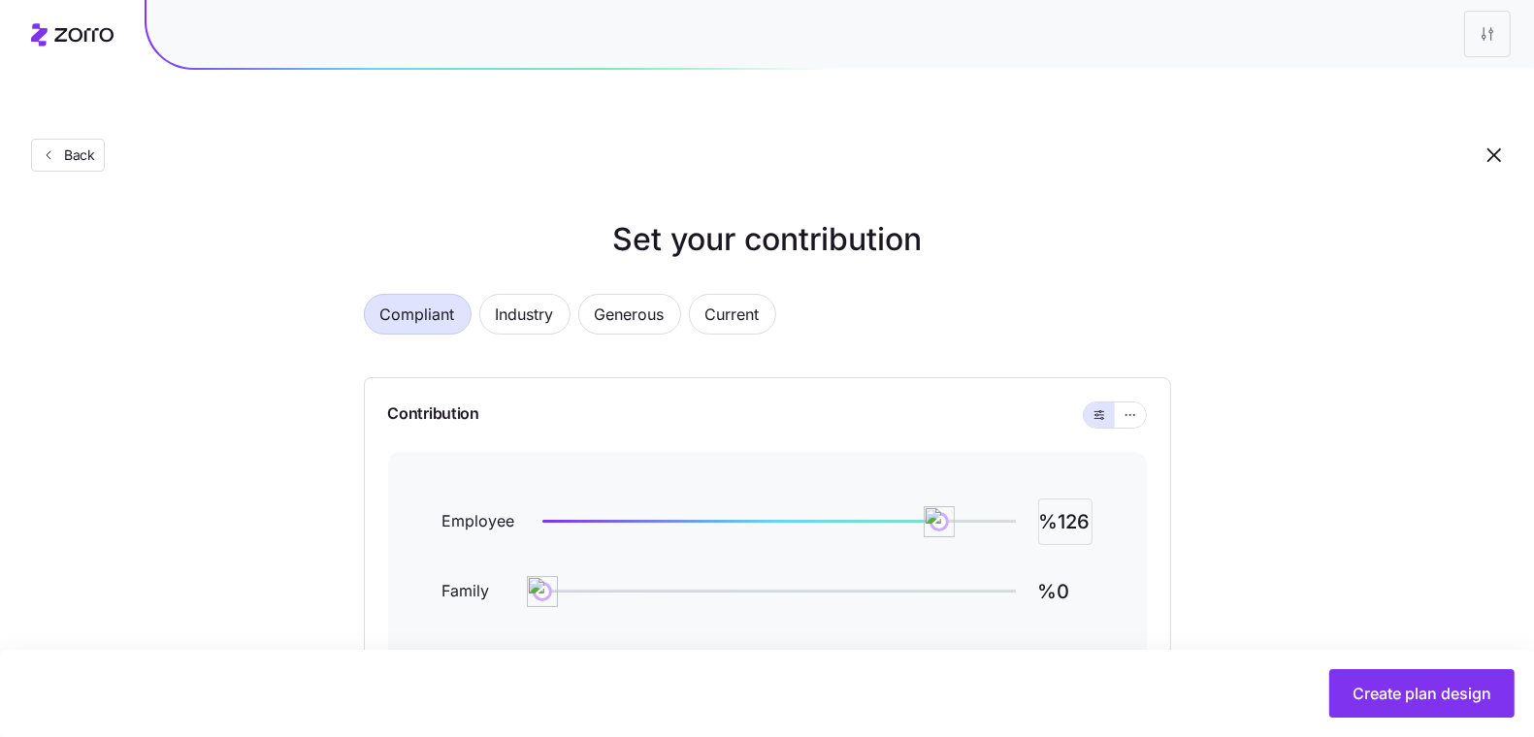
click at [1077, 499] on input "%126" at bounding box center [1065, 522] width 54 height 47
type input "%100"
type input "%50"
drag, startPoint x: 1127, startPoint y: 364, endPoint x: 1062, endPoint y: 370, distance: 65.3
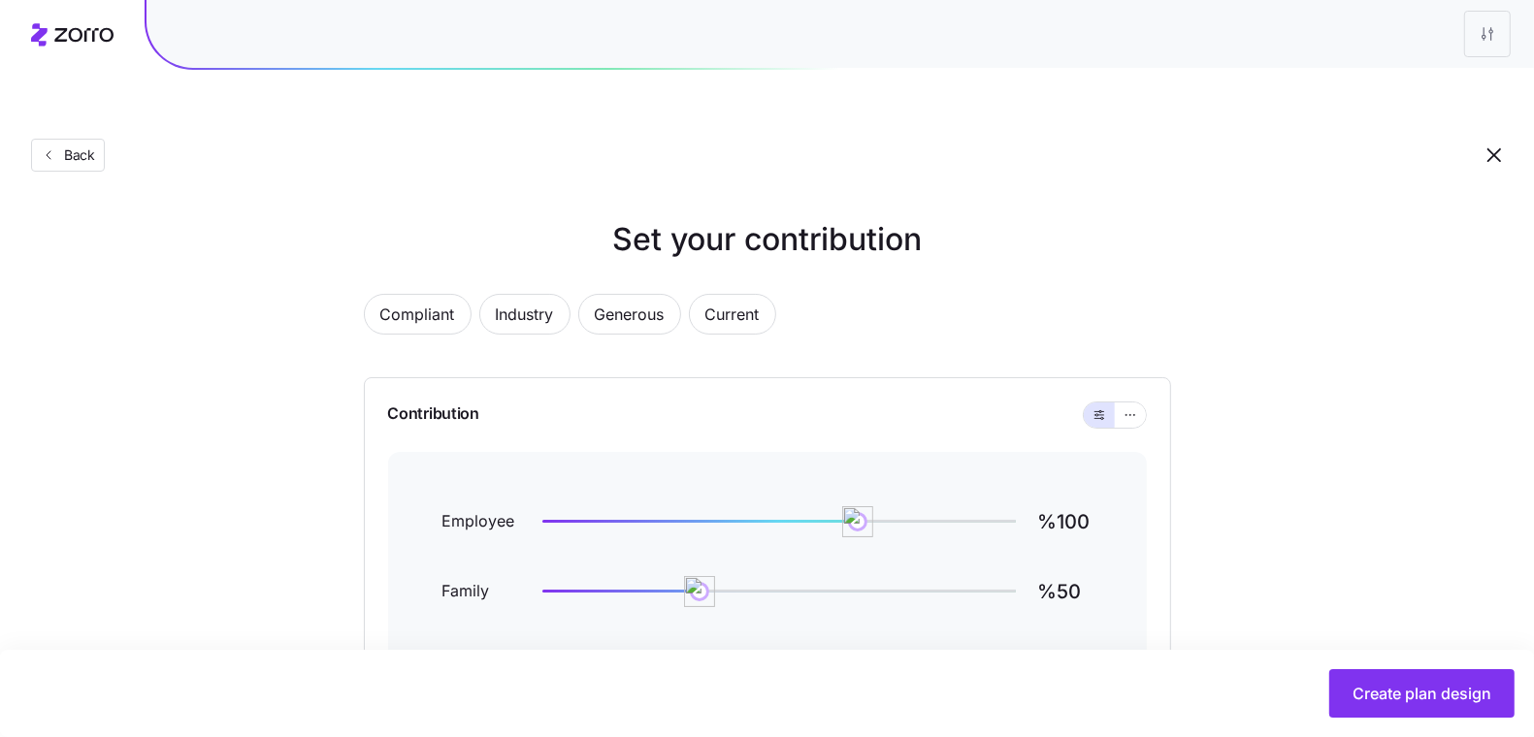
click at [1127, 404] on icon "button" at bounding box center [1131, 415] width 14 height 23
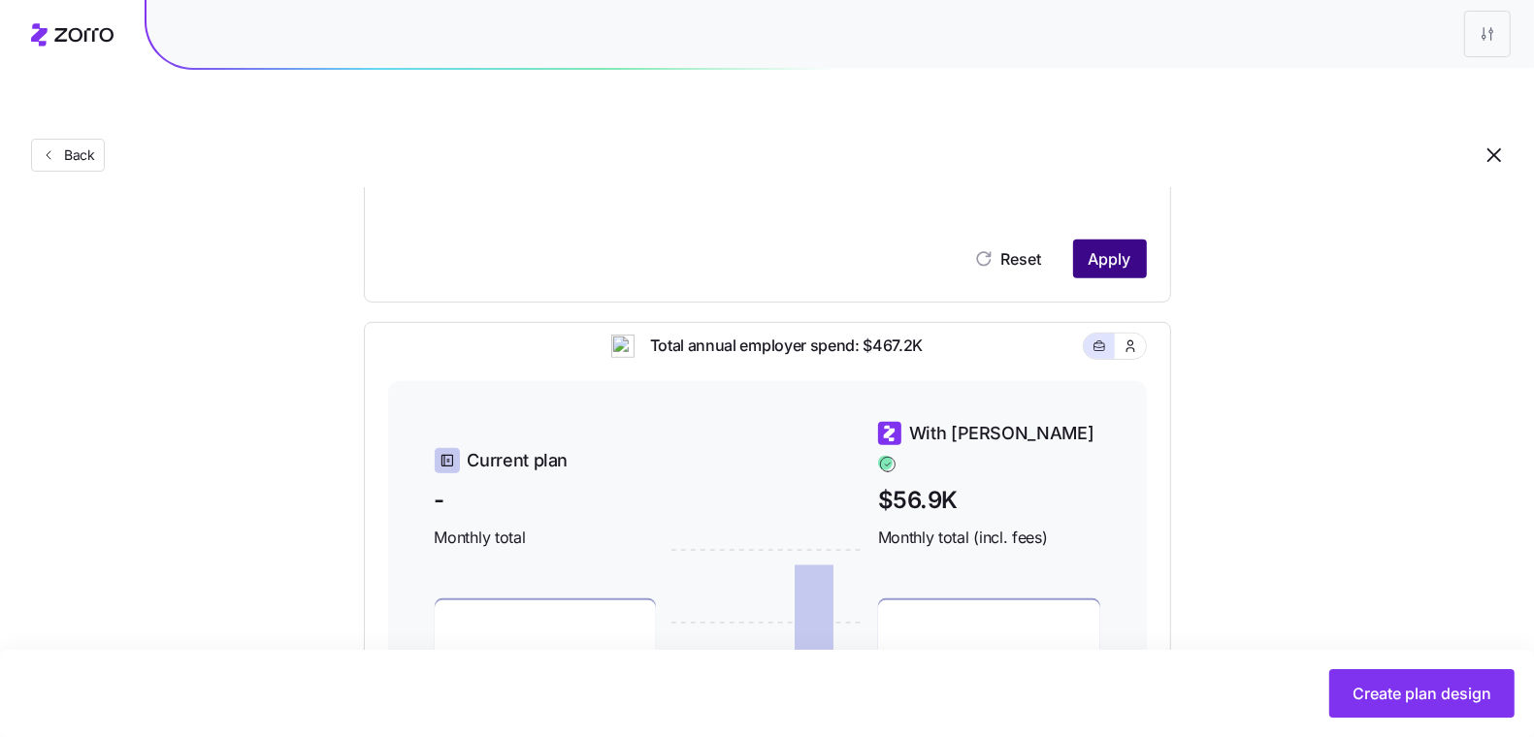
click at [1139, 240] on button "Apply" at bounding box center [1110, 259] width 74 height 39
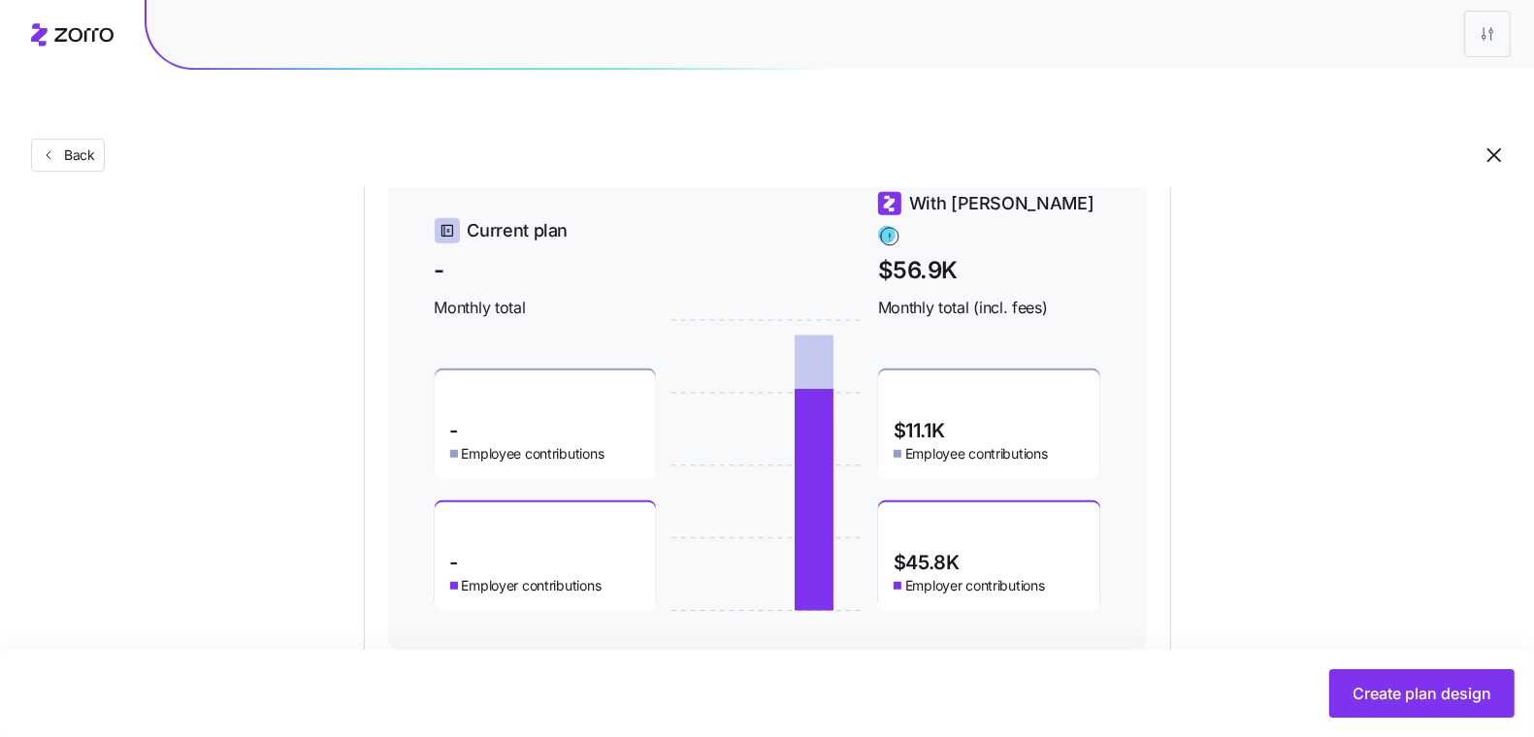
scroll to position [881, 0]
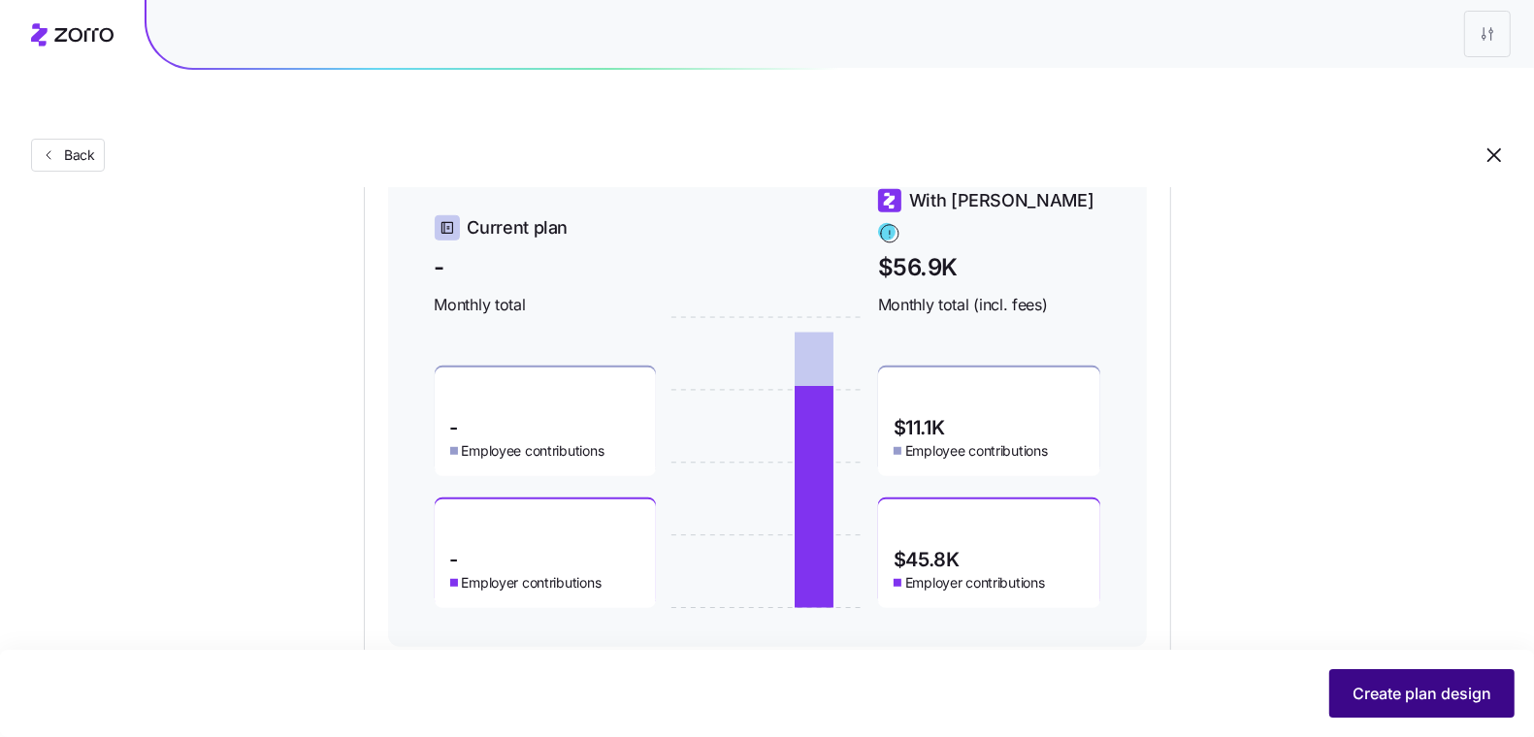
click at [1345, 689] on button "Create plan design" at bounding box center [1421, 693] width 185 height 49
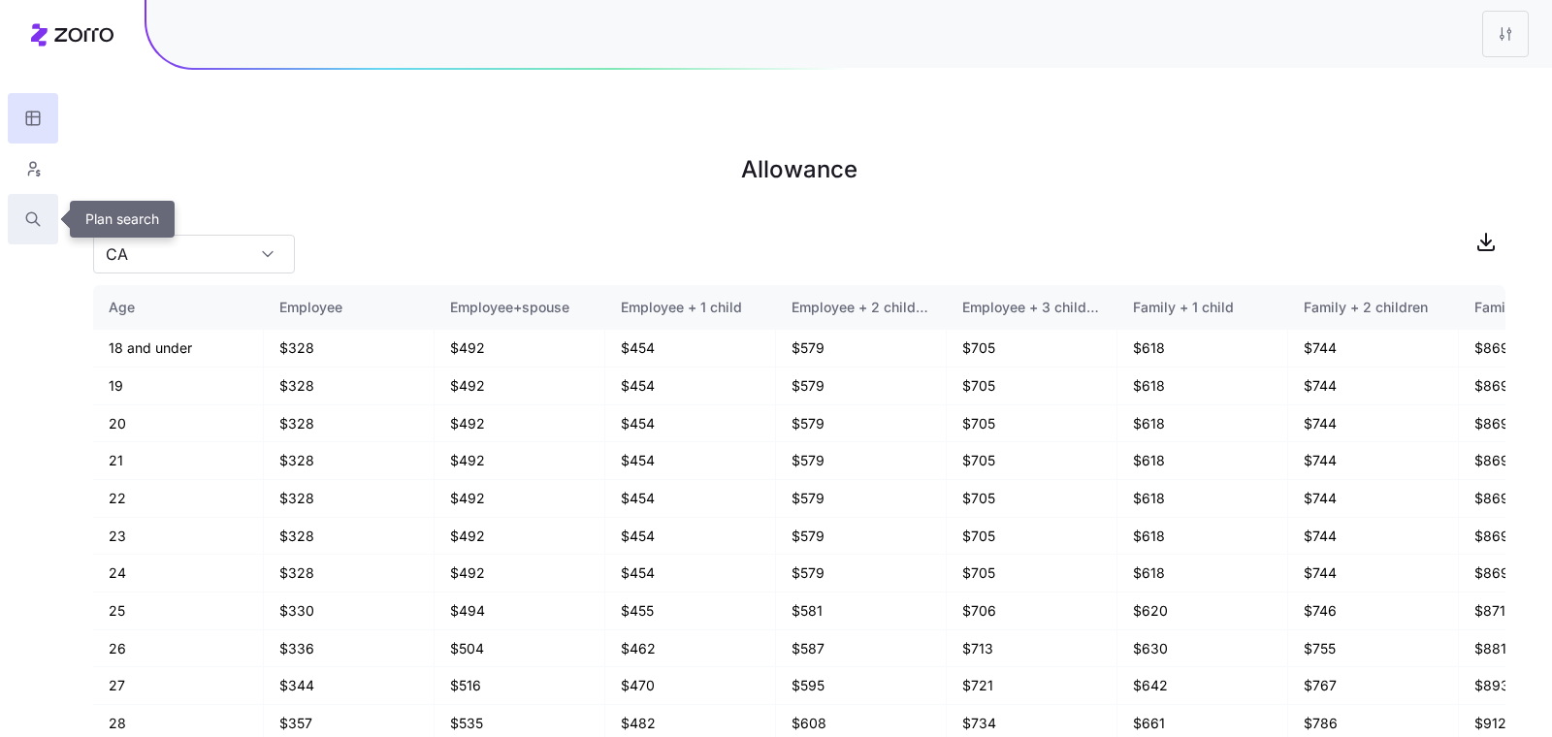
click at [37, 219] on icon "button" at bounding box center [32, 219] width 17 height 19
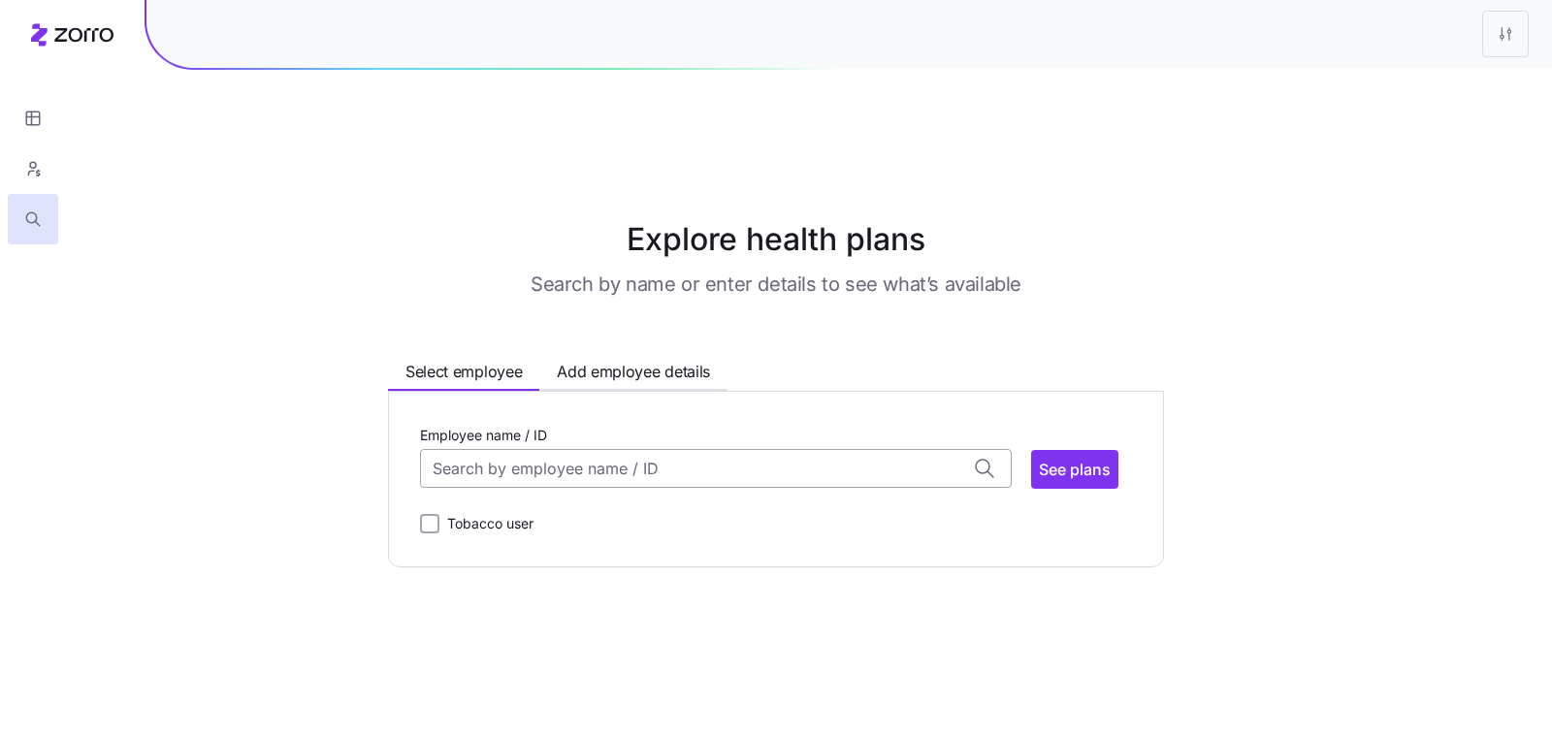
drag, startPoint x: 648, startPoint y: 447, endPoint x: 647, endPoint y: 420, distance: 27.2
click at [648, 447] on div "Employee name / ID [PERSON_NAME] (25) ID: 38 | zip code: 05048 [PERSON_NAME] (4…" at bounding box center [776, 479] width 712 height 113
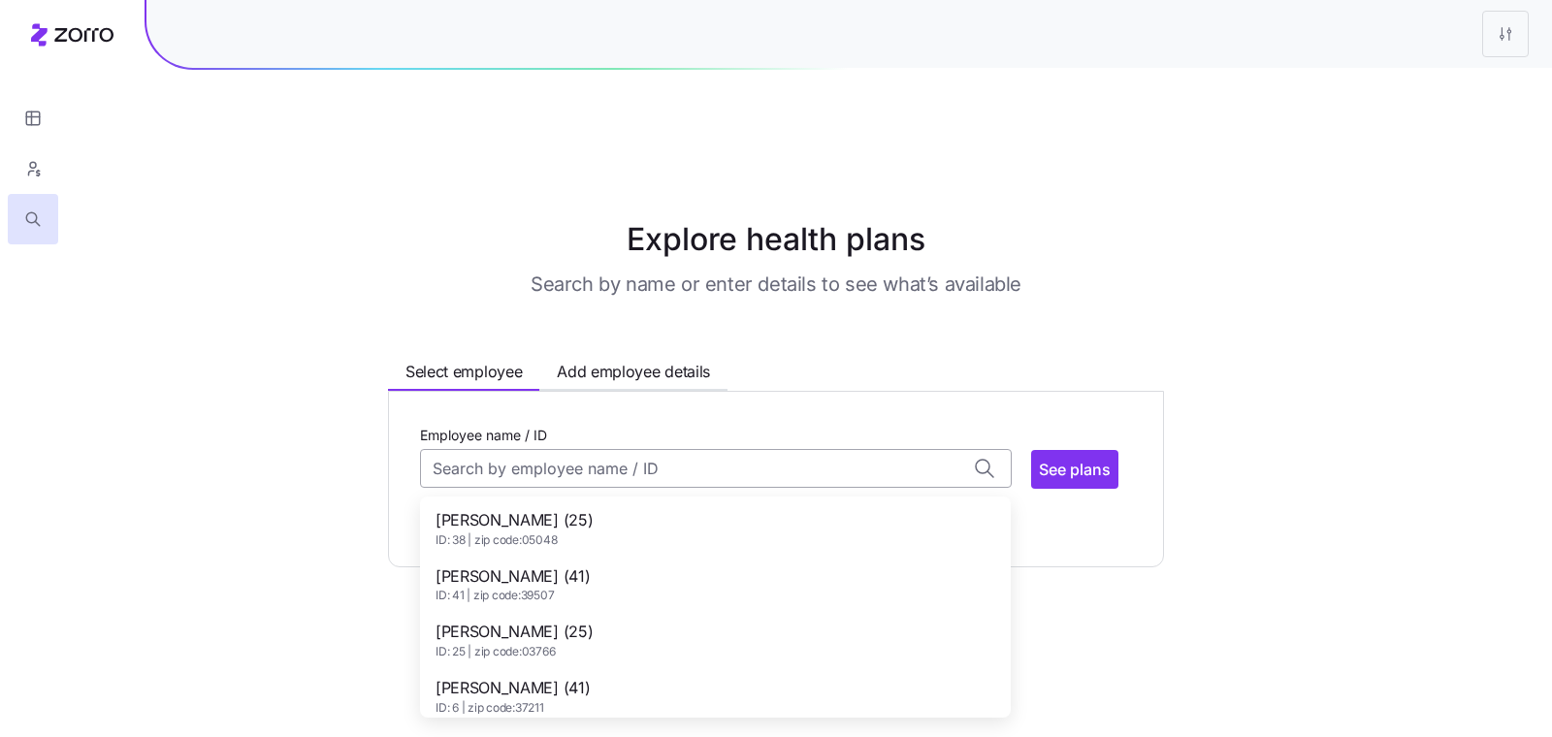
click at [645, 449] on input "Employee name / ID" at bounding box center [716, 468] width 592 height 39
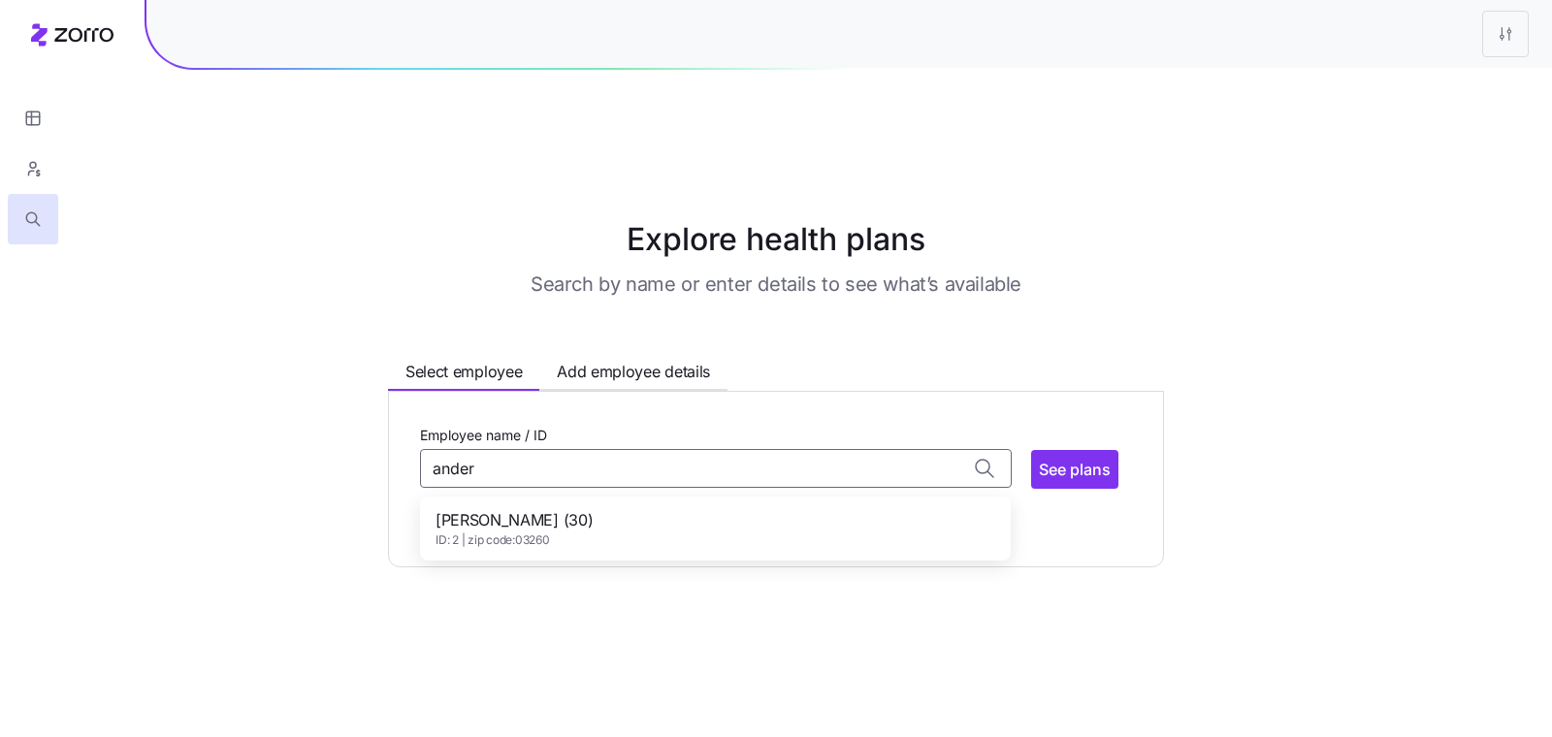
click at [568, 533] on span "ID: 2 | zip code: 03260" at bounding box center [514, 541] width 157 height 16
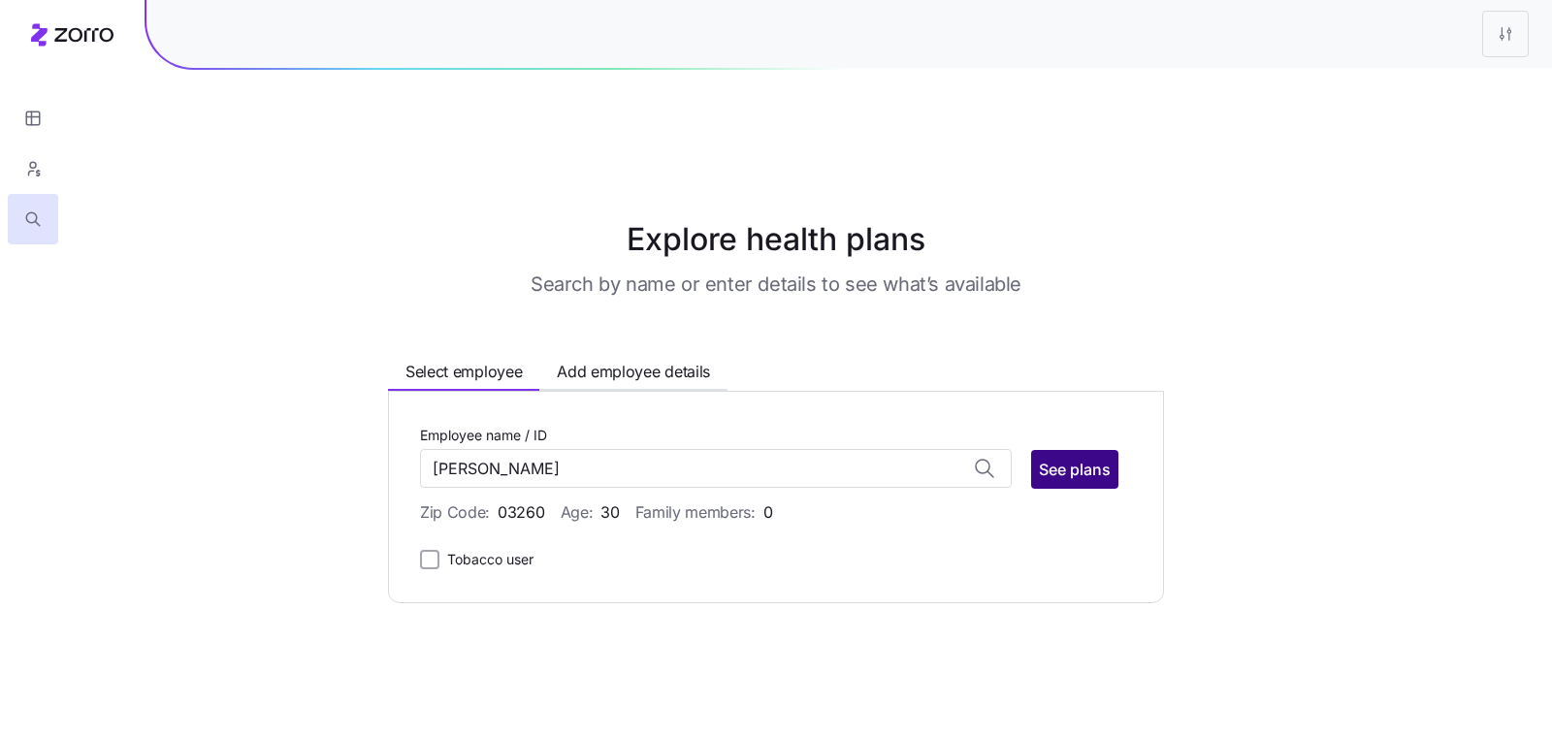
click at [1113, 450] on button "See plans" at bounding box center [1074, 469] width 87 height 39
type input "[PERSON_NAME] (ID: 2)"
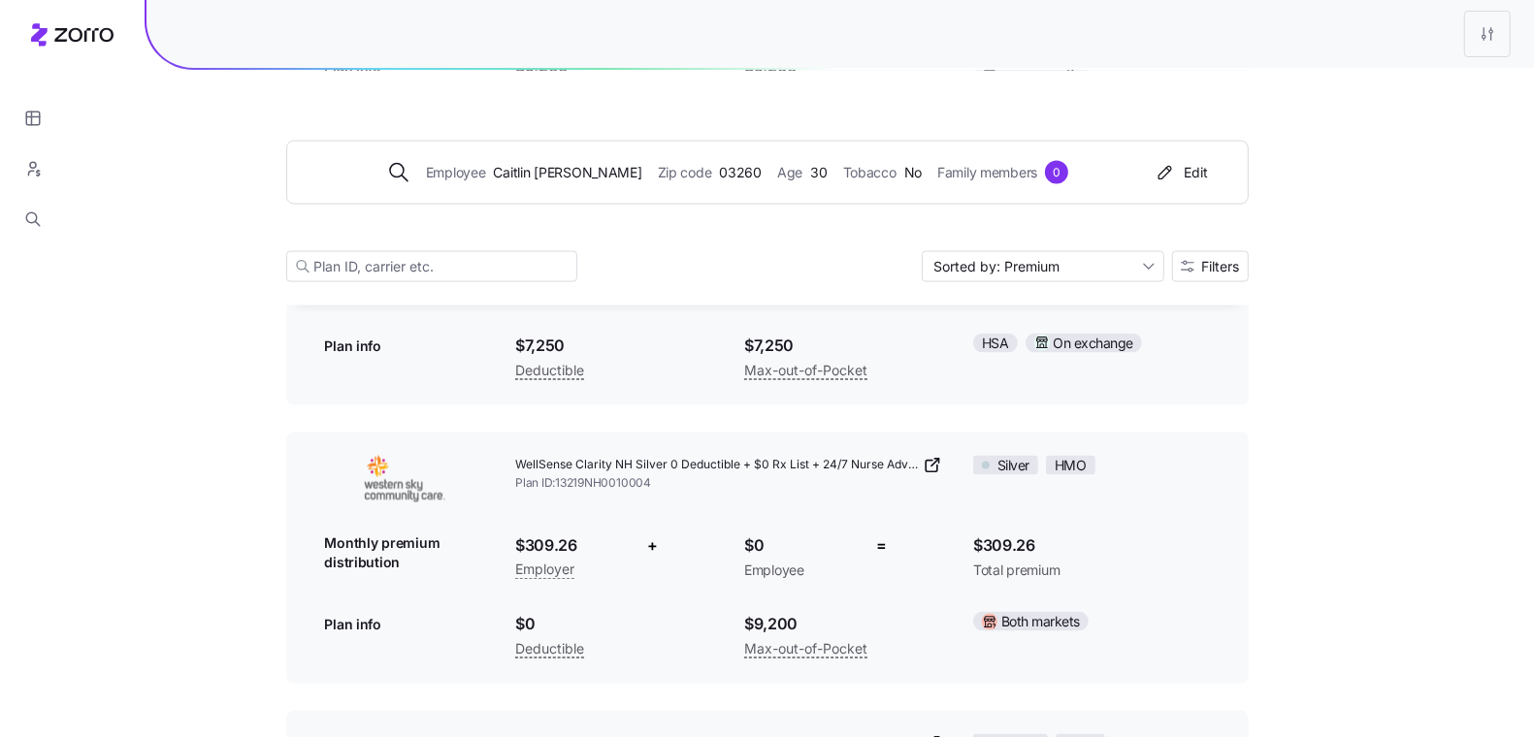
scroll to position [2259, 0]
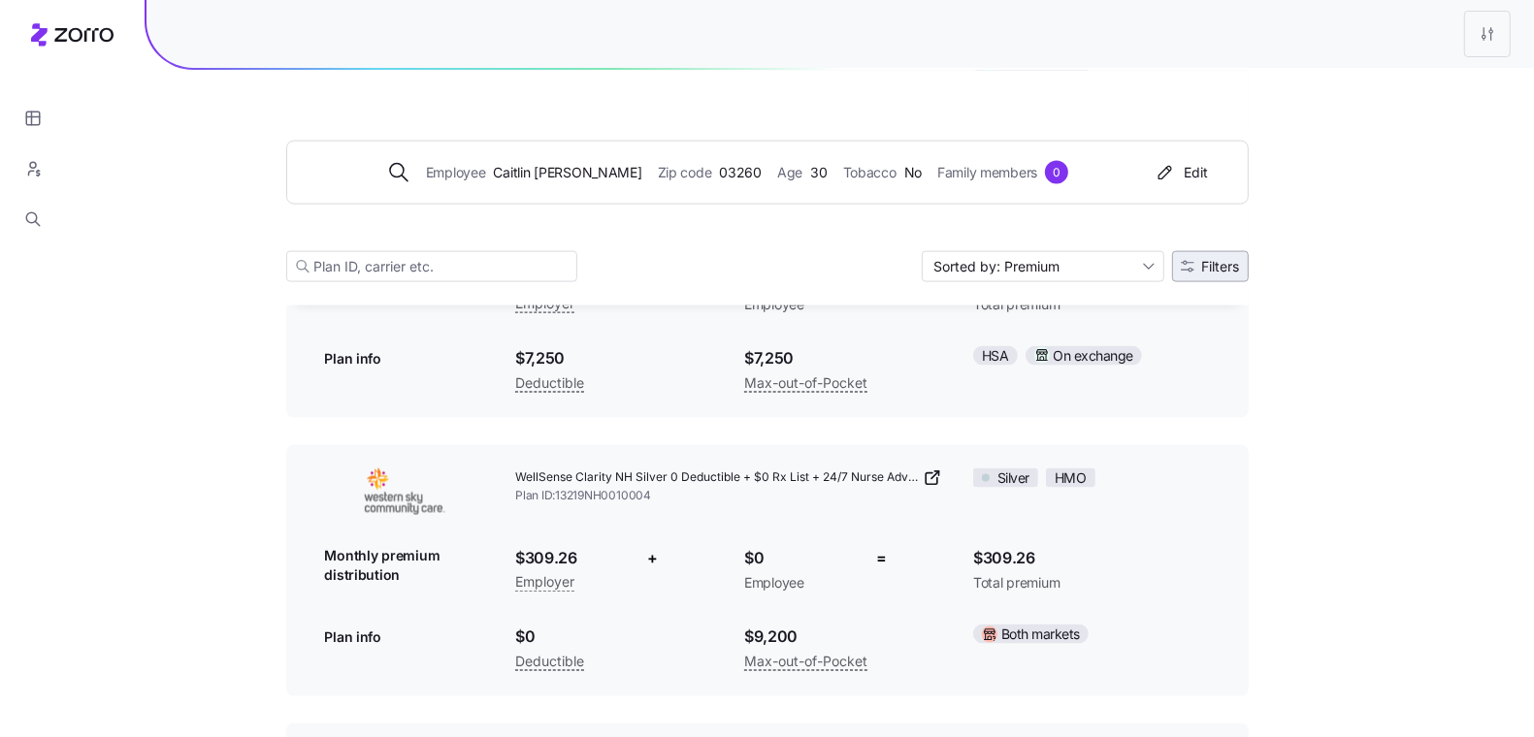
click at [1227, 256] on button "Filters" at bounding box center [1210, 265] width 77 height 31
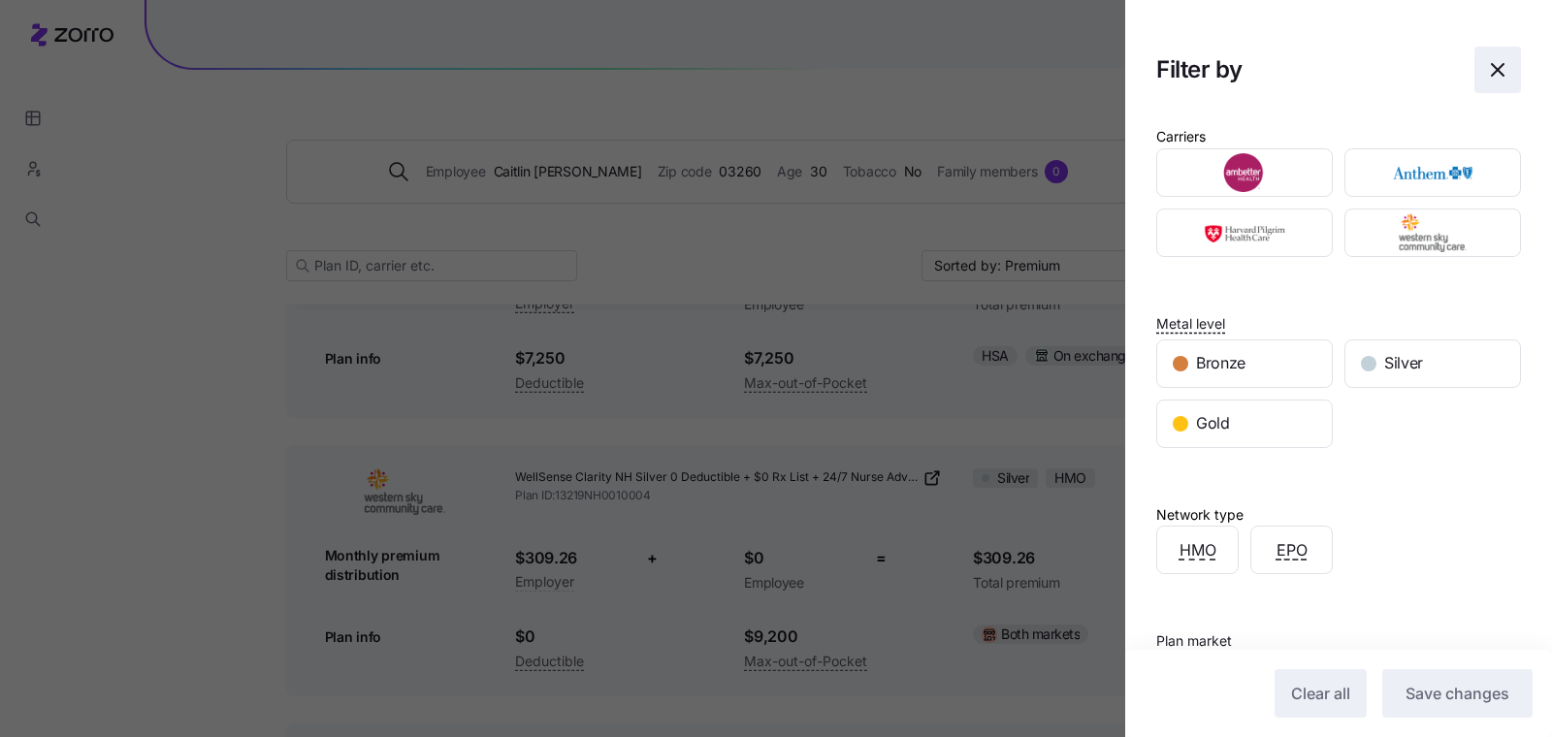
click at [1486, 62] on icon "button" at bounding box center [1497, 69] width 23 height 23
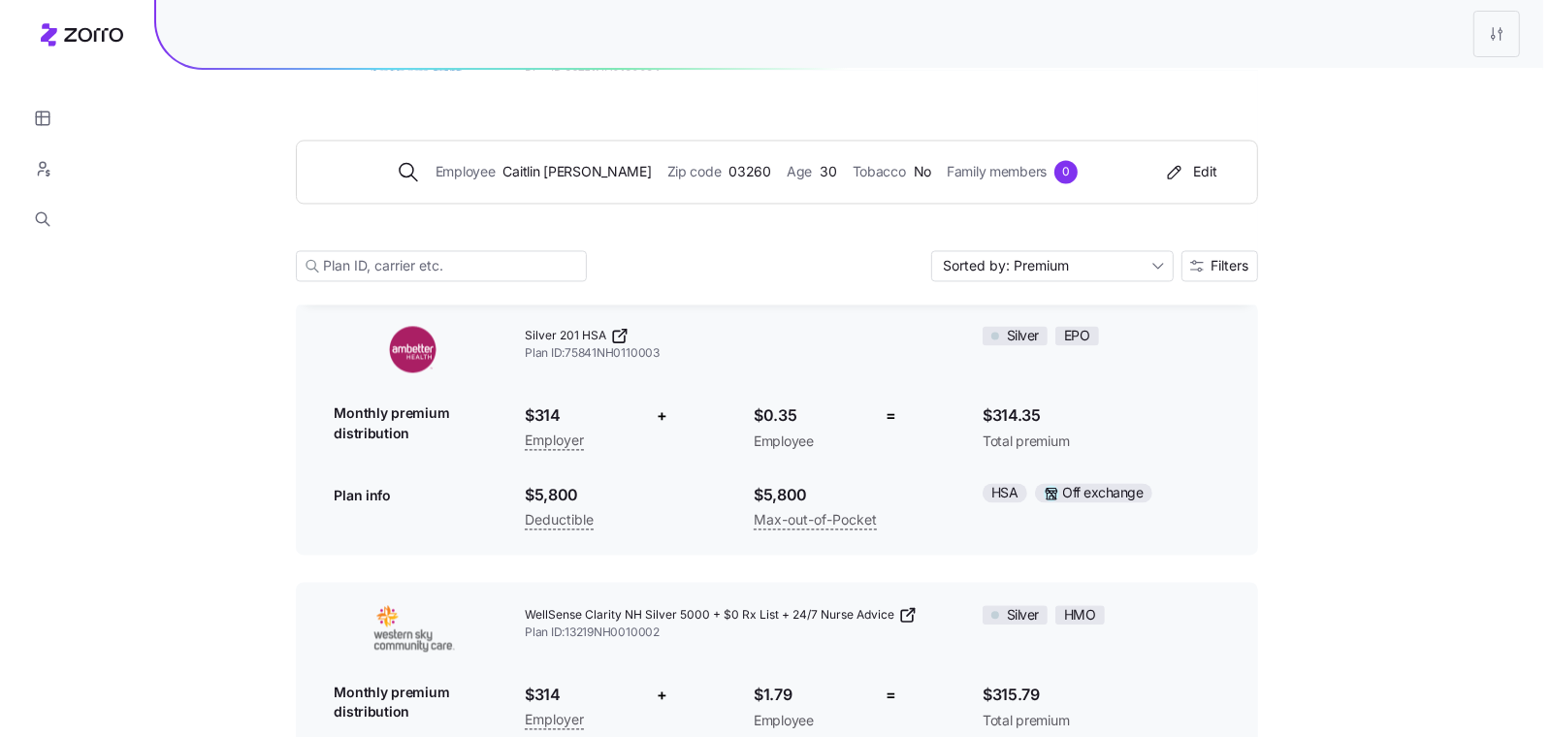
scroll to position [3237, 0]
click at [1202, 270] on span "Filters" at bounding box center [1221, 266] width 38 height 14
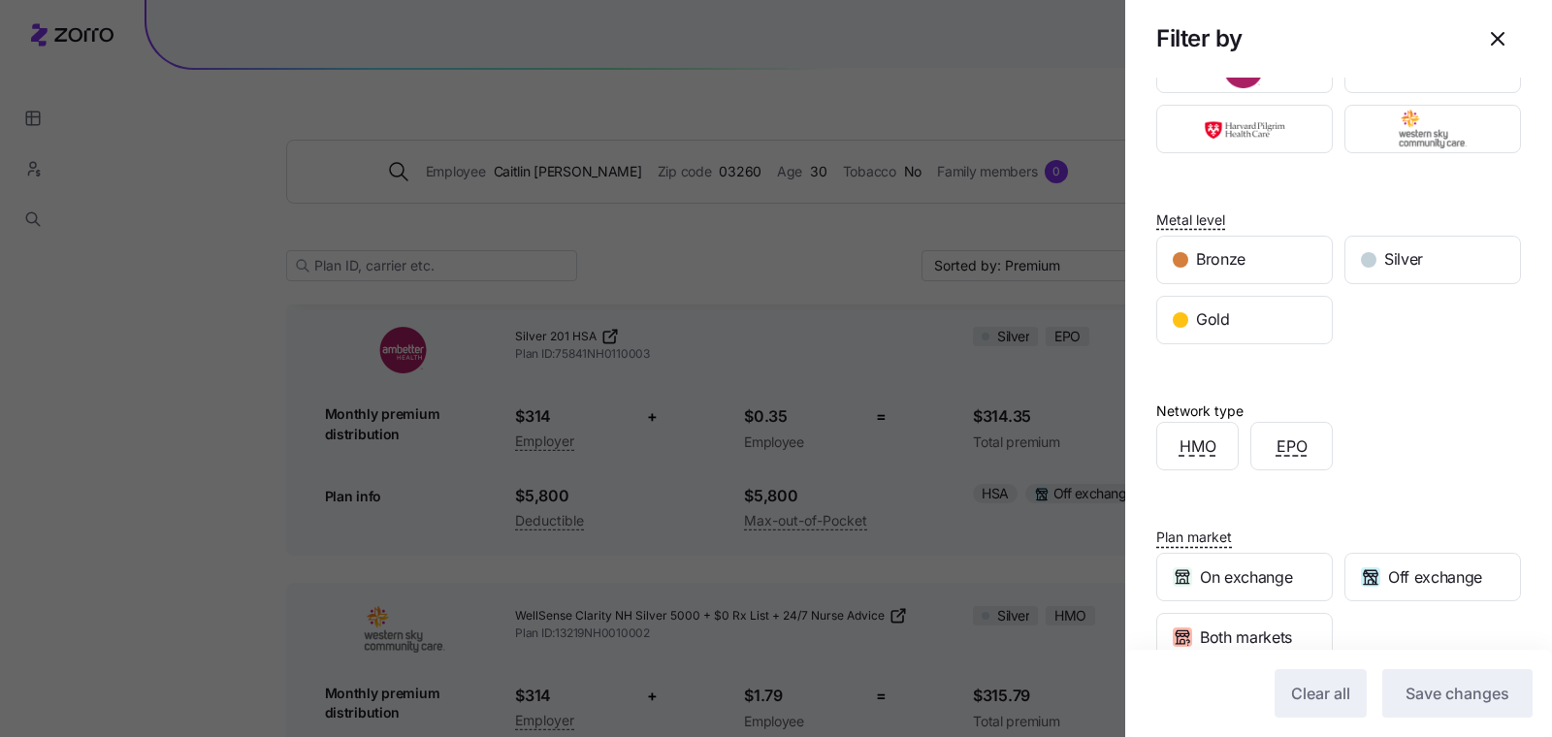
scroll to position [272, 0]
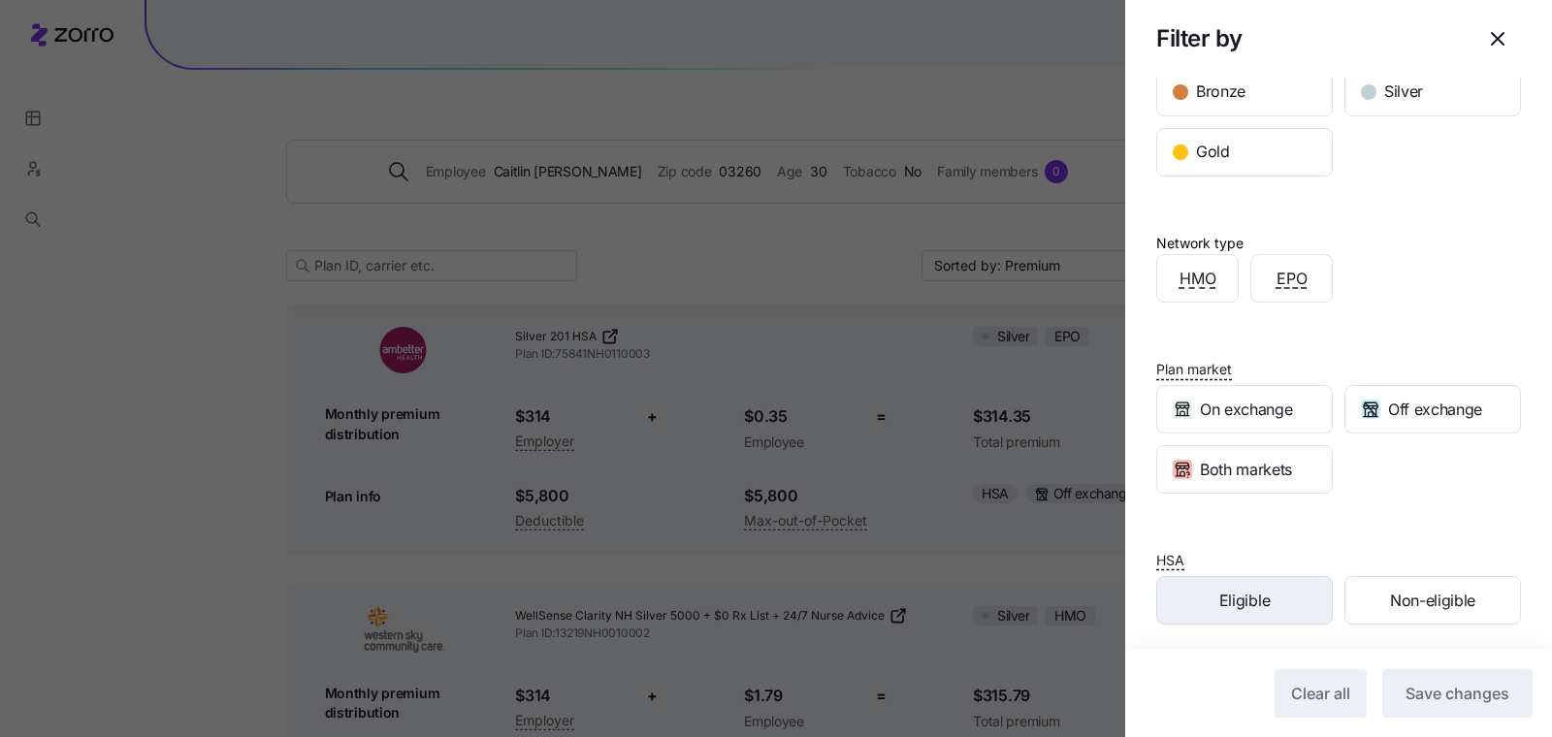
click at [1247, 589] on span "Eligible" at bounding box center [1245, 601] width 50 height 24
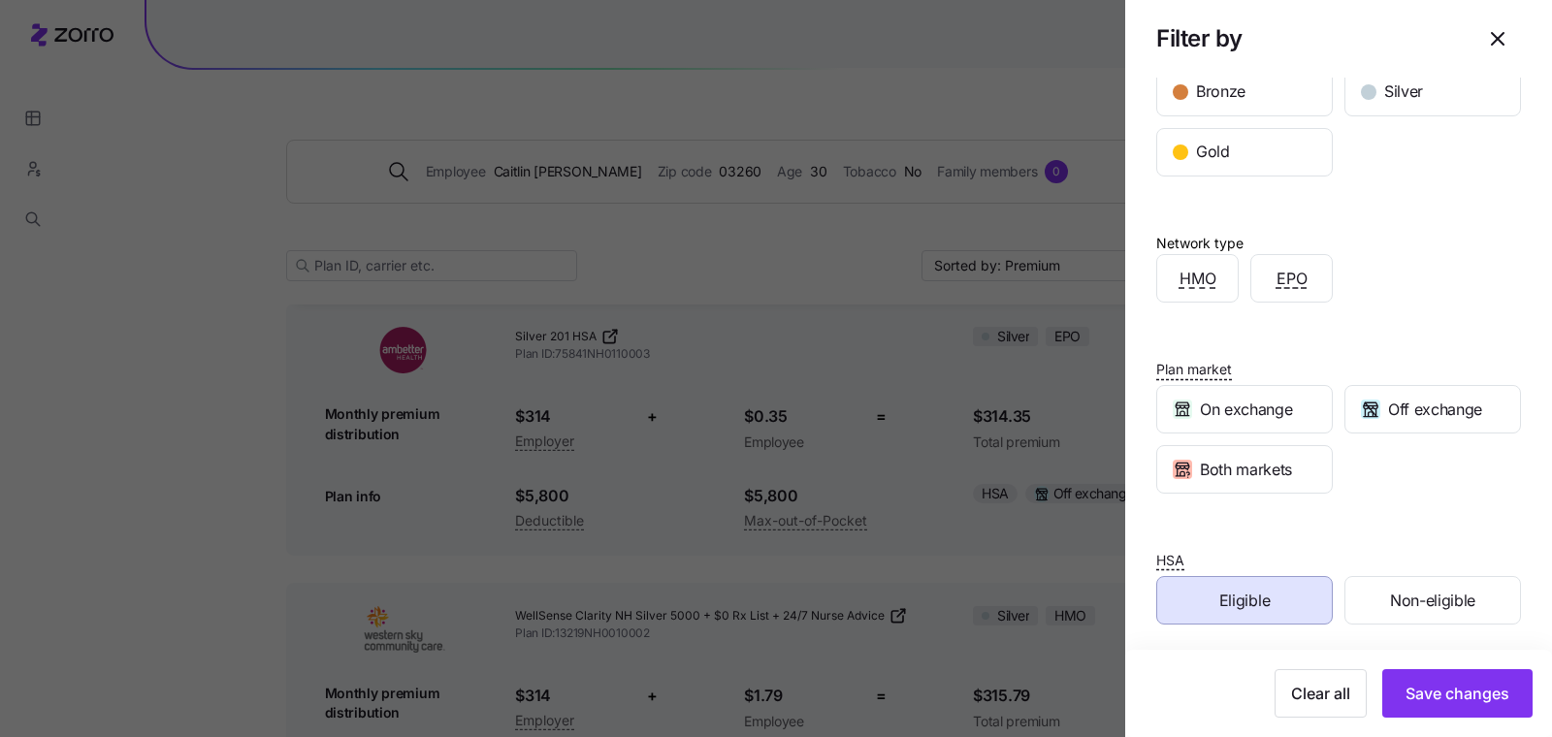
click at [1374, 666] on div "Clear all Save changes" at bounding box center [1339, 693] width 427 height 87
click at [1383, 678] on button "Save changes" at bounding box center [1458, 693] width 150 height 49
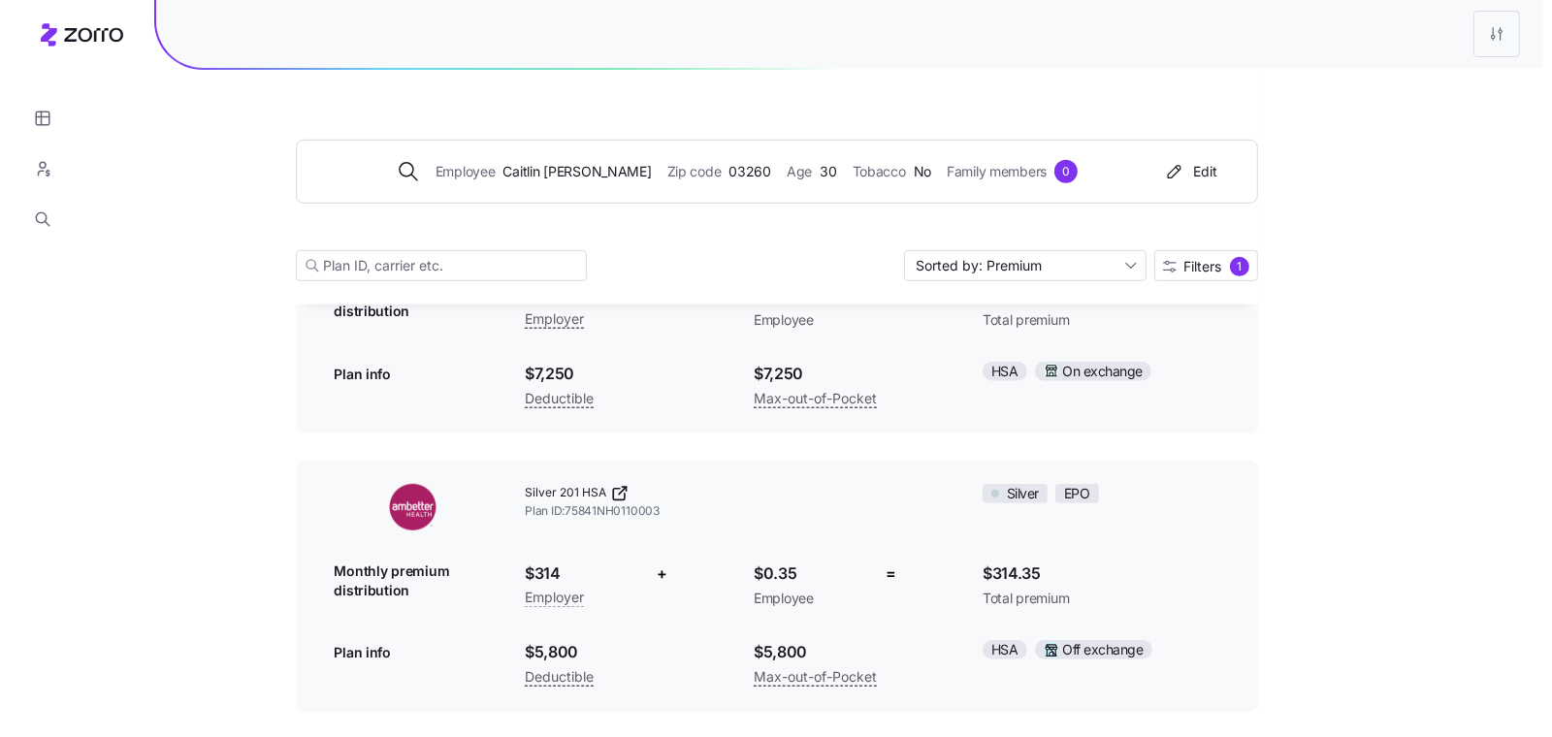
scroll to position [425, 0]
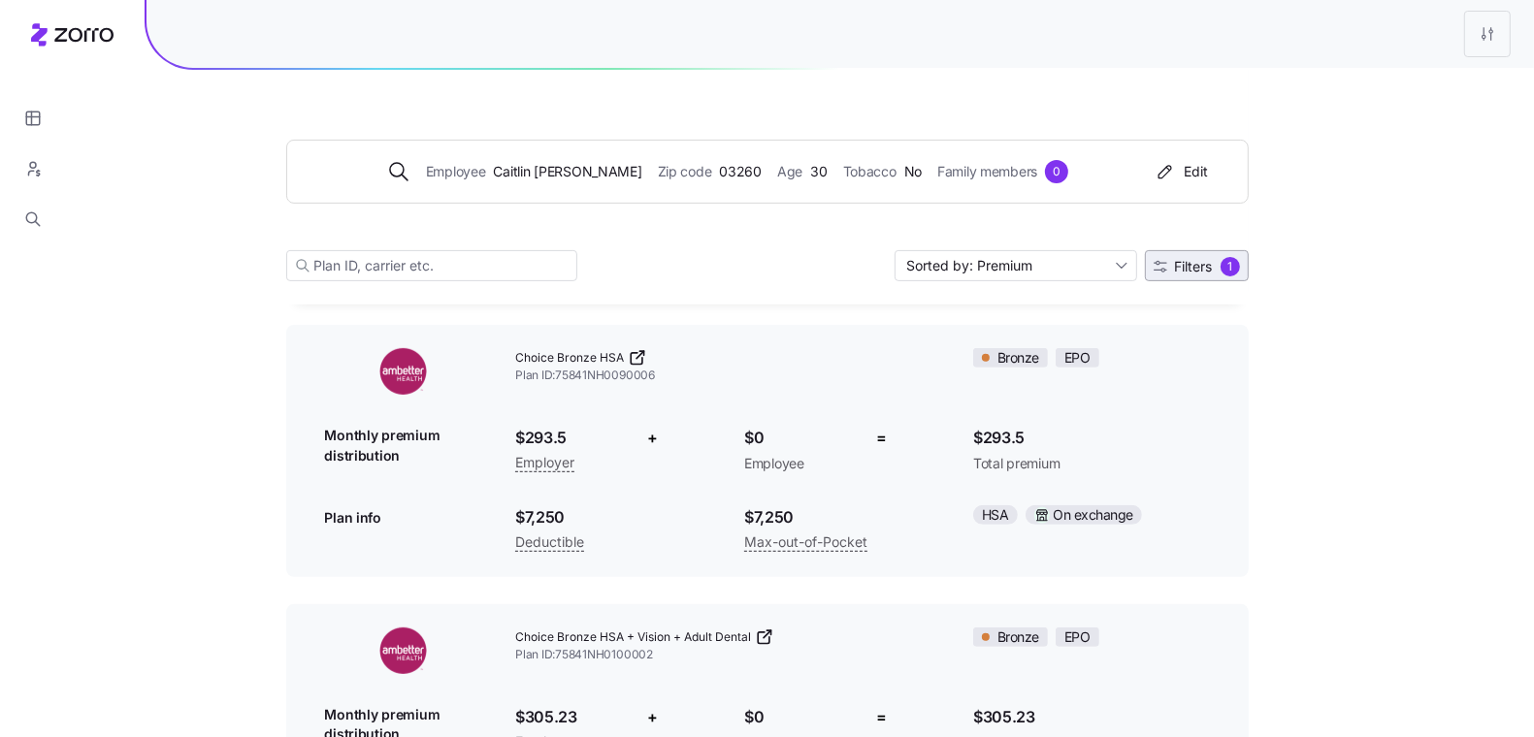
click at [1169, 266] on span "Filters 1" at bounding box center [1197, 266] width 86 height 19
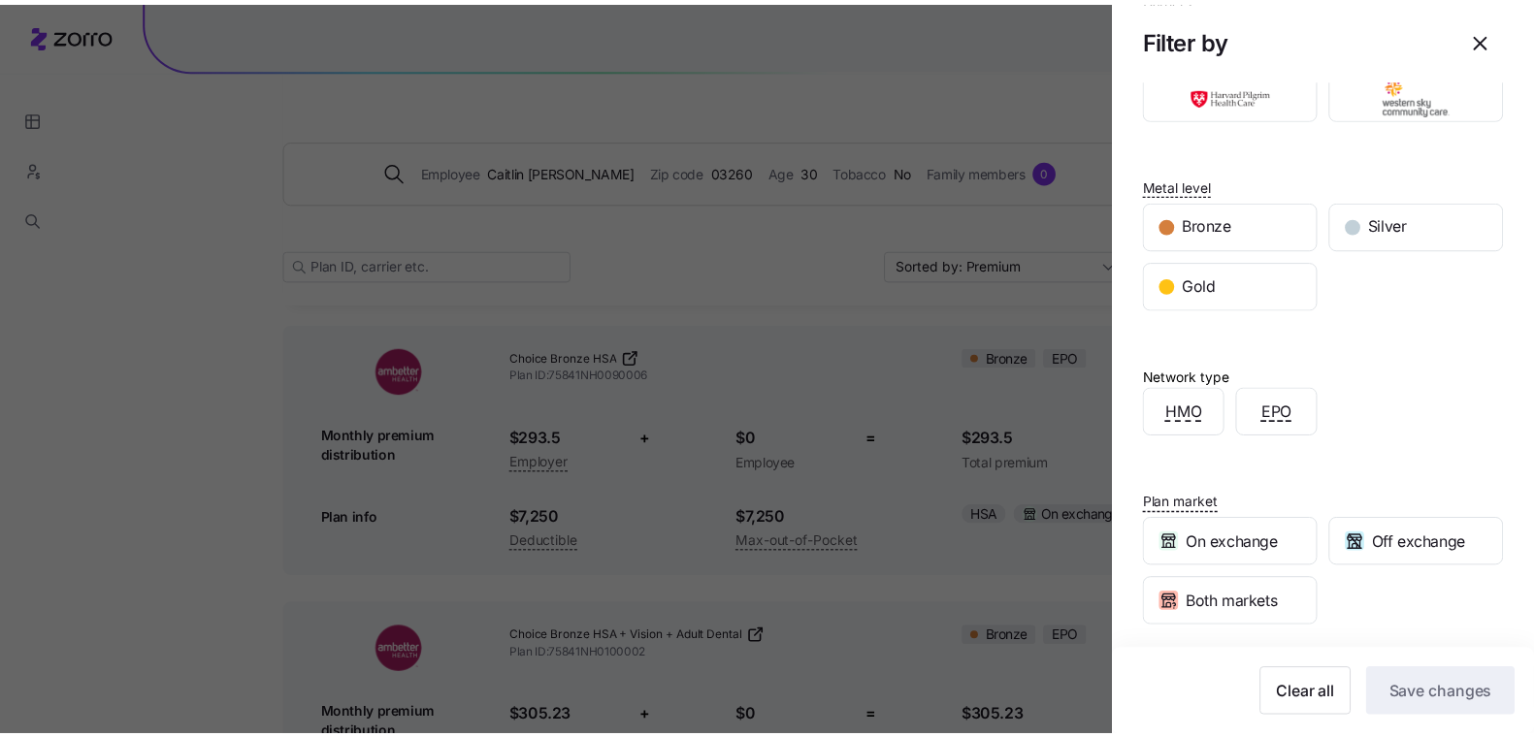
scroll to position [272, 0]
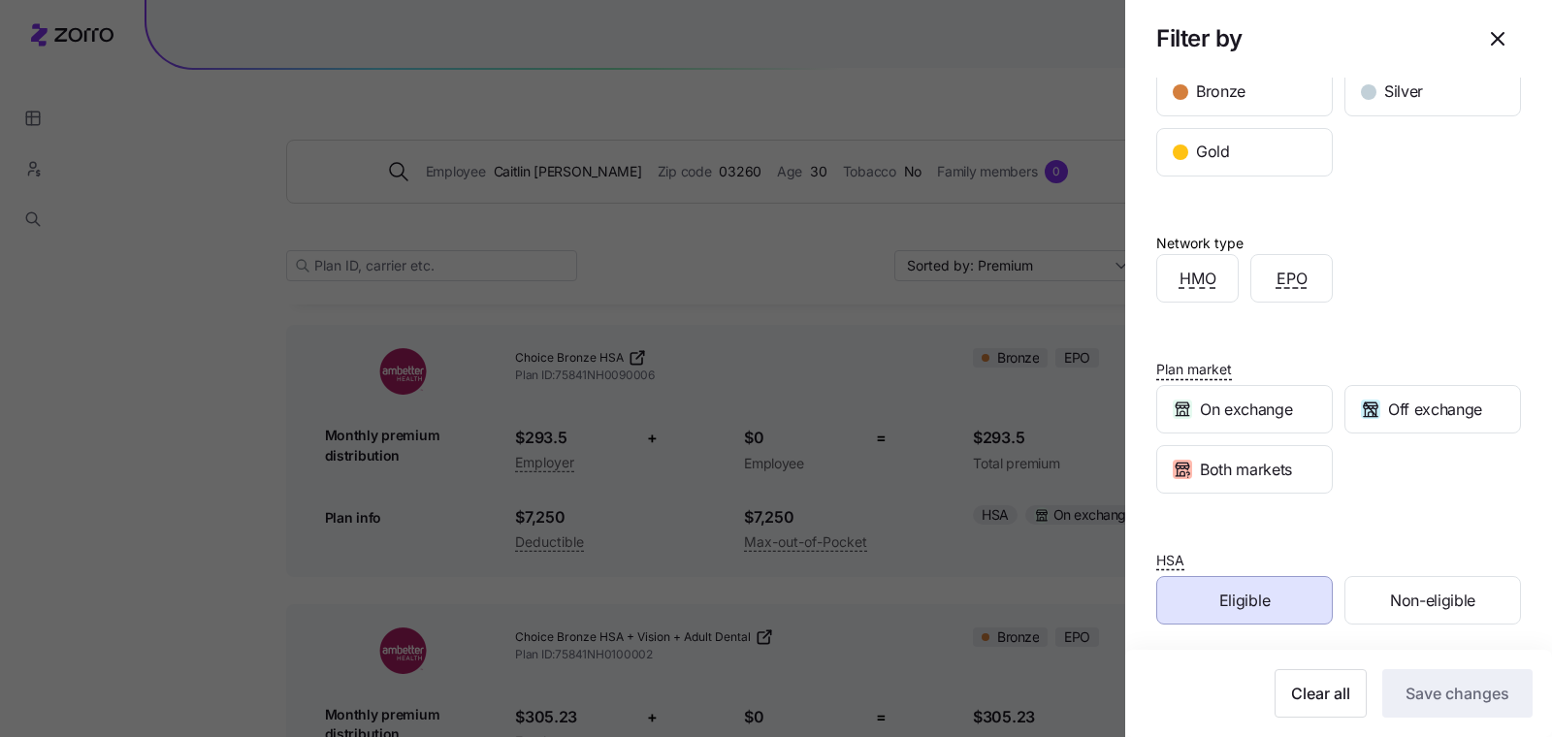
click at [1240, 595] on span "Eligible" at bounding box center [1245, 601] width 50 height 24
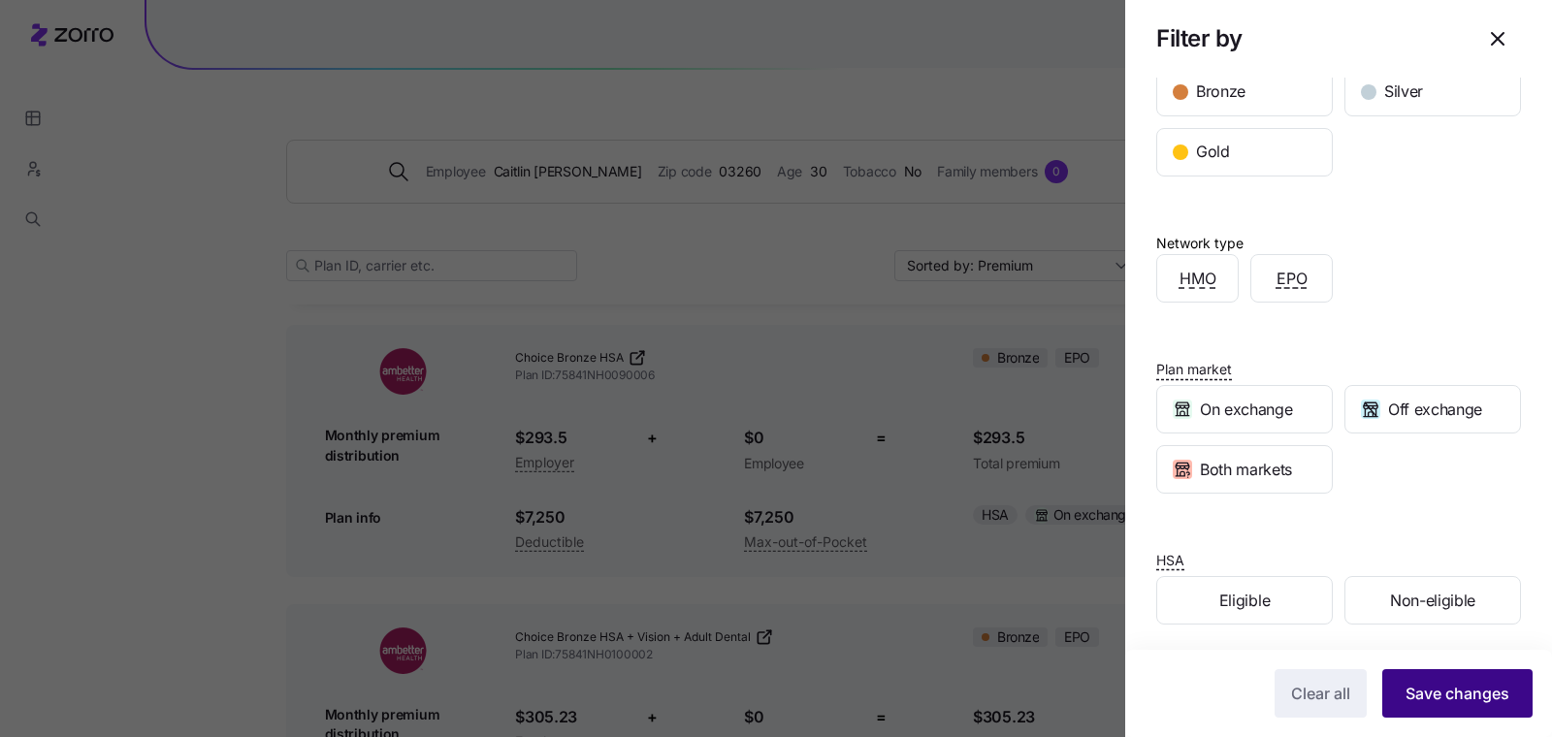
click at [1414, 683] on span "Save changes" at bounding box center [1458, 693] width 104 height 23
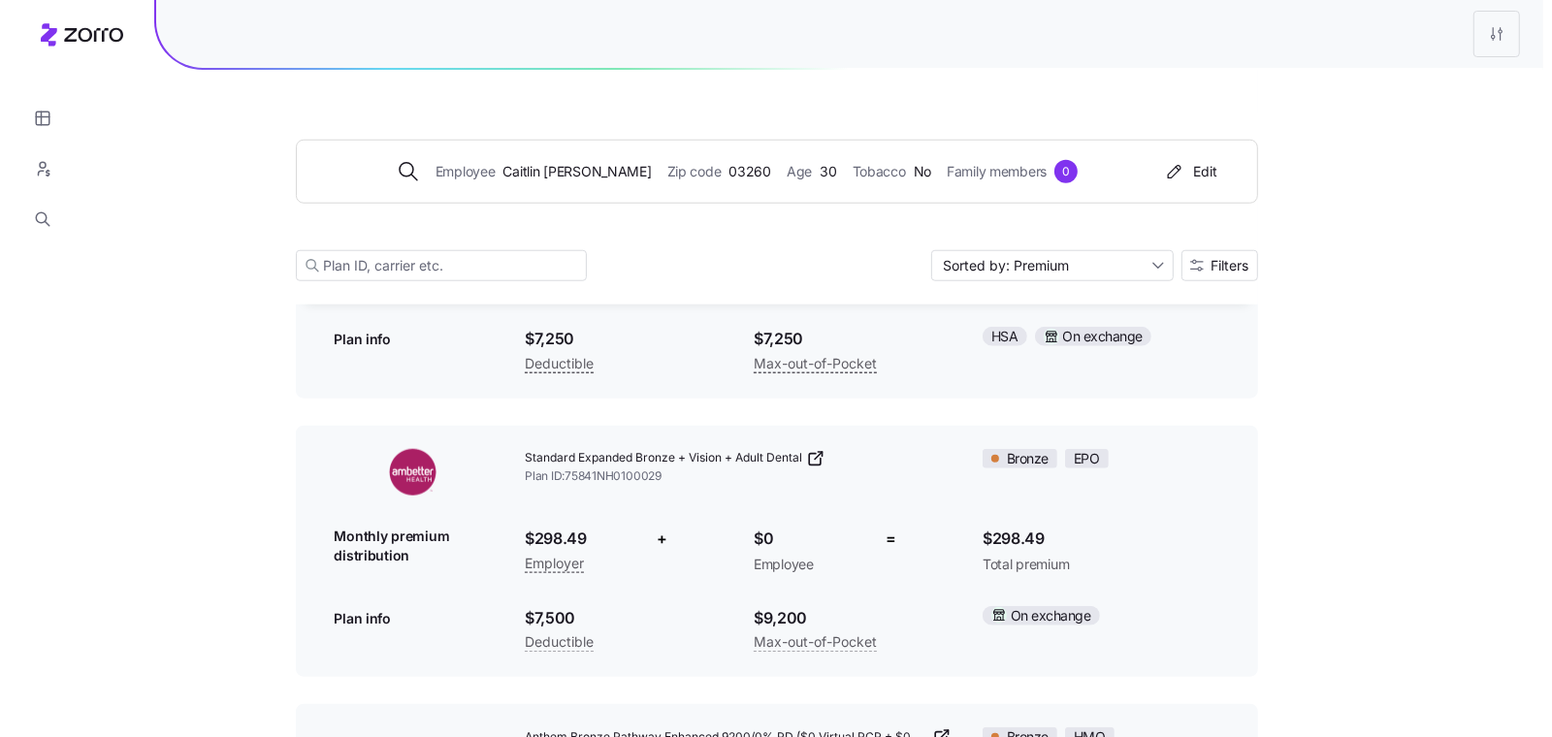
scroll to position [1606, 0]
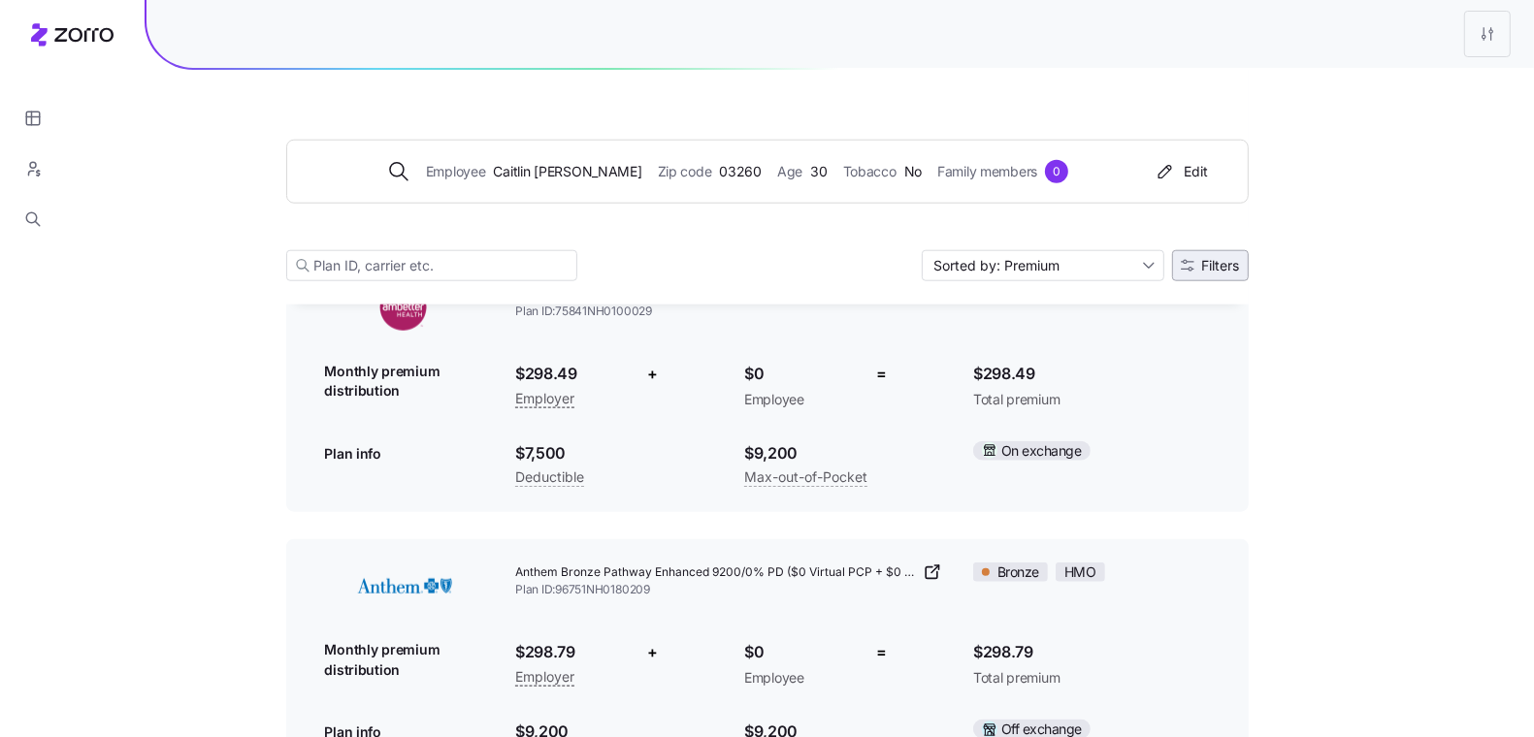
click at [1221, 253] on button "Filters" at bounding box center [1210, 265] width 77 height 31
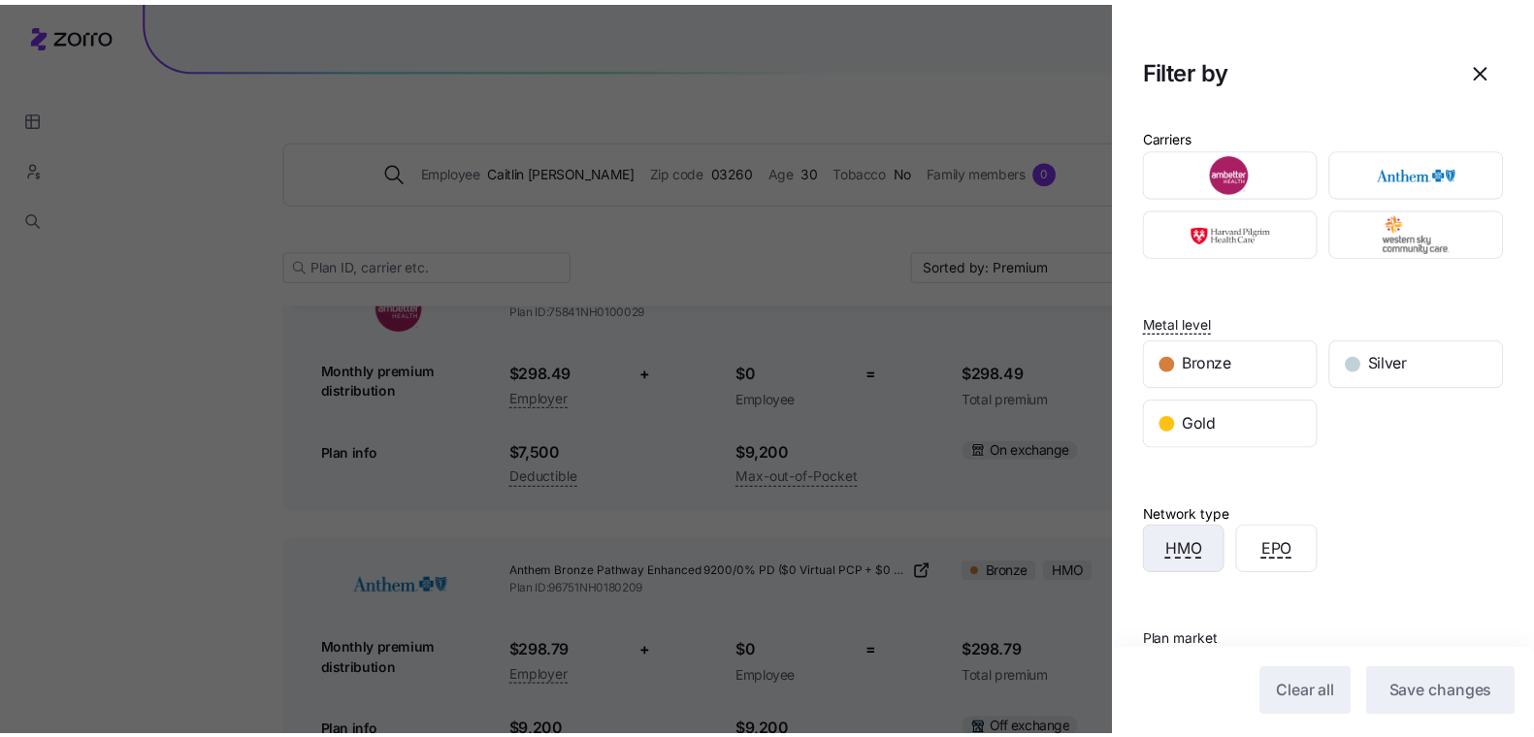
scroll to position [272, 0]
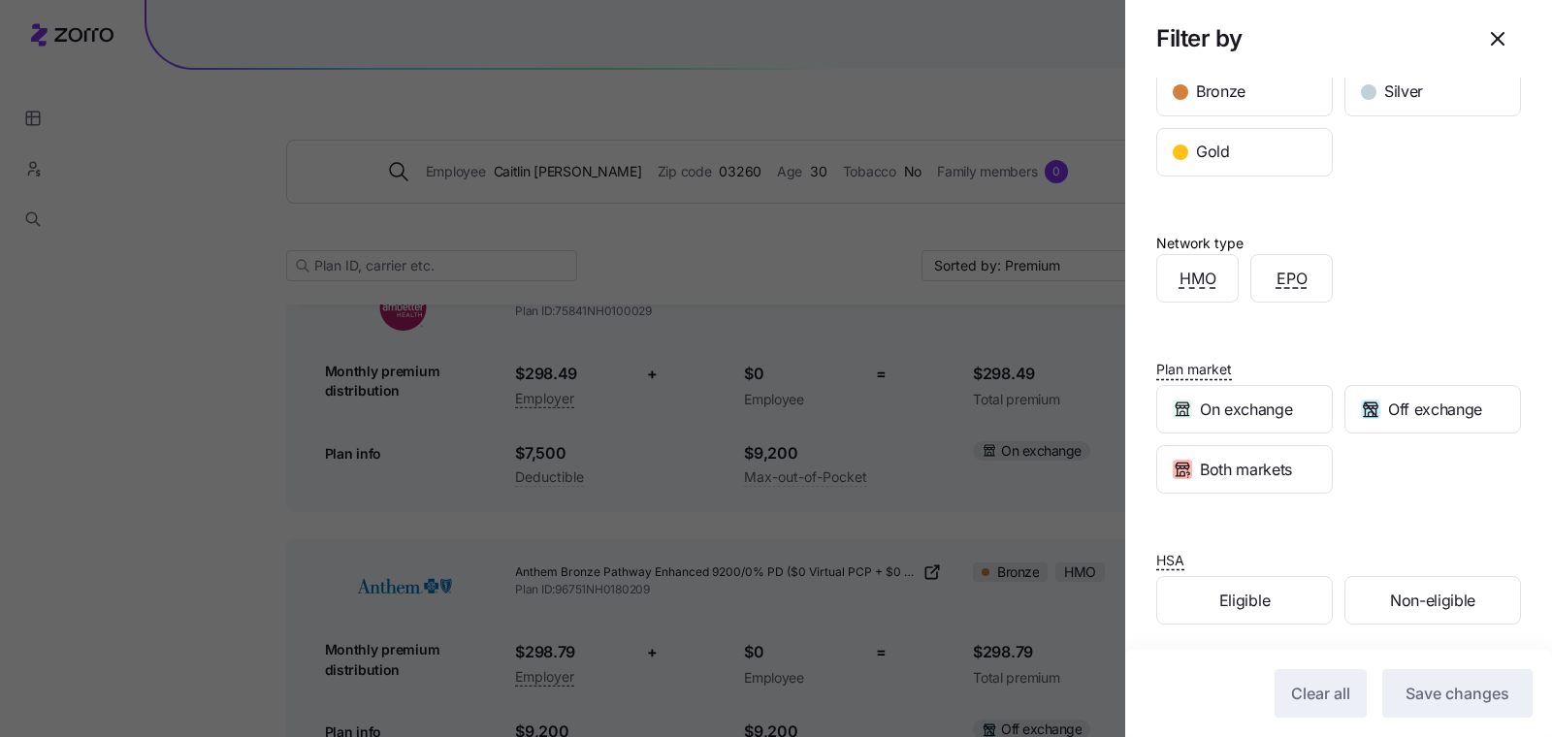
click at [1490, 16] on div "Filter by" at bounding box center [1339, 39] width 365 height 47
click at [1486, 38] on icon "button" at bounding box center [1497, 38] width 23 height 23
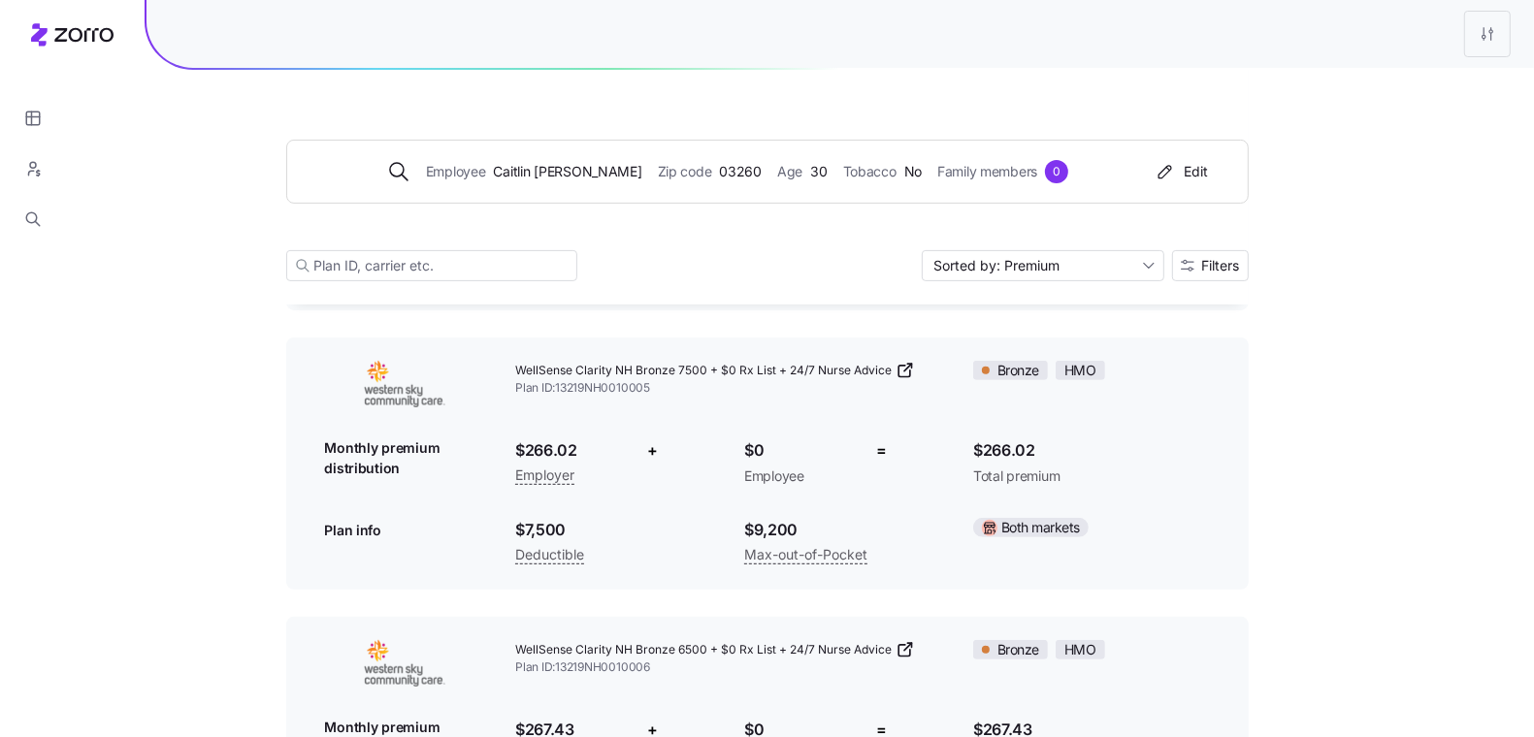
scroll to position [0, 0]
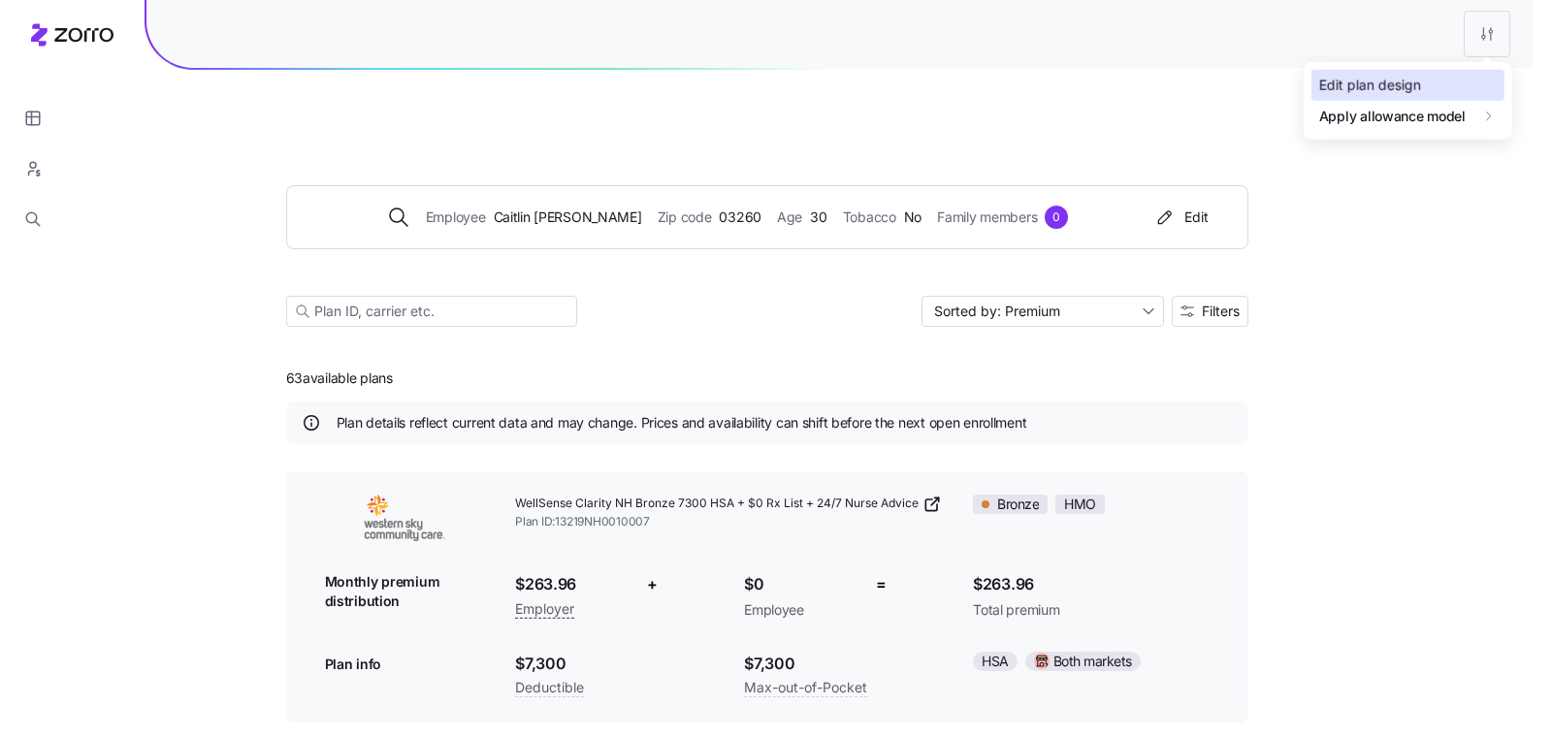
click at [1480, 76] on div "Edit plan design" at bounding box center [1408, 85] width 193 height 31
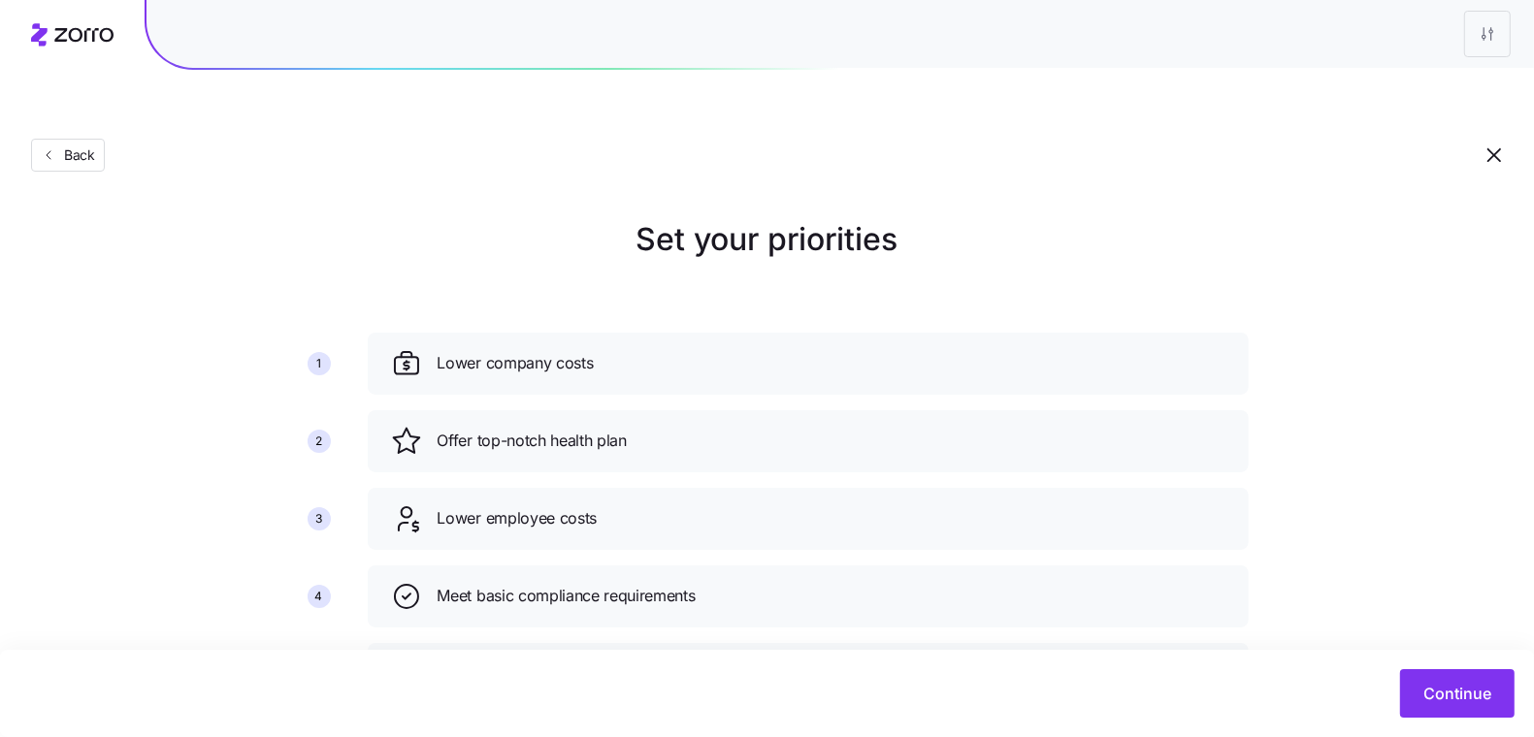
scroll to position [47, 0]
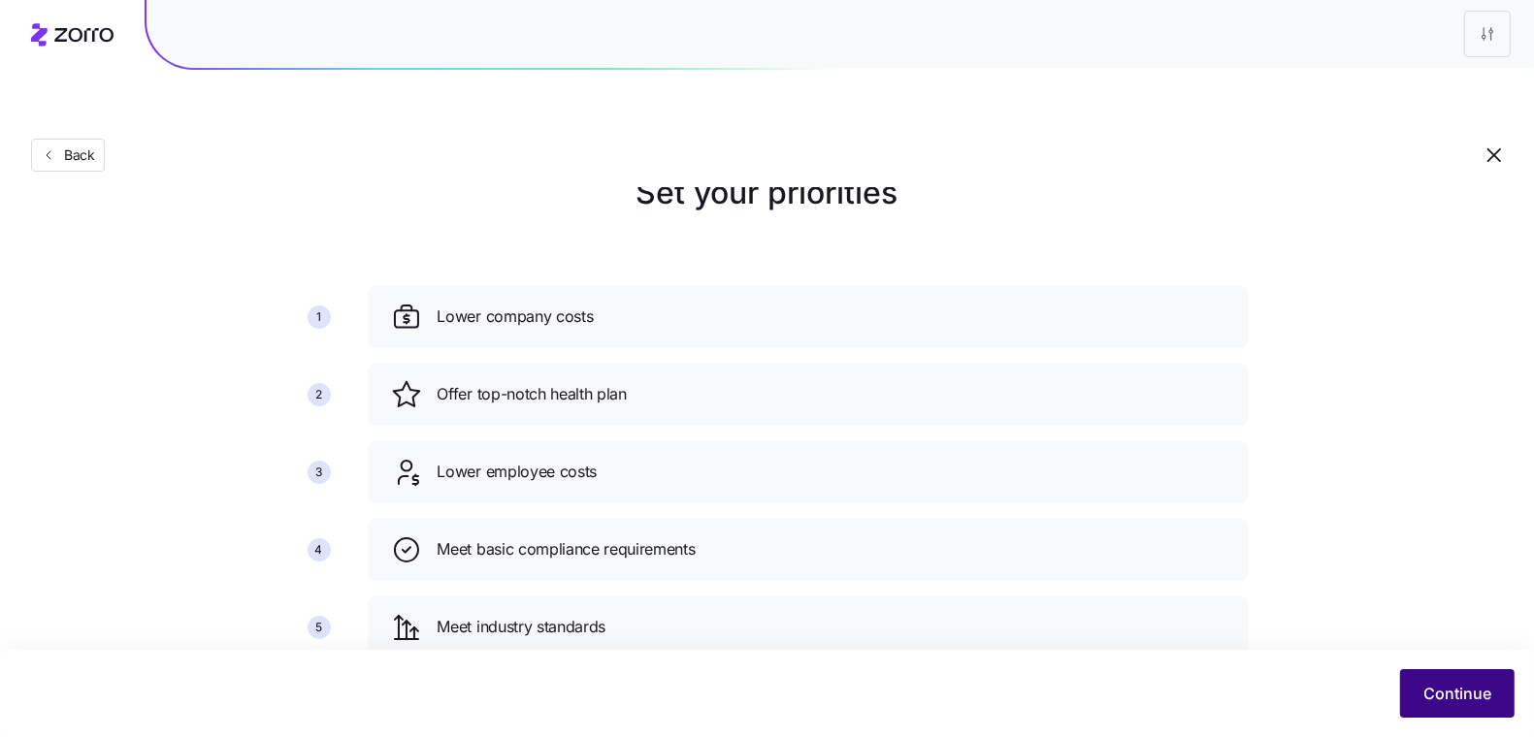
click at [1487, 708] on button "Continue" at bounding box center [1457, 693] width 114 height 49
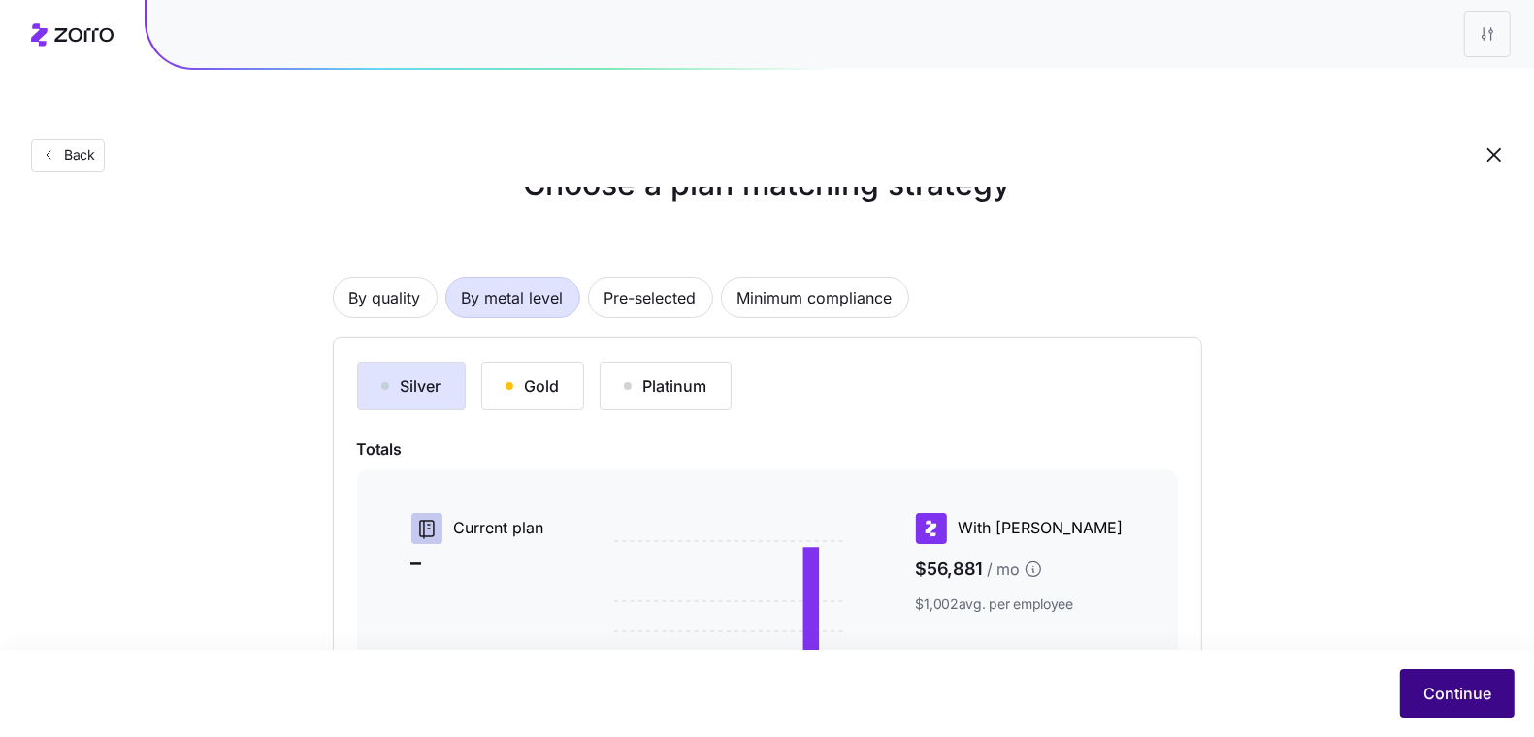
scroll to position [185, 0]
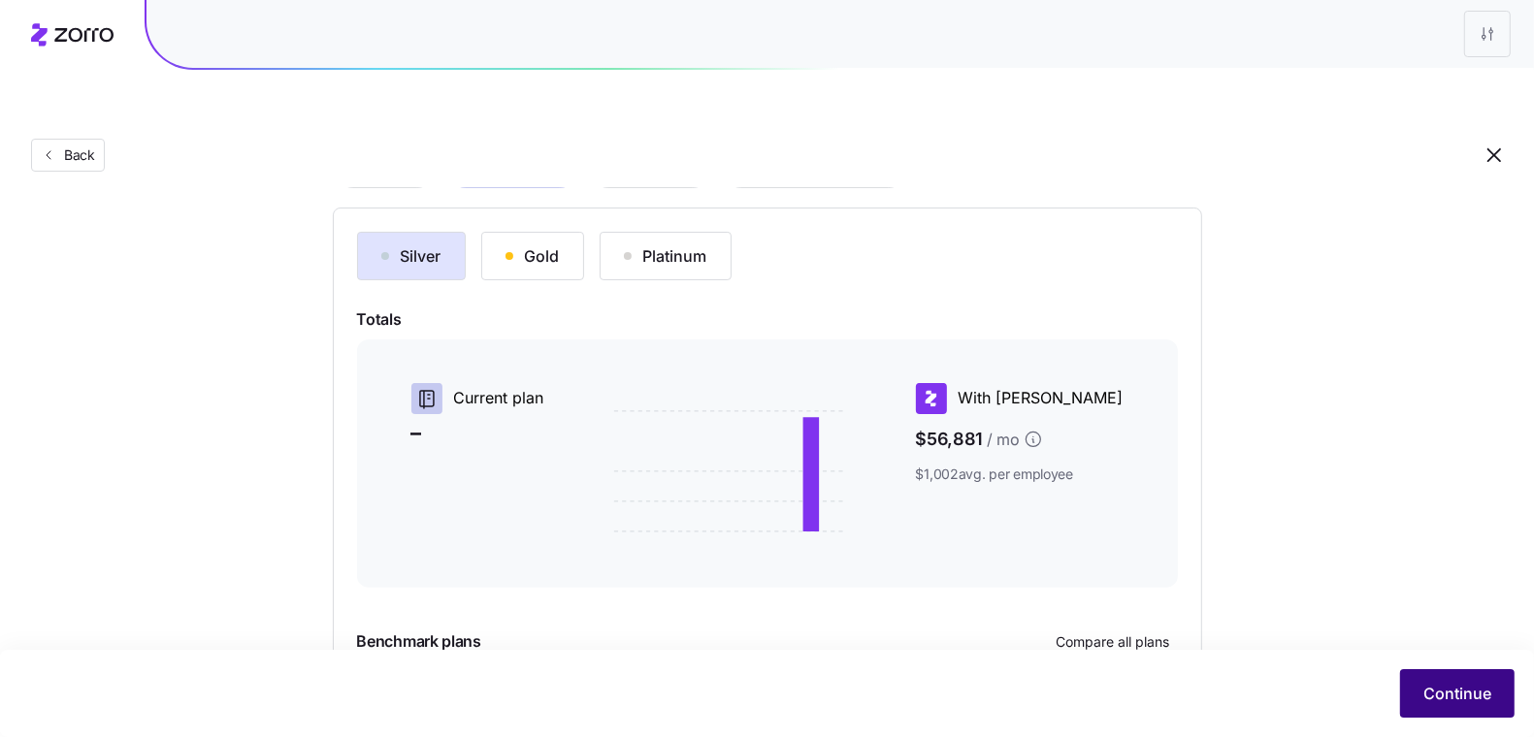
click at [1468, 696] on span "Continue" at bounding box center [1457, 693] width 68 height 23
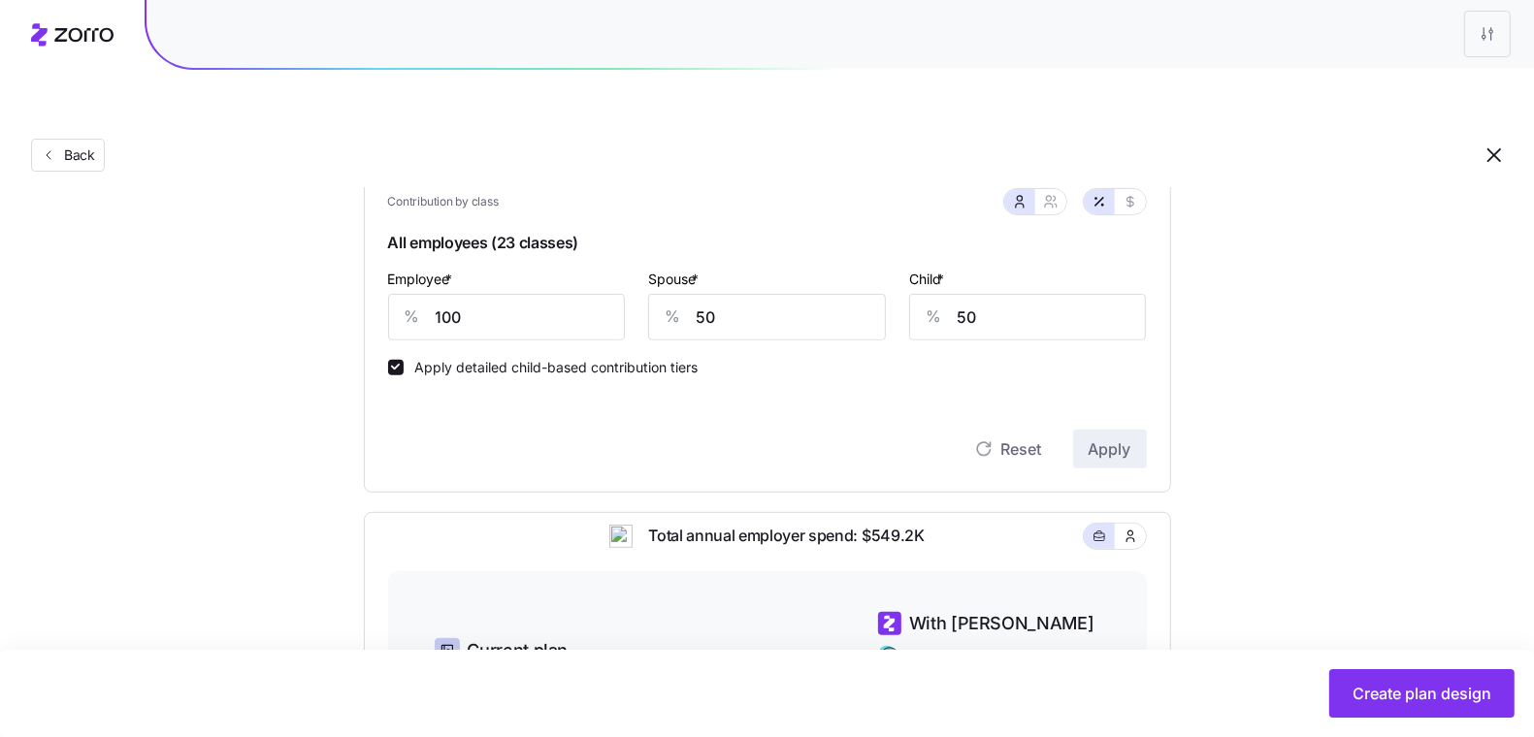
scroll to position [339, 0]
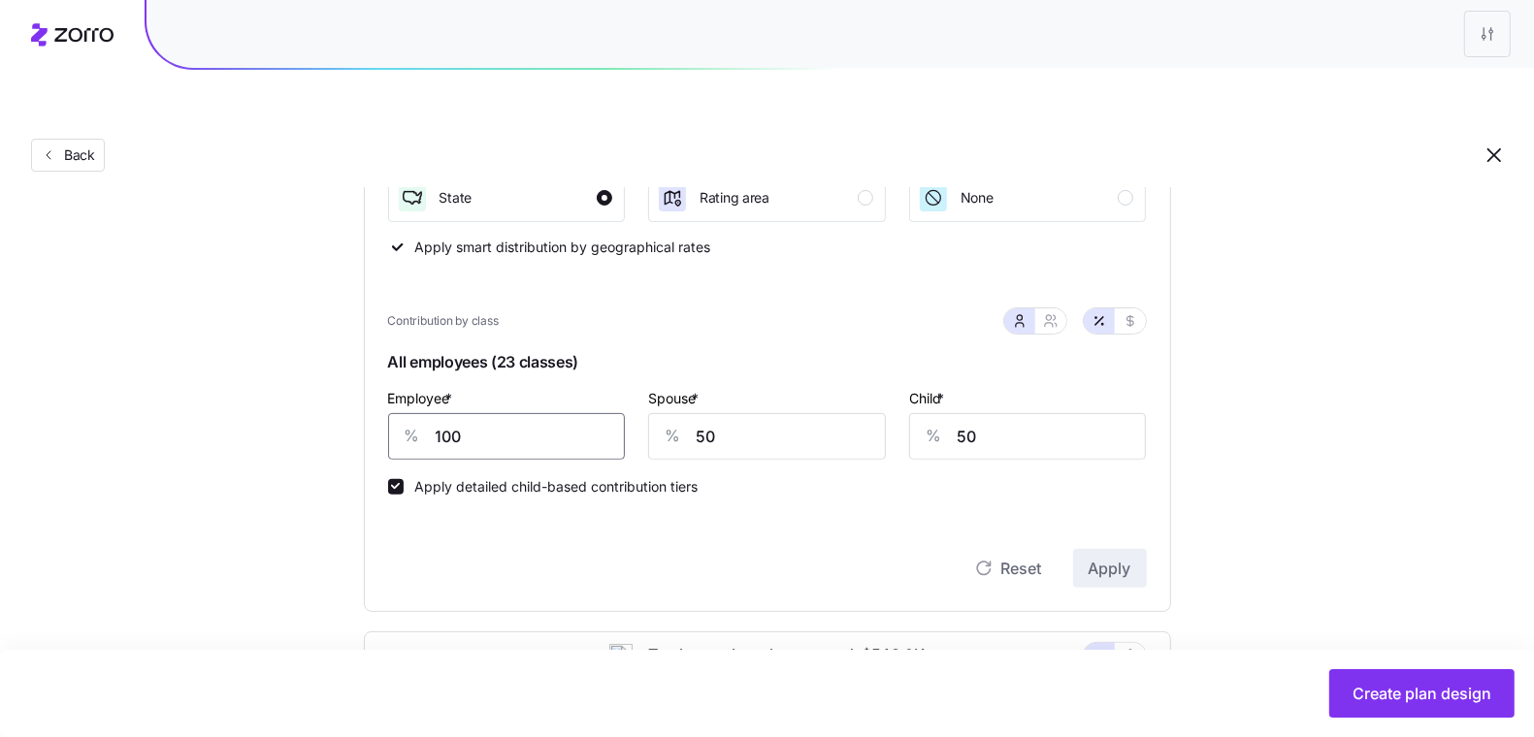
click at [522, 413] on input "100" at bounding box center [507, 436] width 238 height 47
type input "125"
type input "25"
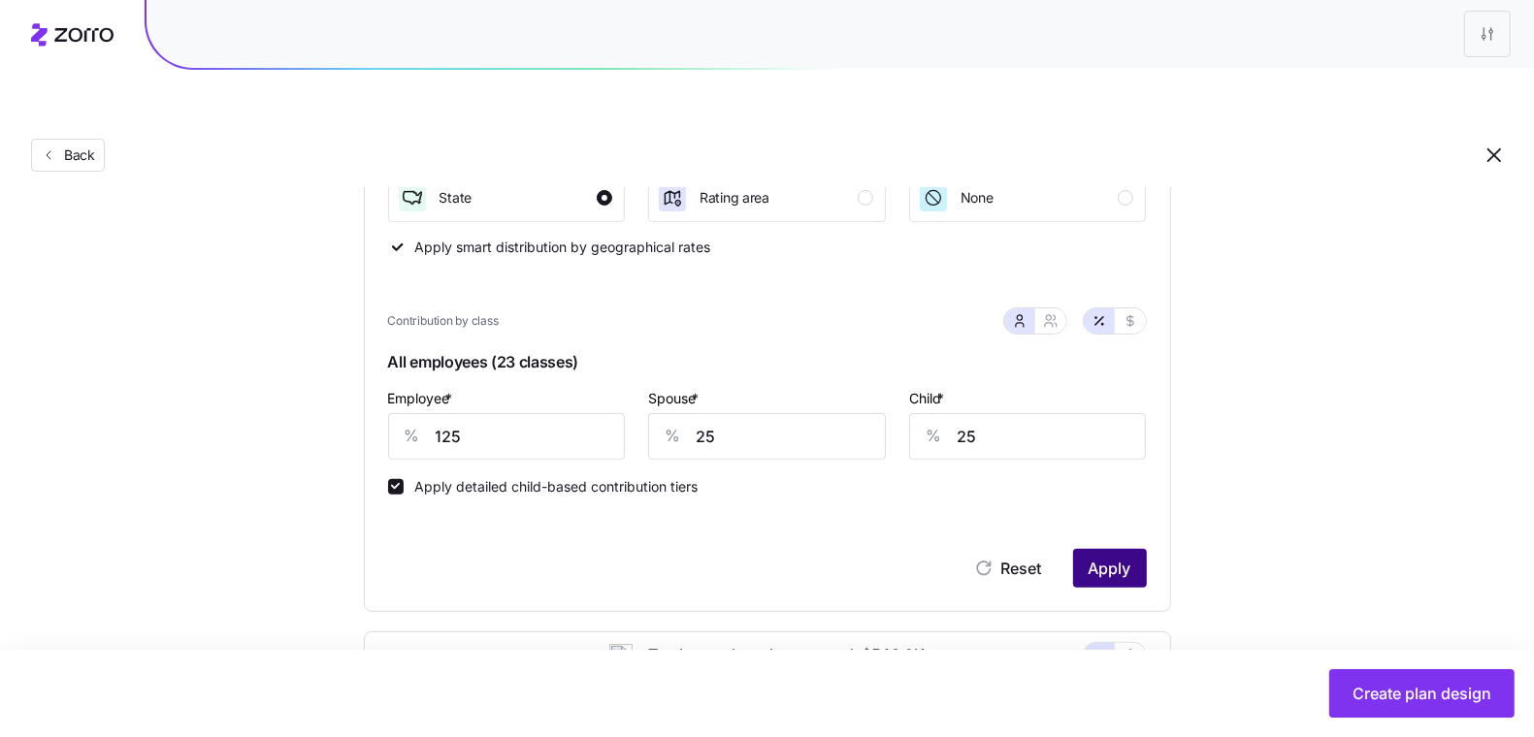
click at [1118, 557] on span "Apply" at bounding box center [1110, 568] width 43 height 23
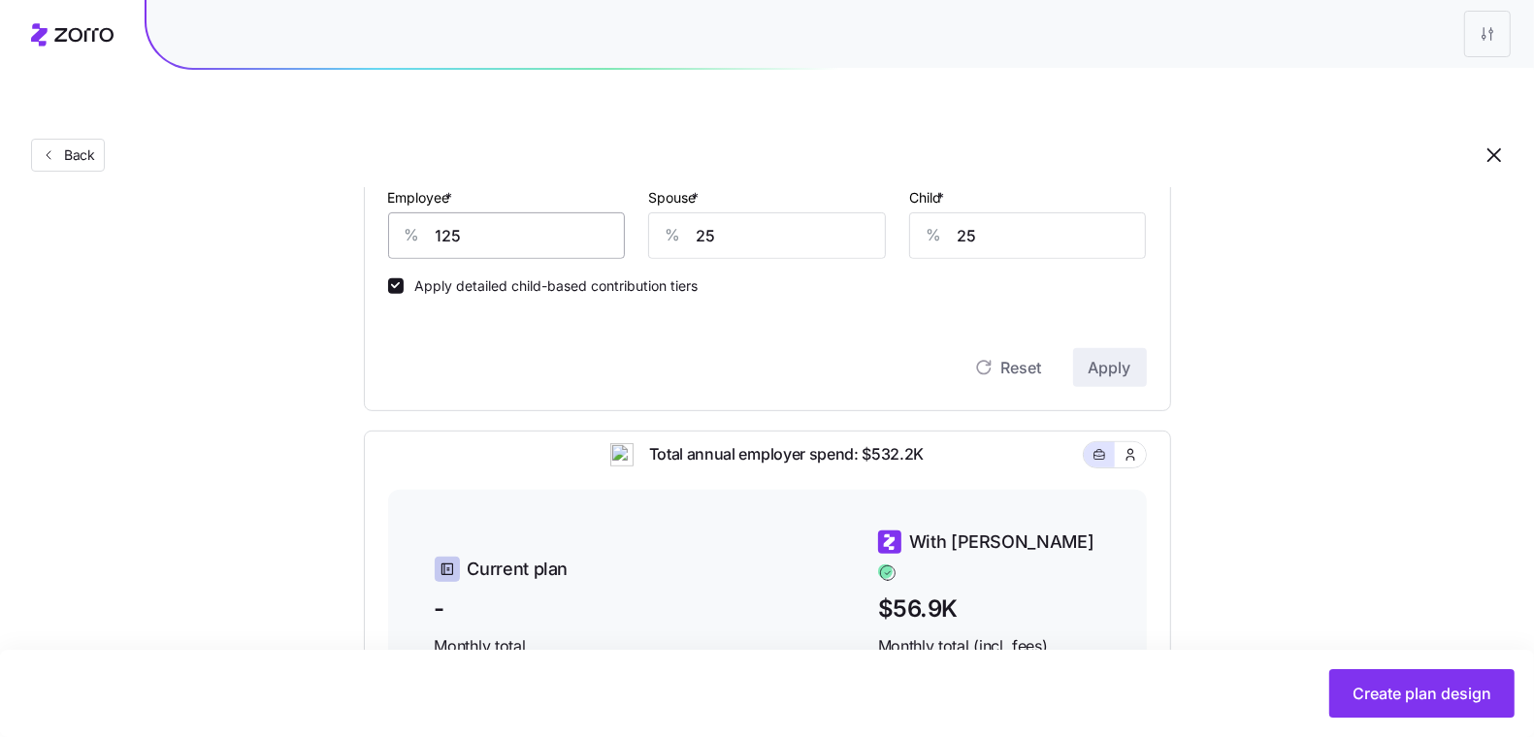
scroll to position [539, 0]
click at [1364, 692] on span "Create plan design" at bounding box center [1422, 693] width 139 height 23
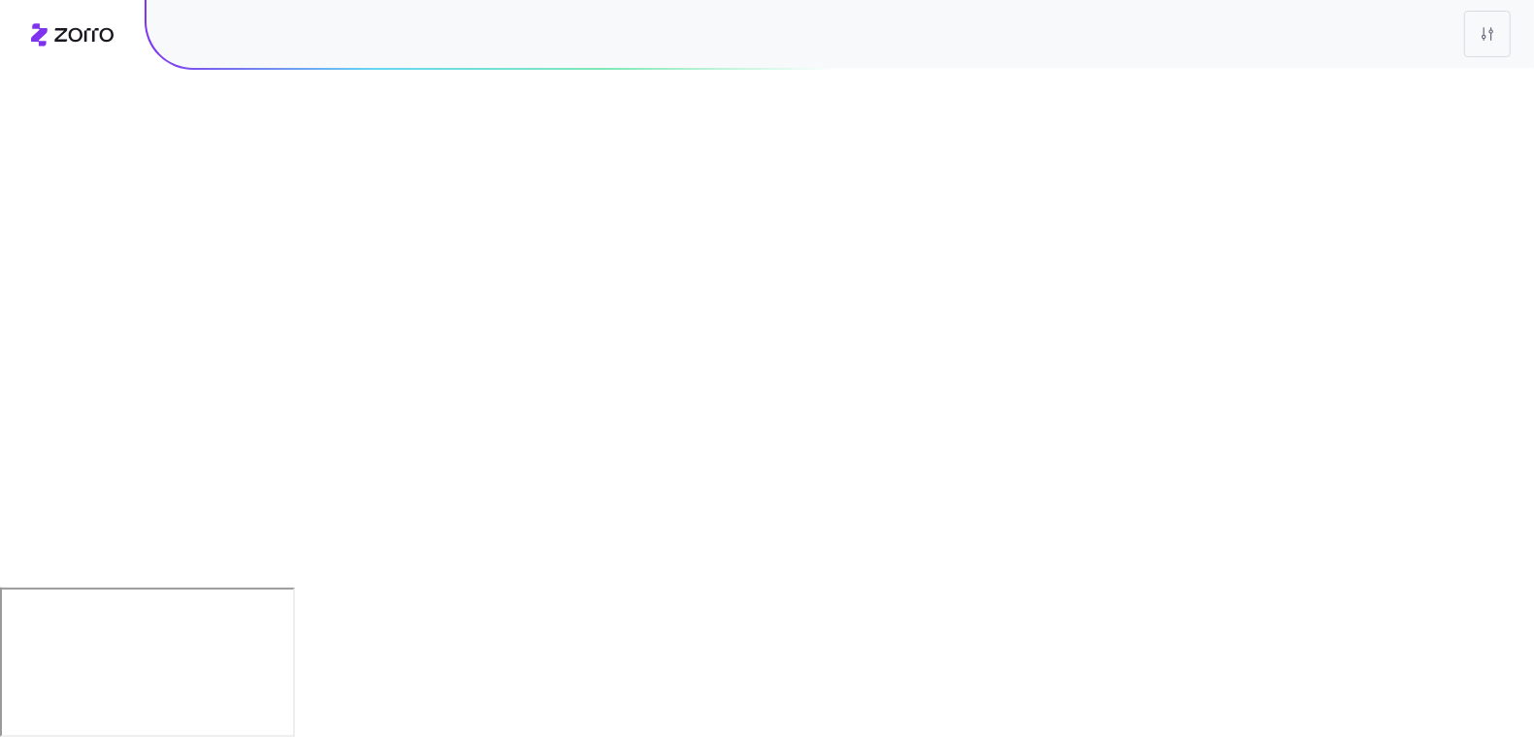
scroll to position [0, 0]
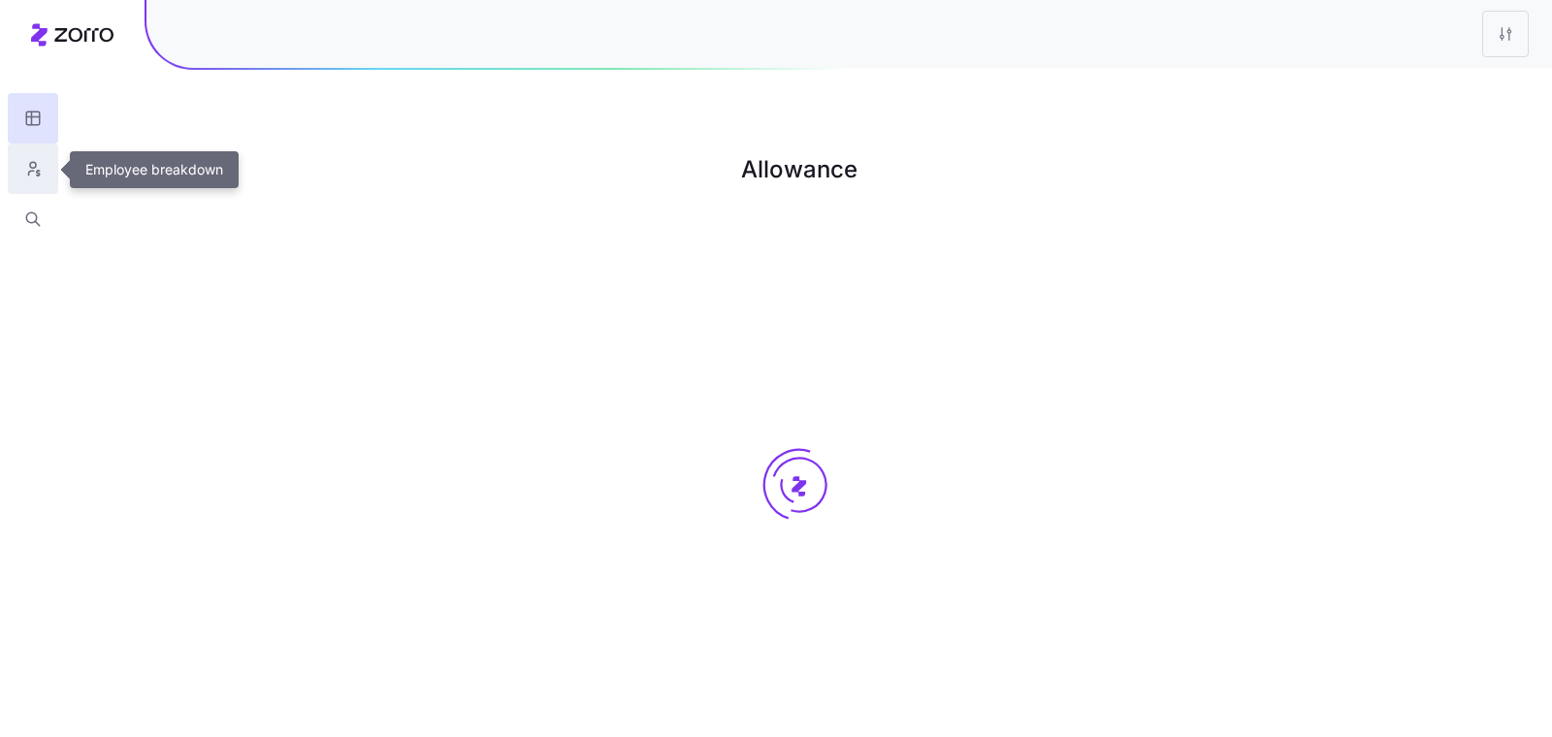
click at [48, 169] on button "button" at bounding box center [33, 169] width 50 height 50
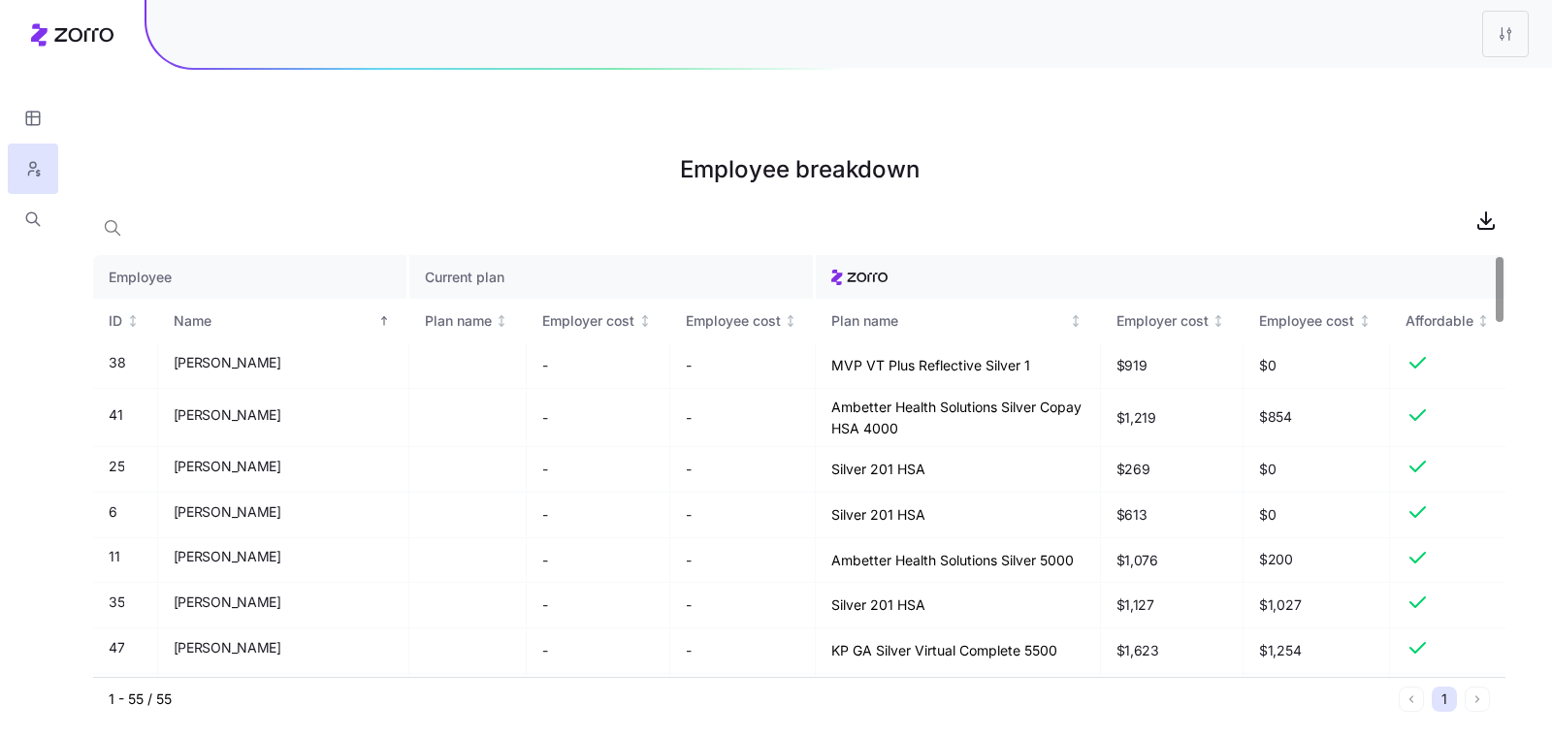
click at [218, 147] on h1 "Employee breakdown" at bounding box center [799, 170] width 1413 height 47
click at [38, 225] on icon "button" at bounding box center [37, 223] width 5 height 5
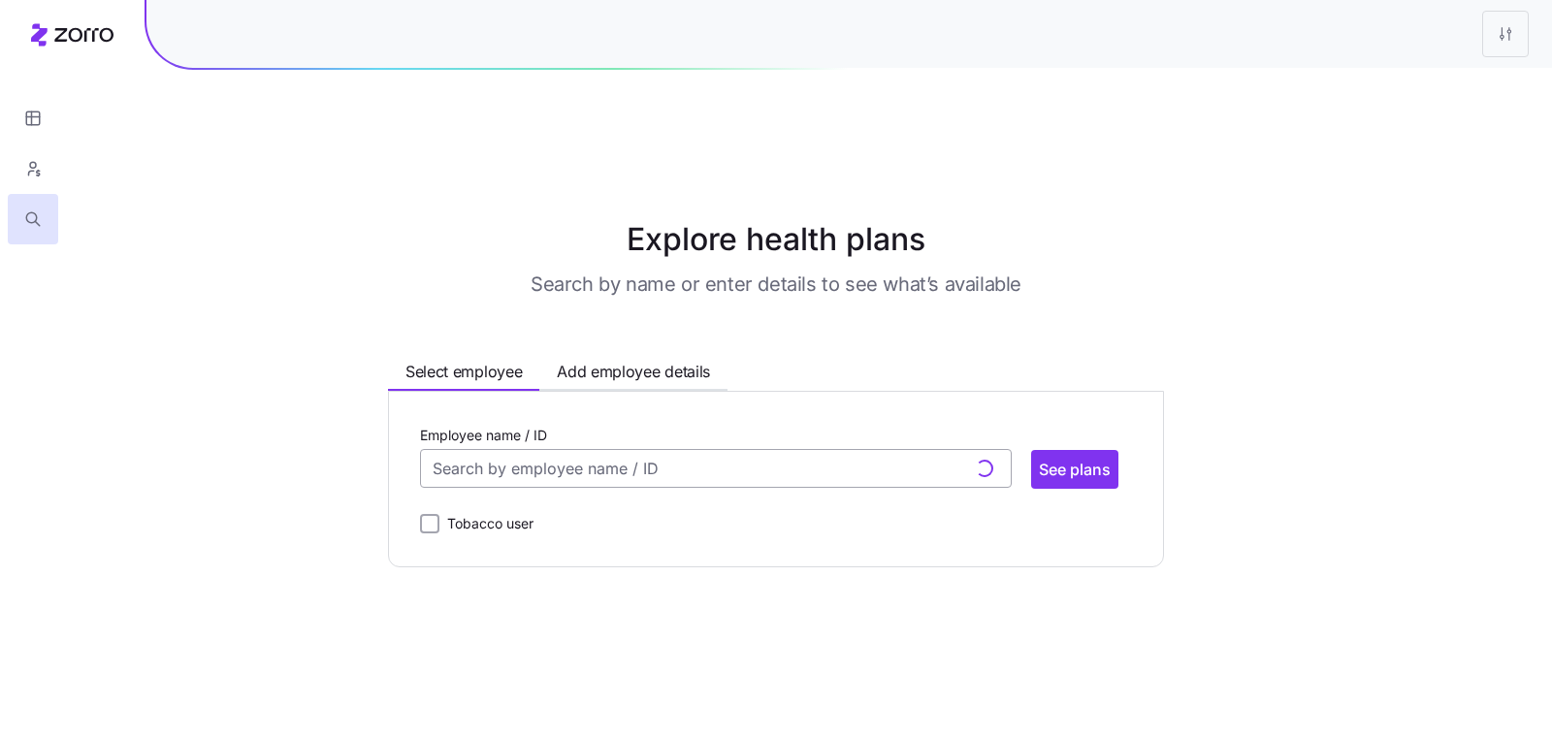
click at [507, 449] on input "Employee name / ID" at bounding box center [716, 468] width 592 height 39
click at [510, 508] on span "[PERSON_NAME] (30)" at bounding box center [514, 520] width 157 height 24
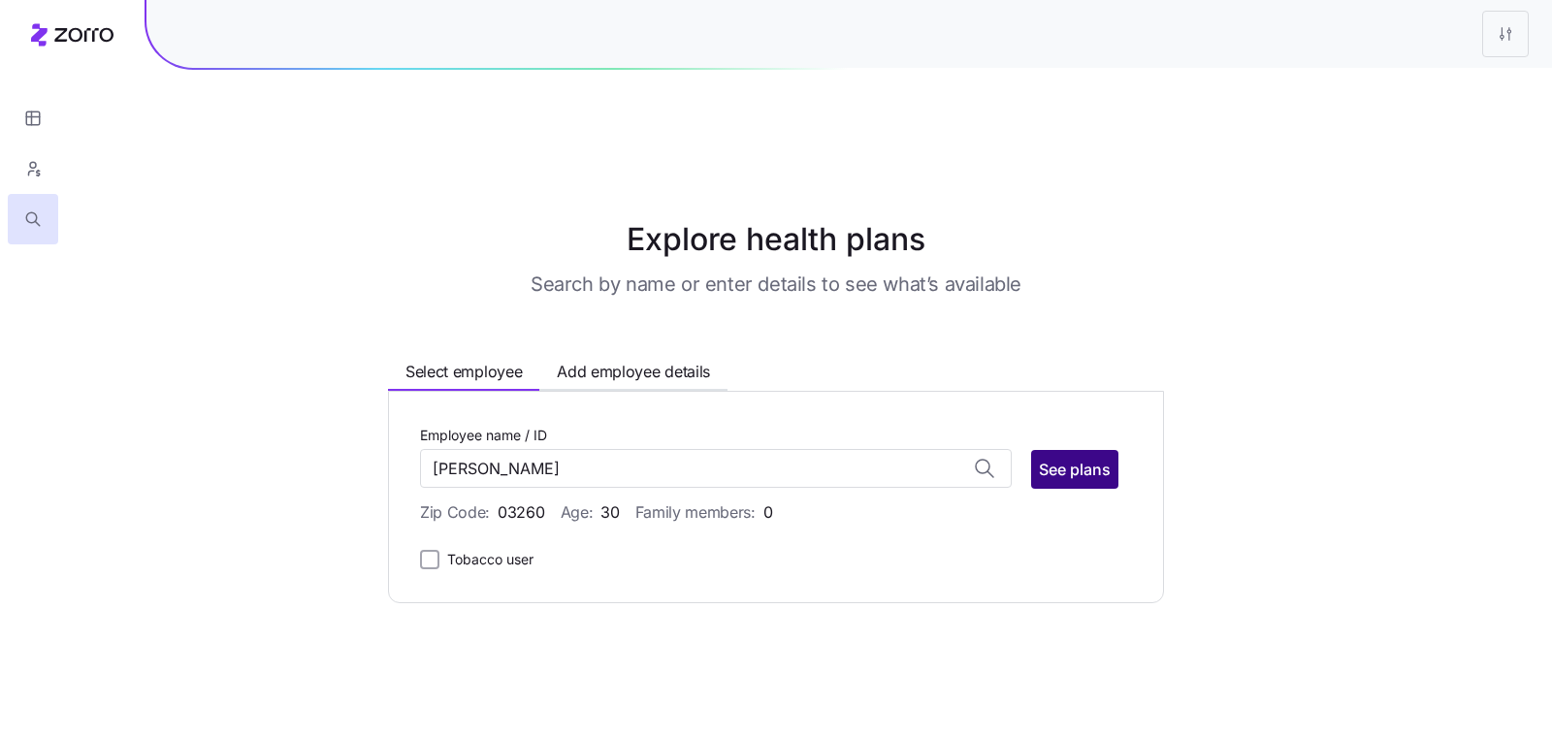
click at [1051, 458] on span "See plans" at bounding box center [1075, 469] width 72 height 23
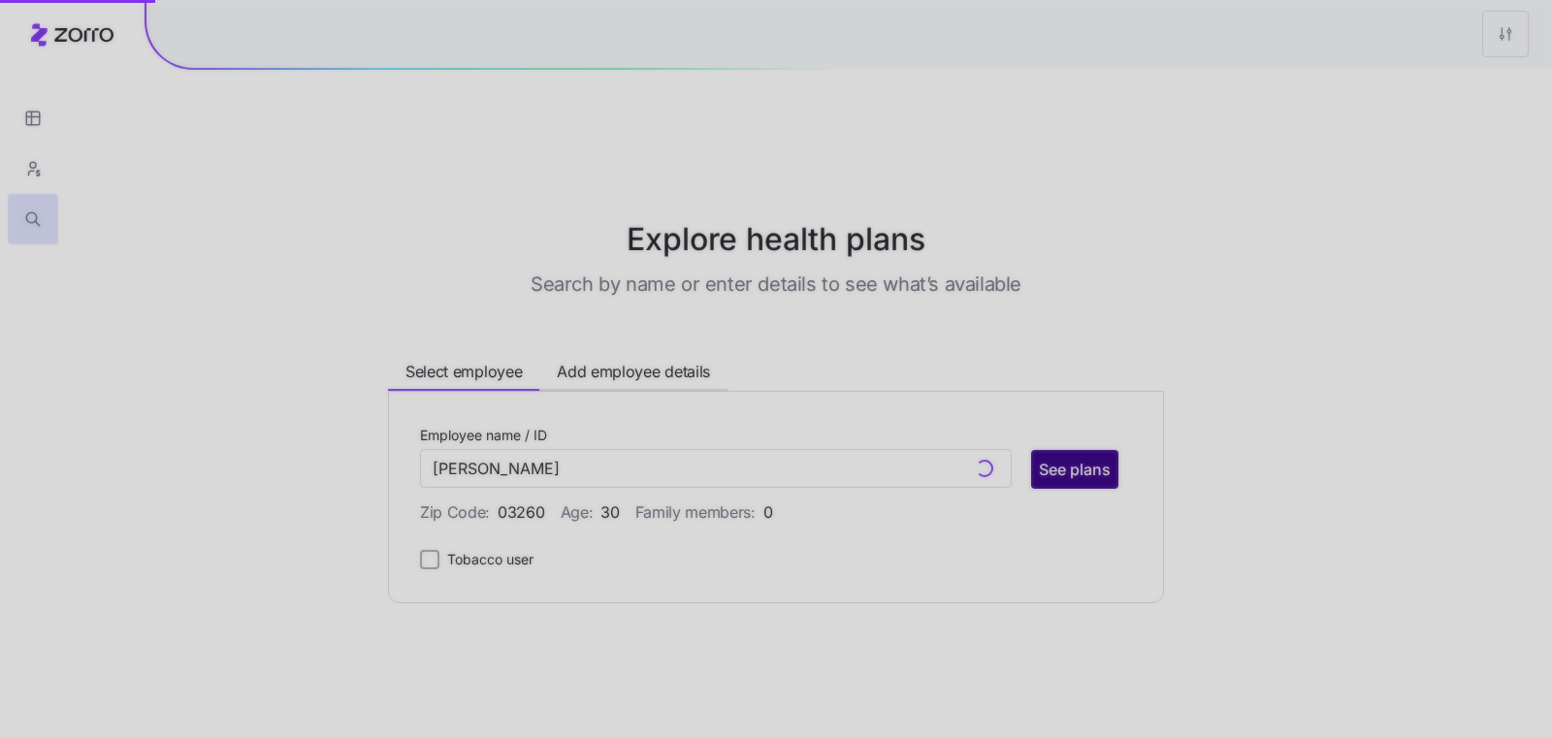
type input "[PERSON_NAME] (ID: 2)"
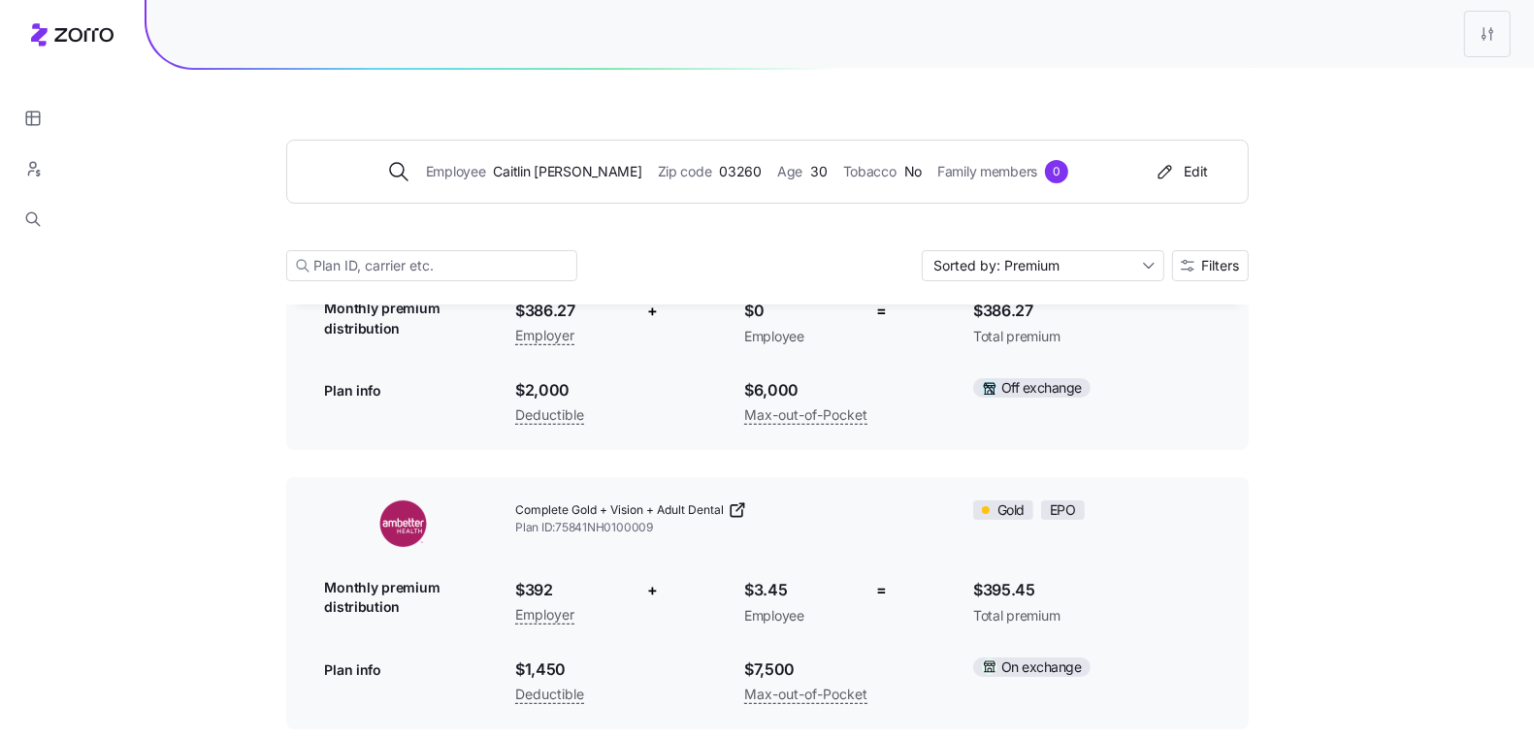
scroll to position [12271, 0]
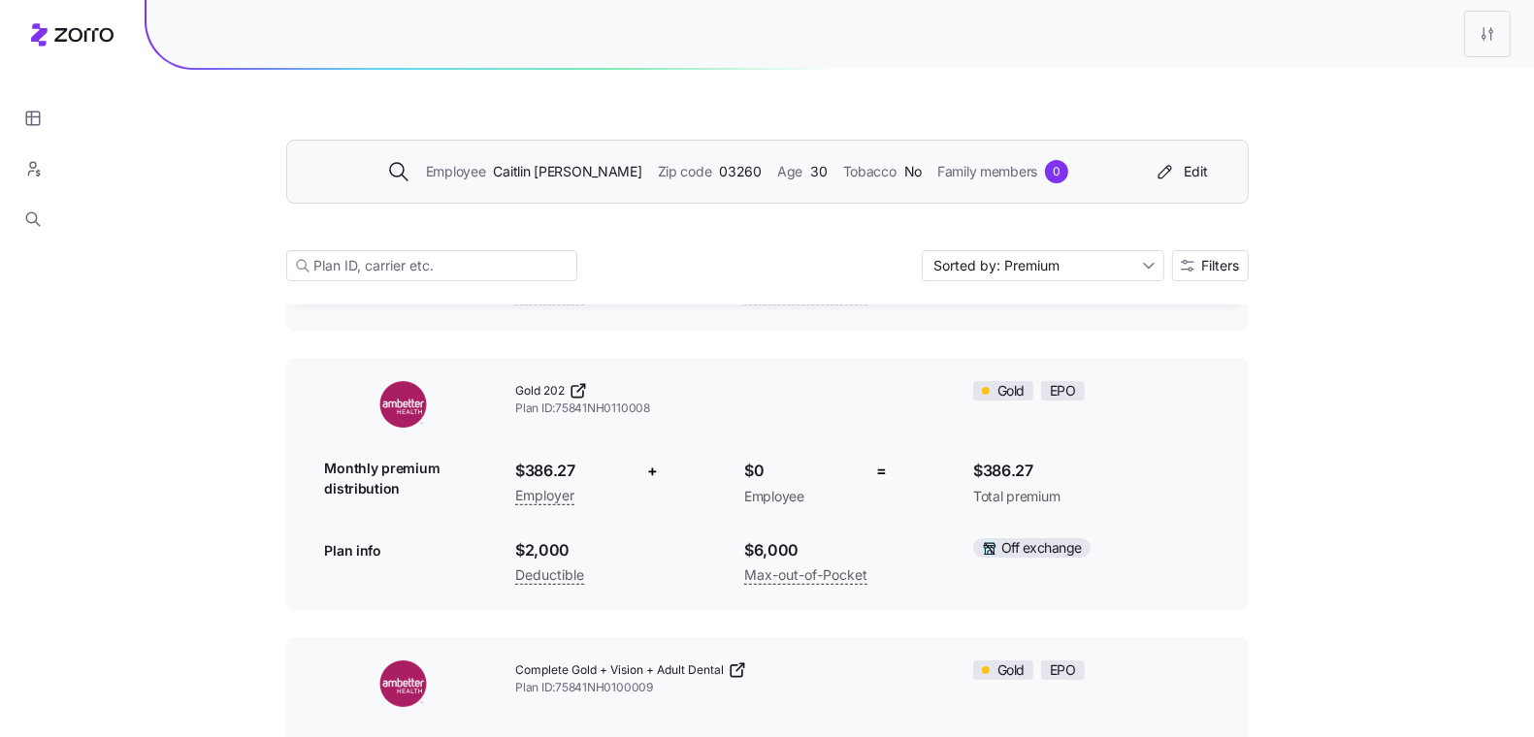
click at [745, 175] on div "Employee [PERSON_NAME] Zip code 03260 Age [DEMOGRAPHIC_DATA] Tobacco No Family …" at bounding box center [727, 171] width 835 height 23
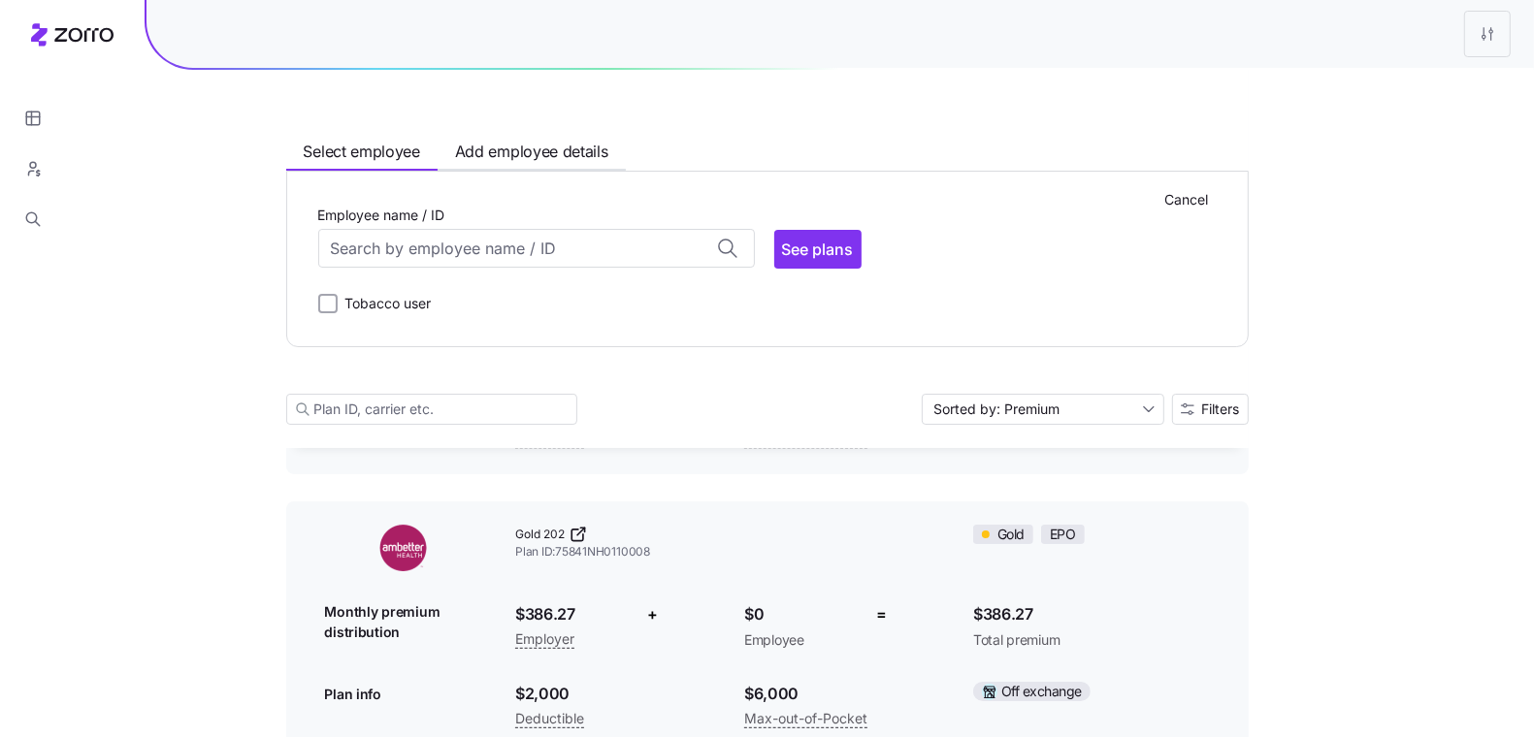
scroll to position [12255, 0]
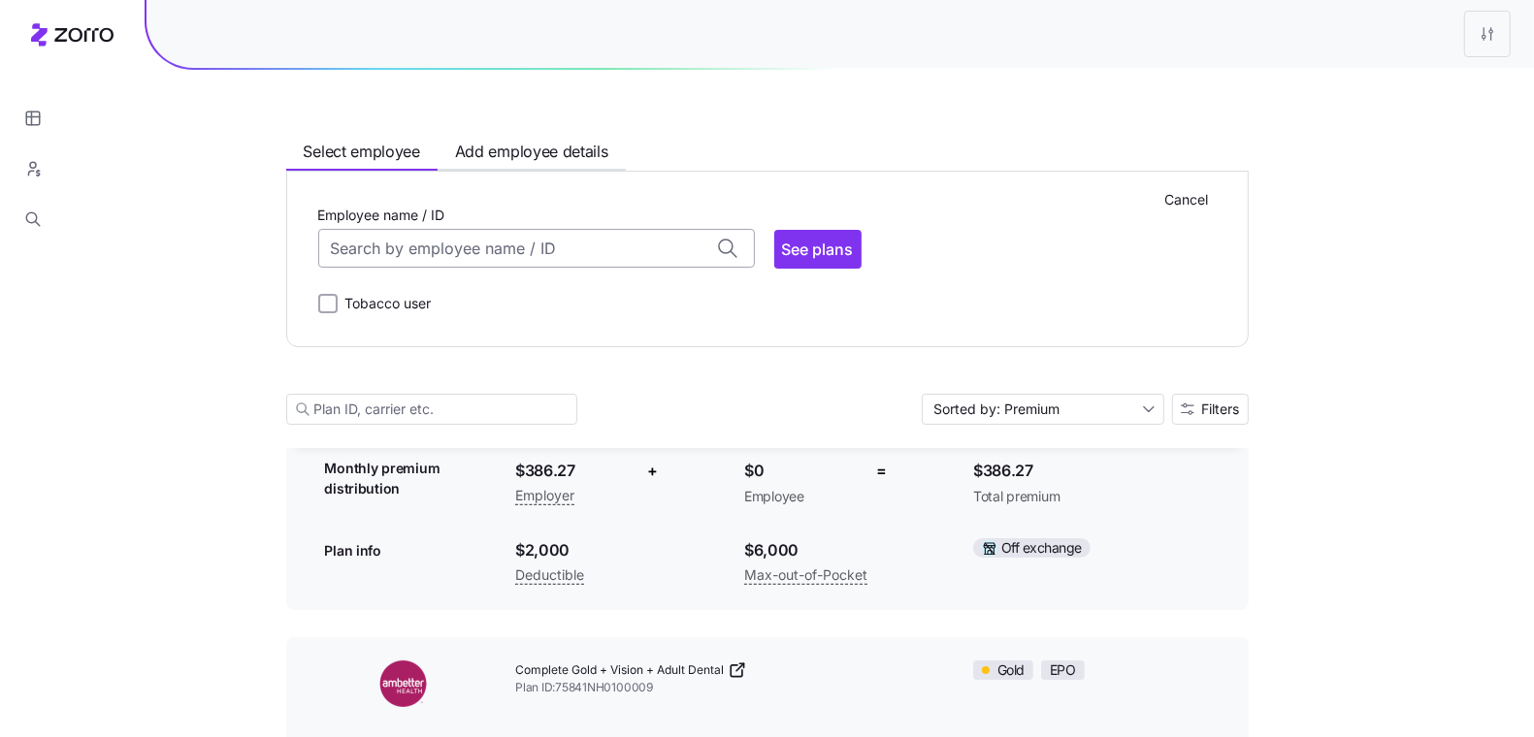
click at [660, 244] on input "Employee name / ID" at bounding box center [536, 249] width 437 height 39
click at [402, 300] on span "[PERSON_NAME] (38)" at bounding box center [412, 300] width 157 height 24
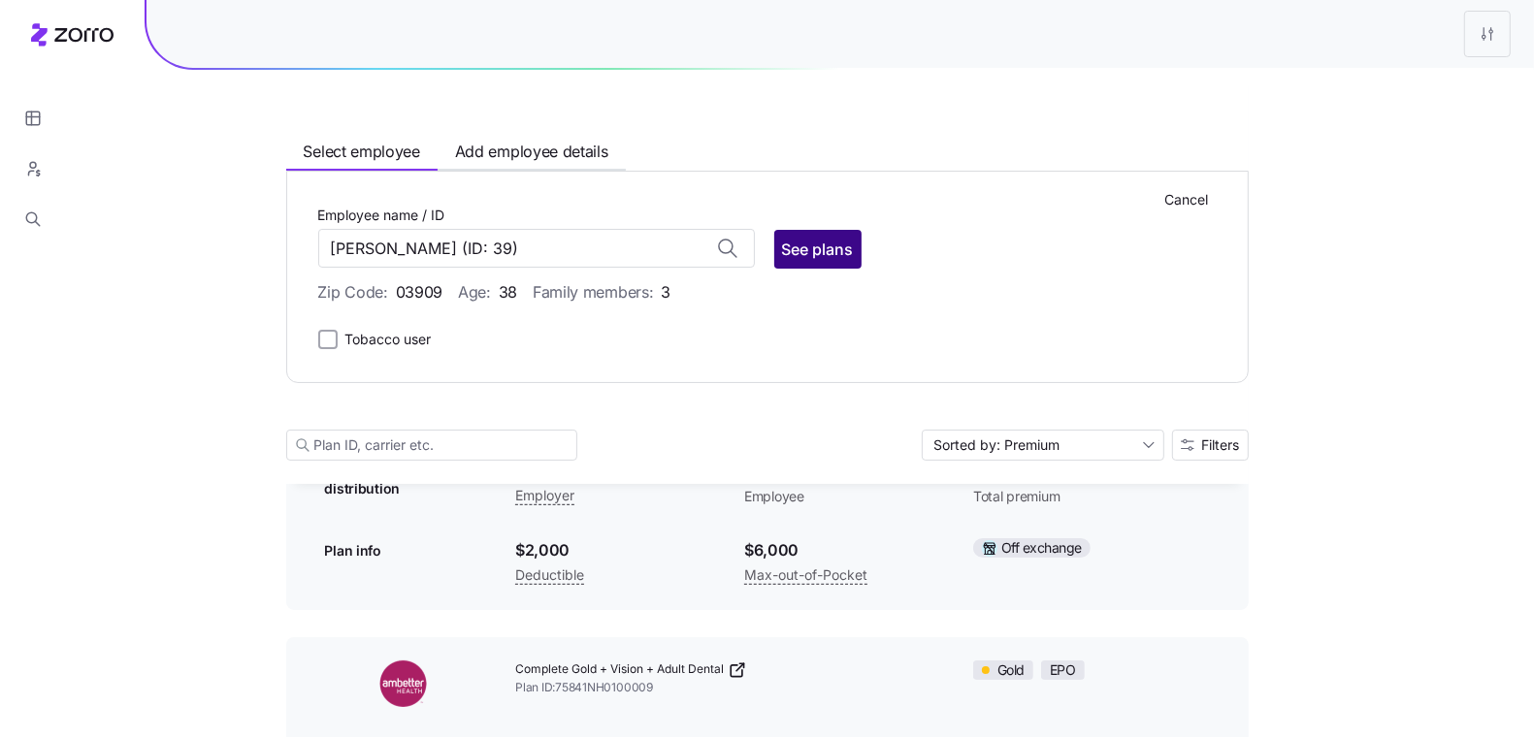
type input "[PERSON_NAME]"
click at [803, 252] on span "See plans" at bounding box center [818, 249] width 72 height 23
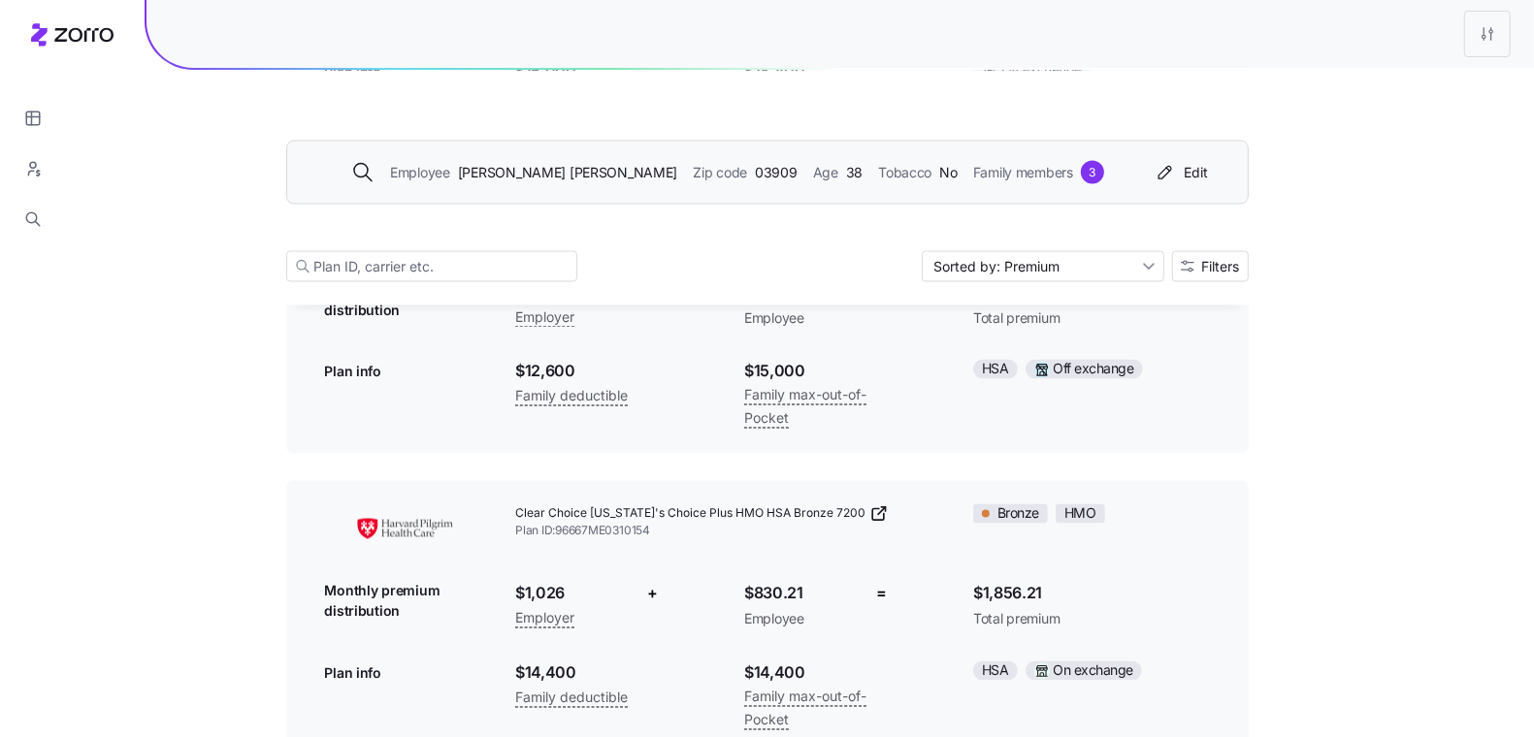
scroll to position [2713, 0]
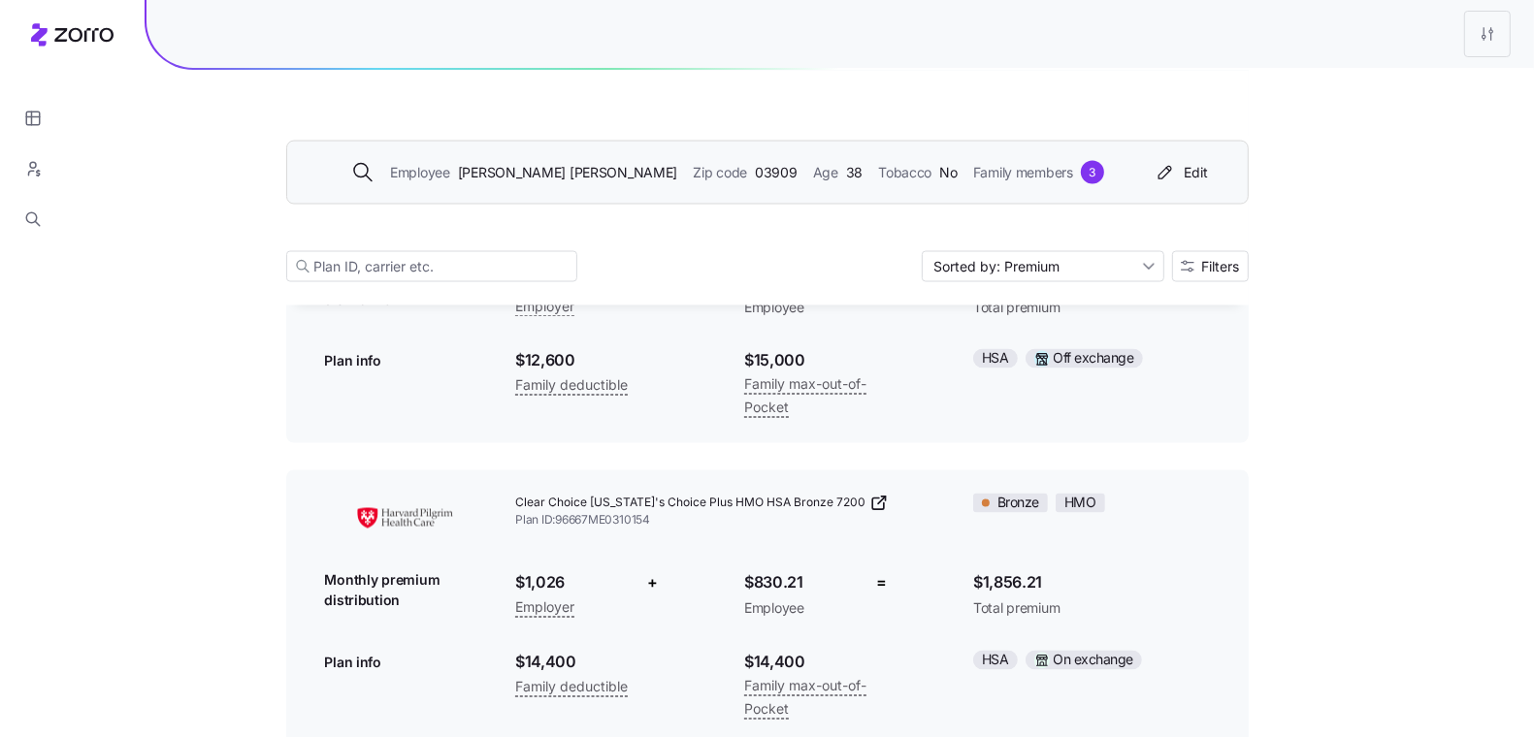
drag, startPoint x: 1522, startPoint y: 27, endPoint x: 1470, endPoint y: 27, distance: 52.4
click at [1521, 27] on div at bounding box center [840, 34] width 1387 height 68
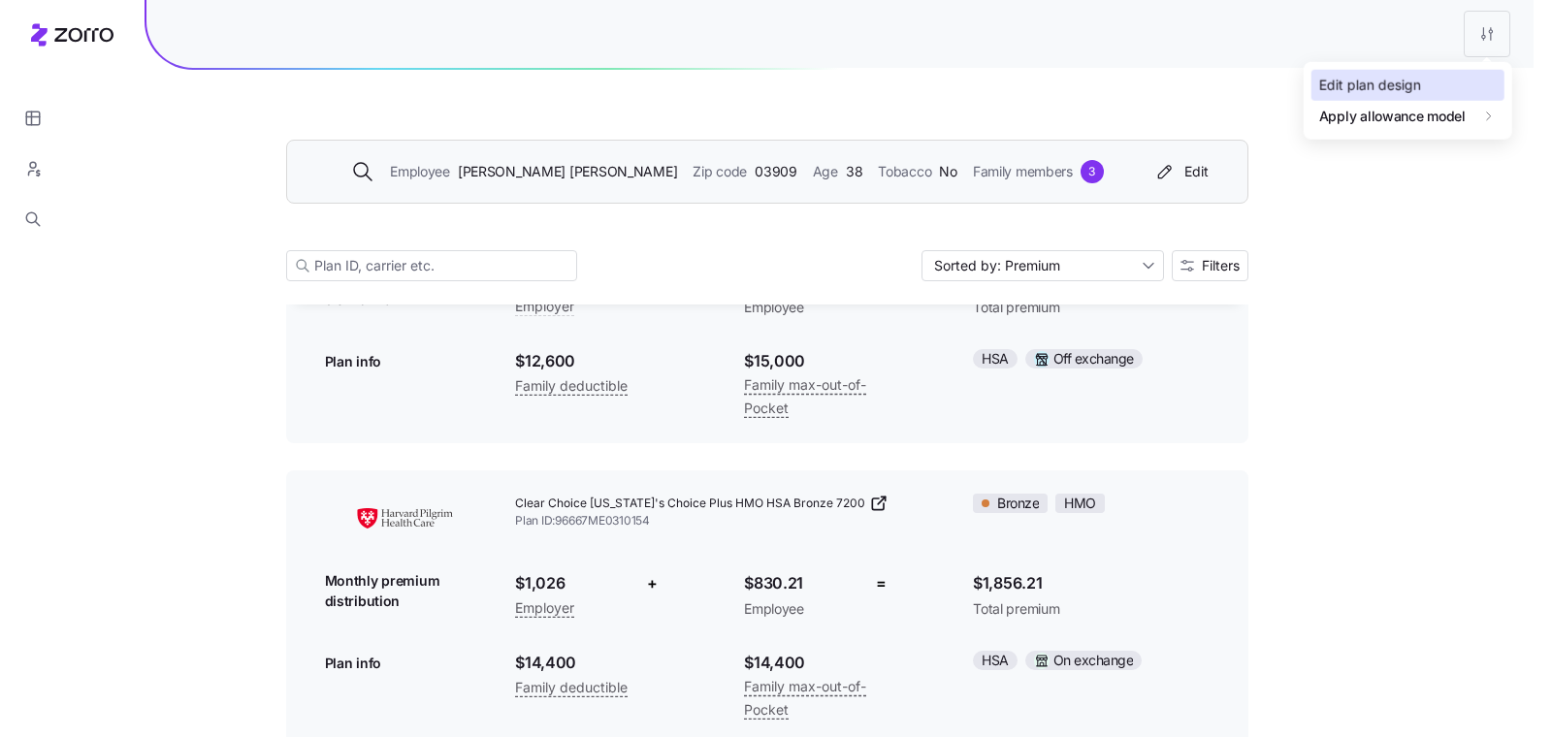
click at [1377, 81] on div "Edit plan design" at bounding box center [1371, 85] width 102 height 21
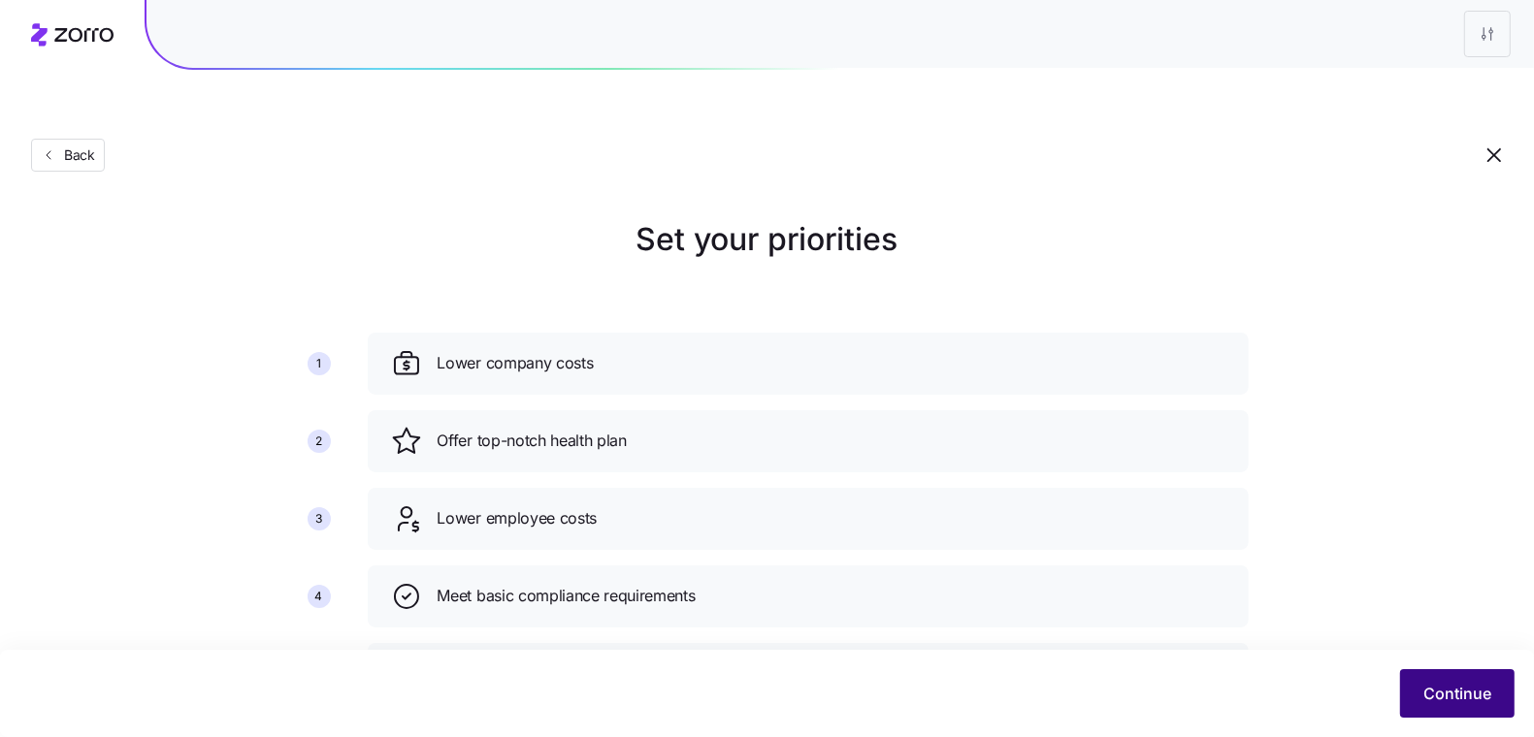
click at [1424, 669] on div "Continue" at bounding box center [767, 693] width 1534 height 87
click at [1429, 693] on span "Continue" at bounding box center [1457, 693] width 68 height 23
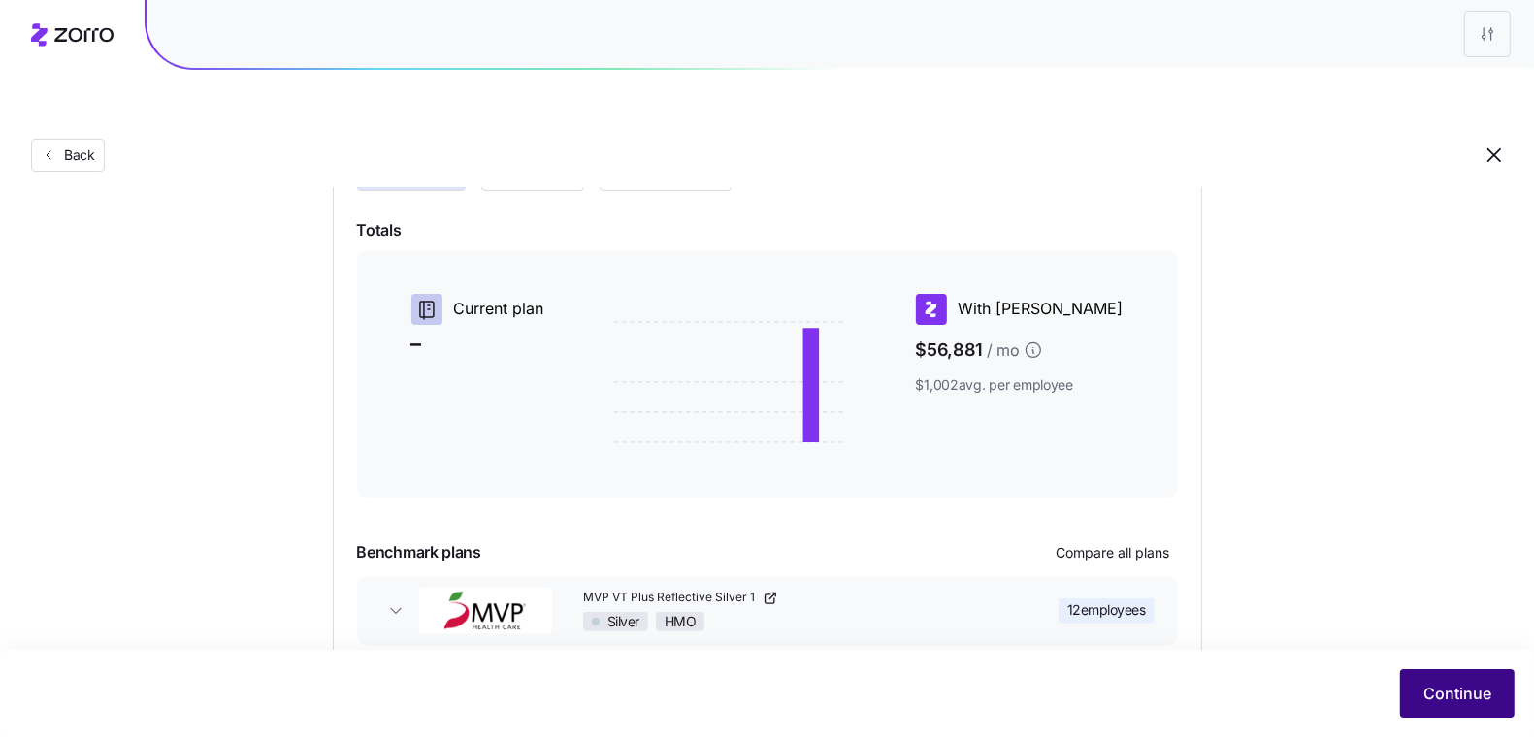
scroll to position [331, 0]
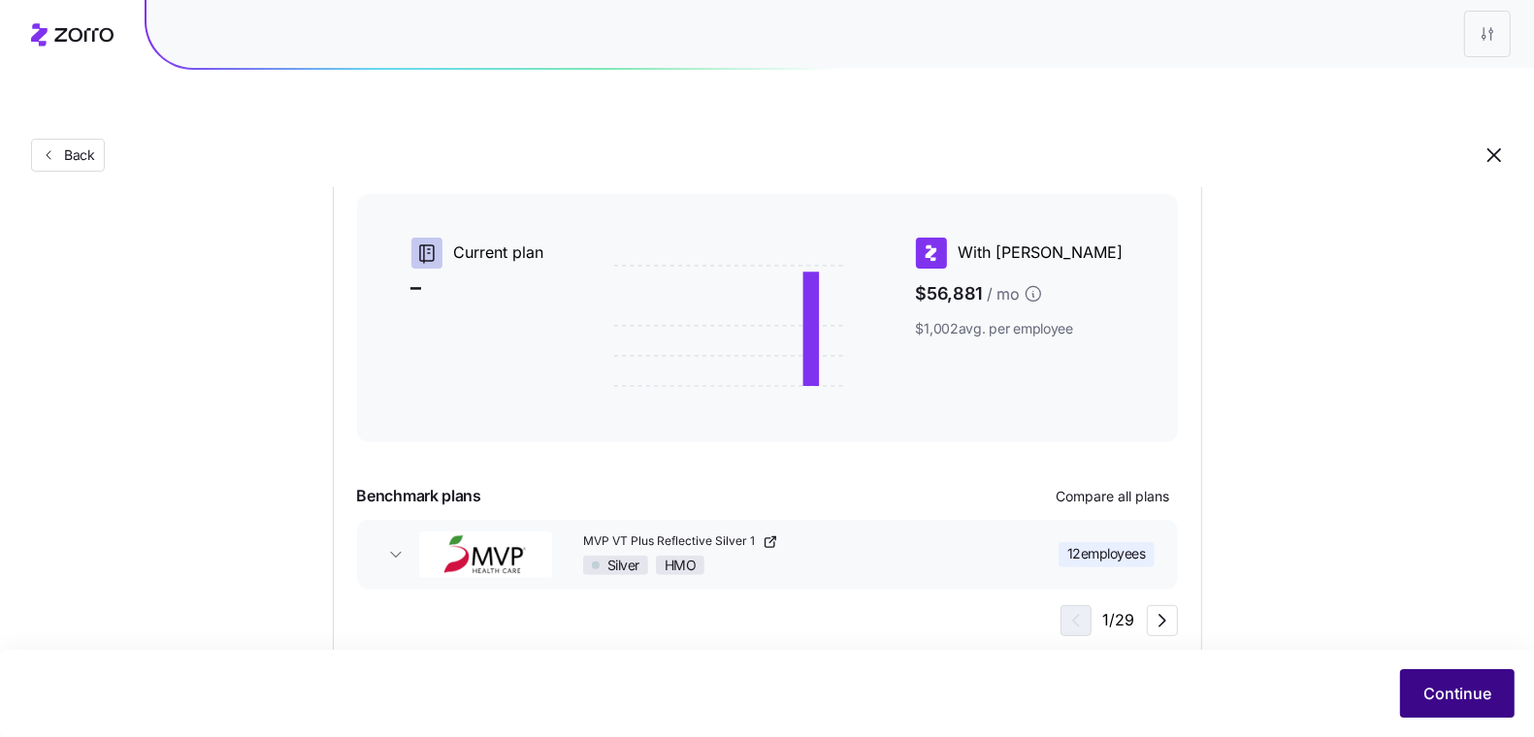
click at [1469, 699] on span "Continue" at bounding box center [1457, 693] width 68 height 23
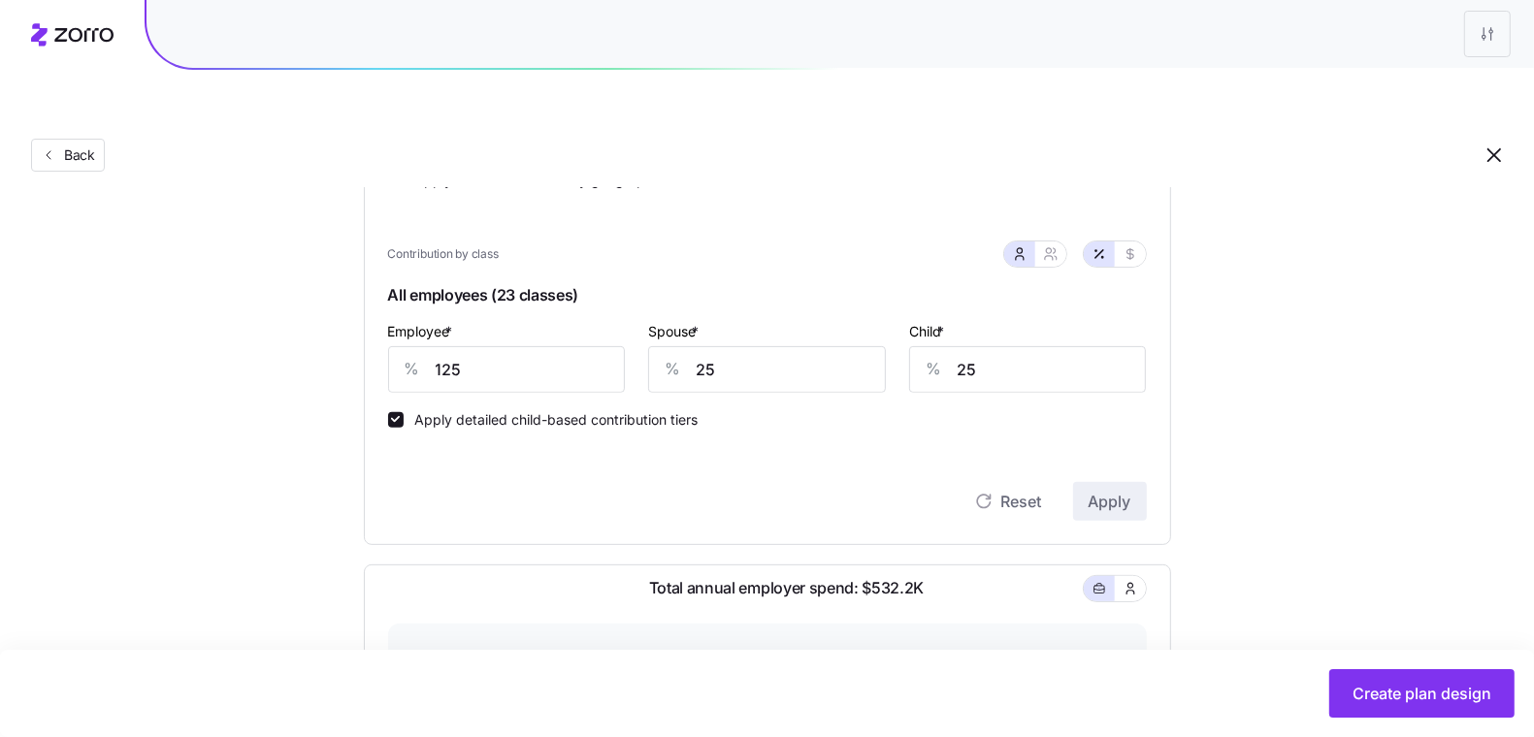
scroll to position [410, 0]
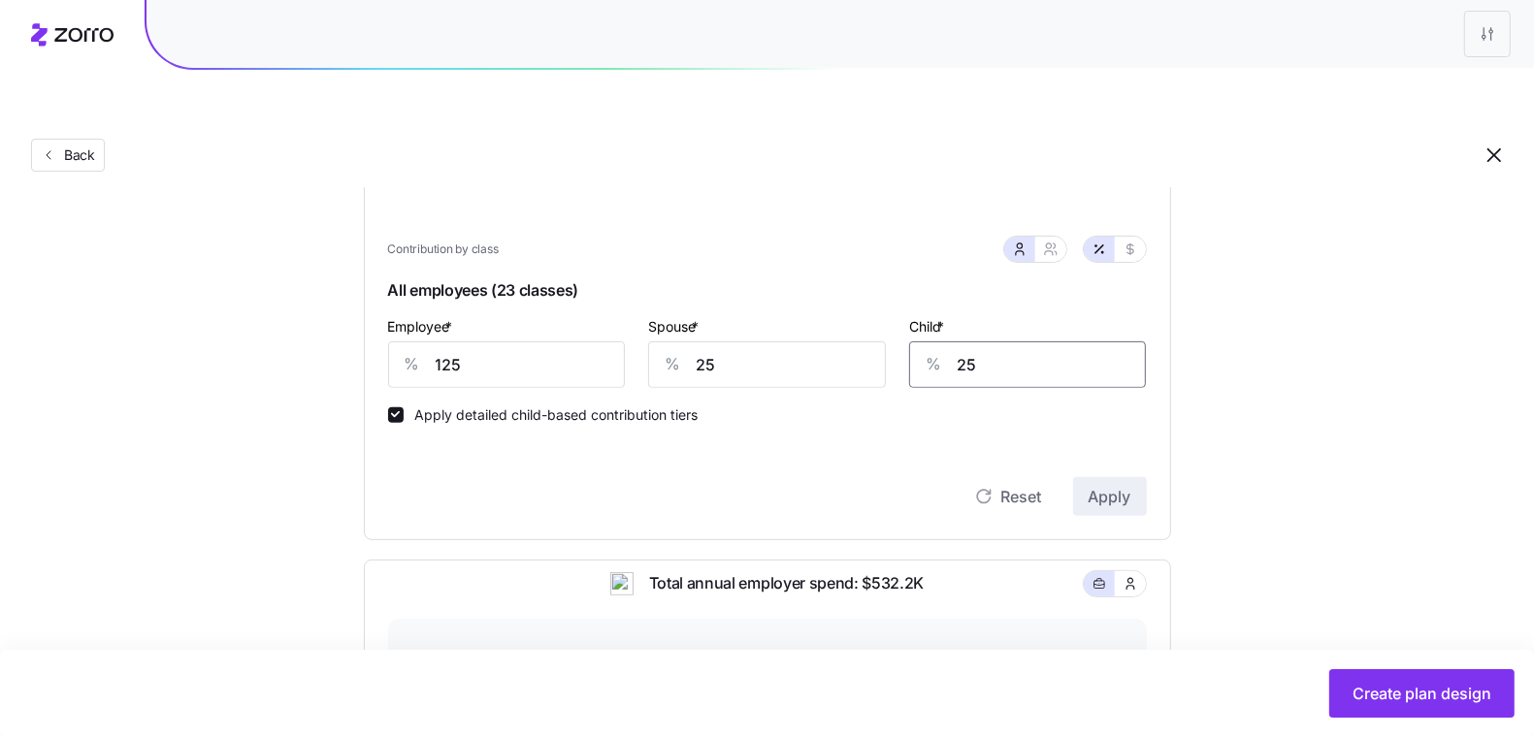
click at [987, 342] on input "25" at bounding box center [1028, 365] width 238 height 47
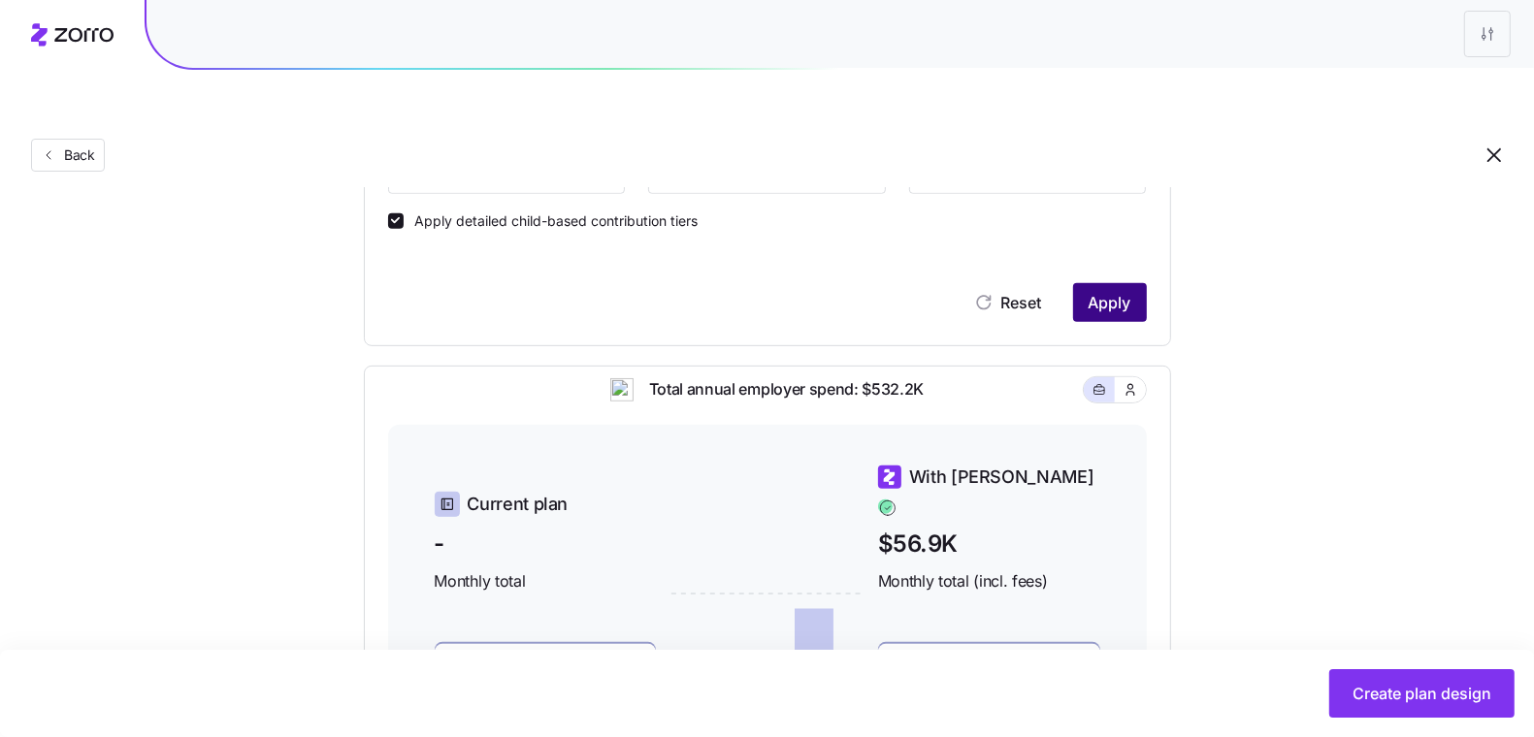
click at [1111, 291] on span "Apply" at bounding box center [1110, 302] width 43 height 23
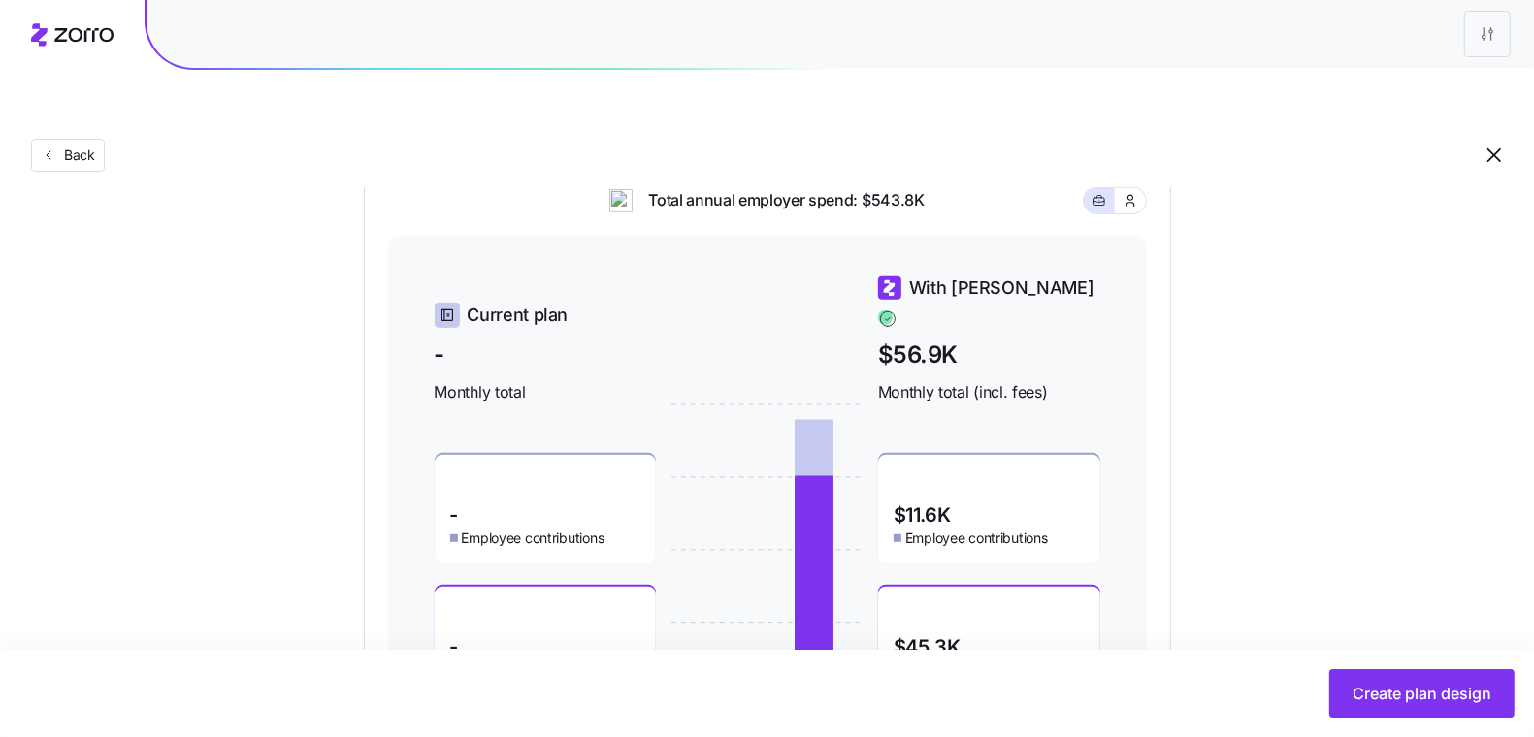
scroll to position [454, 0]
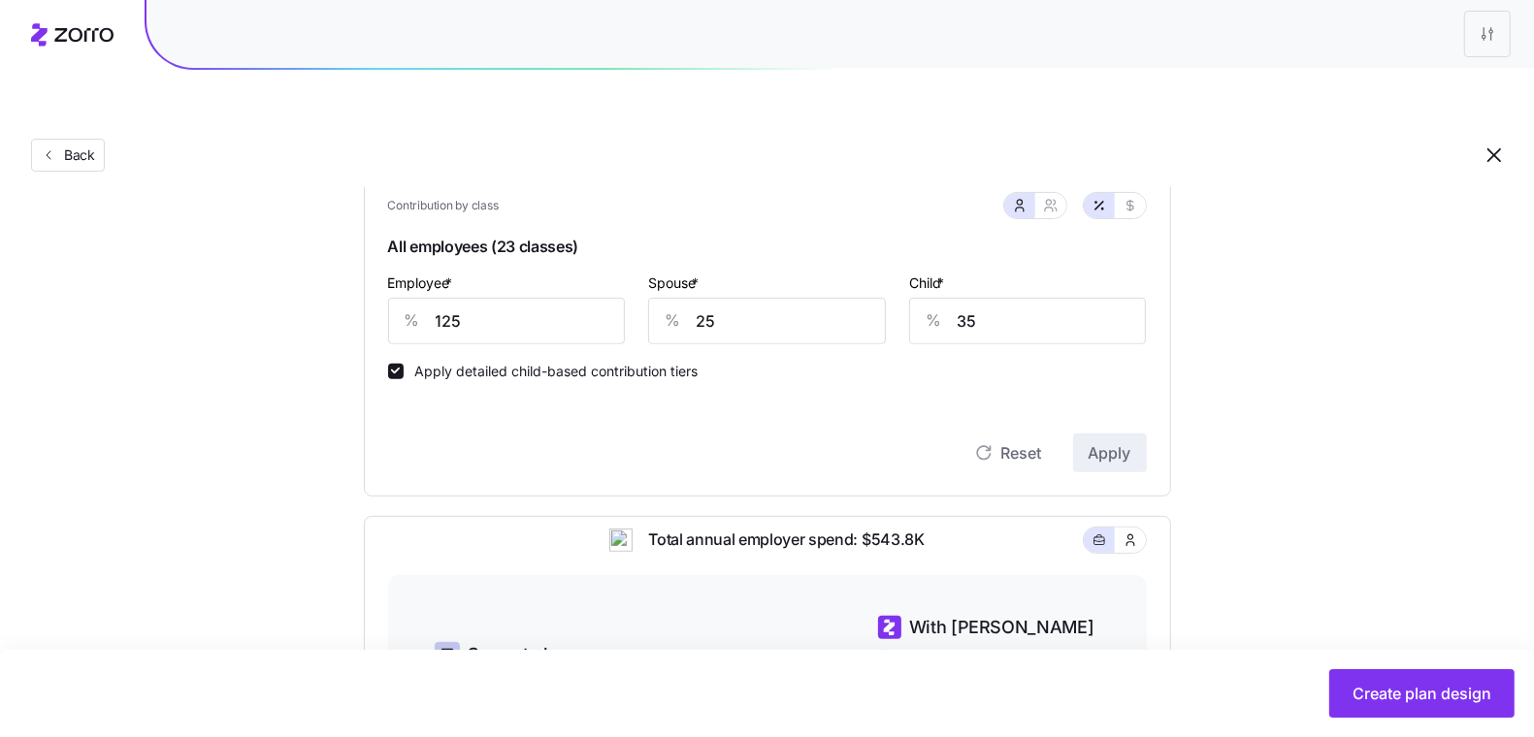
click at [956, 299] on div "%" at bounding box center [933, 321] width 47 height 45
click at [994, 298] on input "35" at bounding box center [1028, 321] width 238 height 47
type input "25"
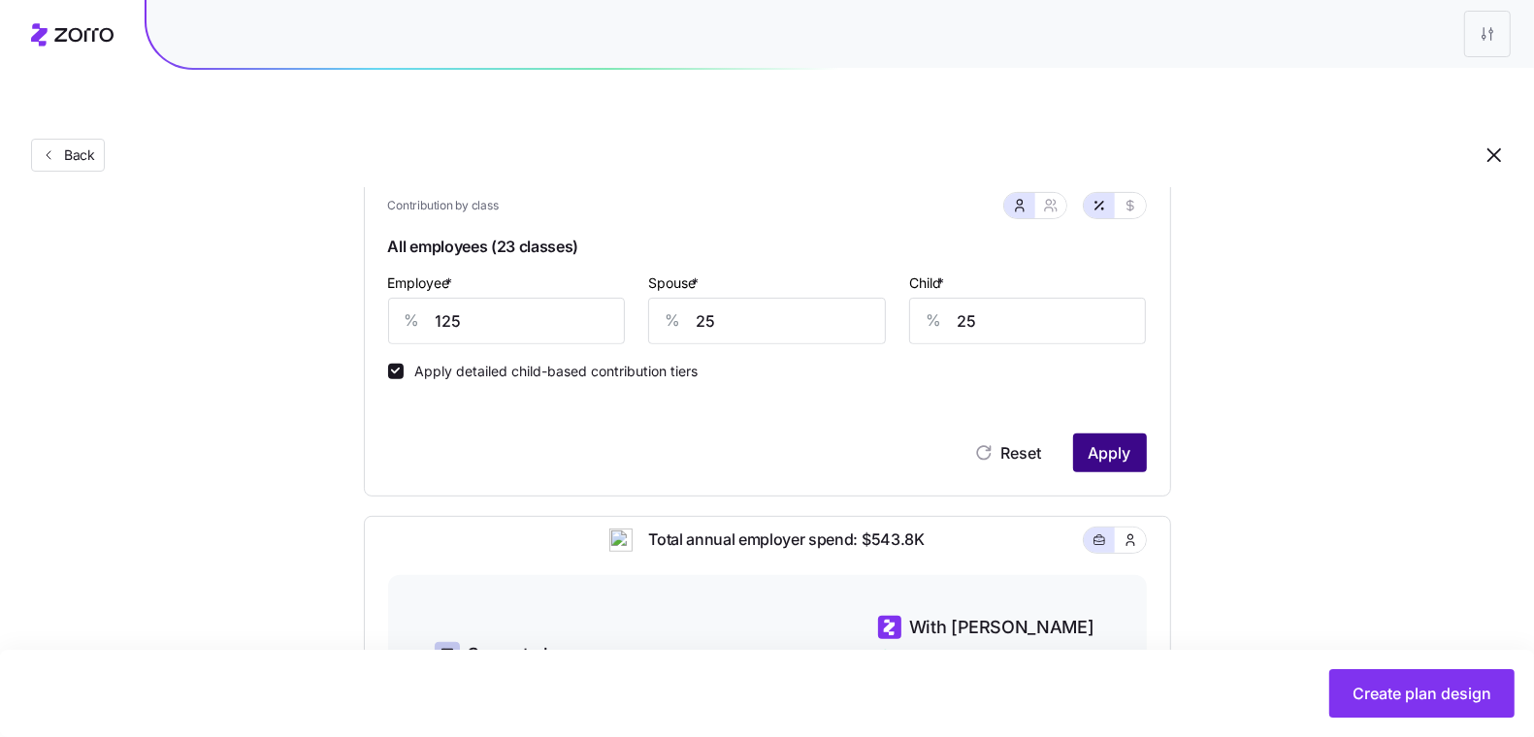
click at [1134, 434] on button "Apply" at bounding box center [1110, 453] width 74 height 39
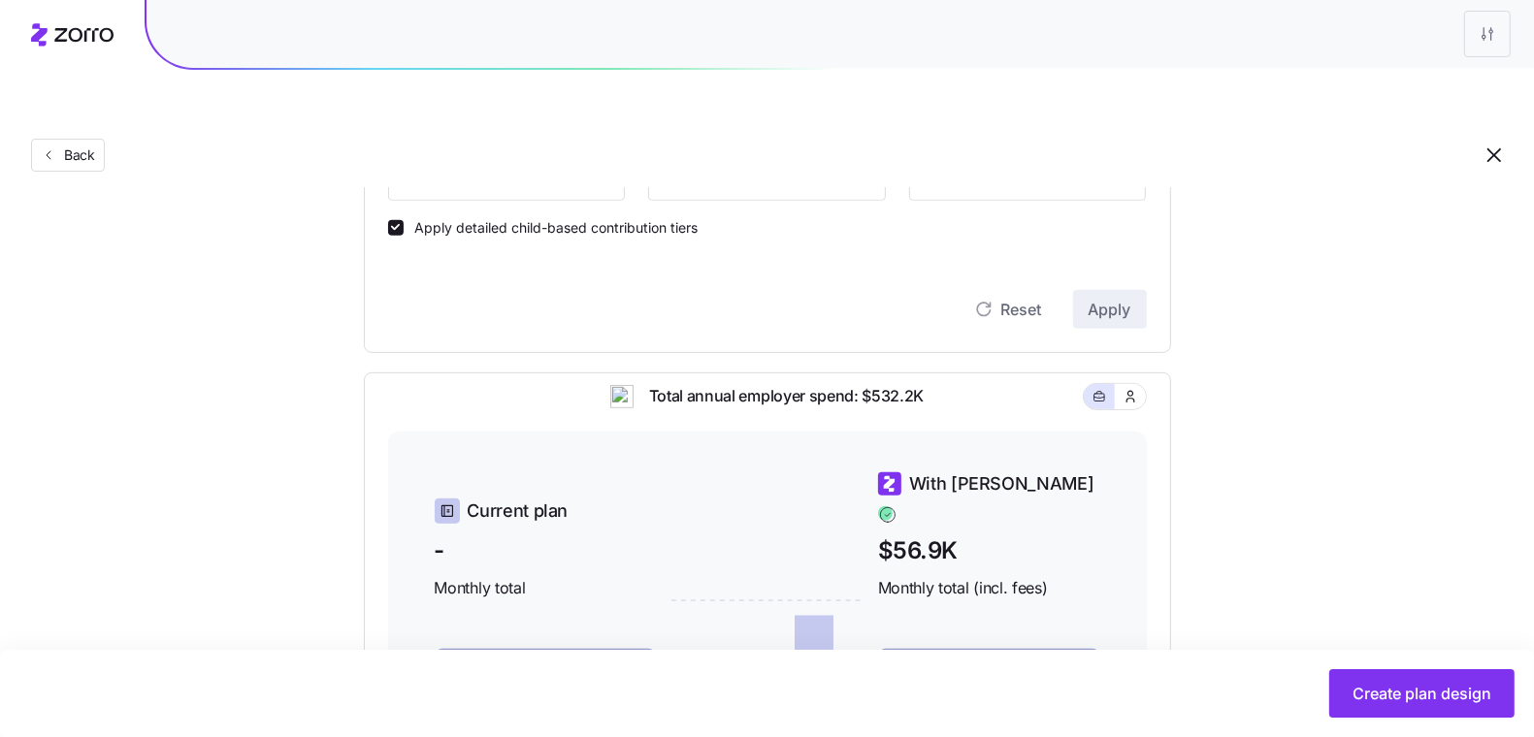
scroll to position [881, 0]
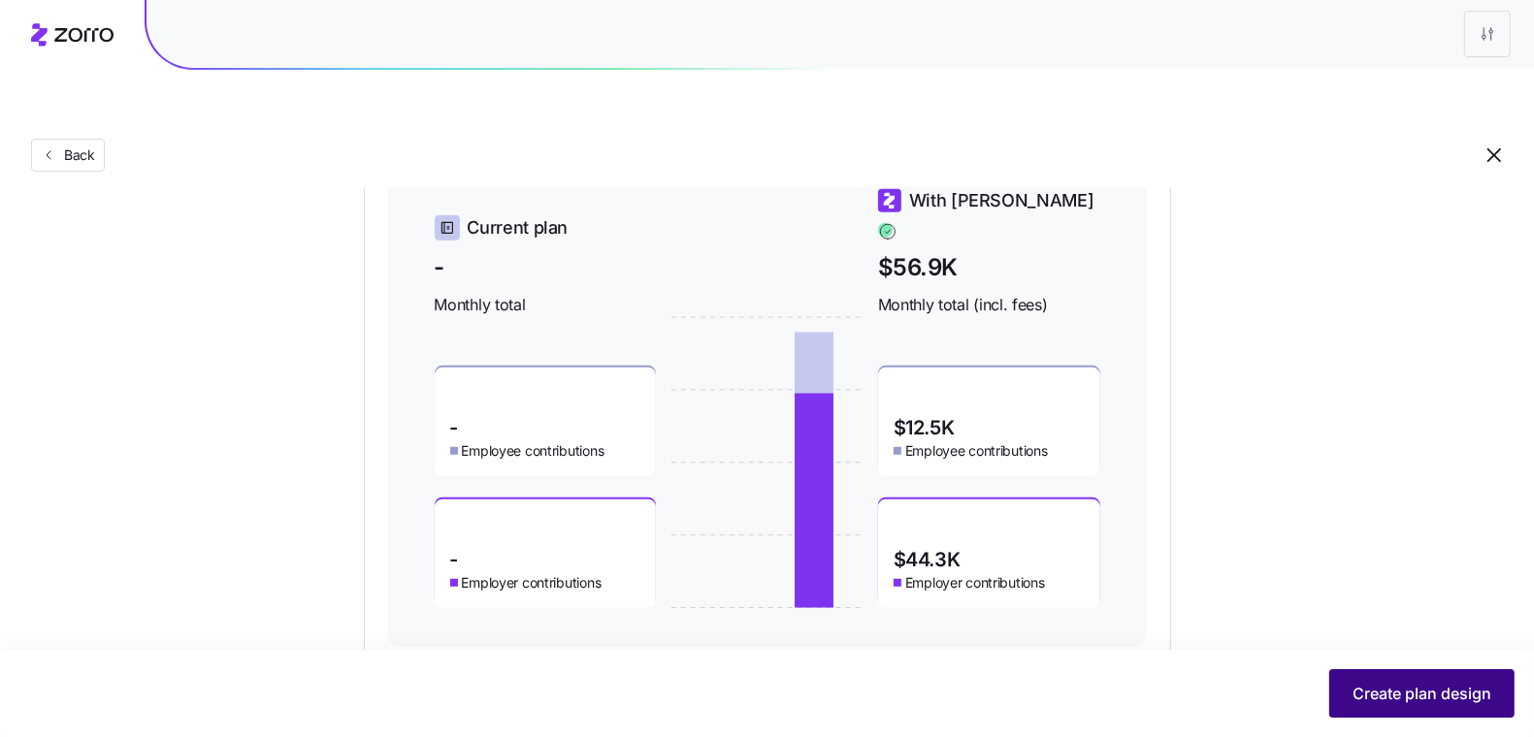
click at [1374, 701] on span "Create plan design" at bounding box center [1422, 693] width 139 height 23
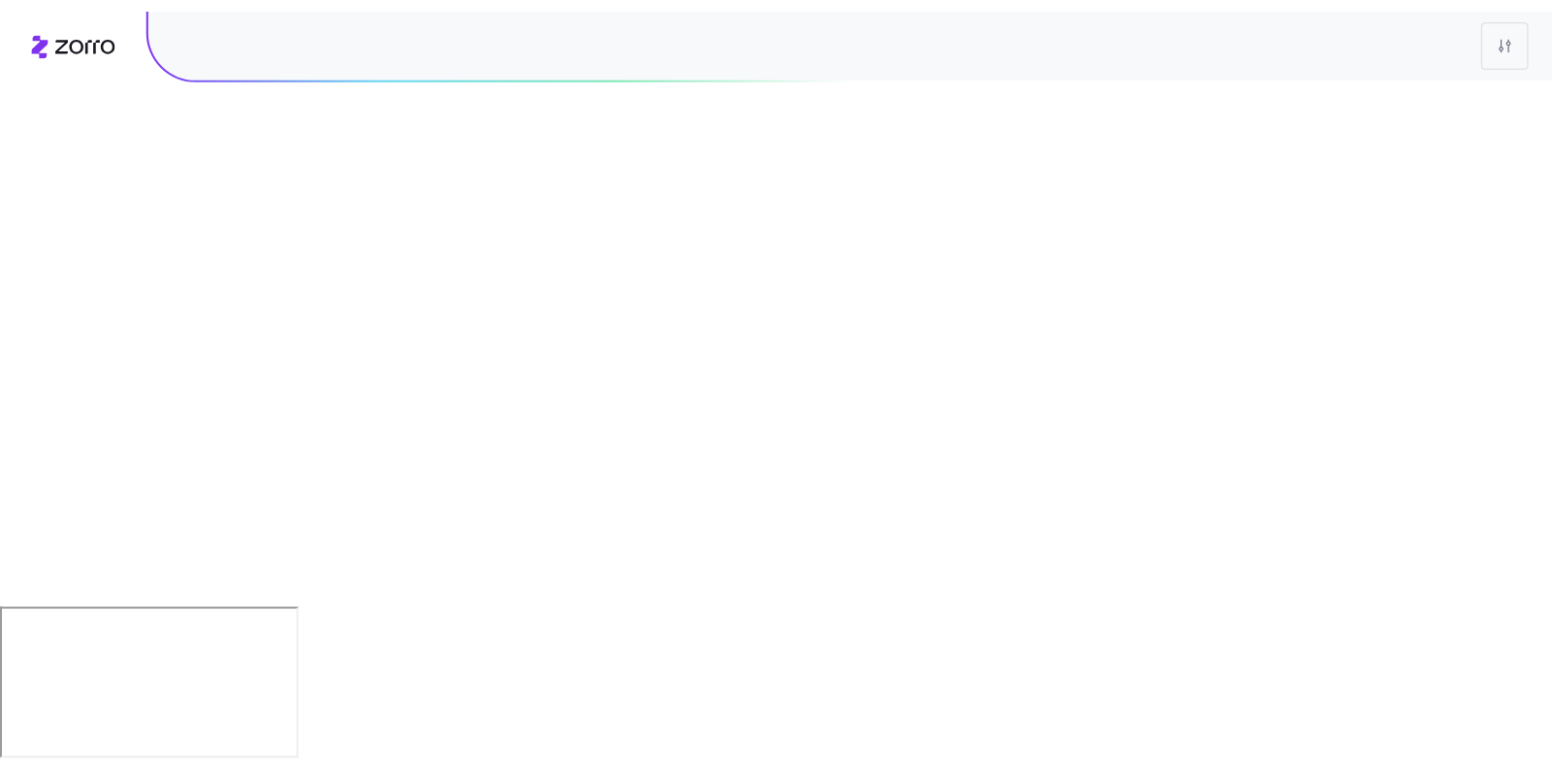
scroll to position [0, 0]
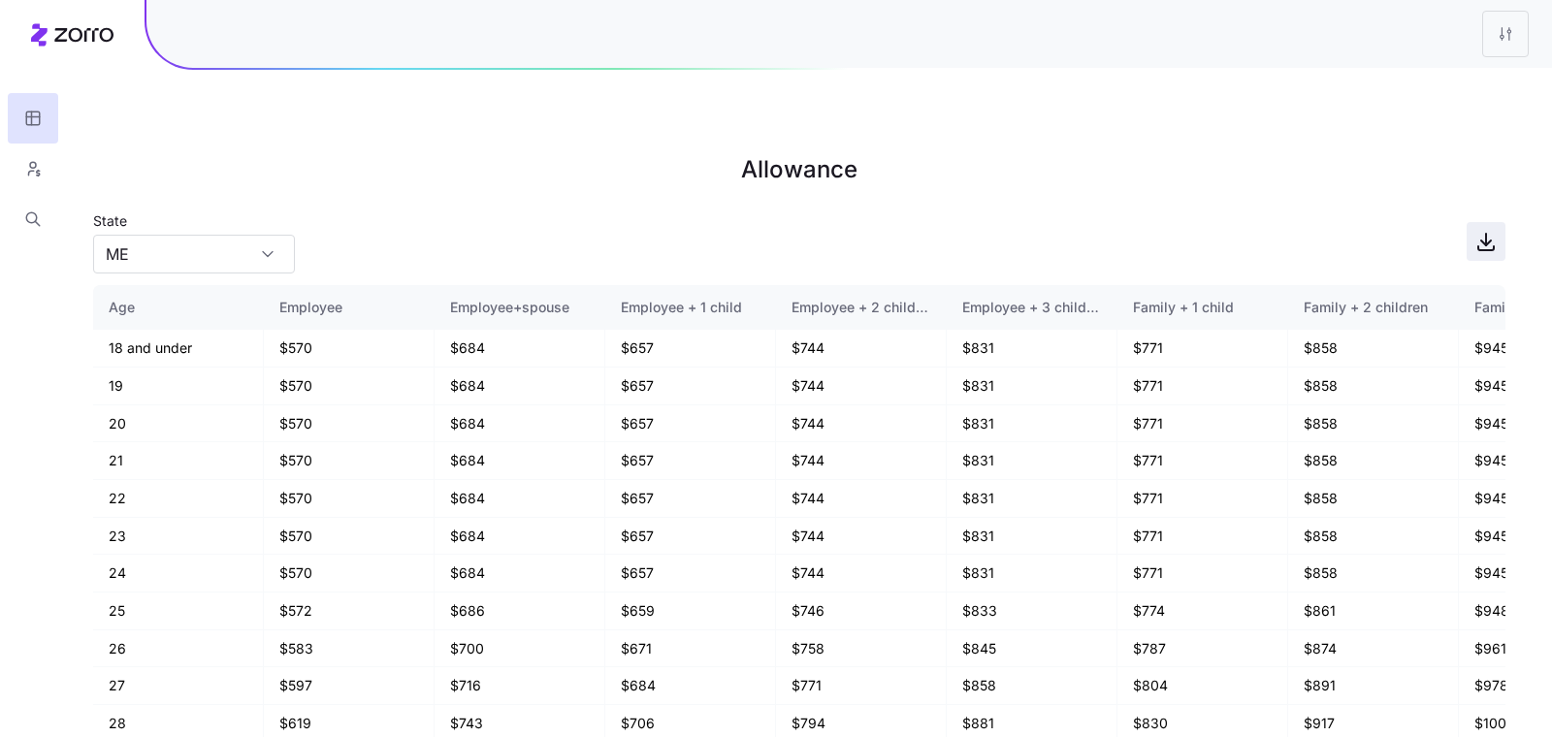
click at [1484, 230] on icon "button" at bounding box center [1486, 241] width 23 height 23
click at [36, 176] on icon "button" at bounding box center [32, 168] width 17 height 19
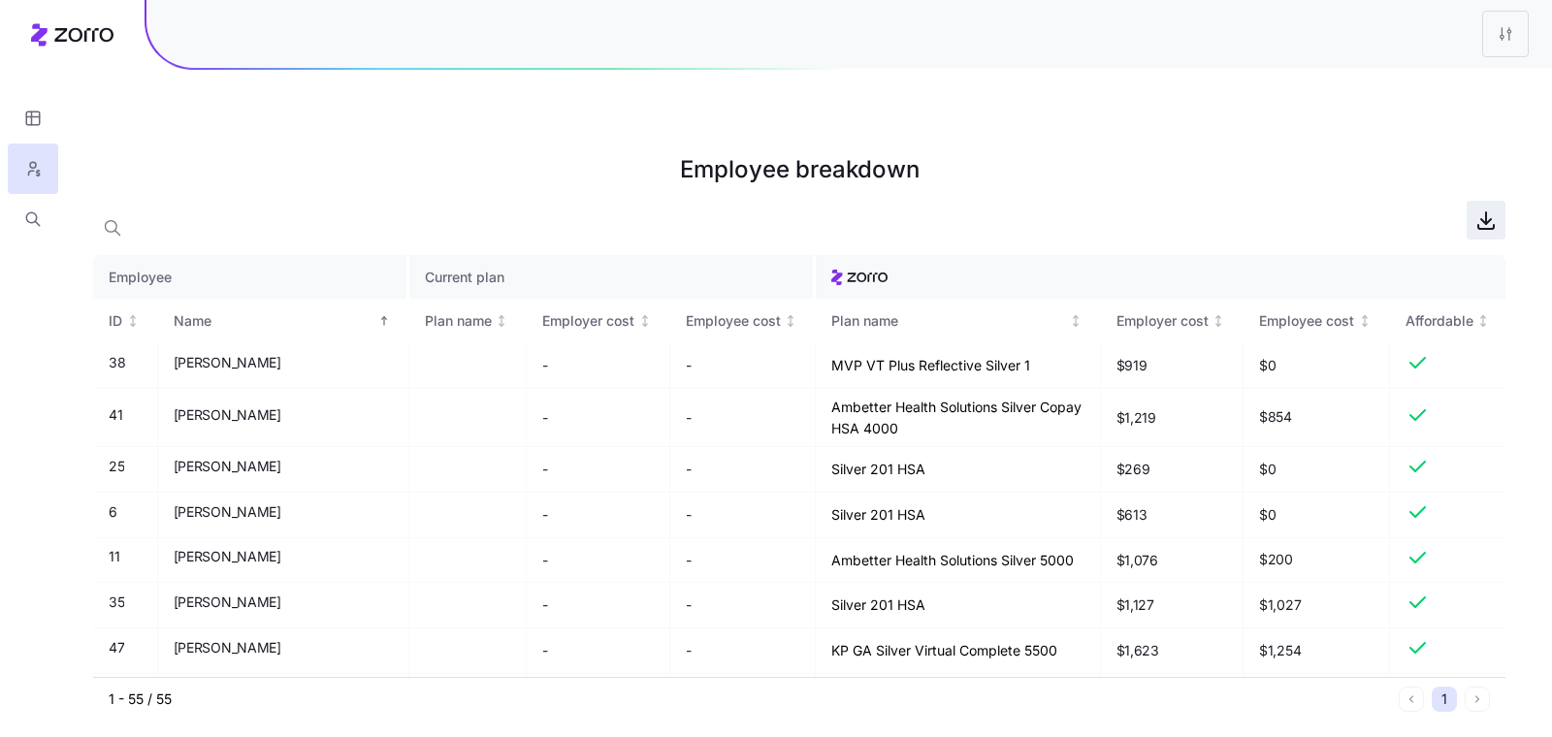
click at [1493, 225] on icon "button" at bounding box center [1487, 227] width 16 height 4
